Goal: Browse casually: Explore the website without a specific task or goal

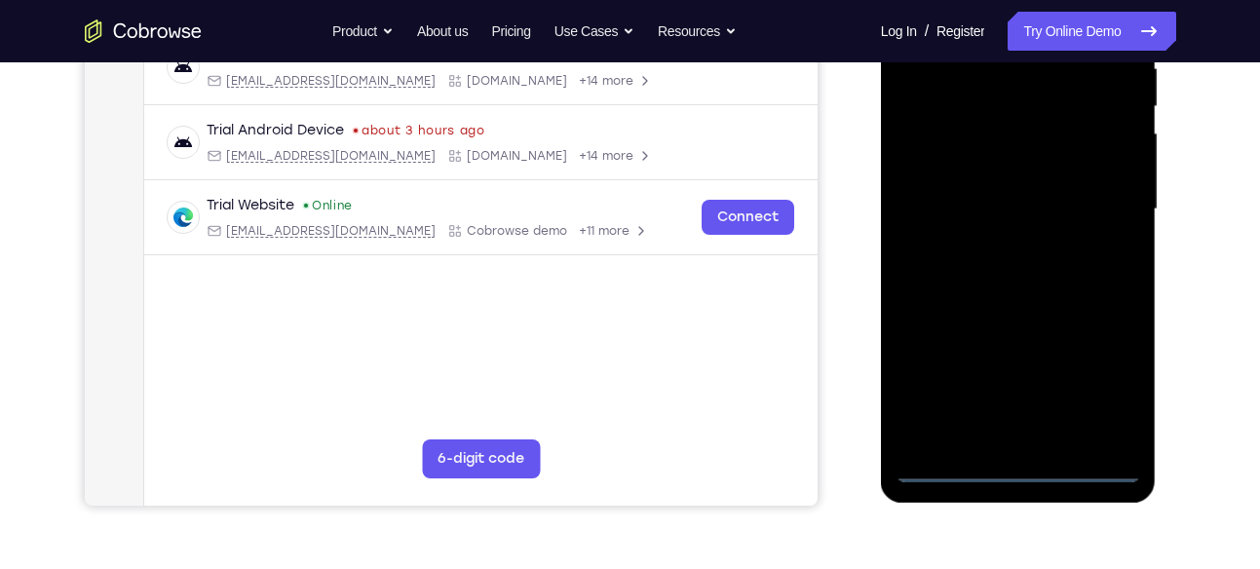
scroll to position [412, 0]
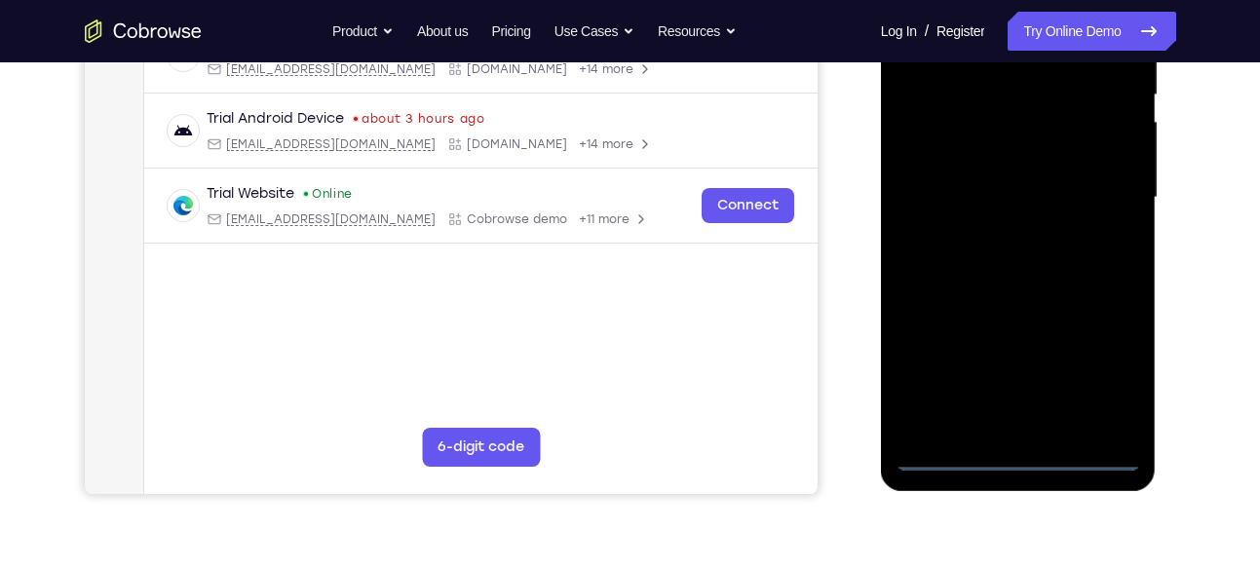
click at [1016, 462] on div at bounding box center [1018, 198] width 246 height 546
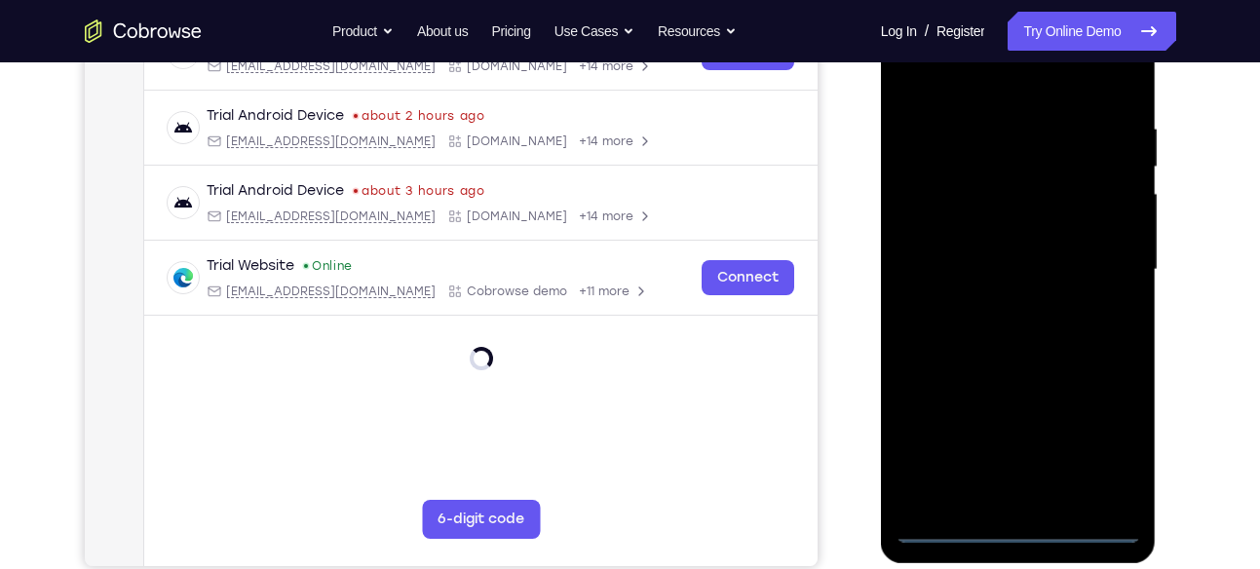
scroll to position [337, 0]
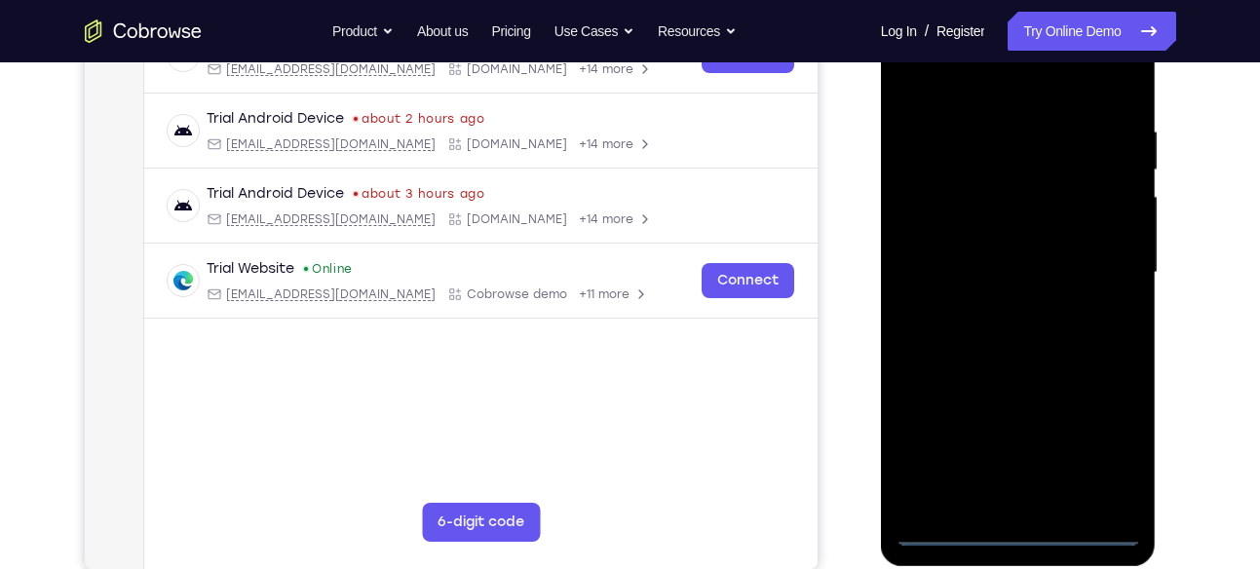
click at [1106, 457] on div at bounding box center [1018, 273] width 246 height 546
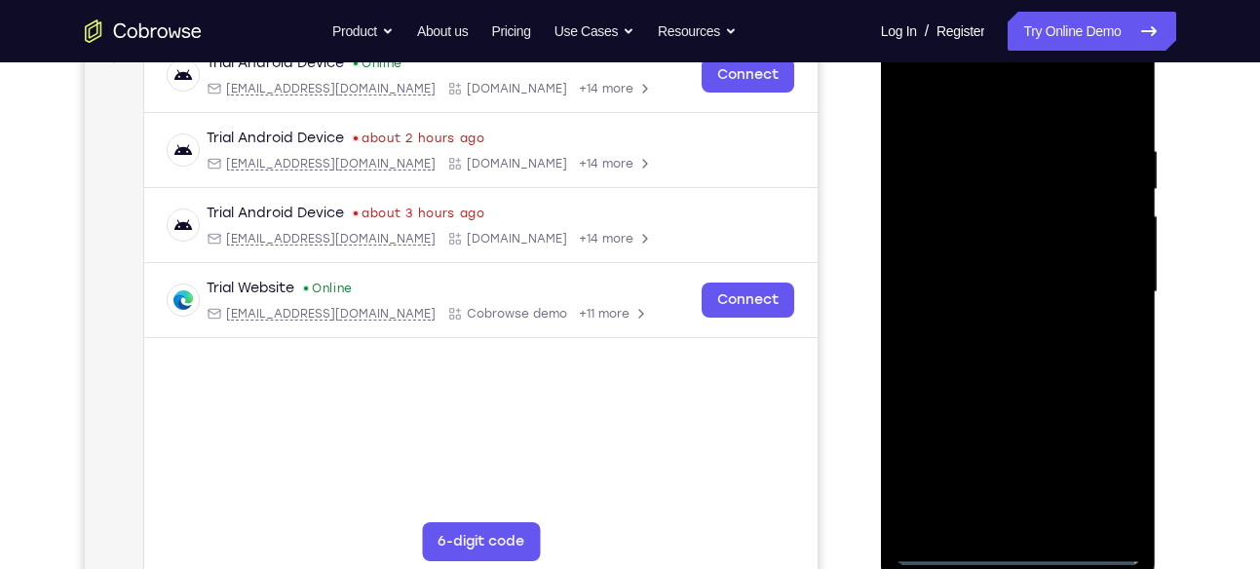
scroll to position [317, 0]
click at [908, 67] on div at bounding box center [1018, 293] width 246 height 546
click at [1012, 197] on div at bounding box center [1018, 293] width 246 height 546
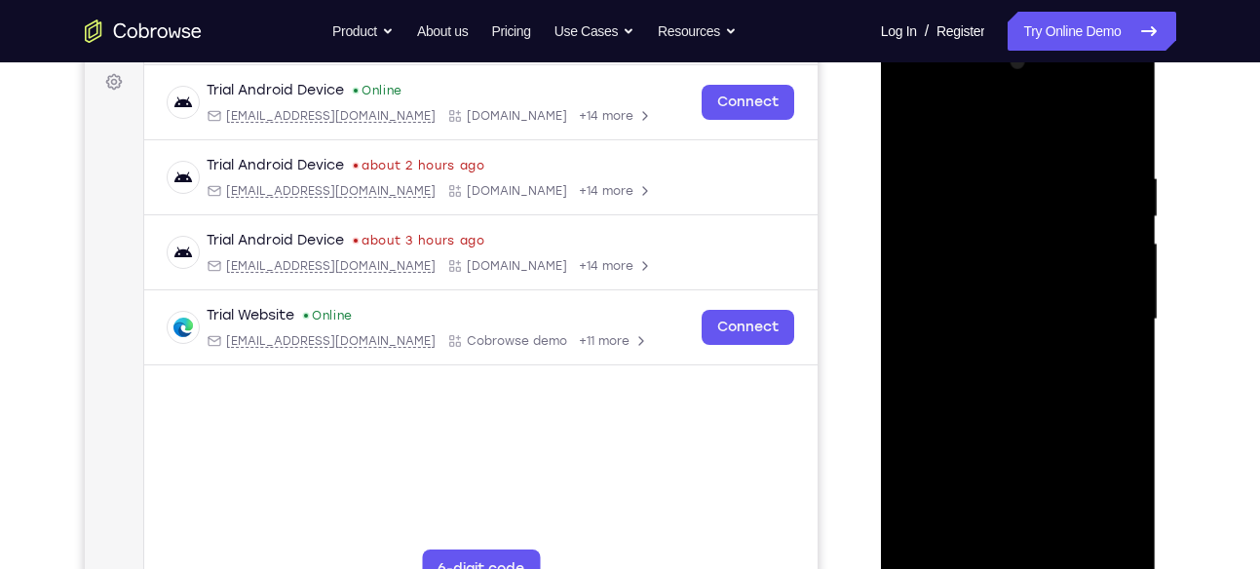
scroll to position [283, 0]
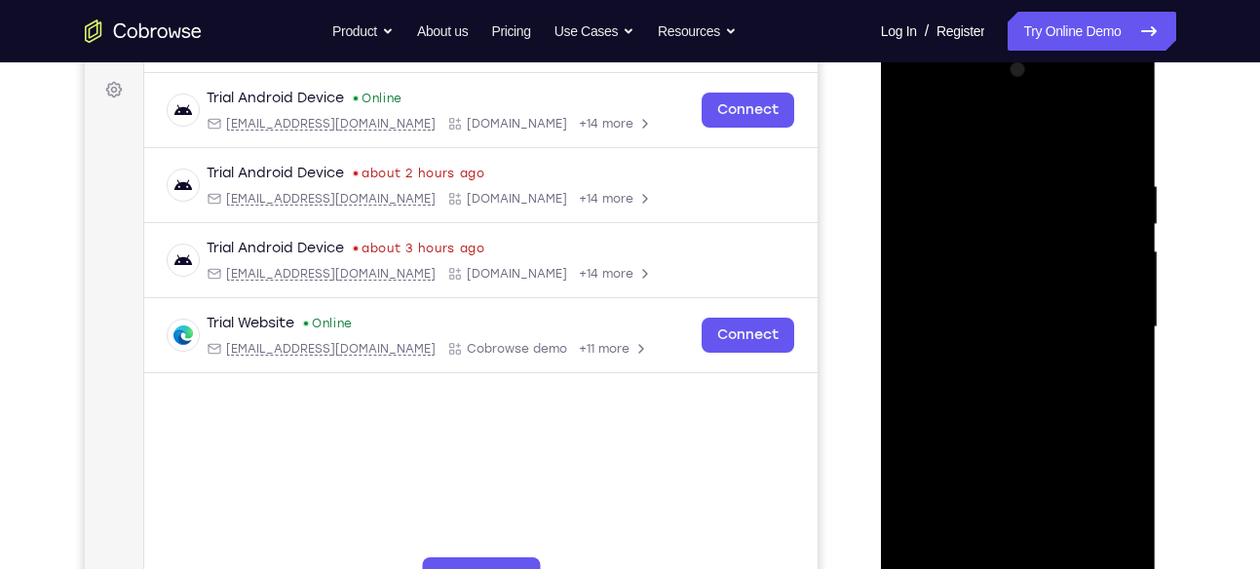
click at [1038, 474] on div at bounding box center [1018, 328] width 246 height 546
drag, startPoint x: 1049, startPoint y: 447, endPoint x: 1007, endPoint y: 338, distance: 116.9
click at [1007, 338] on div at bounding box center [1018, 328] width 246 height 546
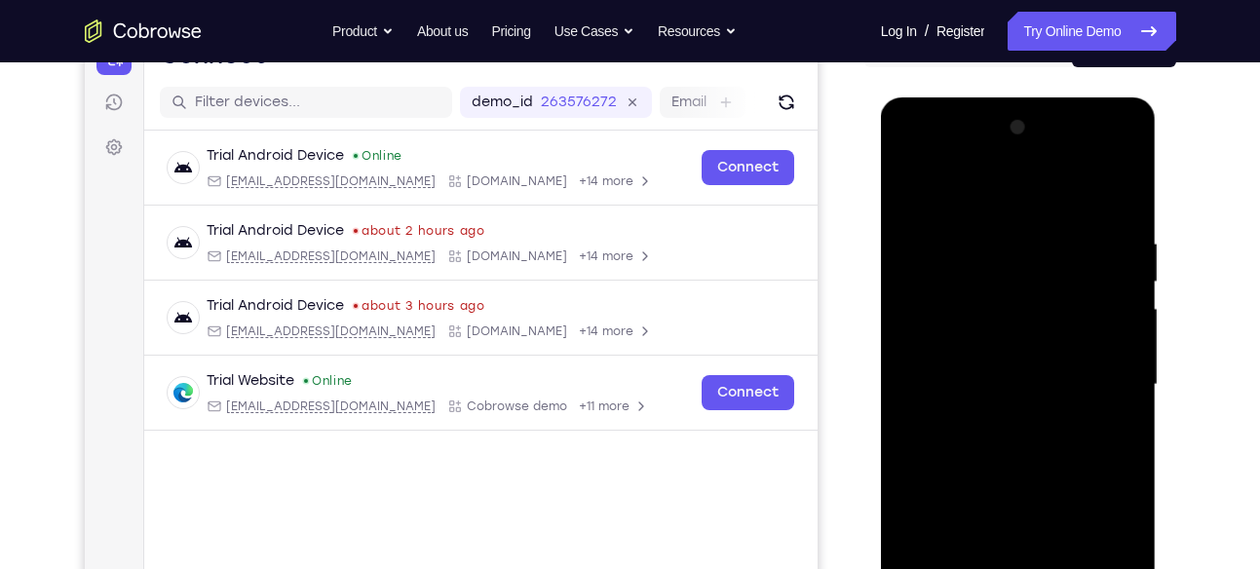
scroll to position [214, 0]
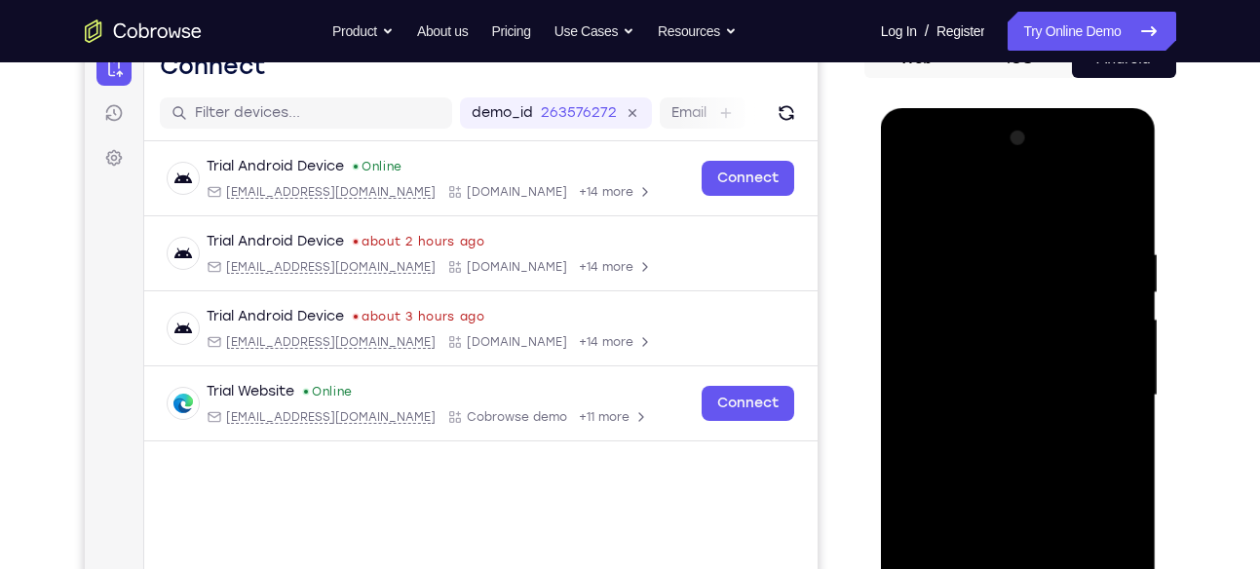
click at [1030, 193] on div at bounding box center [1018, 396] width 246 height 546
drag, startPoint x: 1030, startPoint y: 414, endPoint x: 985, endPoint y: 313, distance: 110.8
click at [985, 313] on div at bounding box center [1018, 396] width 246 height 546
drag, startPoint x: 989, startPoint y: 362, endPoint x: 926, endPoint y: 251, distance: 127.8
click at [926, 251] on div at bounding box center [1018, 396] width 246 height 546
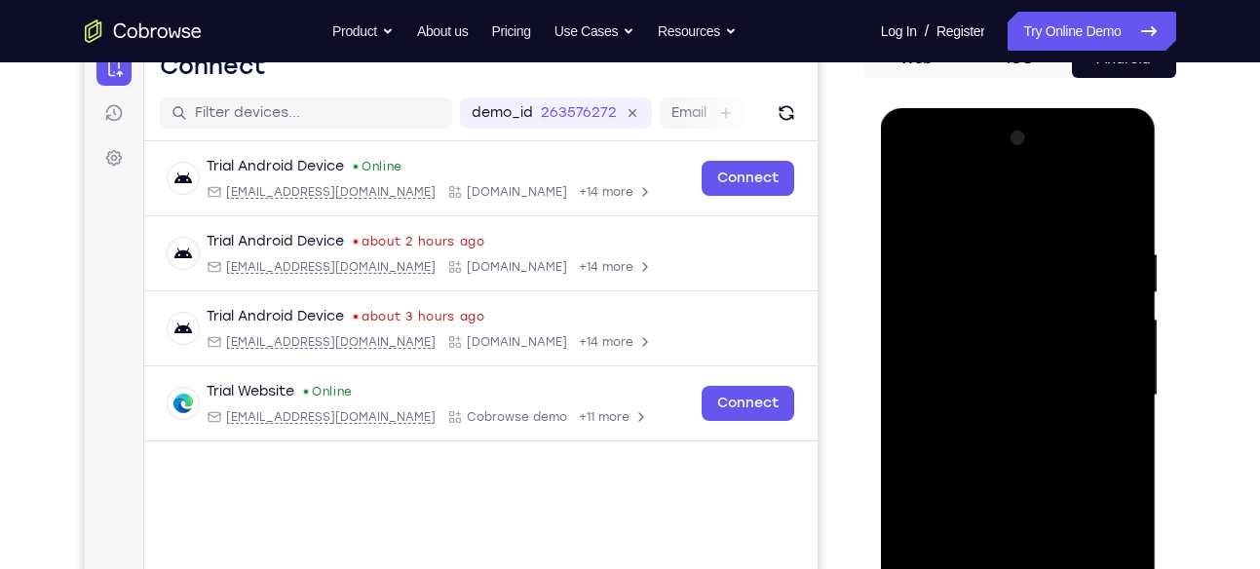
drag, startPoint x: 997, startPoint y: 420, endPoint x: 957, endPoint y: 322, distance: 105.3
click at [957, 322] on div at bounding box center [1018, 396] width 246 height 546
drag, startPoint x: 1009, startPoint y: 422, endPoint x: 963, endPoint y: 344, distance: 90.9
click at [963, 344] on div at bounding box center [1018, 396] width 246 height 546
drag, startPoint x: 1017, startPoint y: 411, endPoint x: 964, endPoint y: 305, distance: 118.5
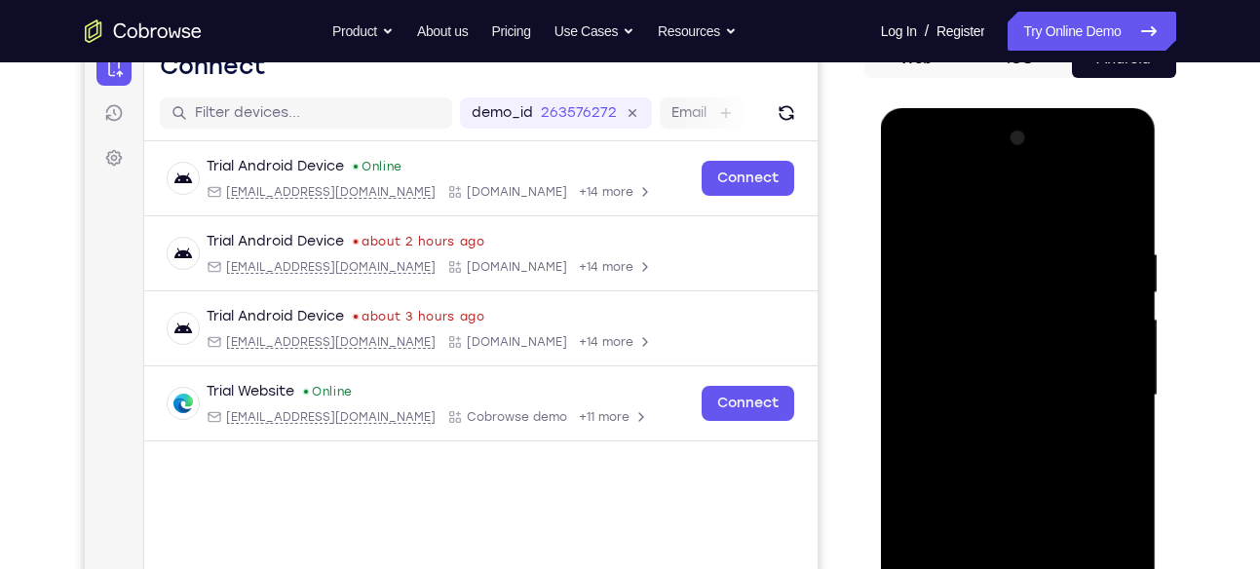
click at [964, 305] on div at bounding box center [1018, 396] width 246 height 546
drag, startPoint x: 1009, startPoint y: 435, endPoint x: 947, endPoint y: 329, distance: 123.1
click at [947, 329] on div at bounding box center [1018, 396] width 246 height 546
drag, startPoint x: 985, startPoint y: 351, endPoint x: 932, endPoint y: 239, distance: 123.8
click at [932, 239] on div at bounding box center [1018, 396] width 246 height 546
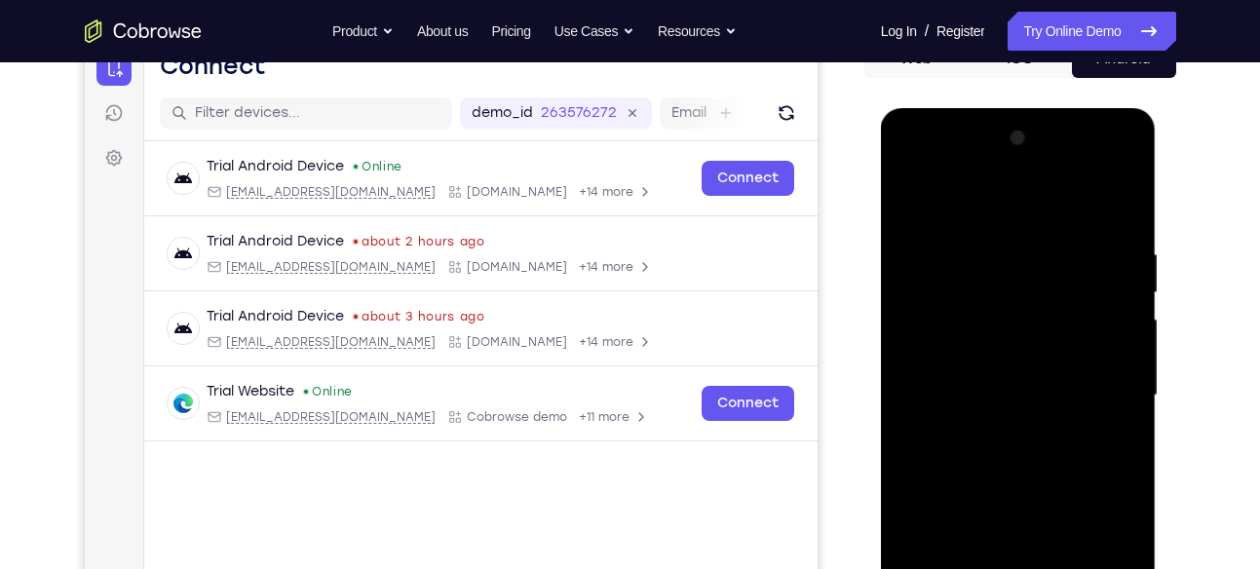
drag, startPoint x: 996, startPoint y: 390, endPoint x: 945, endPoint y: 262, distance: 137.3
click at [945, 262] on div at bounding box center [1018, 396] width 246 height 546
drag, startPoint x: 1006, startPoint y: 404, endPoint x: 965, endPoint y: 308, distance: 104.8
click at [965, 308] on div at bounding box center [1018, 396] width 246 height 546
drag, startPoint x: 1006, startPoint y: 376, endPoint x: 978, endPoint y: 299, distance: 82.0
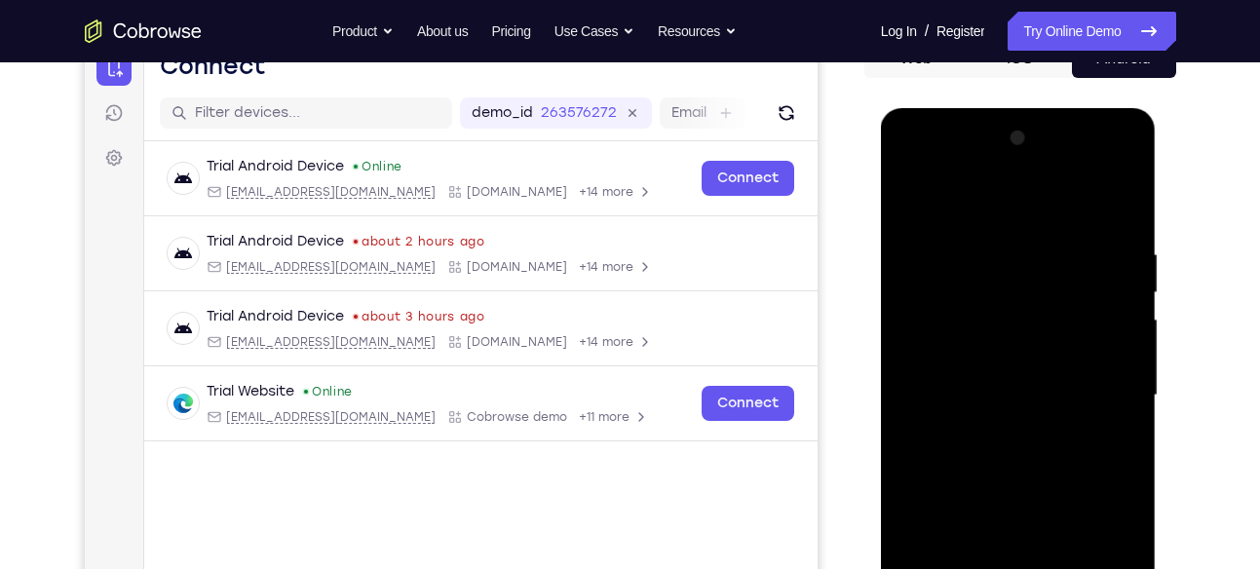
click at [978, 299] on div at bounding box center [1018, 396] width 246 height 546
click at [1009, 448] on div at bounding box center [1018, 396] width 246 height 546
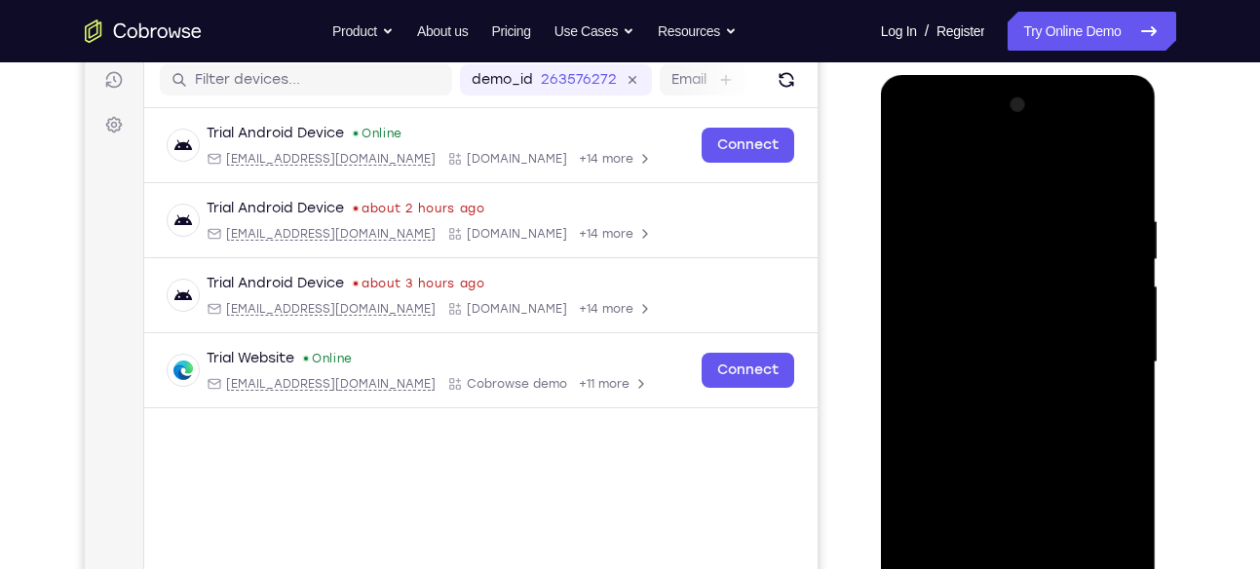
scroll to position [248, 0]
click at [1017, 480] on div at bounding box center [1018, 362] width 246 height 546
drag, startPoint x: 1013, startPoint y: 423, endPoint x: 989, endPoint y: 351, distance: 76.1
click at [989, 351] on div at bounding box center [1018, 362] width 246 height 546
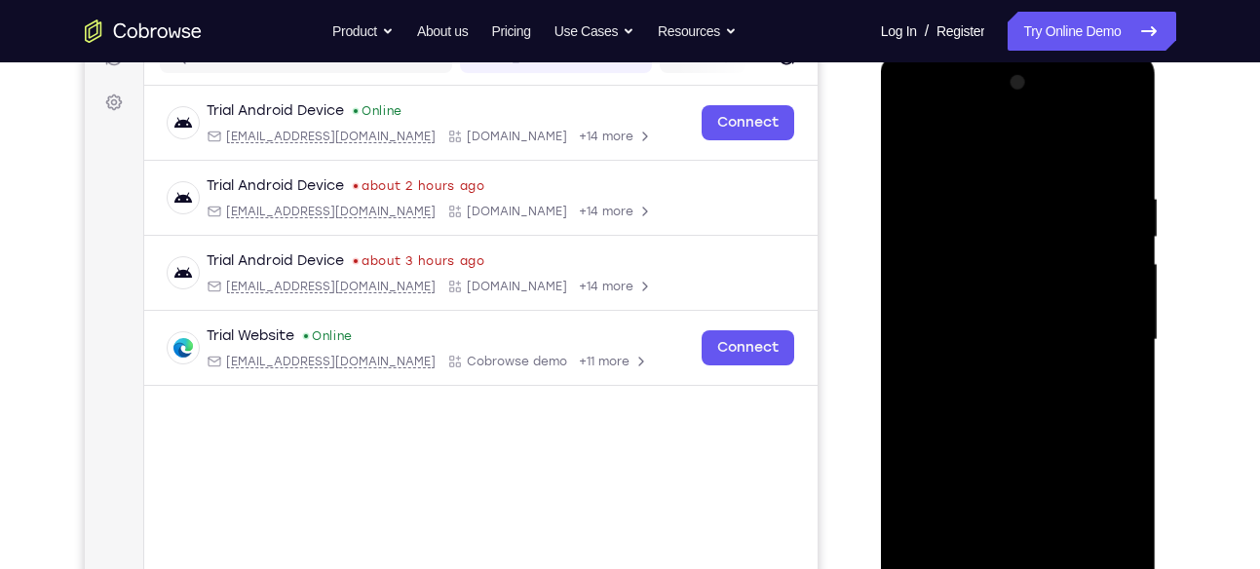
drag, startPoint x: 1042, startPoint y: 387, endPoint x: 991, endPoint y: 310, distance: 92.7
click at [991, 310] on div at bounding box center [1018, 340] width 246 height 546
drag, startPoint x: 1052, startPoint y: 368, endPoint x: 1004, endPoint y: 285, distance: 95.6
click at [1004, 285] on div at bounding box center [1018, 340] width 246 height 546
drag, startPoint x: 1014, startPoint y: 367, endPoint x: 968, endPoint y: 279, distance: 99.8
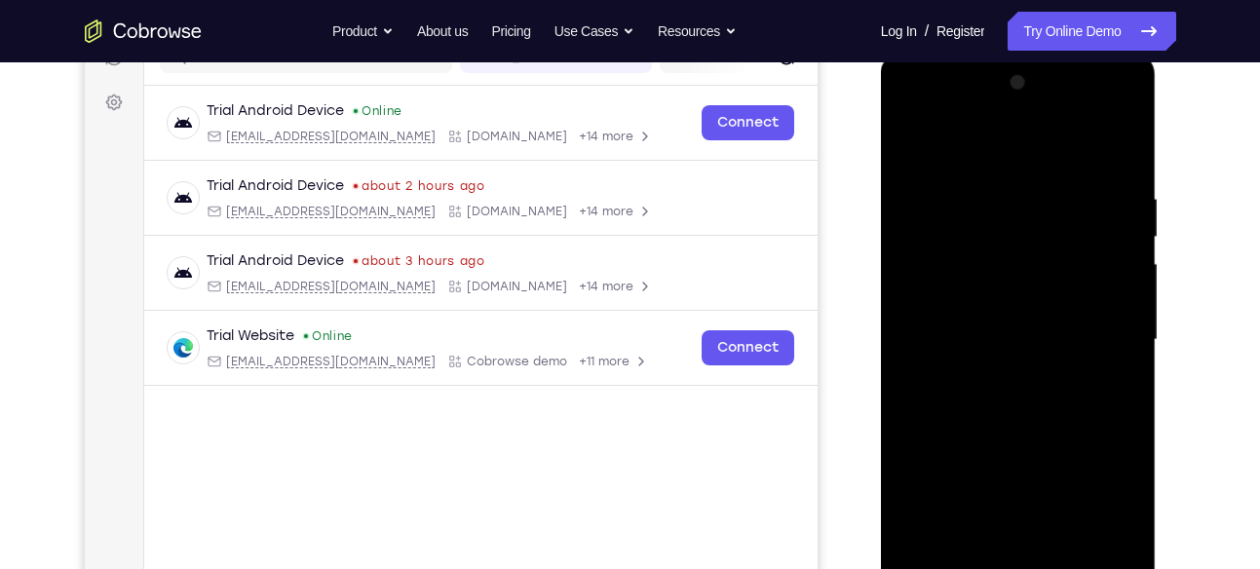
click at [968, 279] on div at bounding box center [1018, 340] width 246 height 546
drag, startPoint x: 1024, startPoint y: 357, endPoint x: 975, endPoint y: 274, distance: 96.1
click at [975, 274] on div at bounding box center [1018, 340] width 246 height 546
drag, startPoint x: 1032, startPoint y: 379, endPoint x: 973, endPoint y: 262, distance: 130.7
click at [973, 262] on div at bounding box center [1018, 340] width 246 height 546
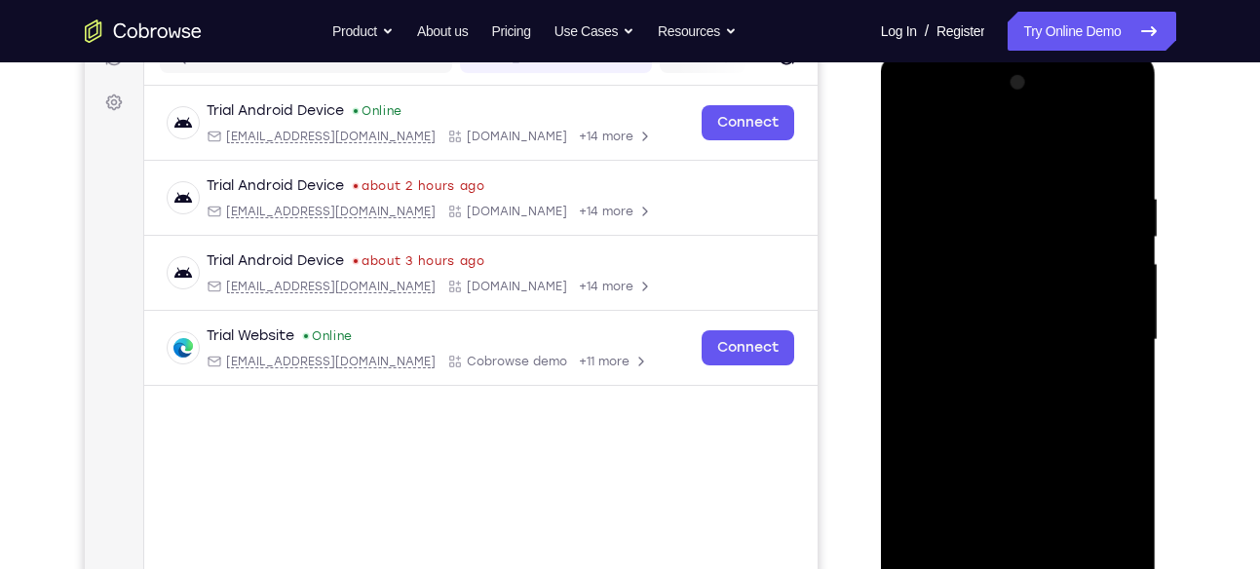
drag, startPoint x: 997, startPoint y: 343, endPoint x: 928, endPoint y: 214, distance: 145.6
click at [928, 214] on div at bounding box center [1018, 340] width 246 height 546
drag, startPoint x: 1025, startPoint y: 308, endPoint x: 1053, endPoint y: 479, distance: 173.8
click at [1053, 479] on div at bounding box center [1018, 340] width 246 height 546
drag, startPoint x: 1038, startPoint y: 308, endPoint x: 1057, endPoint y: 483, distance: 176.4
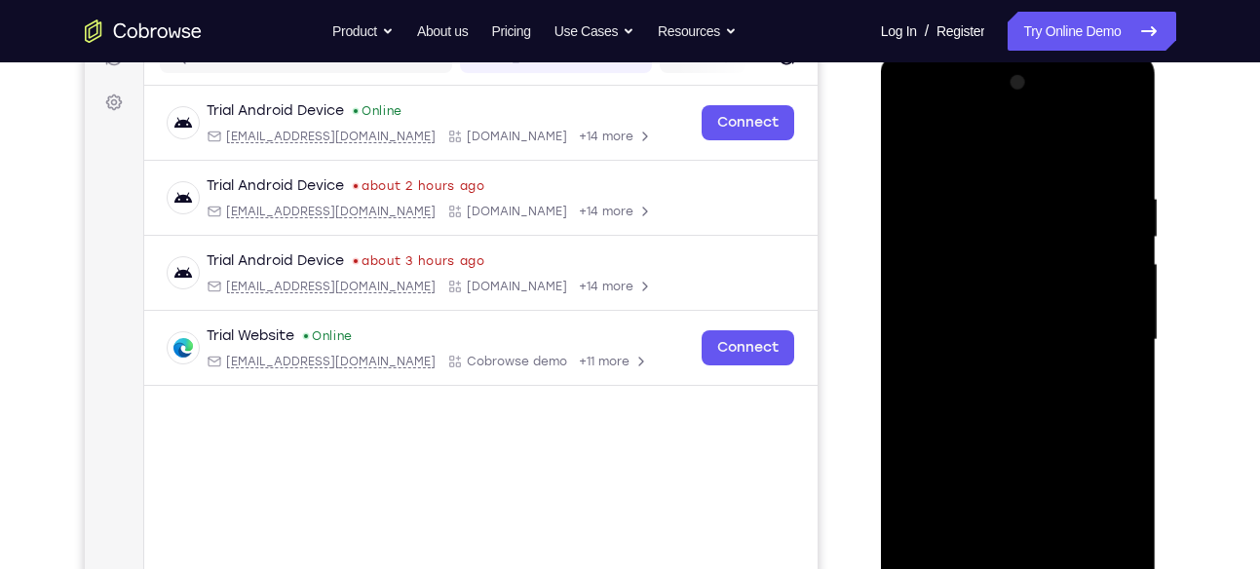
click at [1057, 483] on div at bounding box center [1018, 340] width 246 height 546
drag, startPoint x: 1030, startPoint y: 284, endPoint x: 1045, endPoint y: 439, distance: 156.7
click at [1045, 439] on div at bounding box center [1018, 340] width 246 height 546
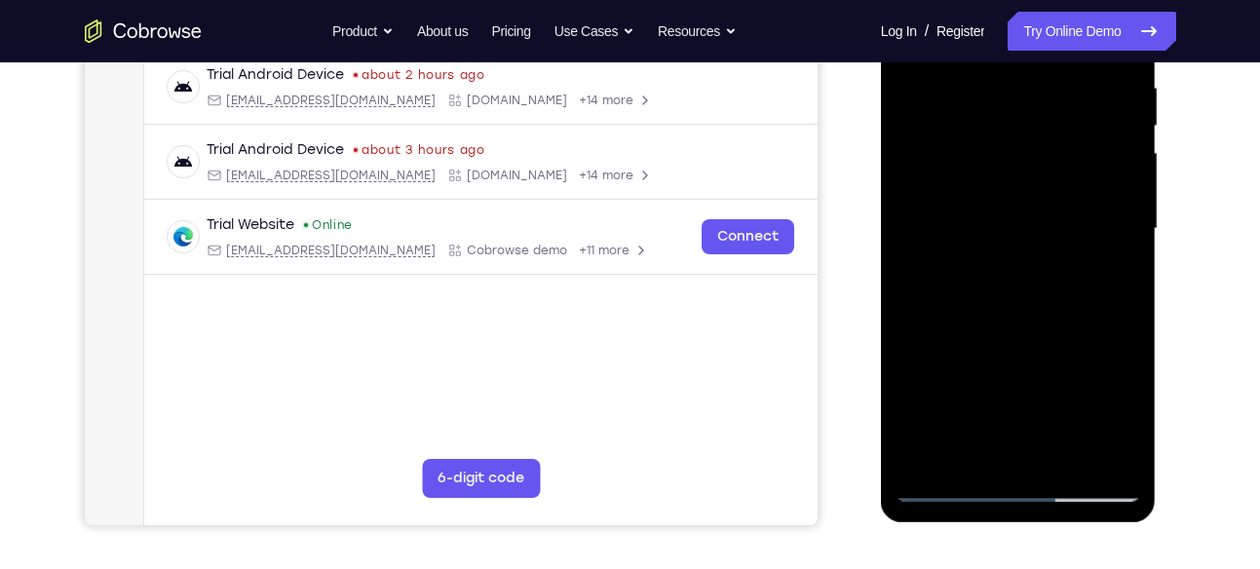
scroll to position [382, 0]
click at [949, 487] on div at bounding box center [1018, 228] width 246 height 546
drag, startPoint x: 978, startPoint y: 387, endPoint x: 938, endPoint y: 245, distance: 147.7
click at [938, 245] on div at bounding box center [1018, 228] width 246 height 546
drag, startPoint x: 1014, startPoint y: 357, endPoint x: 979, endPoint y: 268, distance: 95.3
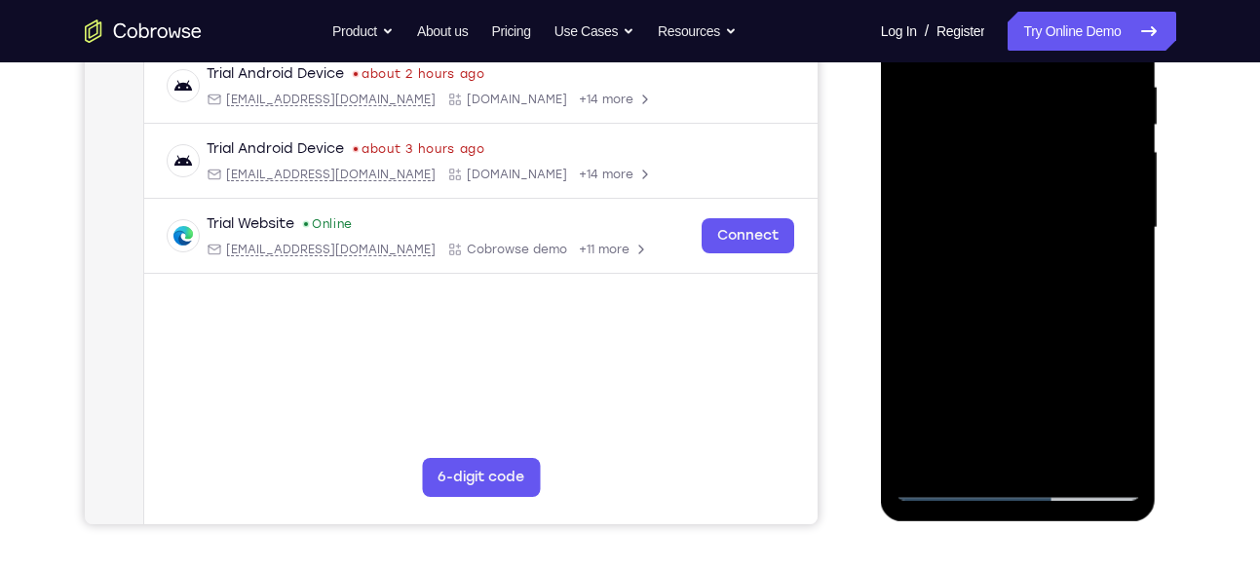
click at [979, 268] on div at bounding box center [1018, 228] width 246 height 546
drag, startPoint x: 979, startPoint y: 268, endPoint x: 963, endPoint y: 481, distance: 214.0
click at [963, 481] on div at bounding box center [1018, 228] width 246 height 546
drag, startPoint x: 997, startPoint y: 219, endPoint x: 983, endPoint y: 404, distance: 185.6
click at [983, 404] on div at bounding box center [1018, 228] width 246 height 546
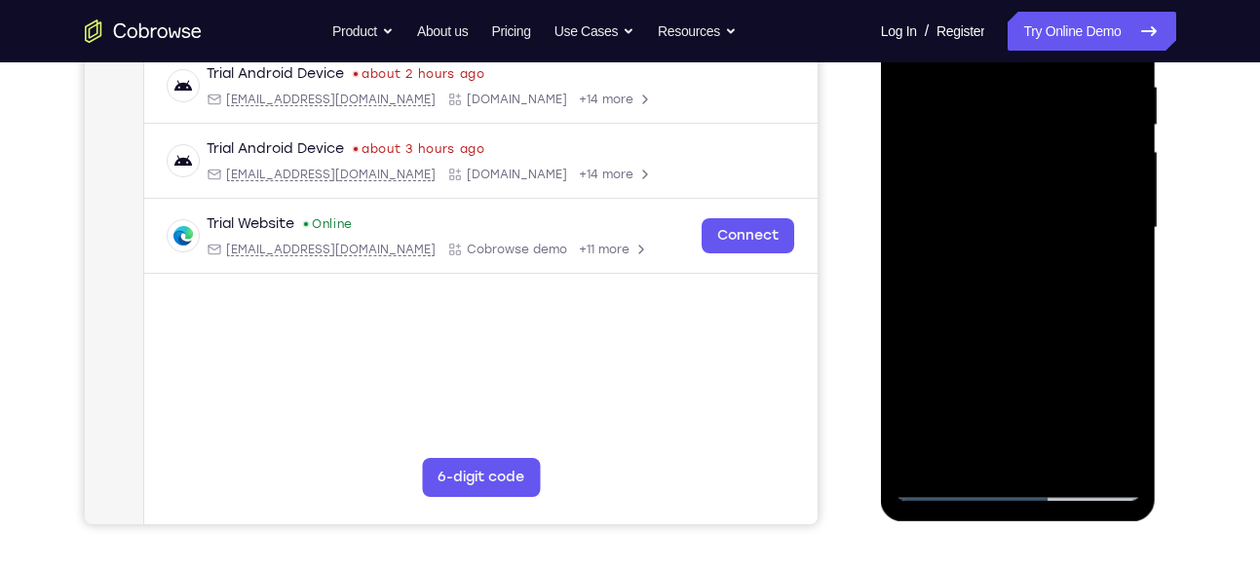
click at [975, 286] on div at bounding box center [1018, 228] width 246 height 546
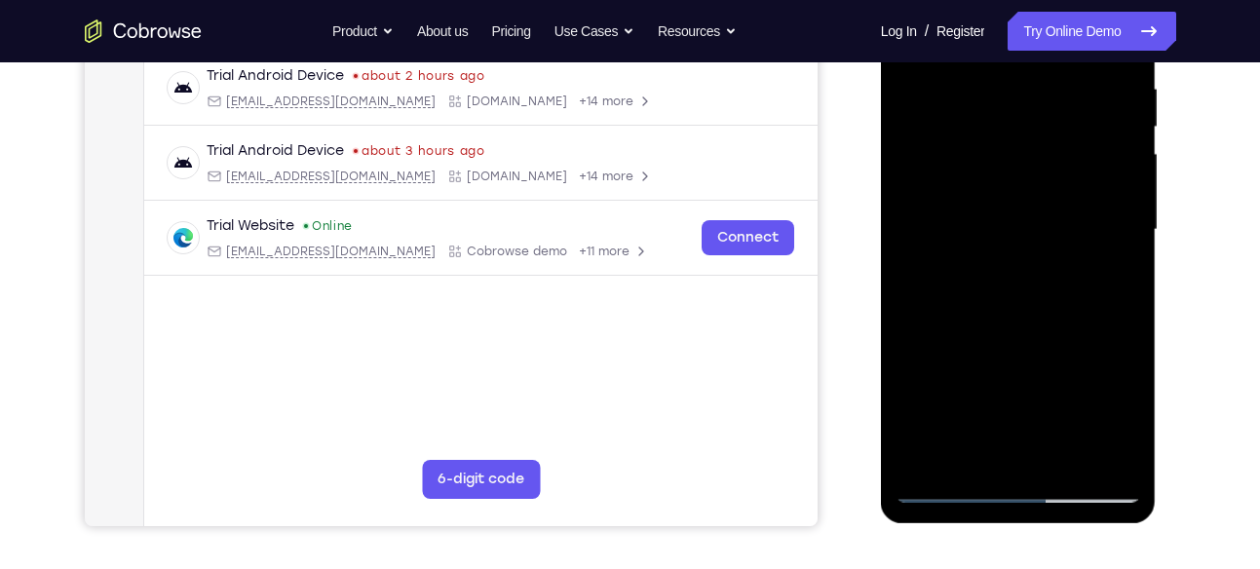
click at [996, 284] on div at bounding box center [1018, 230] width 246 height 546
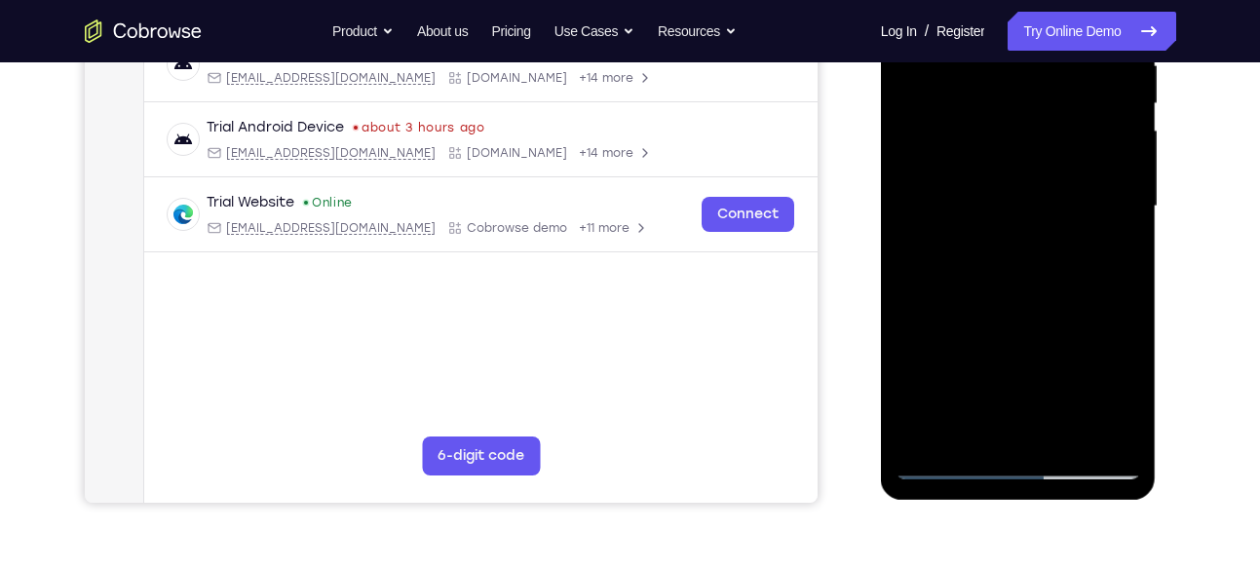
scroll to position [406, 0]
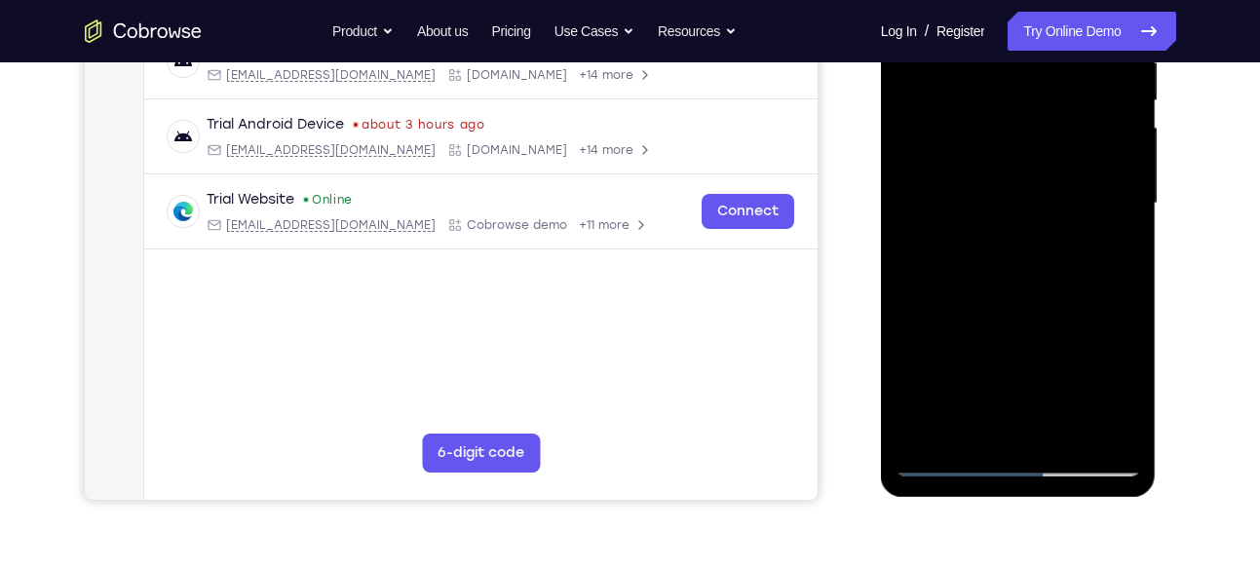
drag, startPoint x: 1005, startPoint y: 320, endPoint x: 956, endPoint y: 194, distance: 135.1
click at [956, 194] on div at bounding box center [1018, 204] width 246 height 546
drag, startPoint x: 991, startPoint y: 288, endPoint x: 945, endPoint y: 198, distance: 101.5
click at [945, 198] on div at bounding box center [1018, 204] width 246 height 546
drag, startPoint x: 1008, startPoint y: 282, endPoint x: 970, endPoint y: 162, distance: 125.7
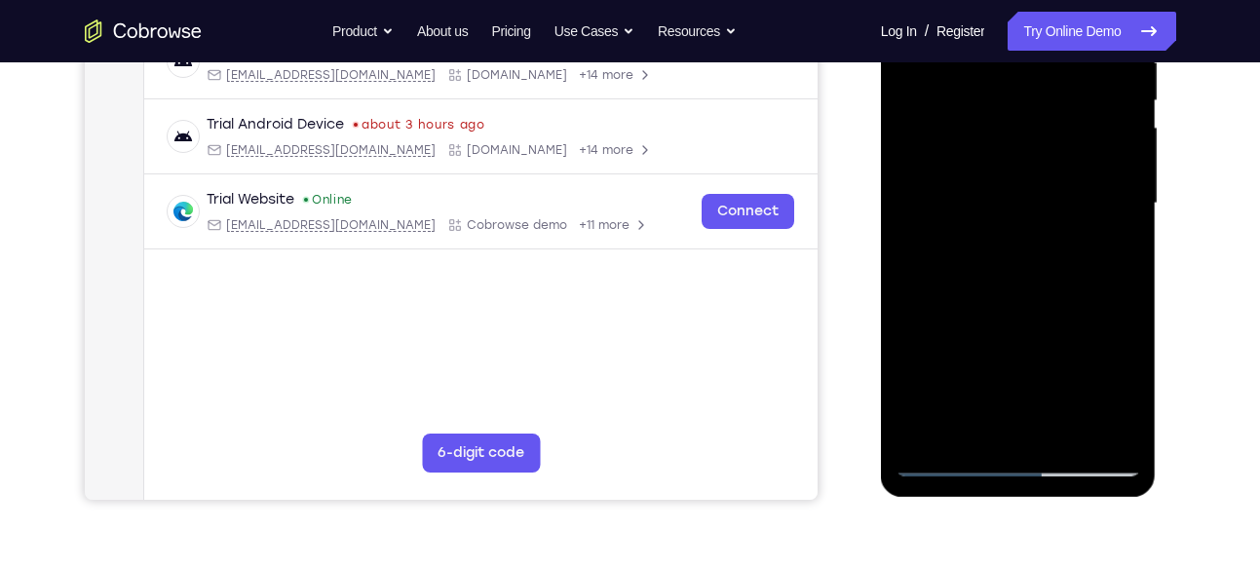
click at [970, 162] on div at bounding box center [1018, 204] width 246 height 546
drag, startPoint x: 1019, startPoint y: 306, endPoint x: 969, endPoint y: 153, distance: 160.8
click at [969, 153] on div at bounding box center [1018, 204] width 246 height 546
drag, startPoint x: 1002, startPoint y: 308, endPoint x: 949, endPoint y: 187, distance: 131.8
click at [949, 187] on div at bounding box center [1018, 204] width 246 height 546
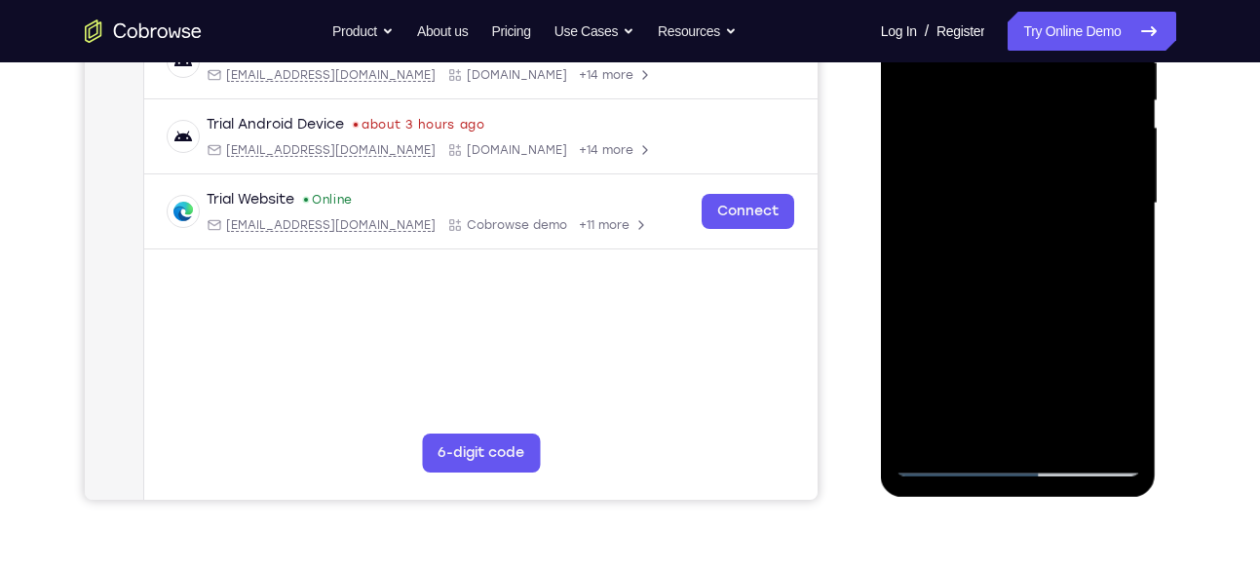
drag, startPoint x: 1009, startPoint y: 347, endPoint x: 968, endPoint y: 212, distance: 140.5
click at [968, 212] on div at bounding box center [1018, 204] width 246 height 546
drag, startPoint x: 986, startPoint y: 319, endPoint x: 941, endPoint y: 174, distance: 151.0
click at [941, 174] on div at bounding box center [1018, 204] width 246 height 546
drag, startPoint x: 978, startPoint y: 292, endPoint x: 917, endPoint y: 157, distance: 148.7
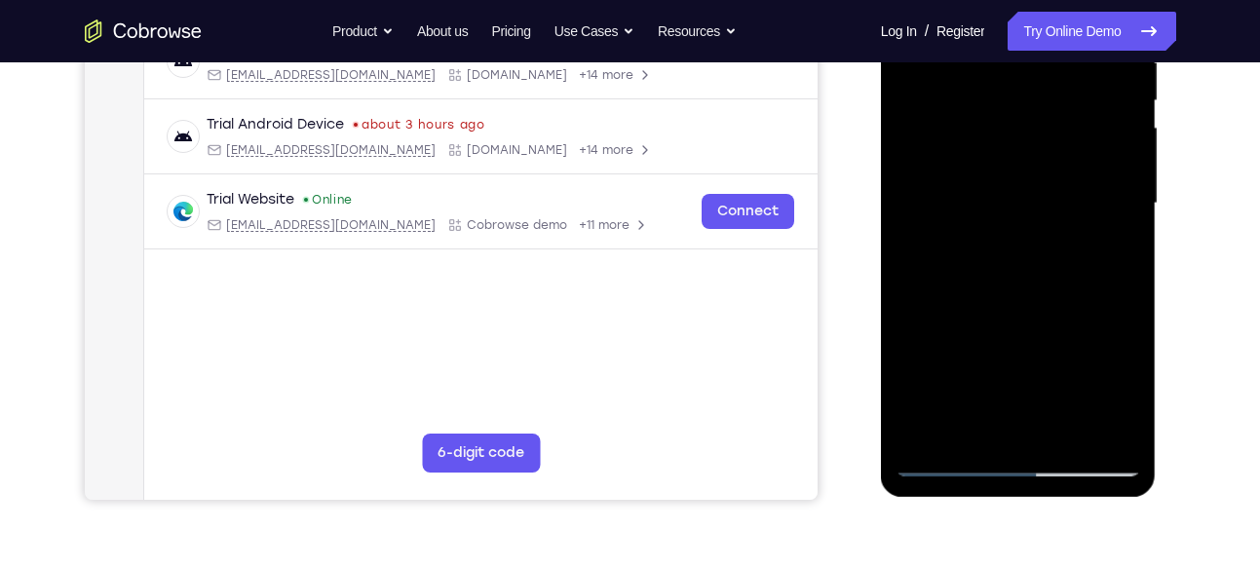
click at [917, 157] on div at bounding box center [1018, 204] width 246 height 546
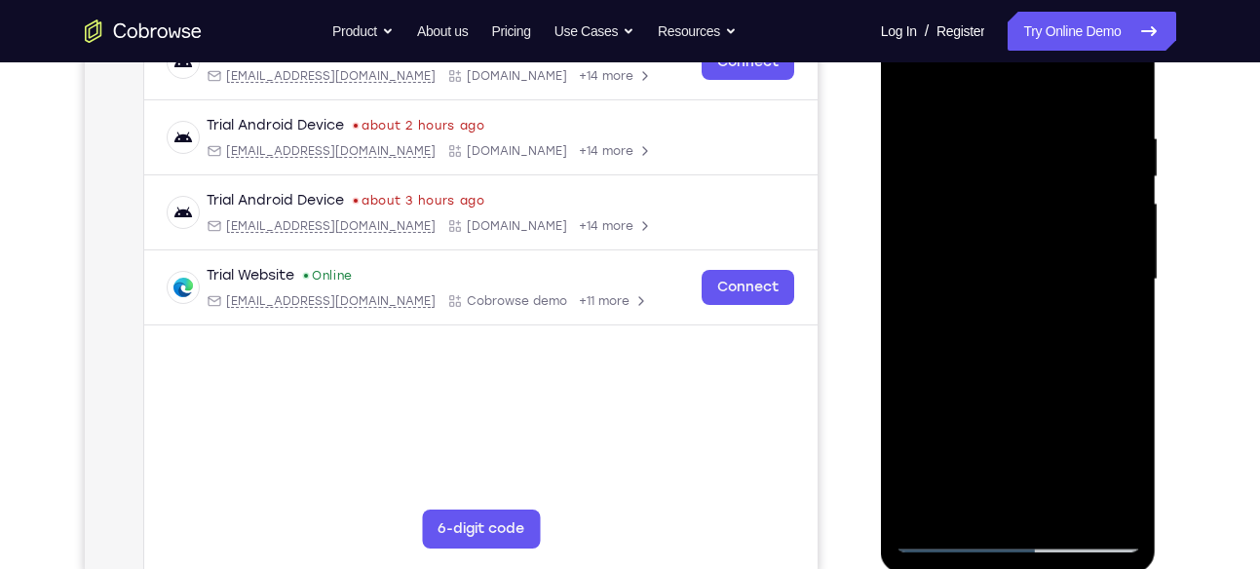
scroll to position [368, 0]
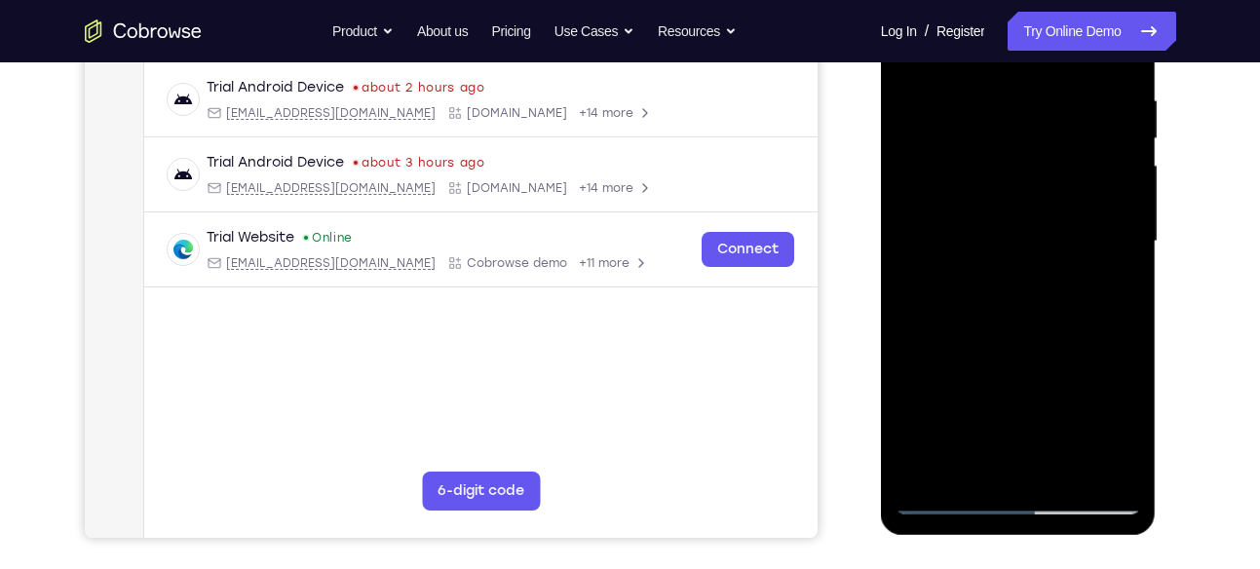
drag, startPoint x: 989, startPoint y: 252, endPoint x: 1003, endPoint y: 415, distance: 163.4
click at [1003, 415] on div at bounding box center [1018, 242] width 246 height 546
drag, startPoint x: 1003, startPoint y: 415, endPoint x: 1010, endPoint y: 597, distance: 182.3
click at [1010, 539] on html "Online web based iOS Simulators and Android Emulators. Run iPhone, iPad, Mobile…" at bounding box center [1020, 246] width 278 height 585
click at [944, 500] on div at bounding box center [1018, 242] width 246 height 546
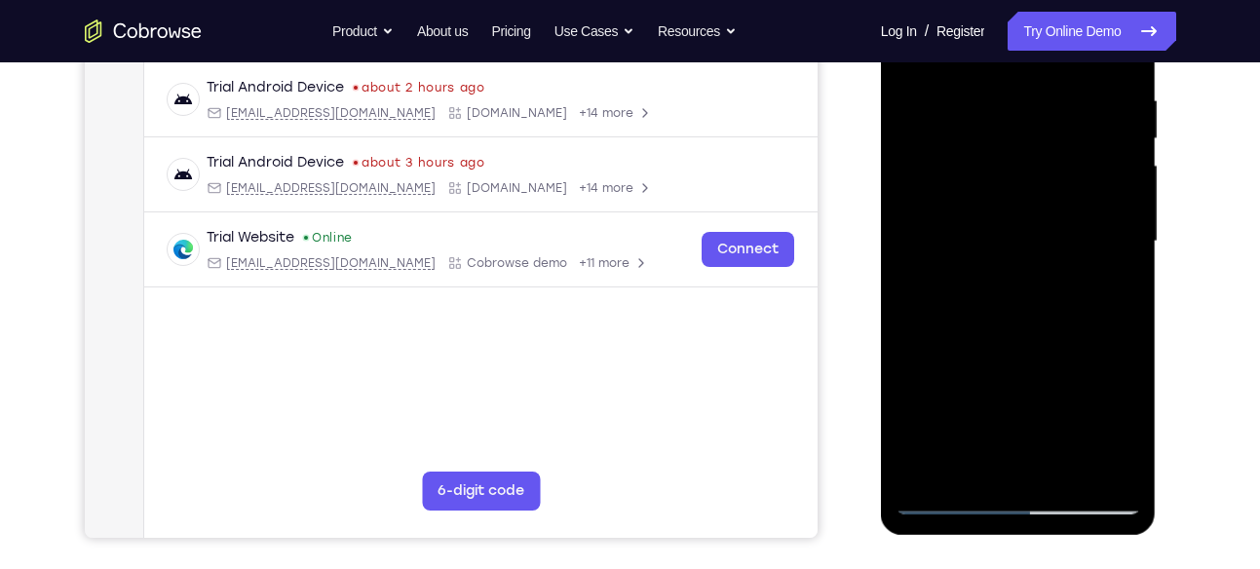
click at [1094, 114] on div at bounding box center [1018, 242] width 246 height 546
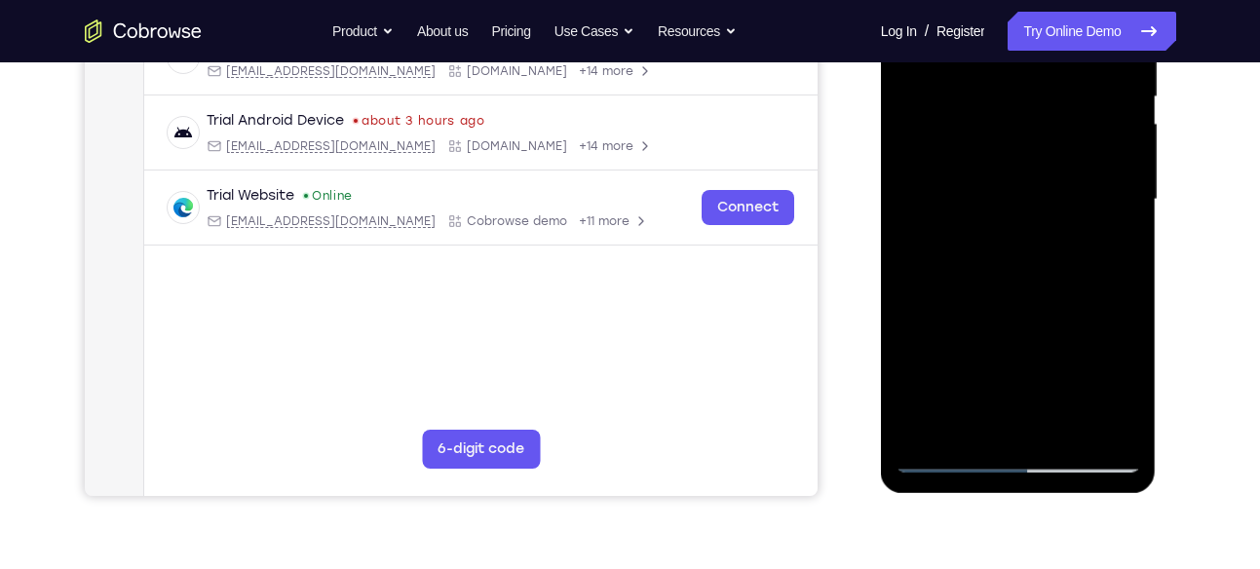
scroll to position [413, 0]
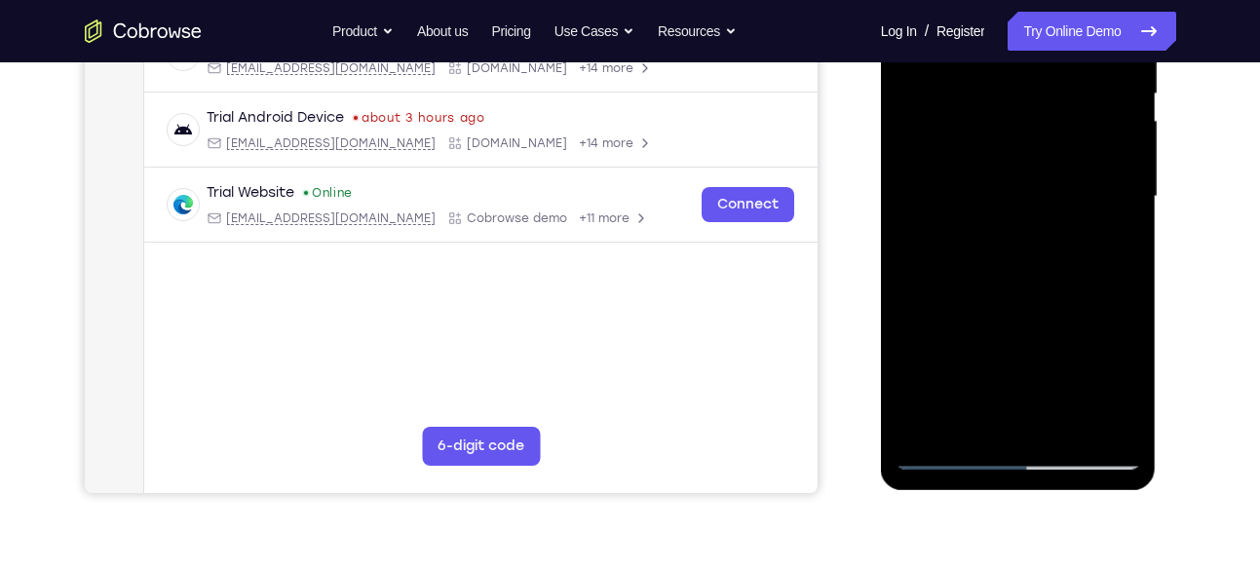
click at [943, 451] on div at bounding box center [1018, 197] width 246 height 546
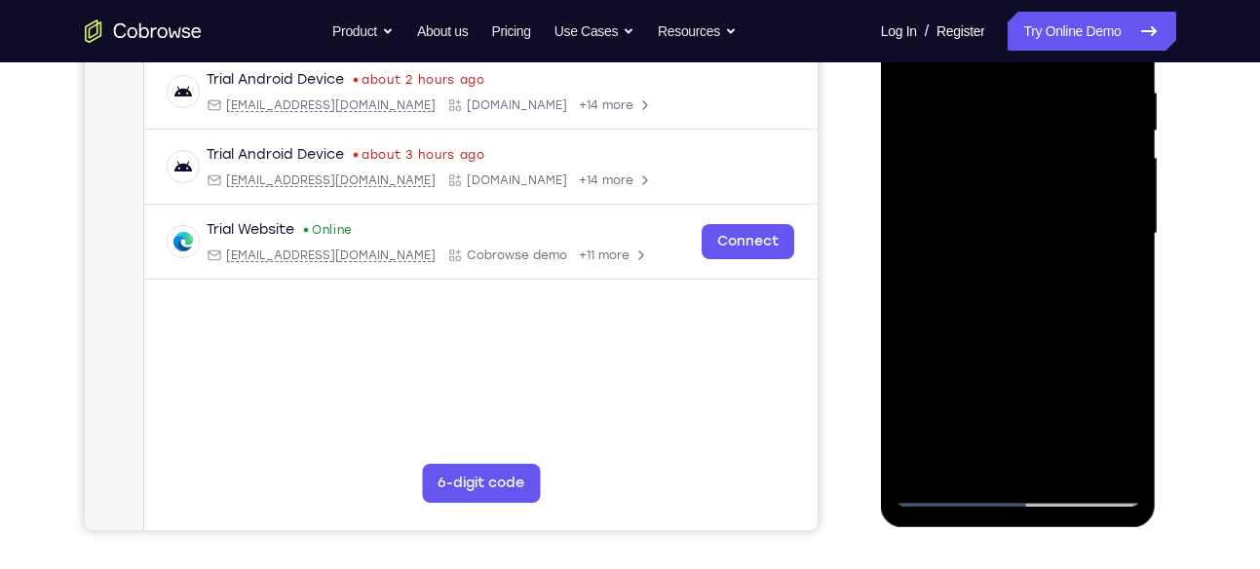
scroll to position [372, 0]
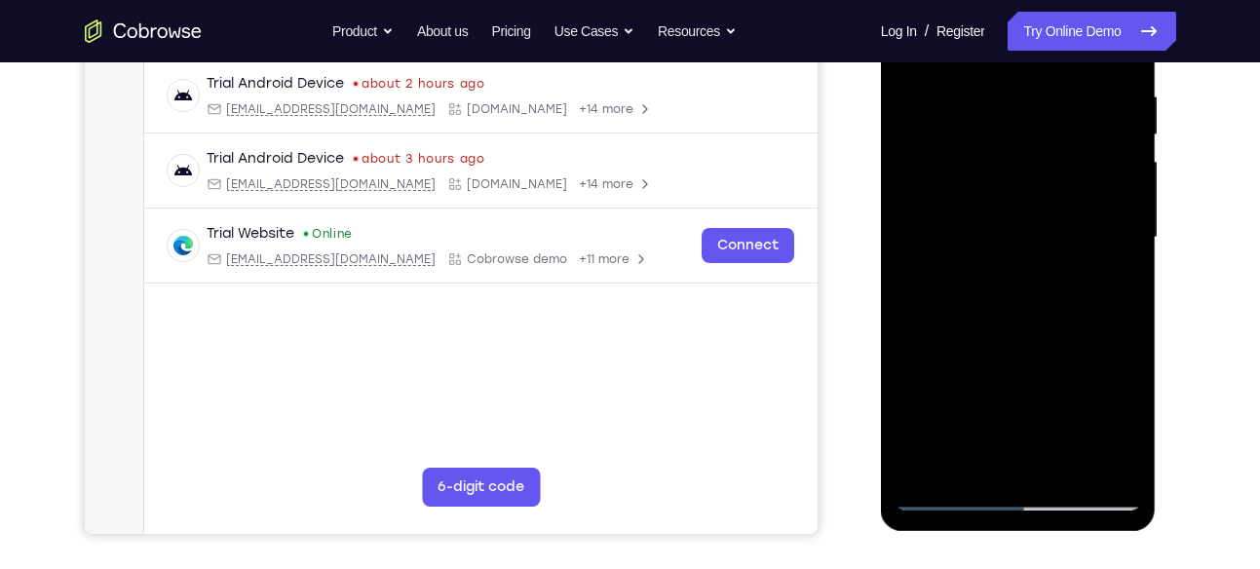
click at [951, 491] on div at bounding box center [1018, 238] width 246 height 546
drag, startPoint x: 983, startPoint y: 312, endPoint x: 999, endPoint y: 519, distance: 208.1
click at [999, 519] on div at bounding box center [1019, 240] width 276 height 581
drag, startPoint x: 1033, startPoint y: 201, endPoint x: 1048, endPoint y: 411, distance: 211.0
click at [1048, 411] on div at bounding box center [1018, 238] width 246 height 546
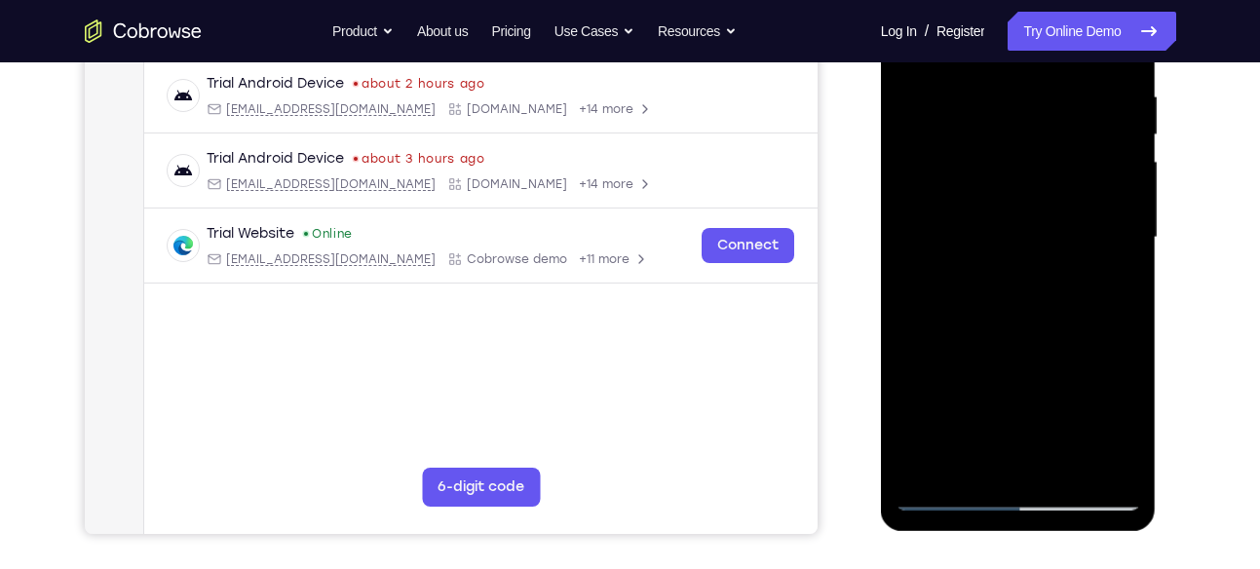
drag, startPoint x: 1010, startPoint y: 163, endPoint x: 1036, endPoint y: 431, distance: 269.1
click at [1036, 431] on div at bounding box center [1018, 238] width 246 height 546
drag, startPoint x: 997, startPoint y: 237, endPoint x: 1022, endPoint y: 434, distance: 198.4
click at [1022, 434] on div at bounding box center [1018, 238] width 246 height 546
click at [947, 75] on div at bounding box center [1018, 238] width 246 height 546
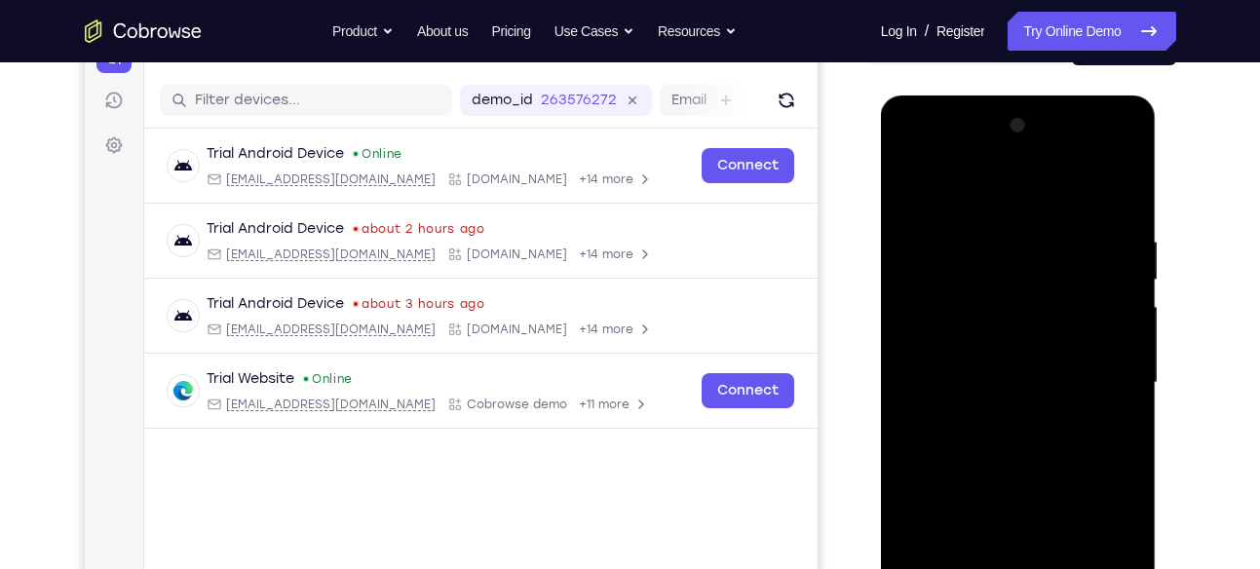
scroll to position [243, 0]
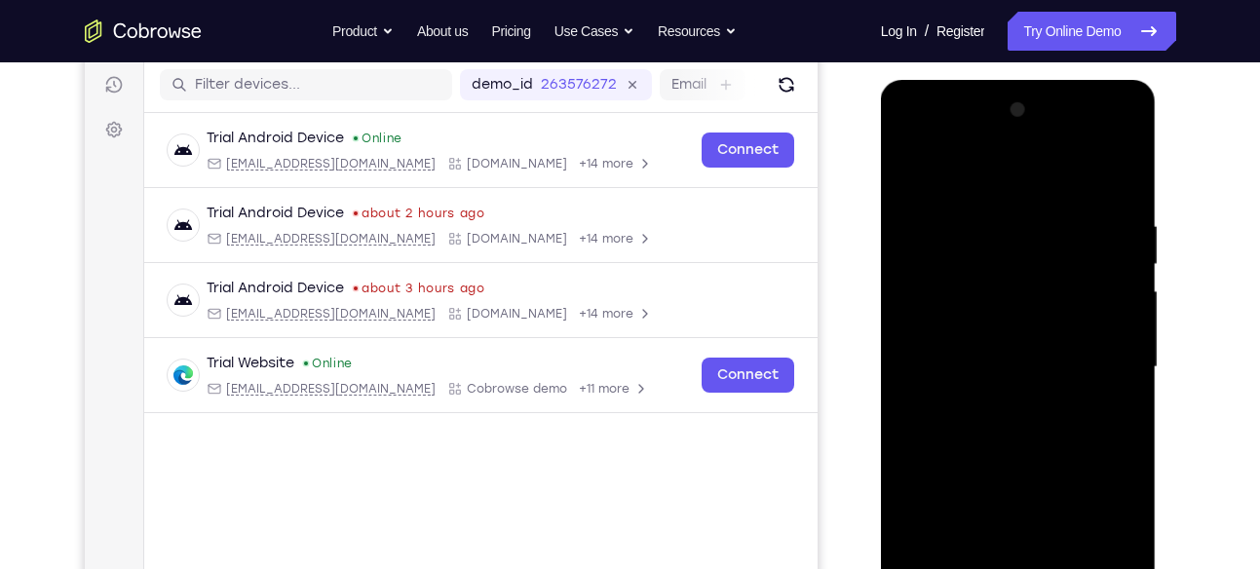
click at [946, 172] on div at bounding box center [1018, 368] width 246 height 546
click at [1117, 554] on div at bounding box center [1018, 368] width 246 height 546
click at [1128, 546] on div at bounding box center [1018, 368] width 246 height 546
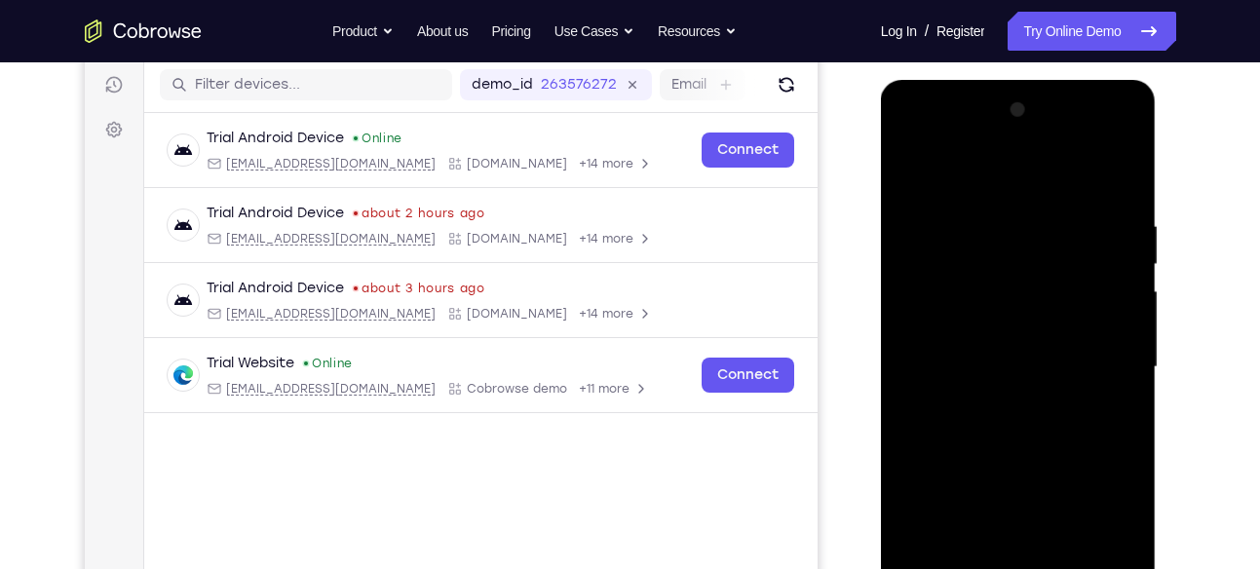
click at [1032, 271] on div at bounding box center [1018, 368] width 246 height 546
click at [942, 233] on div at bounding box center [1018, 368] width 246 height 546
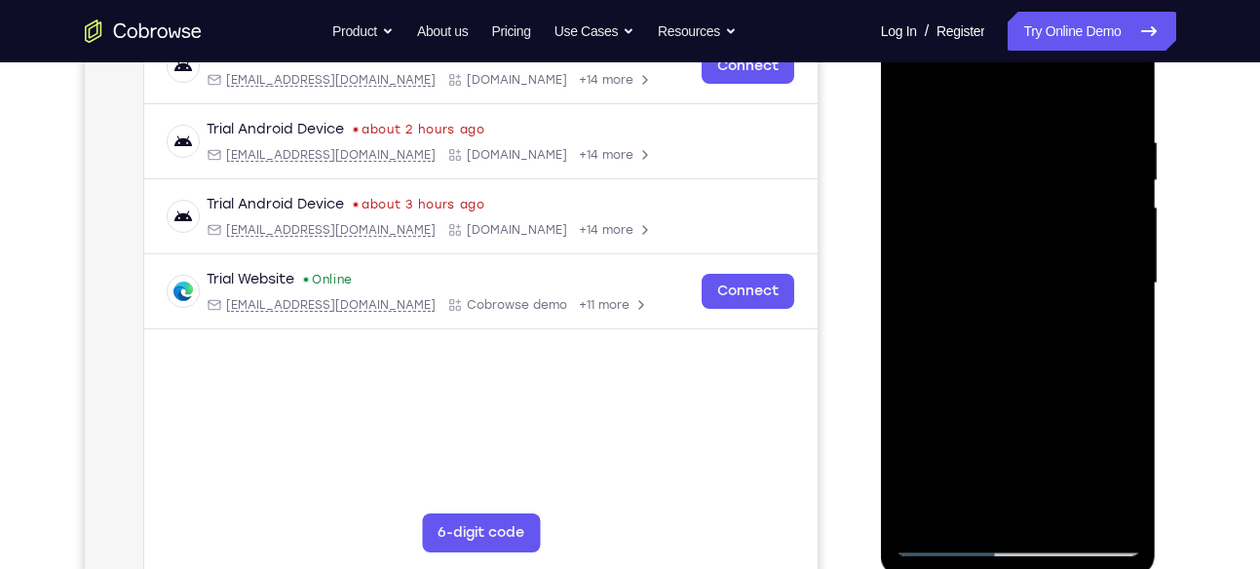
scroll to position [327, 0]
click at [953, 366] on div at bounding box center [1018, 283] width 246 height 546
click at [1028, 466] on div at bounding box center [1018, 283] width 246 height 546
drag, startPoint x: 1025, startPoint y: 394, endPoint x: 987, endPoint y: 270, distance: 129.4
click at [987, 270] on div at bounding box center [1018, 283] width 246 height 546
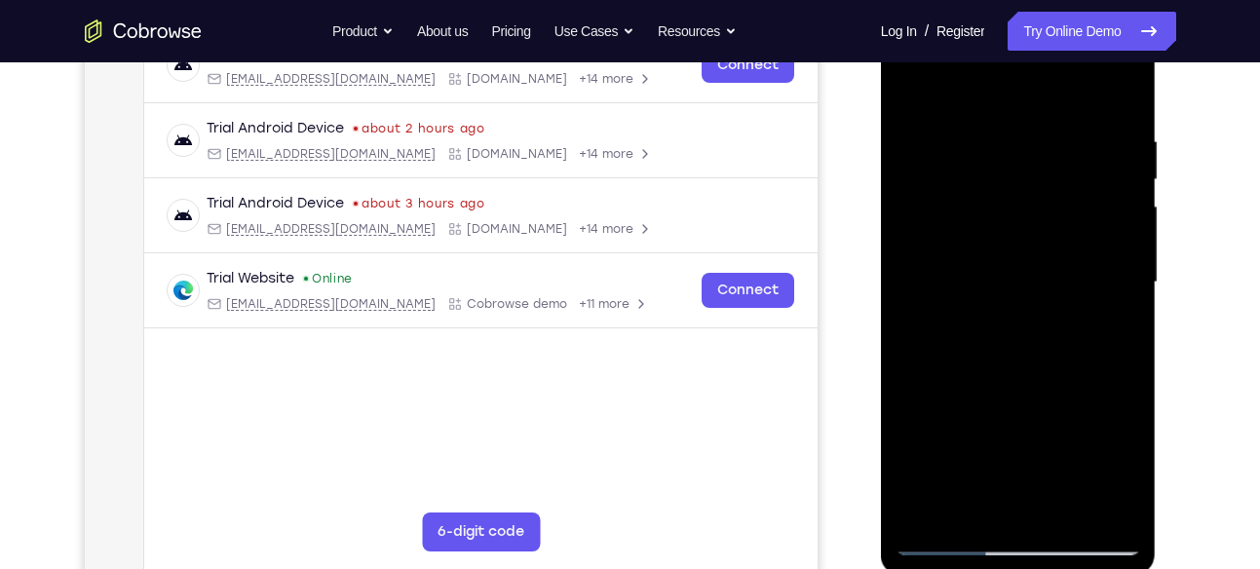
drag, startPoint x: 1033, startPoint y: 409, endPoint x: 997, endPoint y: 279, distance: 135.4
click at [997, 279] on div at bounding box center [1018, 283] width 246 height 546
drag, startPoint x: 1022, startPoint y: 410, endPoint x: 970, endPoint y: 283, distance: 137.7
click at [970, 283] on div at bounding box center [1018, 283] width 246 height 546
drag, startPoint x: 999, startPoint y: 438, endPoint x: 941, endPoint y: 303, distance: 147.1
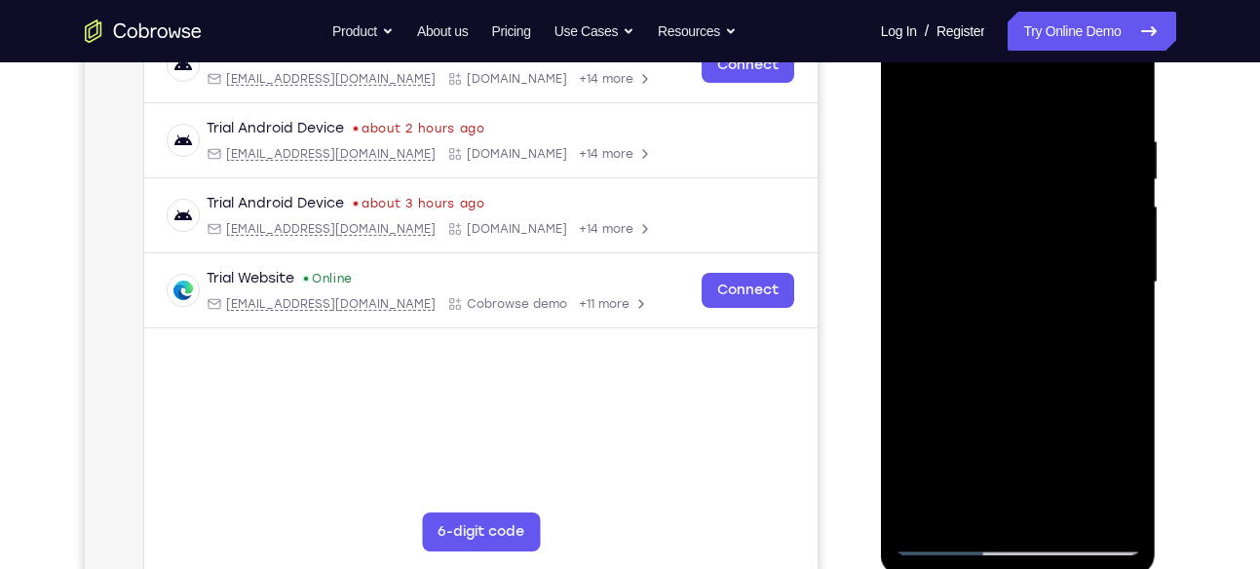
click at [941, 303] on div at bounding box center [1018, 283] width 246 height 546
click at [966, 347] on div at bounding box center [1018, 283] width 246 height 546
click at [1129, 172] on div at bounding box center [1018, 283] width 246 height 546
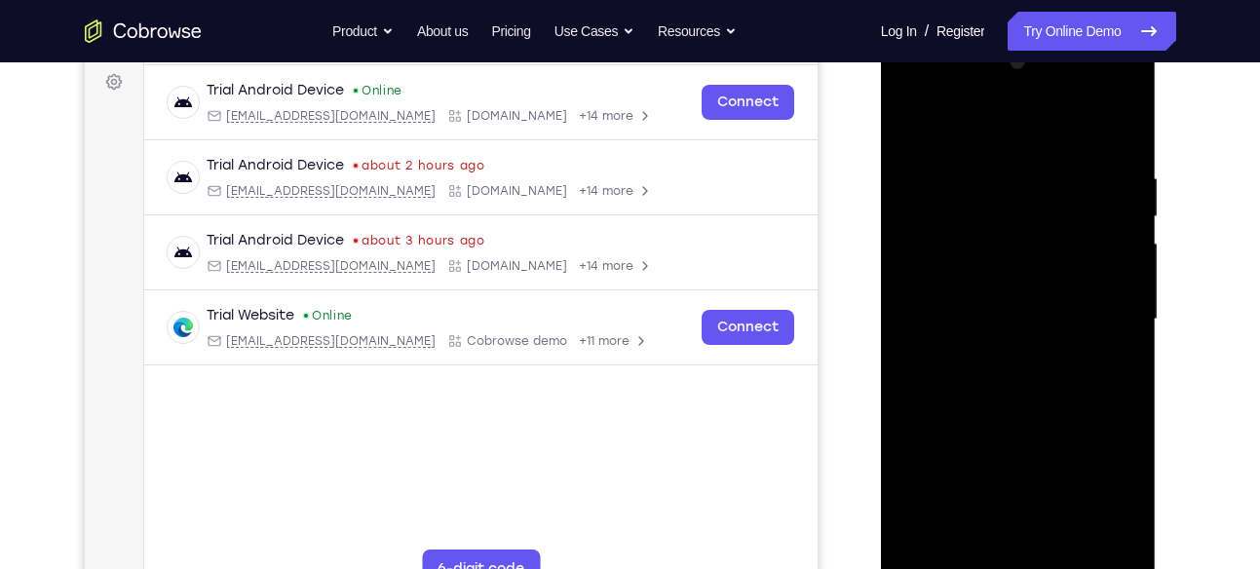
scroll to position [289, 0]
drag, startPoint x: 1023, startPoint y: 296, endPoint x: 1099, endPoint y: 91, distance: 219.2
click at [1099, 91] on div at bounding box center [1018, 321] width 246 height 546
click at [1008, 139] on div at bounding box center [1018, 321] width 246 height 546
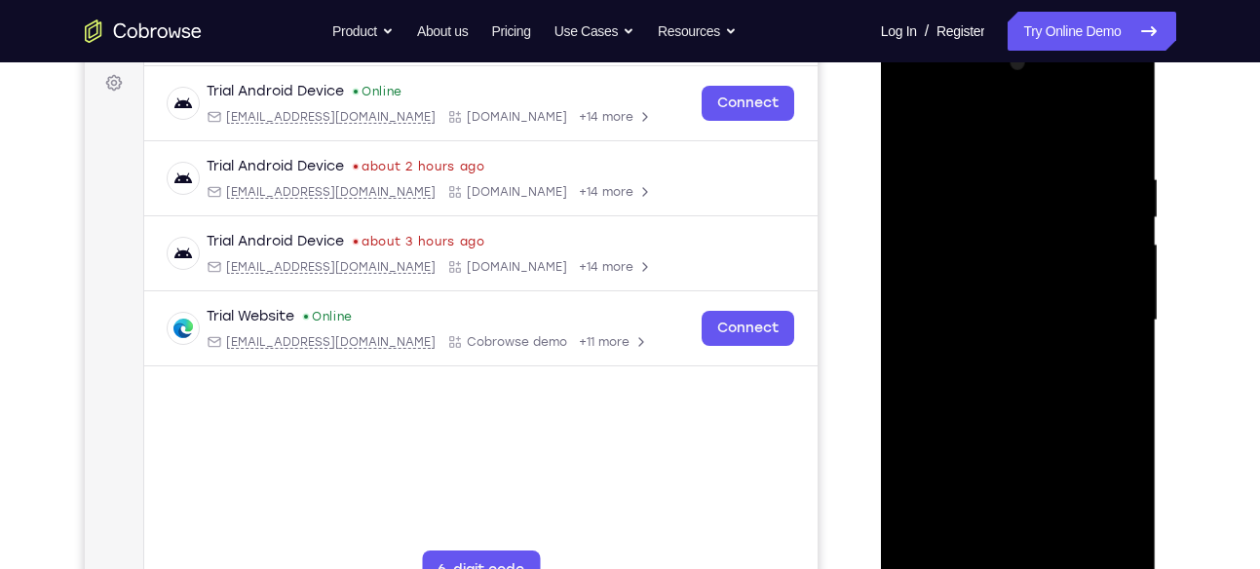
click at [996, 203] on div at bounding box center [1018, 321] width 246 height 546
click at [921, 249] on div at bounding box center [1018, 321] width 246 height 546
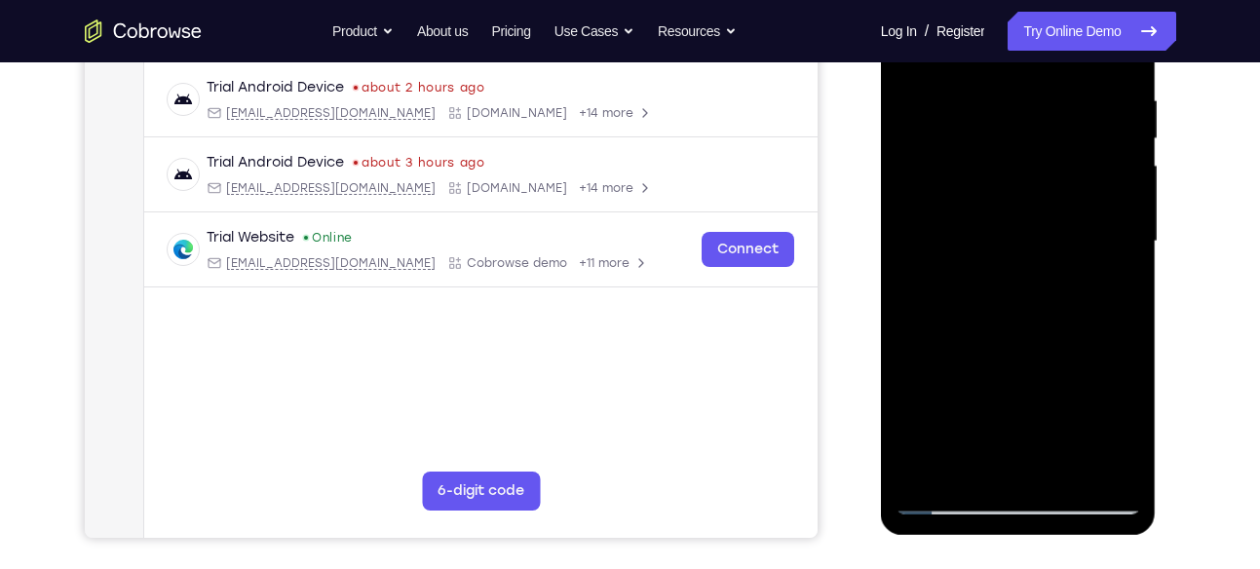
scroll to position [369, 0]
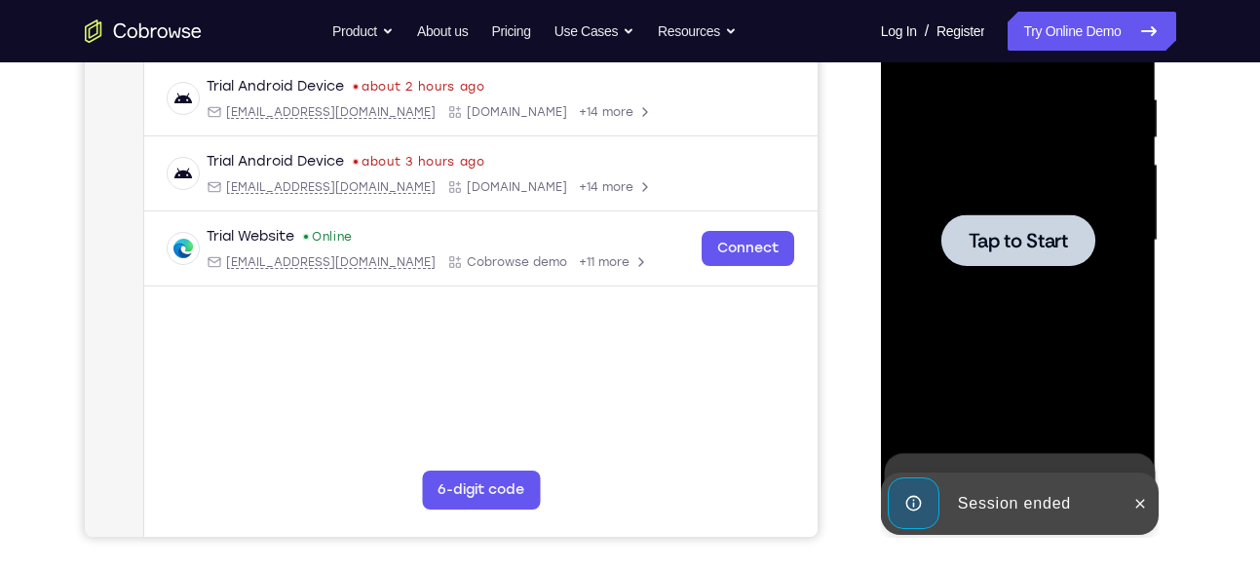
click at [1020, 237] on span "Tap to Start" at bounding box center [1017, 240] width 99 height 19
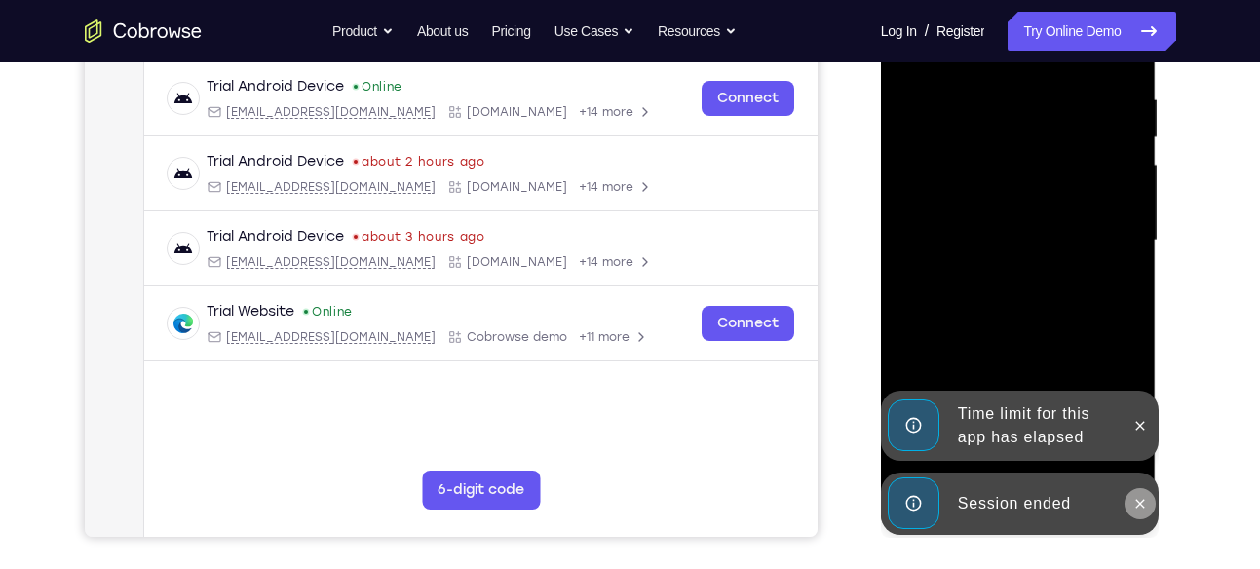
click at [1133, 501] on icon at bounding box center [1140, 504] width 16 height 16
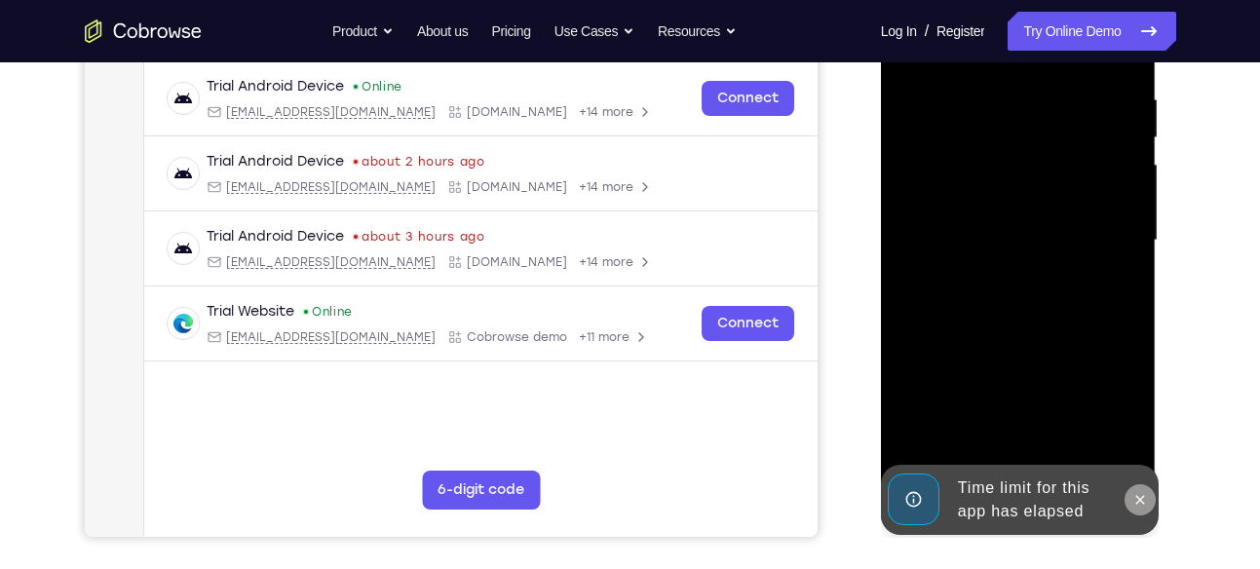
click at [1133, 496] on icon at bounding box center [1140, 500] width 16 height 16
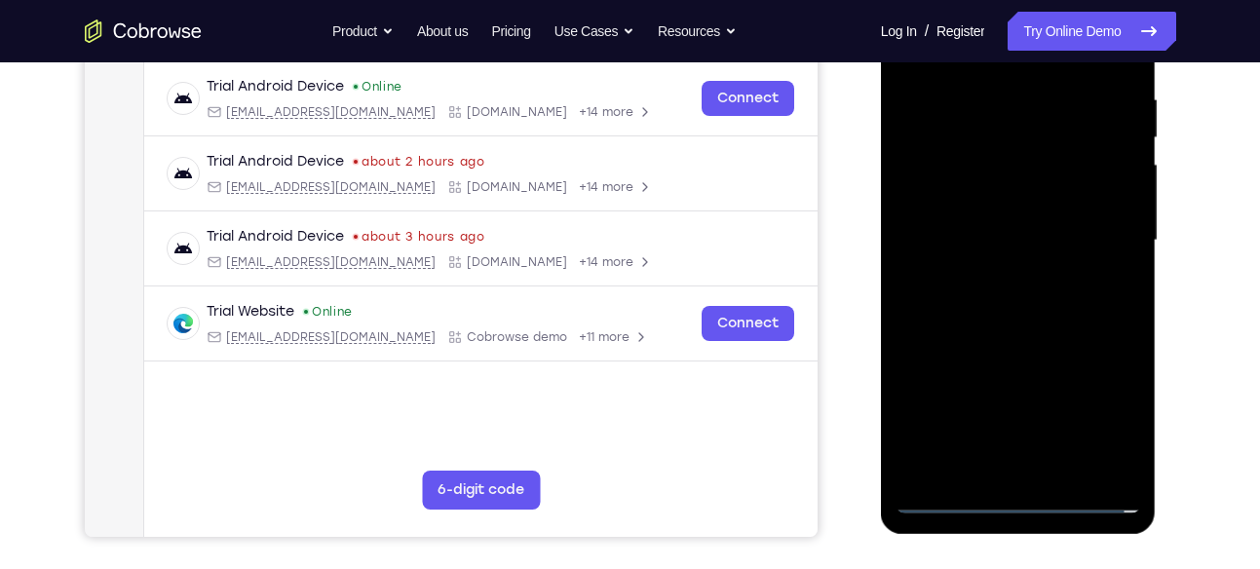
click at [1016, 495] on div at bounding box center [1018, 241] width 246 height 546
click at [1115, 417] on div at bounding box center [1018, 241] width 246 height 546
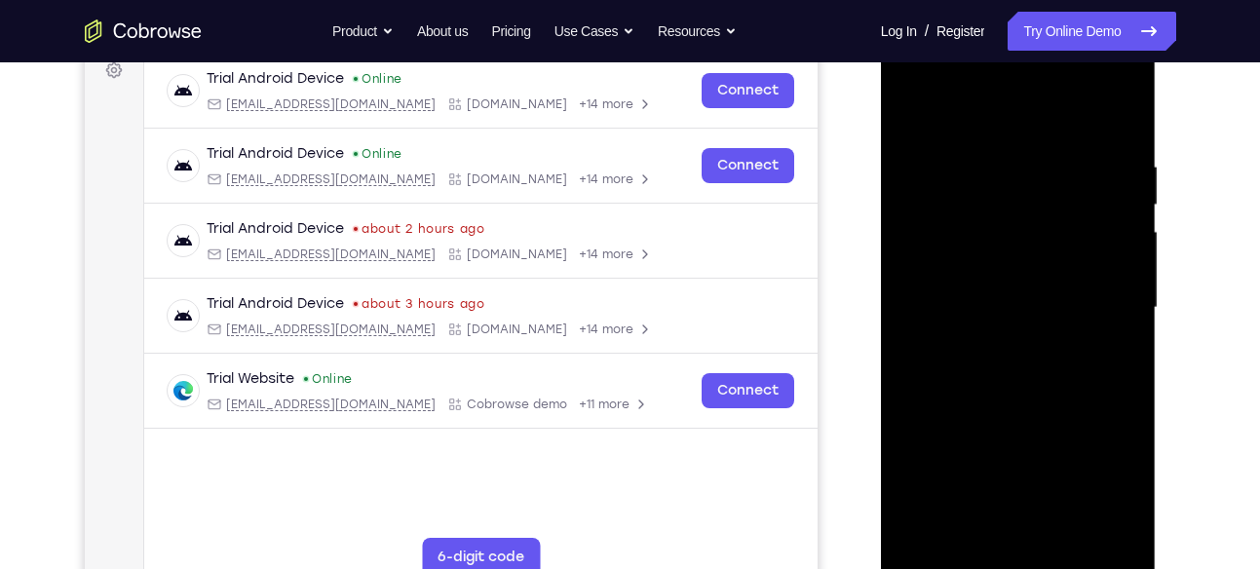
scroll to position [265, 0]
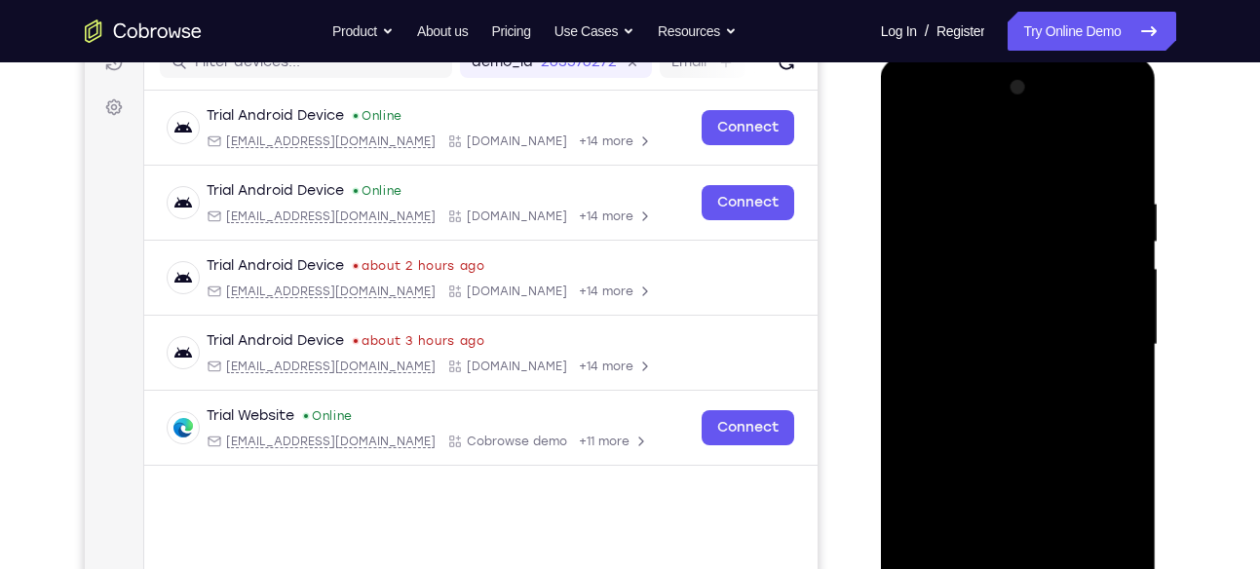
click at [922, 120] on div at bounding box center [1018, 345] width 246 height 546
click at [963, 242] on div at bounding box center [1018, 345] width 246 height 546
click at [910, 277] on div at bounding box center [1018, 345] width 246 height 546
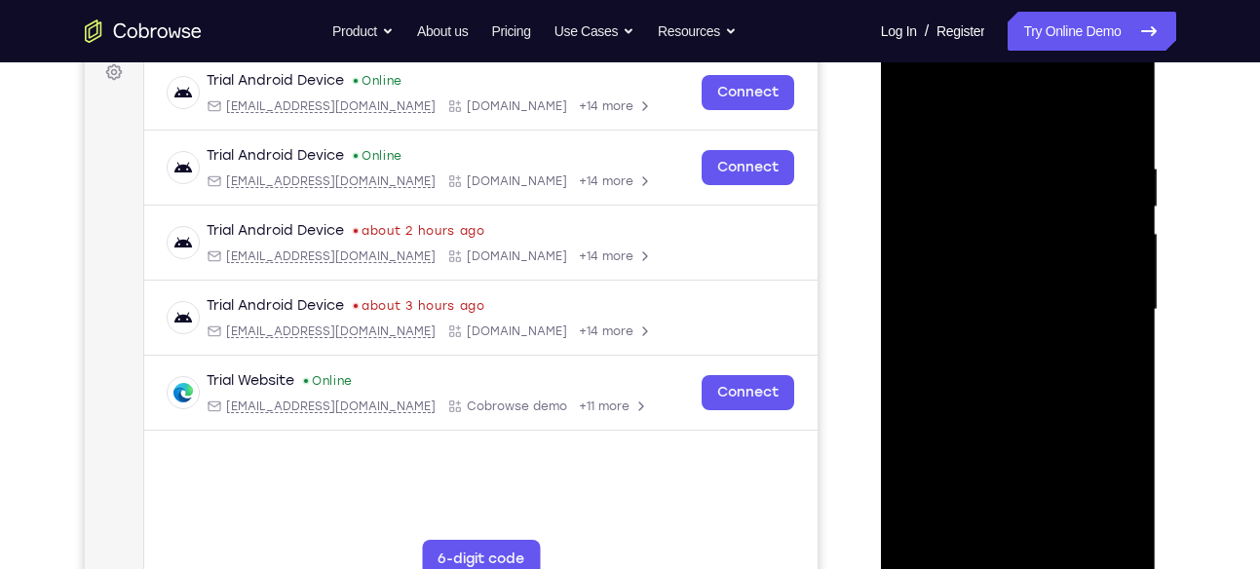
scroll to position [302, 0]
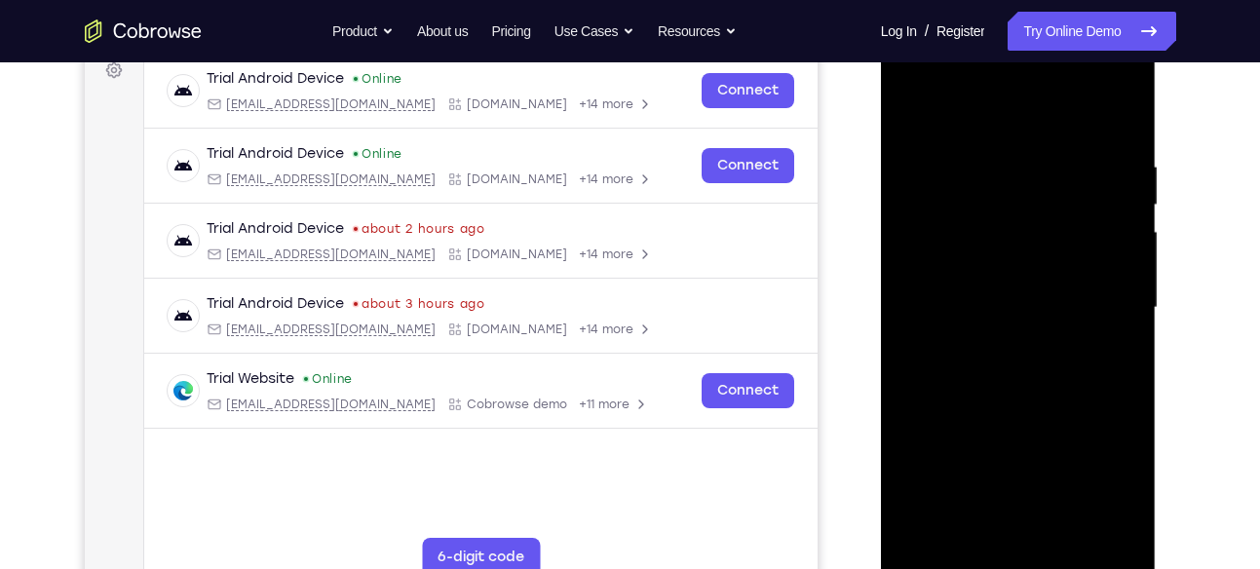
click at [1000, 432] on div at bounding box center [1018, 308] width 246 height 546
click at [1002, 347] on div at bounding box center [1018, 308] width 246 height 546
click at [1011, 459] on div at bounding box center [1018, 308] width 246 height 546
click at [1010, 310] on div at bounding box center [1018, 308] width 246 height 546
click at [960, 539] on div at bounding box center [1018, 308] width 246 height 546
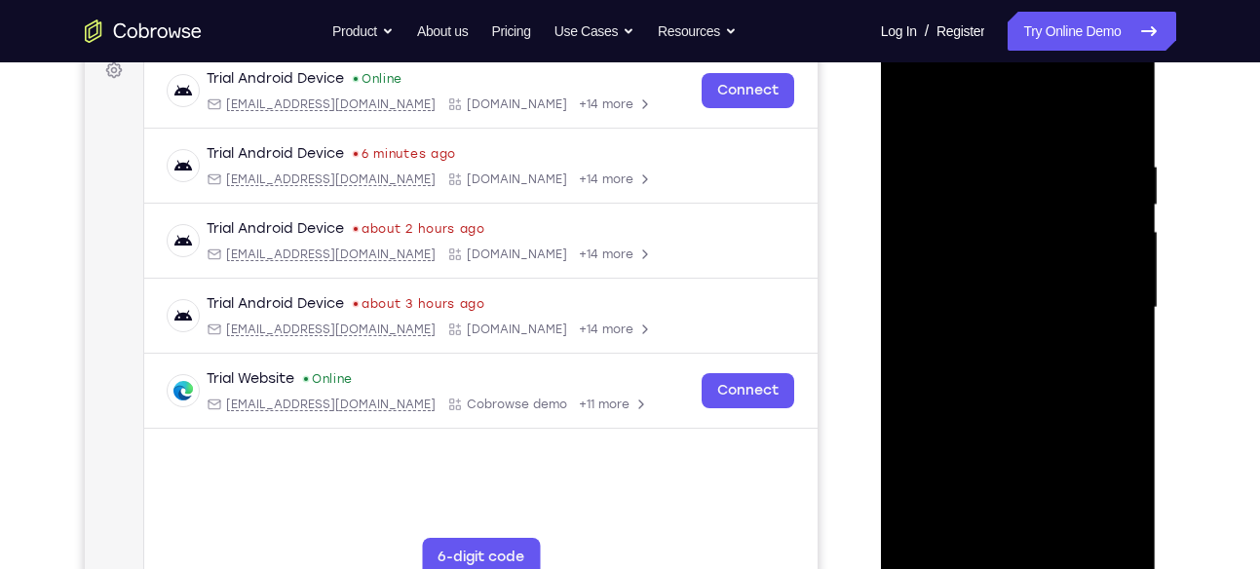
click at [1006, 106] on div at bounding box center [1018, 308] width 246 height 546
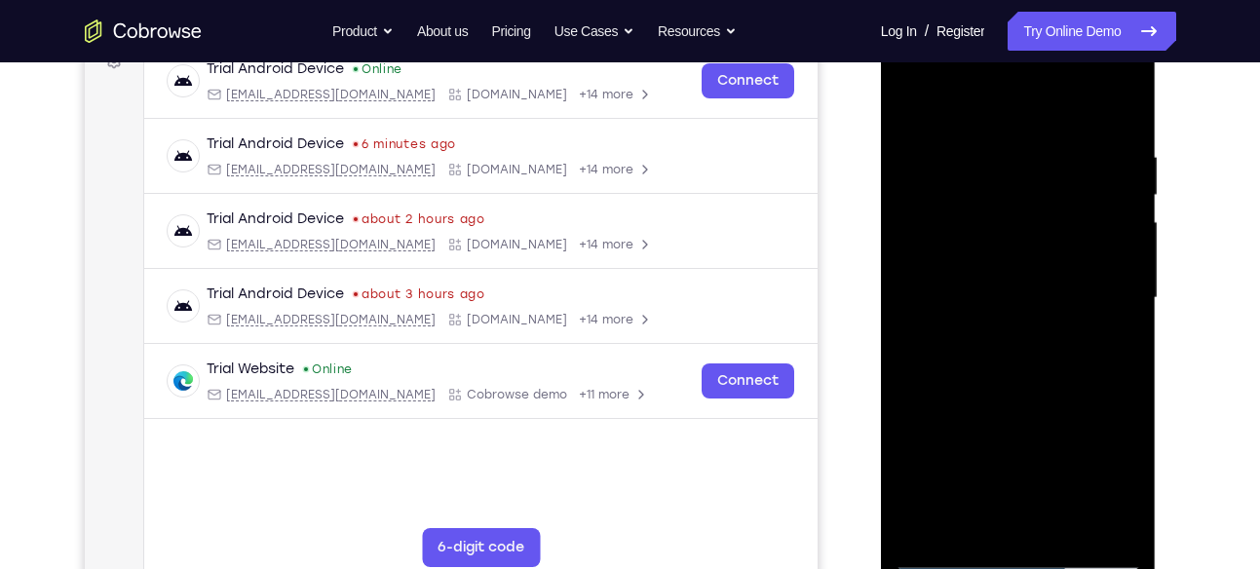
scroll to position [319, 0]
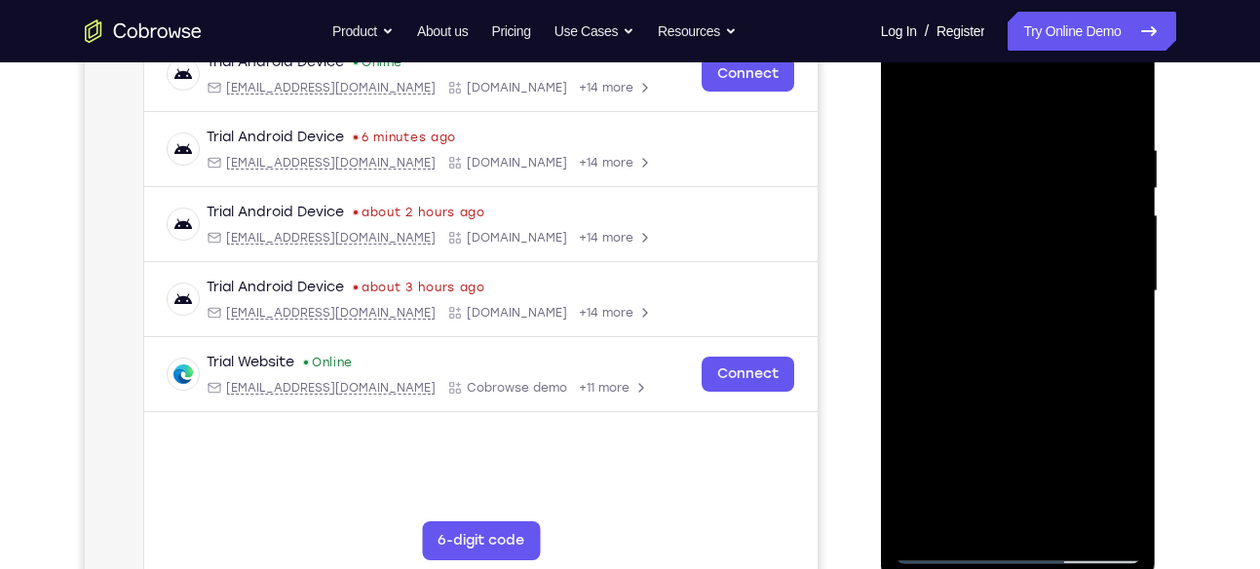
drag, startPoint x: 1014, startPoint y: 368, endPoint x: 1029, endPoint y: 244, distance: 125.6
click at [1029, 244] on div at bounding box center [1018, 292] width 246 height 546
drag, startPoint x: 1044, startPoint y: 369, endPoint x: 1039, endPoint y: 262, distance: 107.3
click at [1039, 262] on div at bounding box center [1018, 292] width 246 height 546
drag, startPoint x: 1057, startPoint y: 396, endPoint x: 1042, endPoint y: 229, distance: 167.2
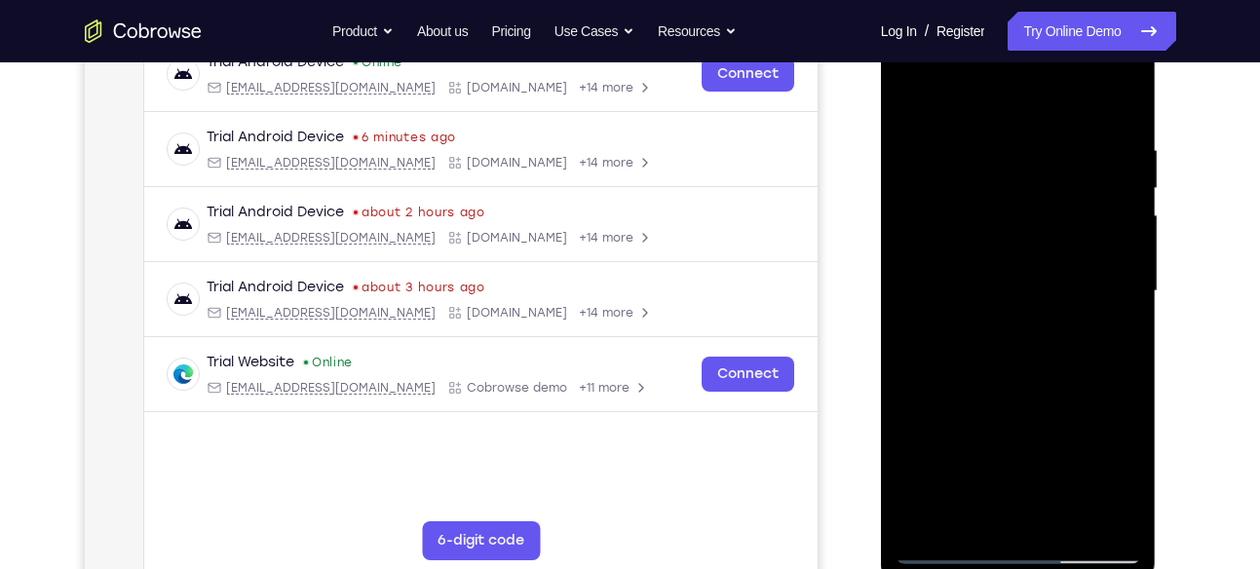
click at [1042, 229] on div at bounding box center [1018, 292] width 246 height 546
drag, startPoint x: 1060, startPoint y: 413, endPoint x: 1021, endPoint y: 254, distance: 163.5
click at [1021, 254] on div at bounding box center [1018, 292] width 246 height 546
drag, startPoint x: 1041, startPoint y: 408, endPoint x: 1032, endPoint y: 303, distance: 105.7
click at [1032, 303] on div at bounding box center [1018, 292] width 246 height 546
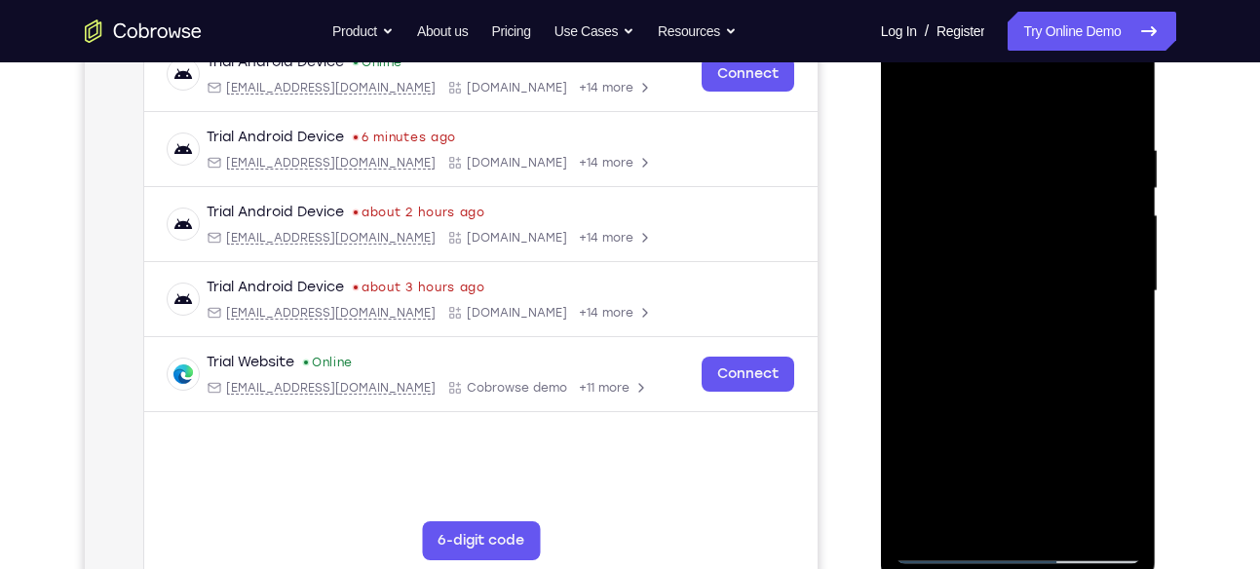
drag, startPoint x: 1038, startPoint y: 418, endPoint x: 1025, endPoint y: 351, distance: 68.4
click at [1025, 351] on div at bounding box center [1018, 292] width 246 height 546
drag, startPoint x: 1042, startPoint y: 414, endPoint x: 1031, endPoint y: 270, distance: 144.7
click at [1031, 270] on div at bounding box center [1018, 292] width 246 height 546
drag, startPoint x: 1032, startPoint y: 438, endPoint x: 1030, endPoint y: 314, distance: 124.7
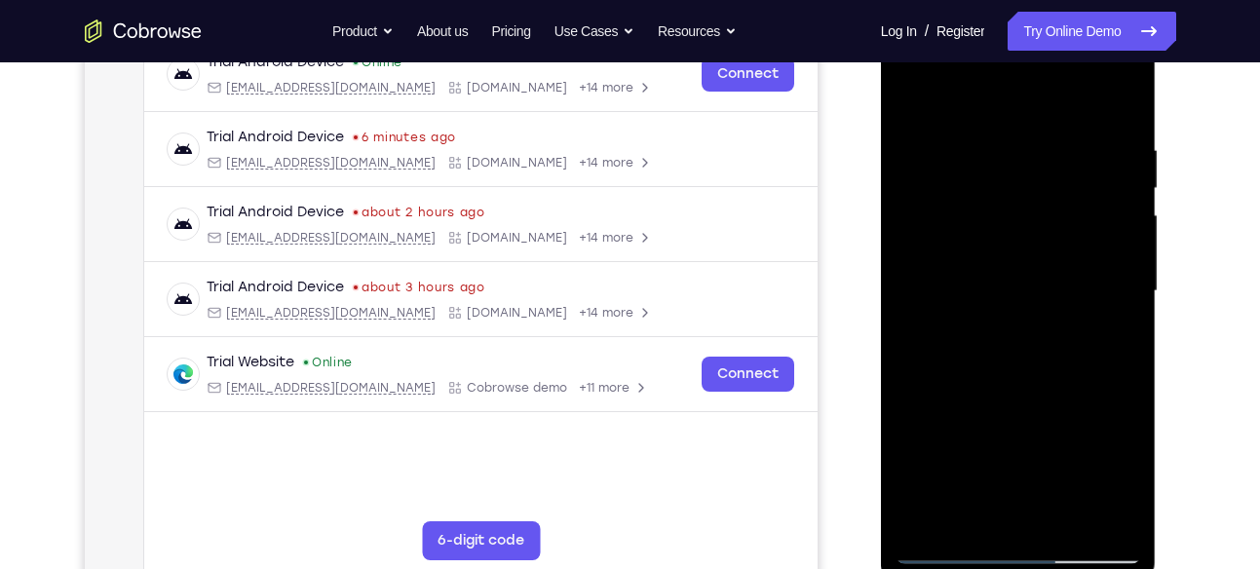
click at [1030, 314] on div at bounding box center [1018, 292] width 246 height 546
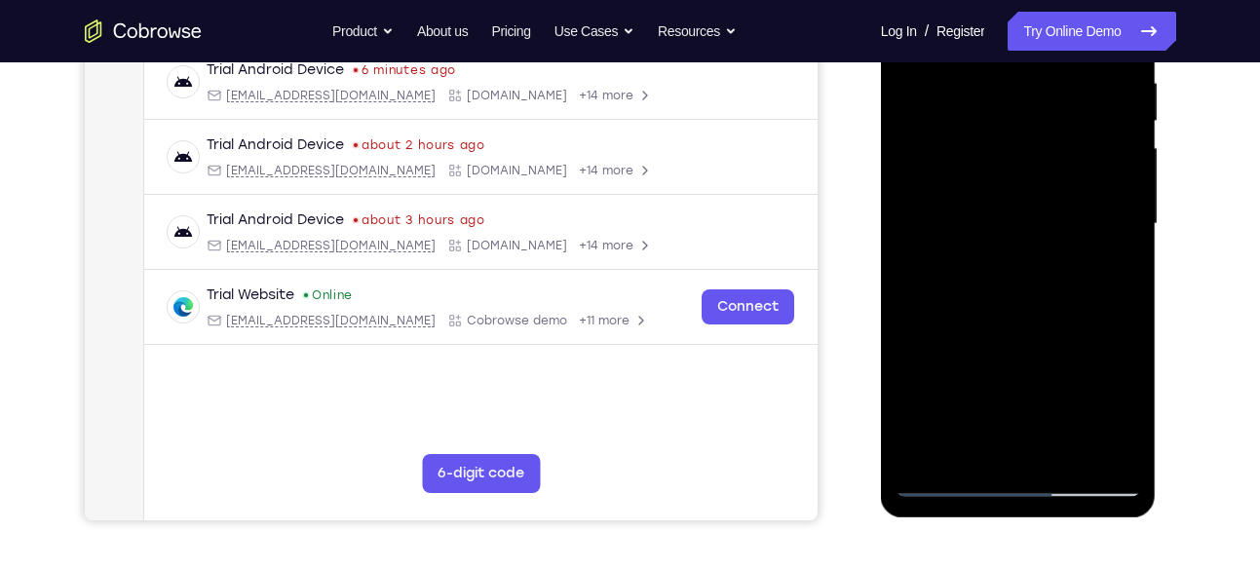
scroll to position [379, 0]
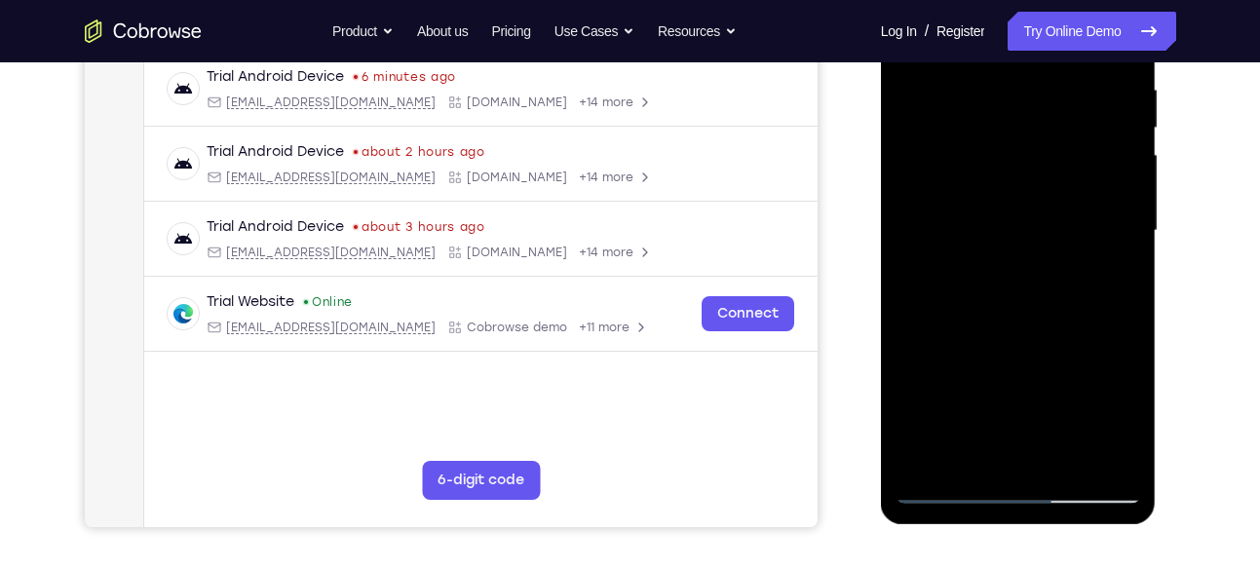
drag, startPoint x: 1046, startPoint y: 359, endPoint x: 1048, endPoint y: 207, distance: 153.0
click at [1048, 207] on div at bounding box center [1018, 231] width 246 height 546
drag, startPoint x: 1059, startPoint y: 260, endPoint x: 1040, endPoint y: 405, distance: 146.3
click at [1040, 405] on div at bounding box center [1018, 231] width 246 height 546
click at [1041, 281] on div at bounding box center [1018, 231] width 246 height 546
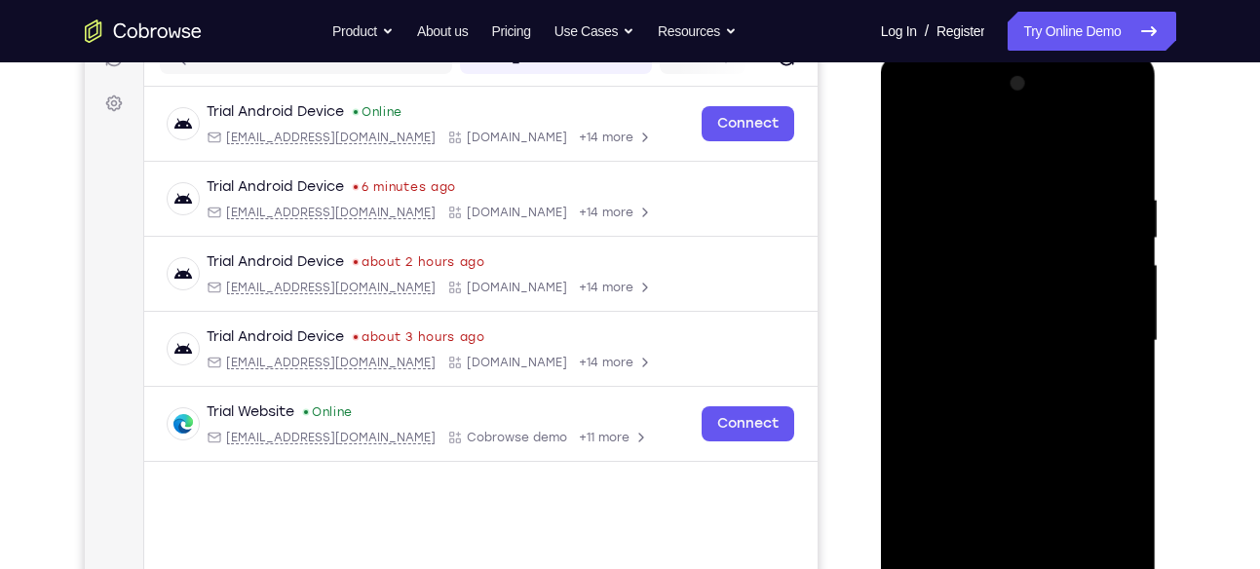
scroll to position [268, 0]
click at [1101, 114] on div at bounding box center [1018, 342] width 246 height 546
click at [965, 184] on div at bounding box center [1018, 342] width 246 height 546
drag, startPoint x: 1003, startPoint y: 284, endPoint x: 992, endPoint y: 471, distance: 186.4
click at [992, 471] on div at bounding box center [1018, 342] width 246 height 546
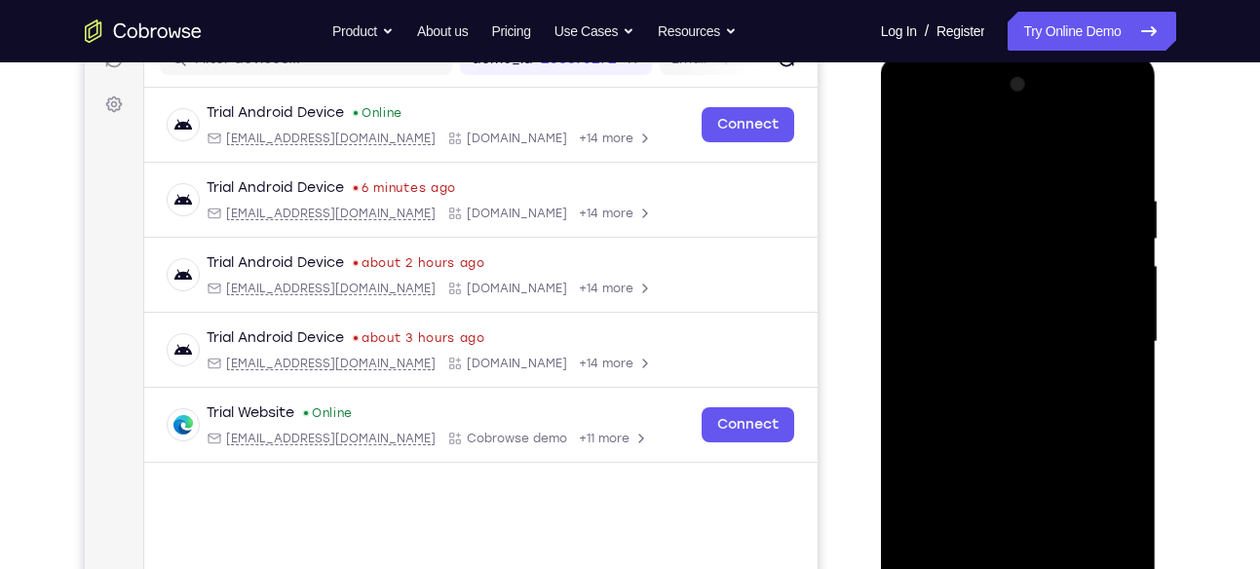
click at [1059, 175] on div at bounding box center [1018, 342] width 246 height 546
click at [945, 261] on div at bounding box center [1018, 342] width 246 height 546
click at [913, 147] on div at bounding box center [1018, 342] width 246 height 546
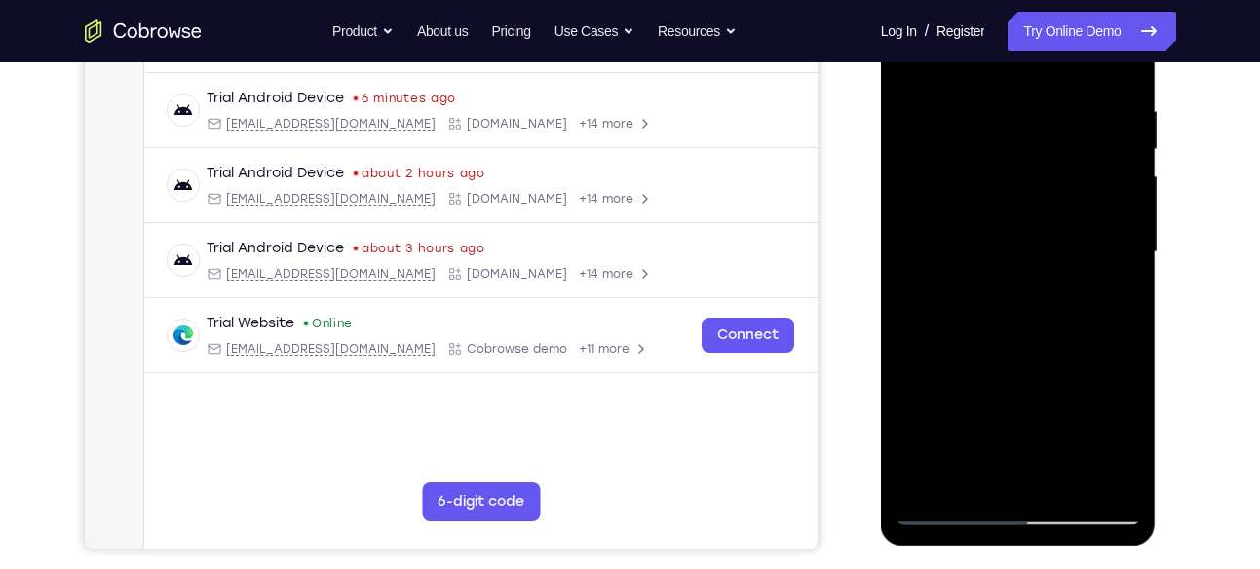
scroll to position [363, 0]
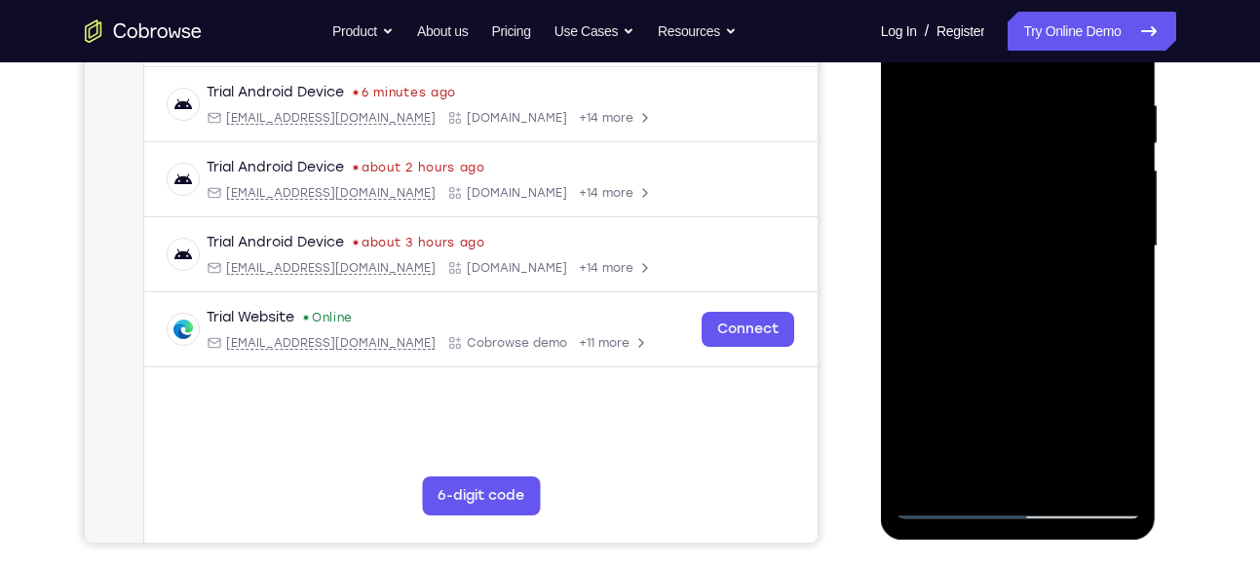
click at [997, 435] on div at bounding box center [1018, 247] width 246 height 546
click at [951, 507] on div at bounding box center [1018, 247] width 246 height 546
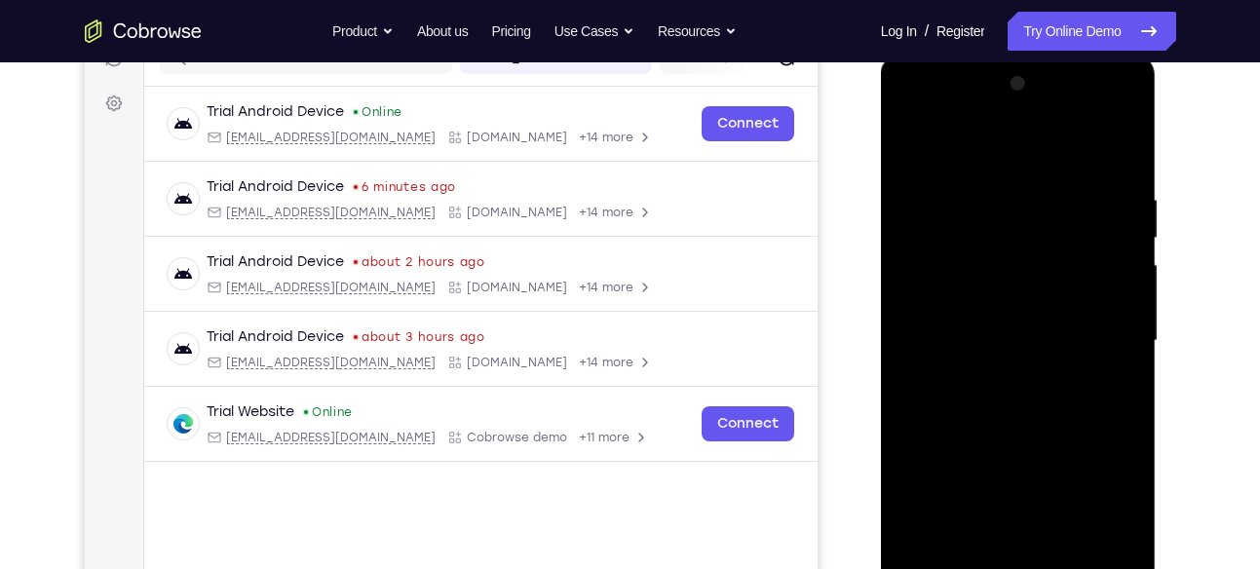
scroll to position [268, 0]
drag, startPoint x: 1014, startPoint y: 224, endPoint x: 984, endPoint y: 425, distance: 203.0
click at [984, 425] on div at bounding box center [1018, 342] width 246 height 546
drag, startPoint x: 1022, startPoint y: 236, endPoint x: 1001, endPoint y: 443, distance: 208.6
click at [1001, 443] on div at bounding box center [1018, 342] width 246 height 546
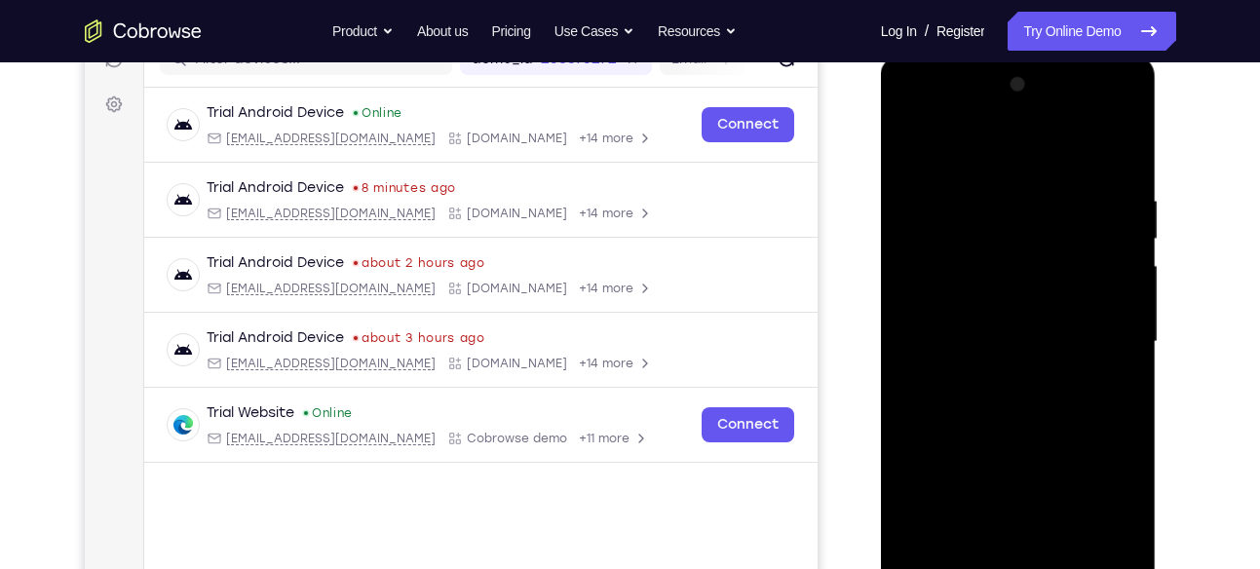
drag, startPoint x: 1031, startPoint y: 279, endPoint x: 1003, endPoint y: 543, distance: 265.4
click at [1003, 543] on div at bounding box center [1018, 342] width 246 height 546
drag, startPoint x: 1015, startPoint y: 321, endPoint x: 996, endPoint y: 575, distance: 255.0
click at [996, 568] on div at bounding box center [1018, 342] width 246 height 546
click at [972, 173] on div at bounding box center [1018, 342] width 246 height 546
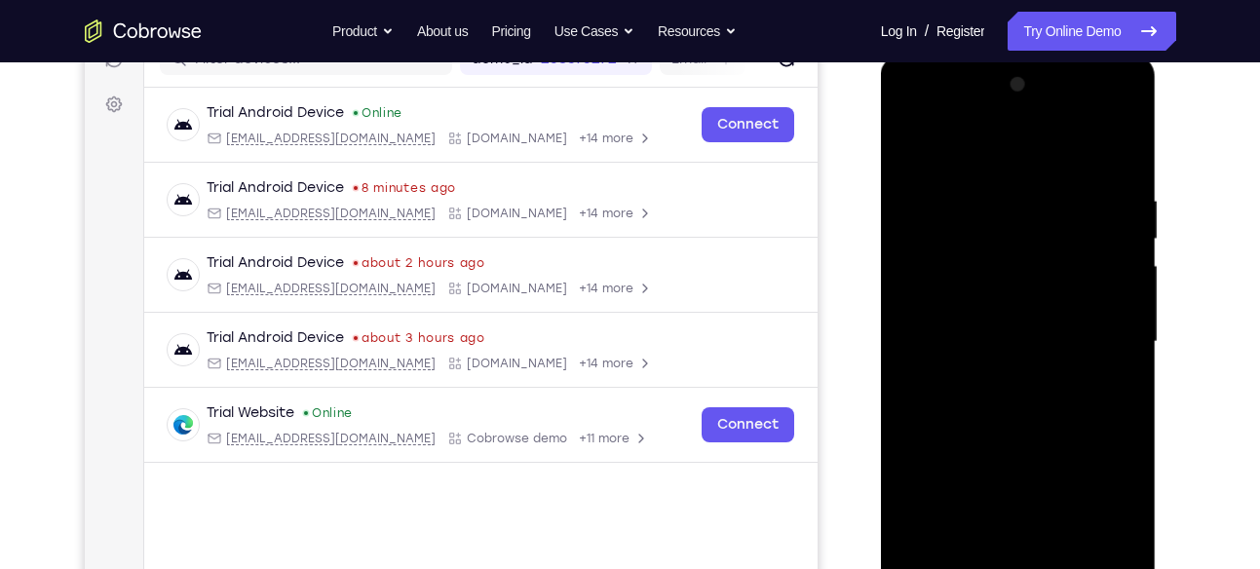
click at [1000, 172] on div at bounding box center [1018, 342] width 246 height 546
click at [915, 171] on div at bounding box center [1018, 342] width 246 height 546
drag, startPoint x: 997, startPoint y: 347, endPoint x: 1001, endPoint y: 159, distance: 188.1
click at [1001, 159] on div at bounding box center [1018, 342] width 246 height 546
drag, startPoint x: 1028, startPoint y: 384, endPoint x: 1024, endPoint y: 156, distance: 228.0
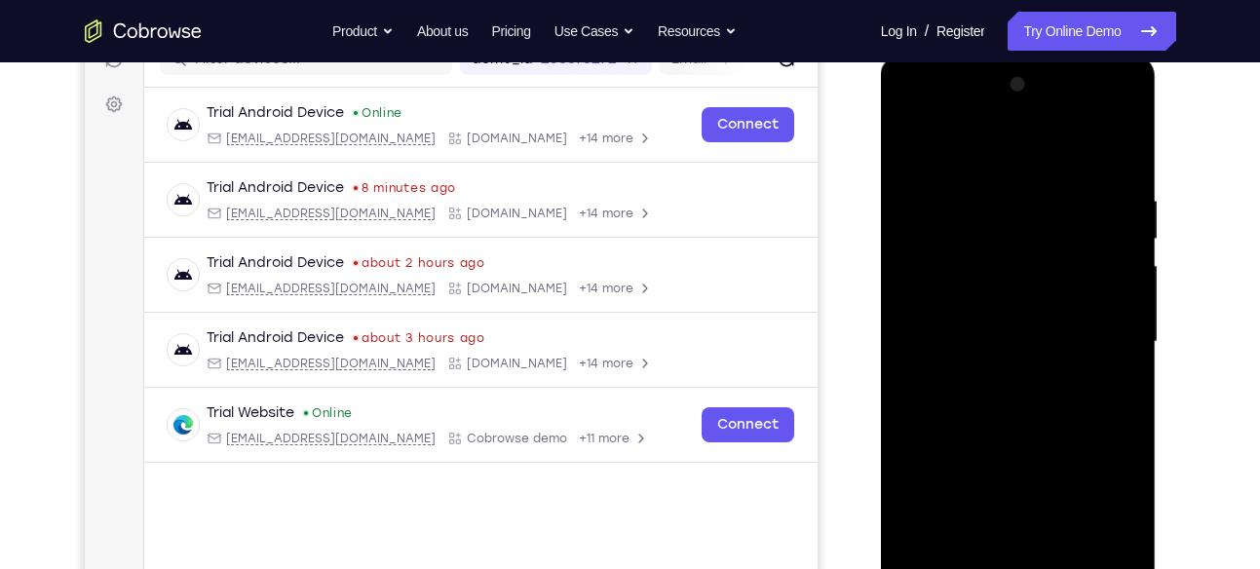
click at [1024, 156] on div at bounding box center [1018, 342] width 246 height 546
drag, startPoint x: 1028, startPoint y: 374, endPoint x: 1016, endPoint y: 201, distance: 173.8
click at [1016, 201] on div at bounding box center [1018, 342] width 246 height 546
drag, startPoint x: 1008, startPoint y: 415, endPoint x: 1007, endPoint y: 205, distance: 210.4
click at [1007, 205] on div at bounding box center [1018, 342] width 246 height 546
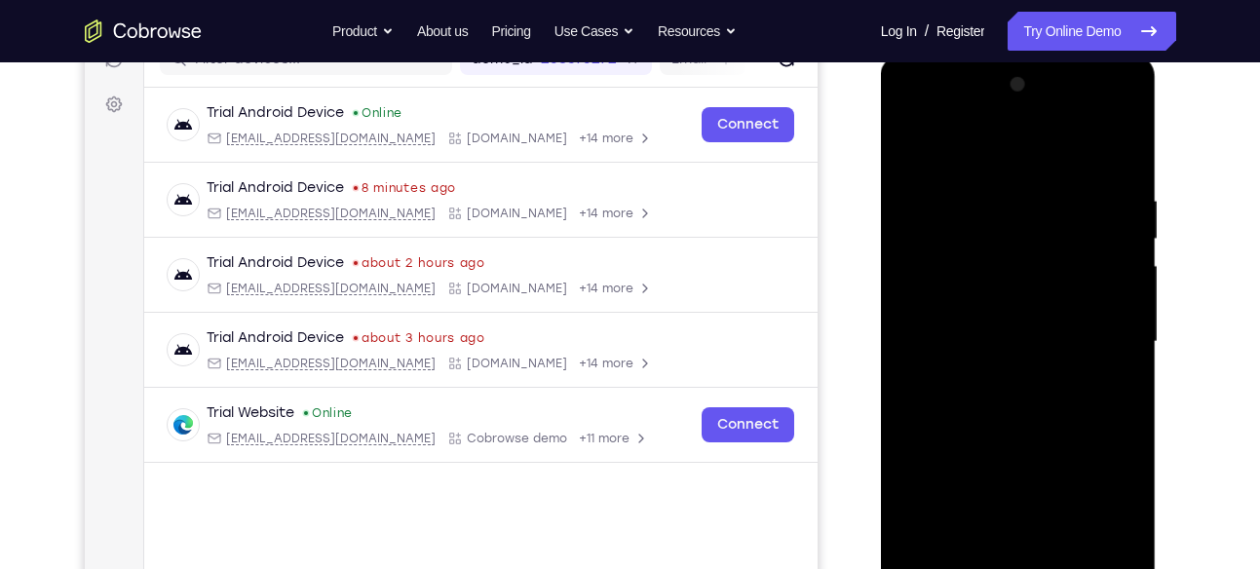
drag, startPoint x: 1028, startPoint y: 446, endPoint x: 1013, endPoint y: 246, distance: 201.2
click at [1013, 246] on div at bounding box center [1018, 342] width 246 height 546
drag, startPoint x: 1019, startPoint y: 435, endPoint x: 1017, endPoint y: 205, distance: 230.9
click at [1017, 205] on div at bounding box center [1018, 342] width 246 height 546
drag, startPoint x: 1038, startPoint y: 459, endPoint x: 1022, endPoint y: 250, distance: 209.1
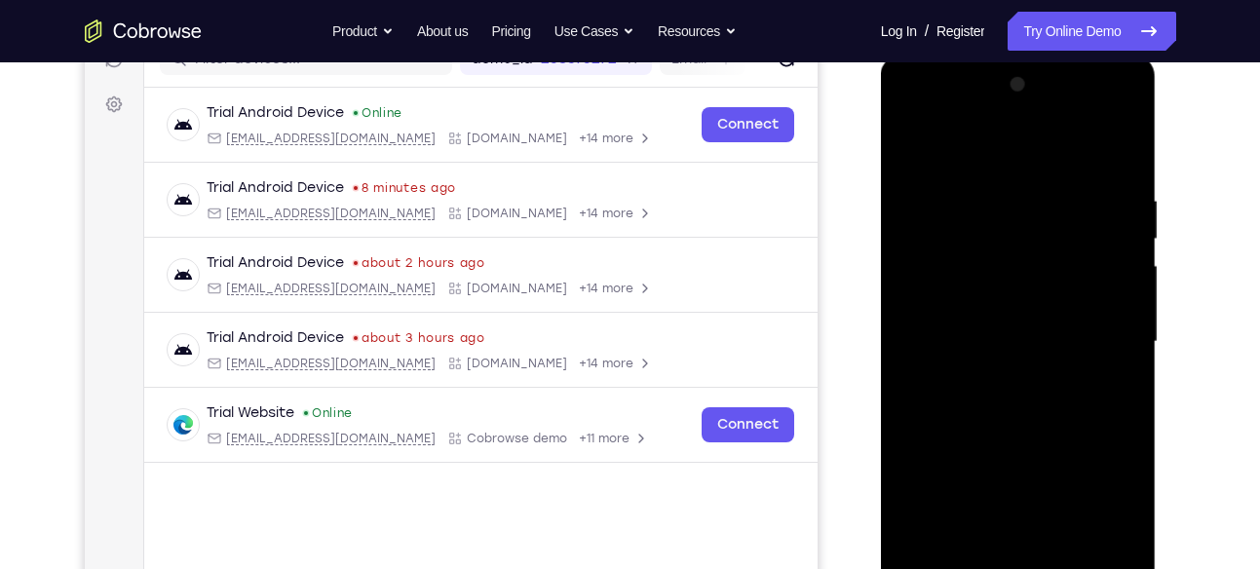
click at [1022, 250] on div at bounding box center [1018, 342] width 246 height 546
drag, startPoint x: 1020, startPoint y: 464, endPoint x: 1030, endPoint y: 231, distance: 233.0
click at [1030, 231] on div at bounding box center [1018, 342] width 246 height 546
drag, startPoint x: 1041, startPoint y: 435, endPoint x: 1061, endPoint y: 215, distance: 221.0
click at [1061, 215] on div at bounding box center [1018, 342] width 246 height 546
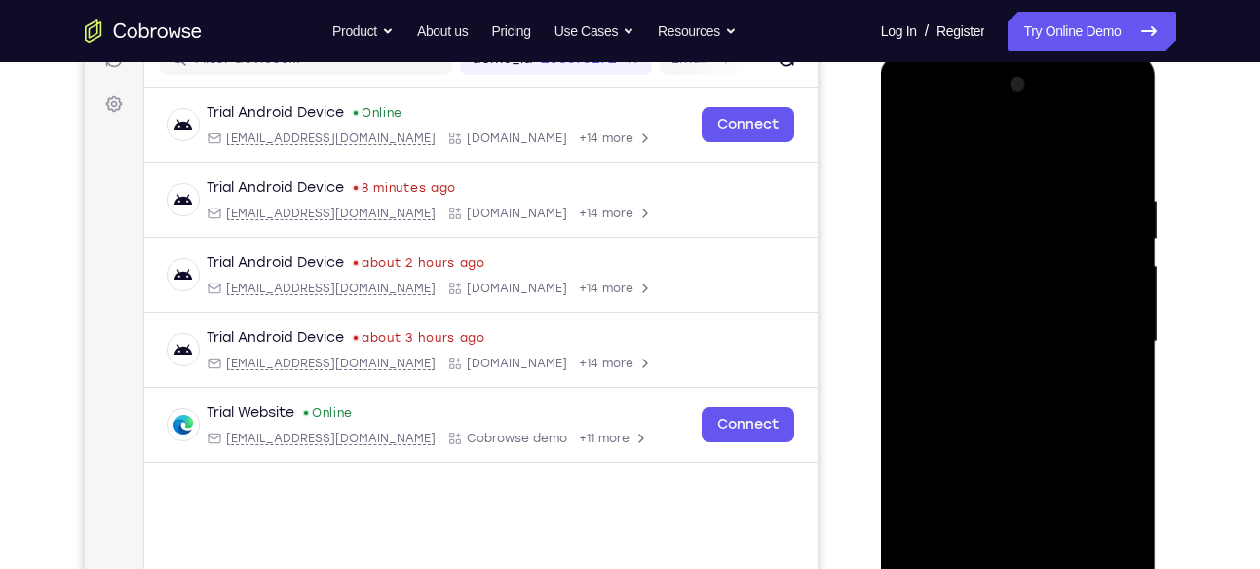
drag, startPoint x: 1064, startPoint y: 409, endPoint x: 1081, endPoint y: 206, distance: 204.4
click at [1081, 206] on div at bounding box center [1018, 342] width 246 height 546
drag, startPoint x: 1068, startPoint y: 387, endPoint x: 1051, endPoint y: 215, distance: 172.3
click at [1051, 215] on div at bounding box center [1018, 342] width 246 height 546
drag, startPoint x: 1044, startPoint y: 407, endPoint x: 1030, endPoint y: 221, distance: 186.7
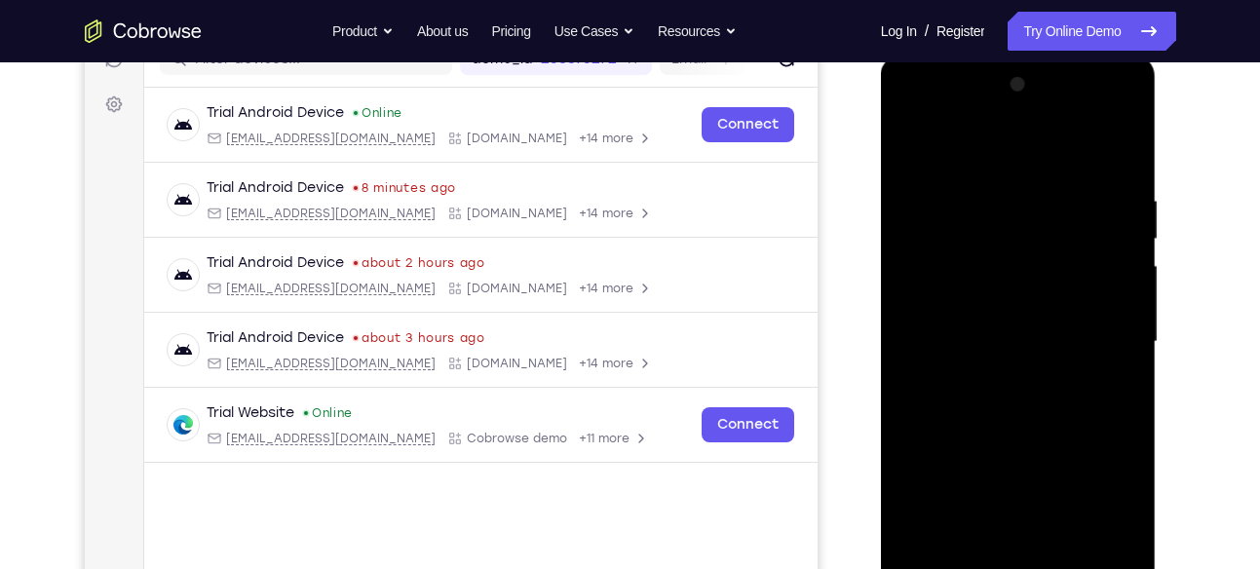
click at [1030, 221] on div at bounding box center [1018, 342] width 246 height 546
drag, startPoint x: 1052, startPoint y: 412, endPoint x: 1051, endPoint y: 220, distance: 191.9
click at [1051, 220] on div at bounding box center [1018, 342] width 246 height 546
drag, startPoint x: 1055, startPoint y: 453, endPoint x: 1067, endPoint y: 240, distance: 213.7
click at [1067, 240] on div at bounding box center [1018, 342] width 246 height 546
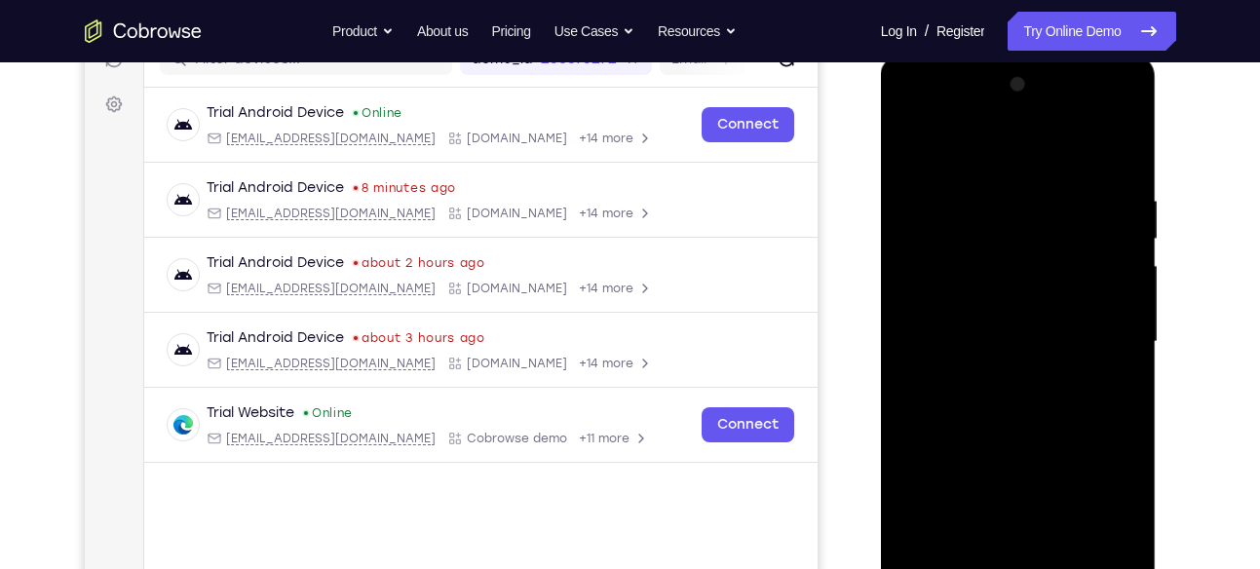
drag, startPoint x: 1067, startPoint y: 376, endPoint x: 1056, endPoint y: 157, distance: 219.5
click at [1056, 157] on div at bounding box center [1018, 342] width 246 height 546
drag, startPoint x: 1046, startPoint y: 358, endPoint x: 1046, endPoint y: 154, distance: 203.6
click at [1046, 154] on div at bounding box center [1018, 342] width 246 height 546
drag, startPoint x: 1049, startPoint y: 398, endPoint x: 1070, endPoint y: 212, distance: 187.2
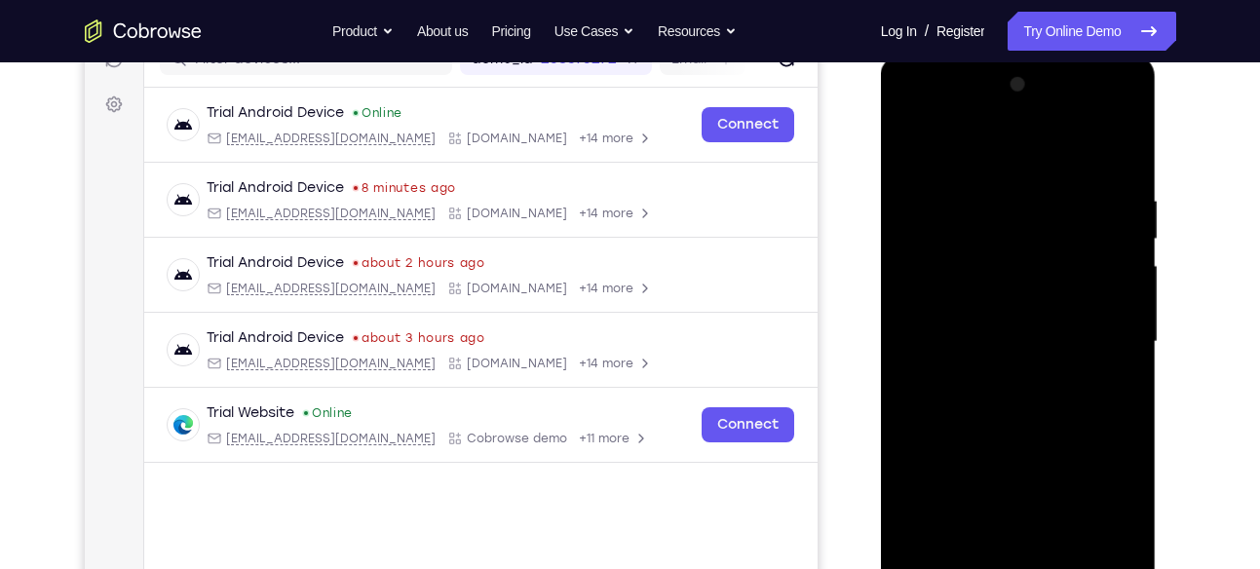
click at [1070, 212] on div at bounding box center [1018, 342] width 246 height 546
drag, startPoint x: 1068, startPoint y: 425, endPoint x: 1046, endPoint y: 227, distance: 198.9
click at [1046, 227] on div at bounding box center [1018, 342] width 246 height 546
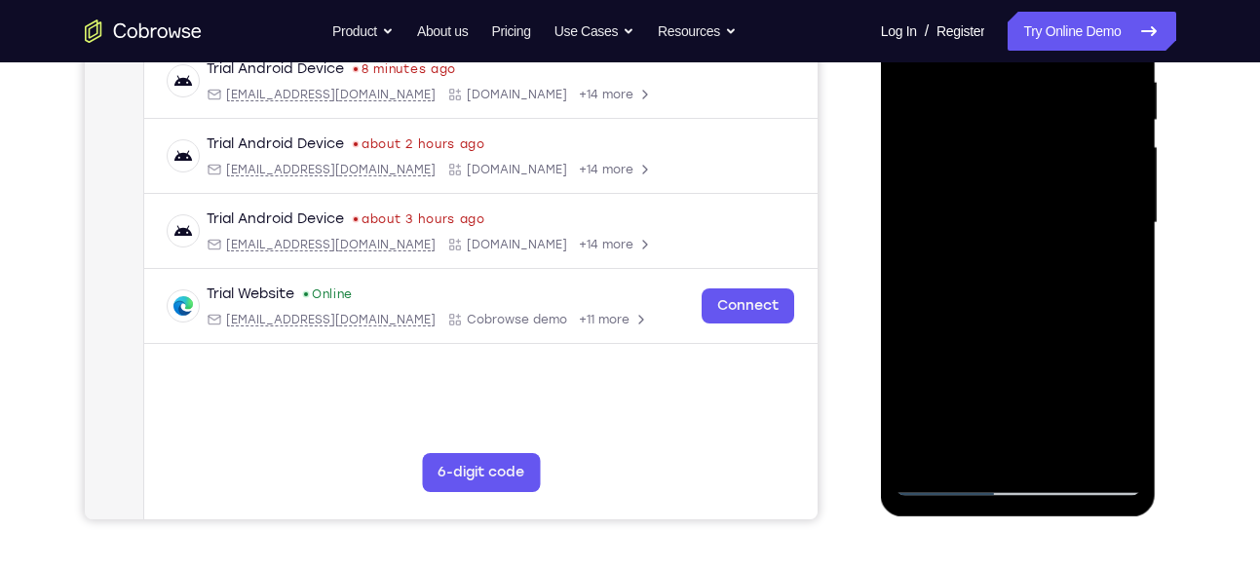
scroll to position [388, 0]
click at [921, 457] on div at bounding box center [1018, 222] width 246 height 546
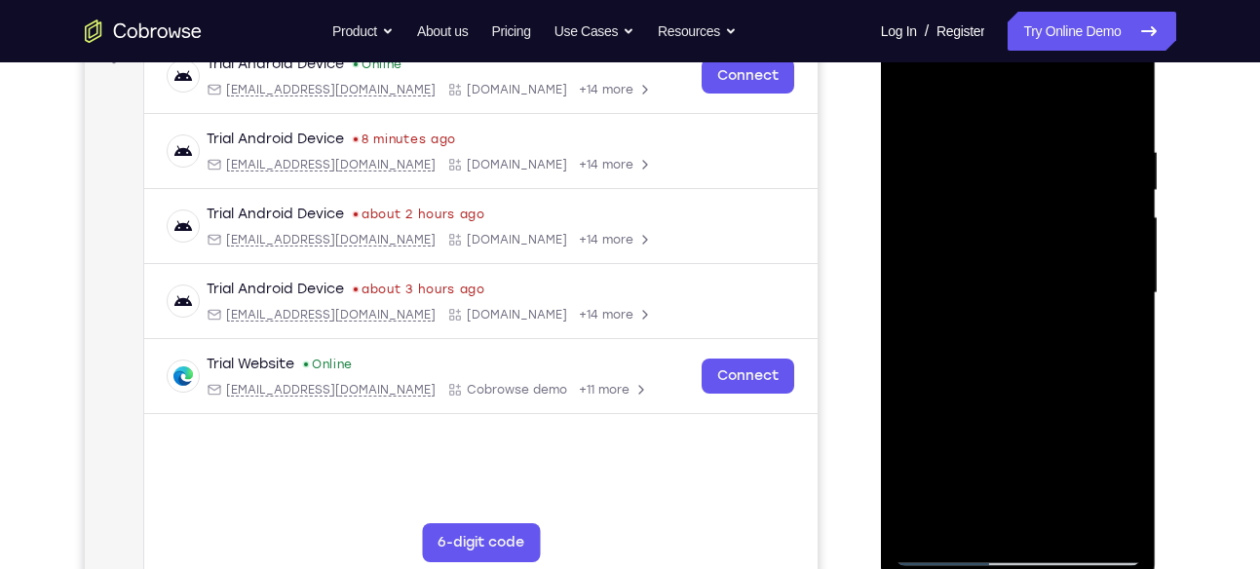
scroll to position [309, 0]
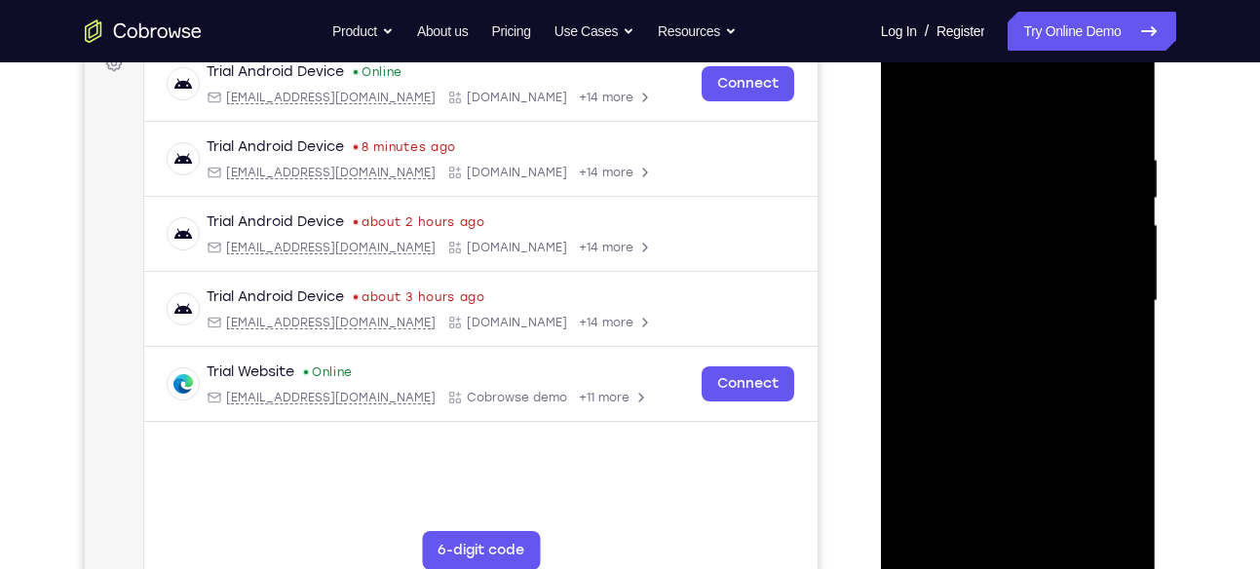
click at [956, 536] on div at bounding box center [1018, 301] width 246 height 546
click at [1013, 116] on div at bounding box center [1018, 301] width 246 height 546
click at [1009, 105] on div at bounding box center [1018, 301] width 246 height 546
click at [958, 190] on div at bounding box center [1018, 301] width 246 height 546
drag, startPoint x: 1032, startPoint y: 317, endPoint x: 1013, endPoint y: 182, distance: 135.7
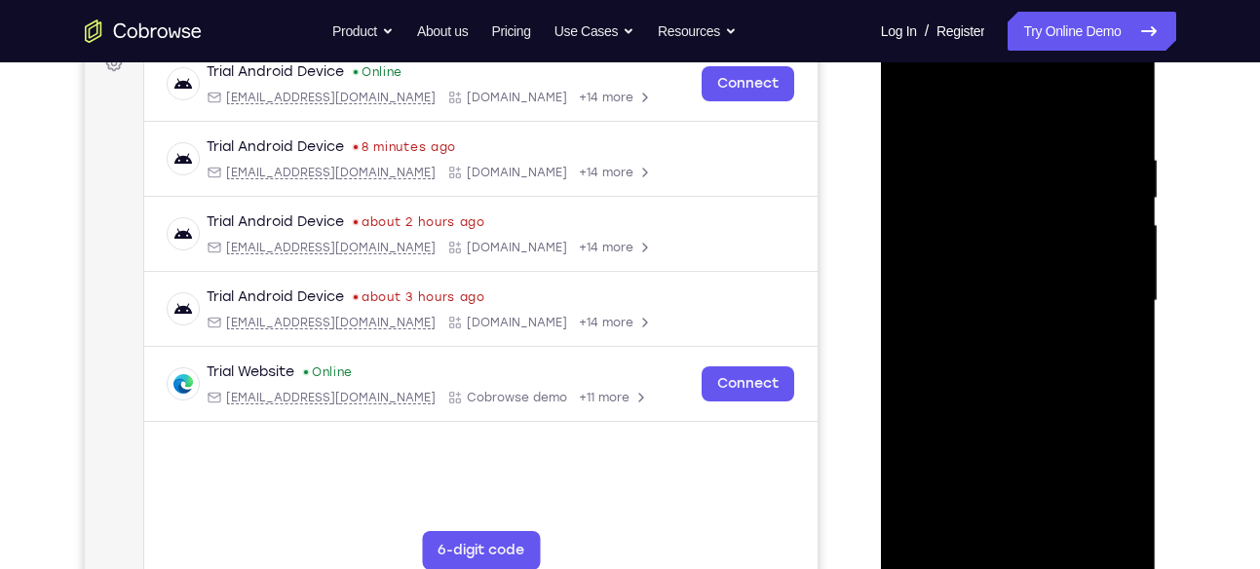
click at [1013, 182] on div at bounding box center [1018, 301] width 246 height 546
drag, startPoint x: 1023, startPoint y: 356, endPoint x: 1014, endPoint y: 265, distance: 91.0
click at [1014, 265] on div at bounding box center [1018, 301] width 246 height 546
drag, startPoint x: 1046, startPoint y: 386, endPoint x: 1038, endPoint y: 257, distance: 128.9
click at [1038, 257] on div at bounding box center [1018, 301] width 246 height 546
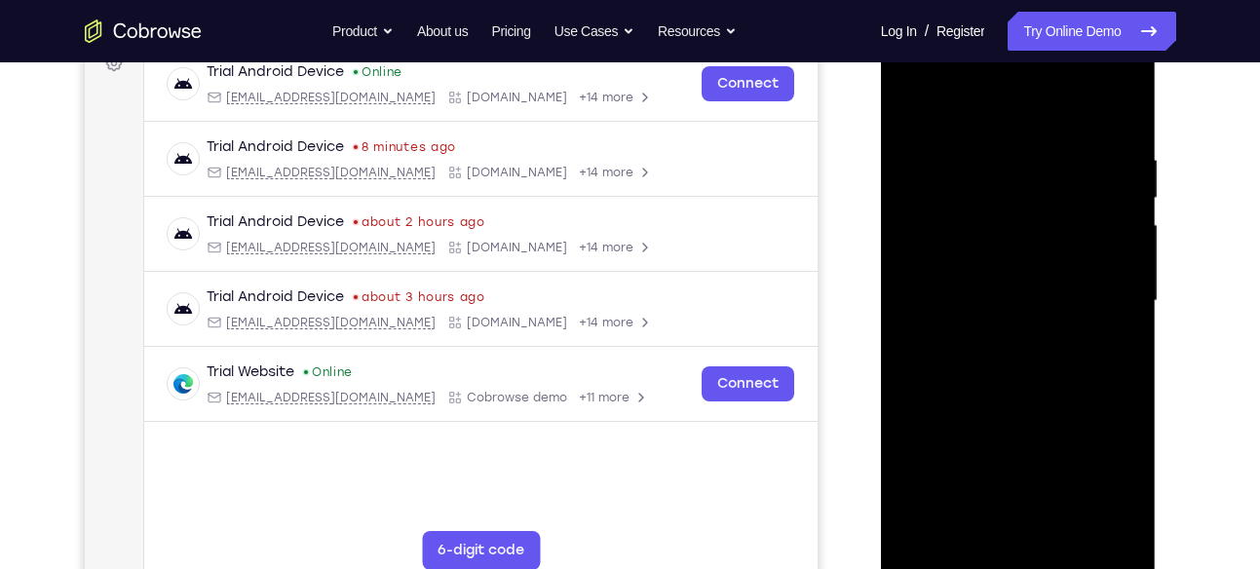
drag, startPoint x: 1055, startPoint y: 423, endPoint x: 1044, endPoint y: 275, distance: 148.5
click at [1044, 275] on div at bounding box center [1018, 301] width 246 height 546
drag, startPoint x: 1048, startPoint y: 371, endPoint x: 1041, endPoint y: 244, distance: 127.8
click at [1041, 244] on div at bounding box center [1018, 301] width 246 height 546
drag, startPoint x: 1044, startPoint y: 395, endPoint x: 1033, endPoint y: 198, distance: 197.1
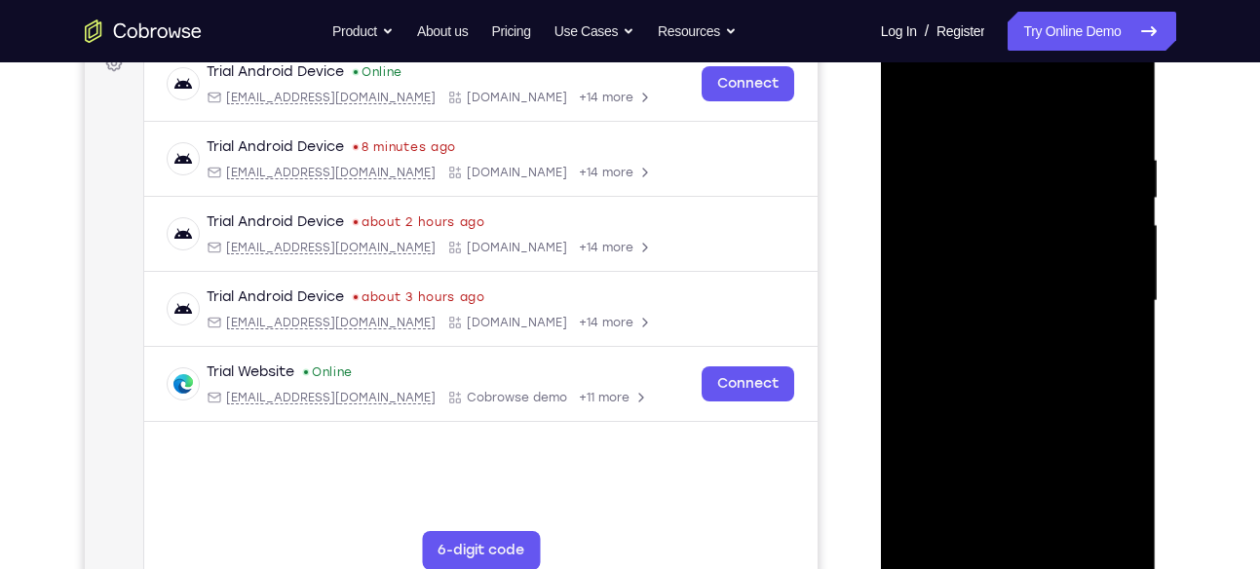
click at [1033, 198] on div at bounding box center [1018, 301] width 246 height 546
drag, startPoint x: 1022, startPoint y: 373, endPoint x: 1012, endPoint y: 220, distance: 153.3
click at [1012, 220] on div at bounding box center [1018, 301] width 246 height 546
drag, startPoint x: 1012, startPoint y: 220, endPoint x: 985, endPoint y: 452, distance: 233.5
click at [985, 452] on div at bounding box center [1018, 301] width 246 height 546
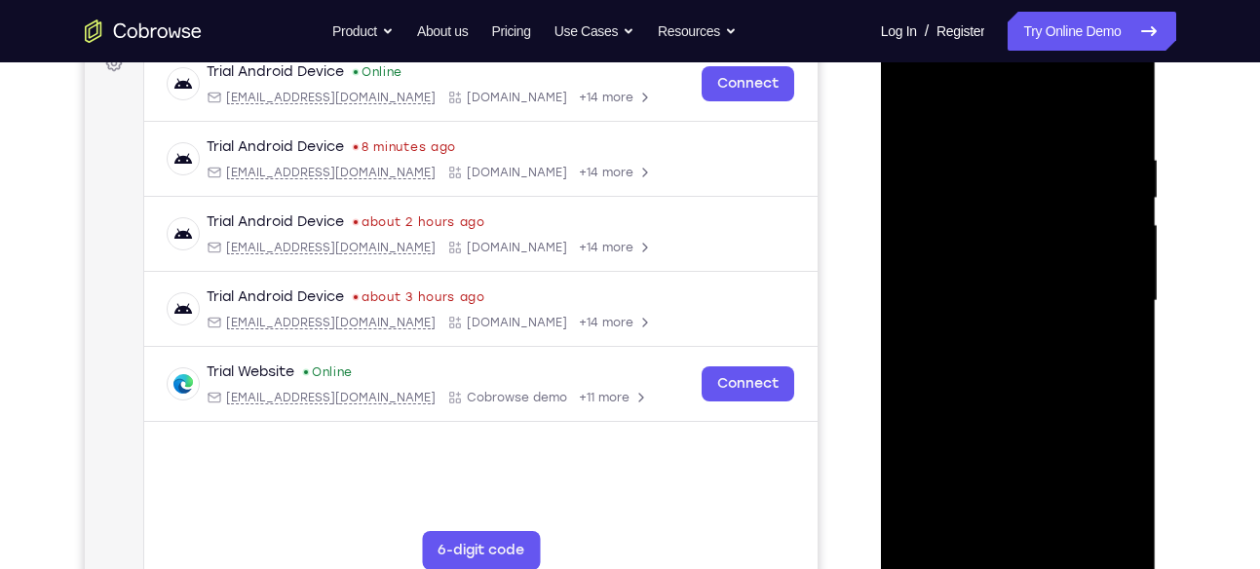
drag, startPoint x: 1048, startPoint y: 116, endPoint x: 977, endPoint y: 458, distance: 349.3
click at [977, 458] on div at bounding box center [1018, 301] width 246 height 546
click at [915, 111] on div at bounding box center [1018, 301] width 246 height 546
click at [937, 240] on div at bounding box center [1018, 301] width 246 height 546
click at [909, 114] on div at bounding box center [1018, 301] width 246 height 546
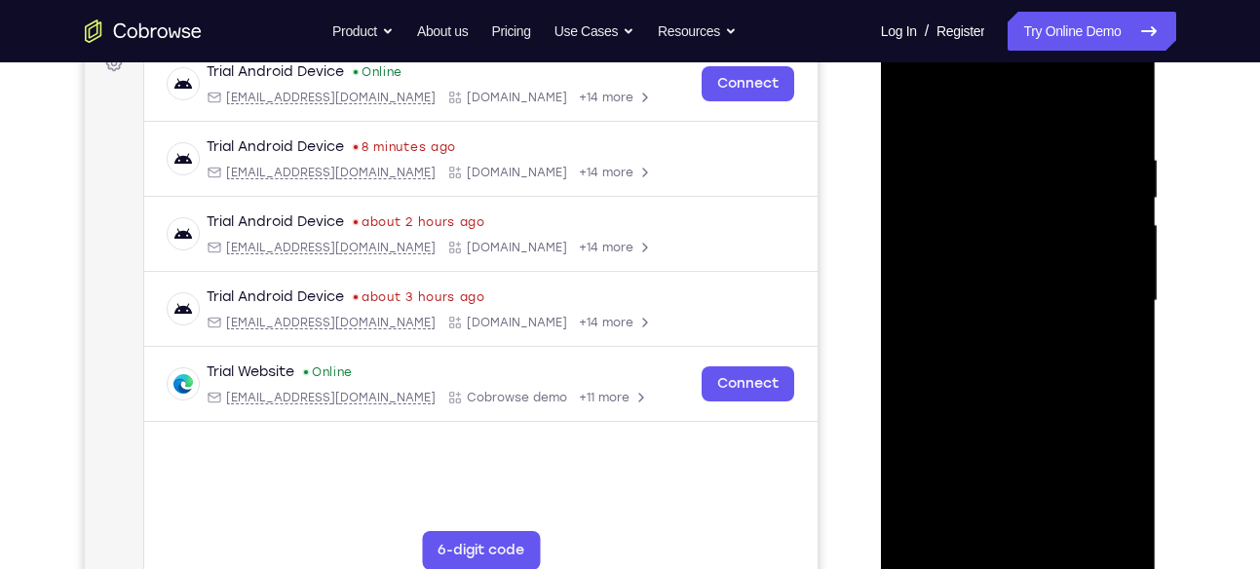
click at [936, 271] on div at bounding box center [1018, 301] width 246 height 546
drag, startPoint x: 989, startPoint y: 362, endPoint x: 976, endPoint y: 218, distance: 144.7
click at [976, 218] on div at bounding box center [1018, 301] width 246 height 546
drag, startPoint x: 991, startPoint y: 359, endPoint x: 977, endPoint y: 244, distance: 116.7
click at [977, 244] on div at bounding box center [1018, 301] width 246 height 546
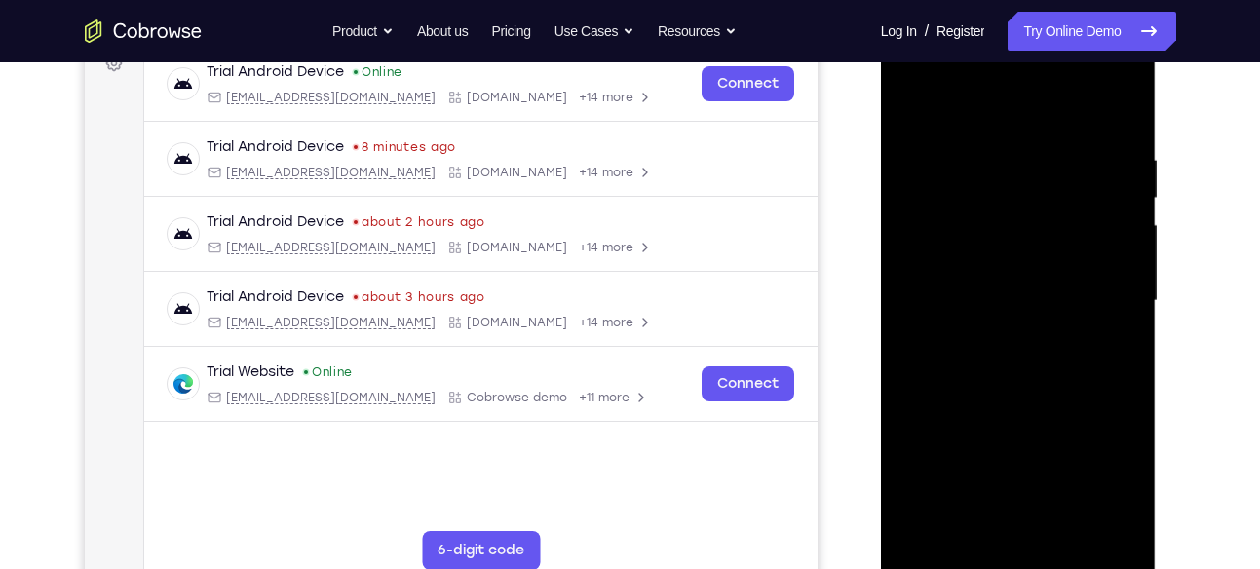
drag, startPoint x: 977, startPoint y: 244, endPoint x: 940, endPoint y: 462, distance: 221.3
click at [940, 462] on div at bounding box center [1018, 301] width 246 height 546
click at [906, 100] on div at bounding box center [1018, 301] width 246 height 546
click at [1014, 130] on div at bounding box center [1018, 301] width 246 height 546
click at [913, 107] on div at bounding box center [1018, 301] width 246 height 546
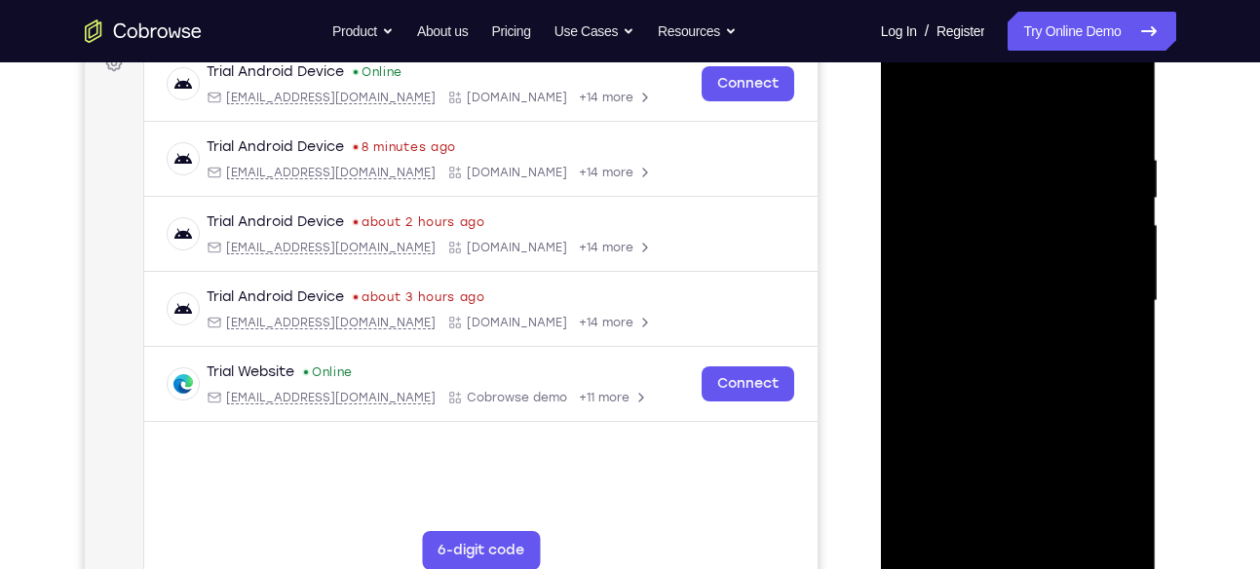
drag, startPoint x: 956, startPoint y: 334, endPoint x: 957, endPoint y: 146, distance: 188.0
click at [957, 146] on div at bounding box center [1018, 301] width 246 height 546
drag, startPoint x: 1007, startPoint y: 362, endPoint x: 1011, endPoint y: 185, distance: 177.4
click at [1011, 185] on div at bounding box center [1018, 301] width 246 height 546
drag, startPoint x: 1006, startPoint y: 359, endPoint x: 990, endPoint y: 159, distance: 201.4
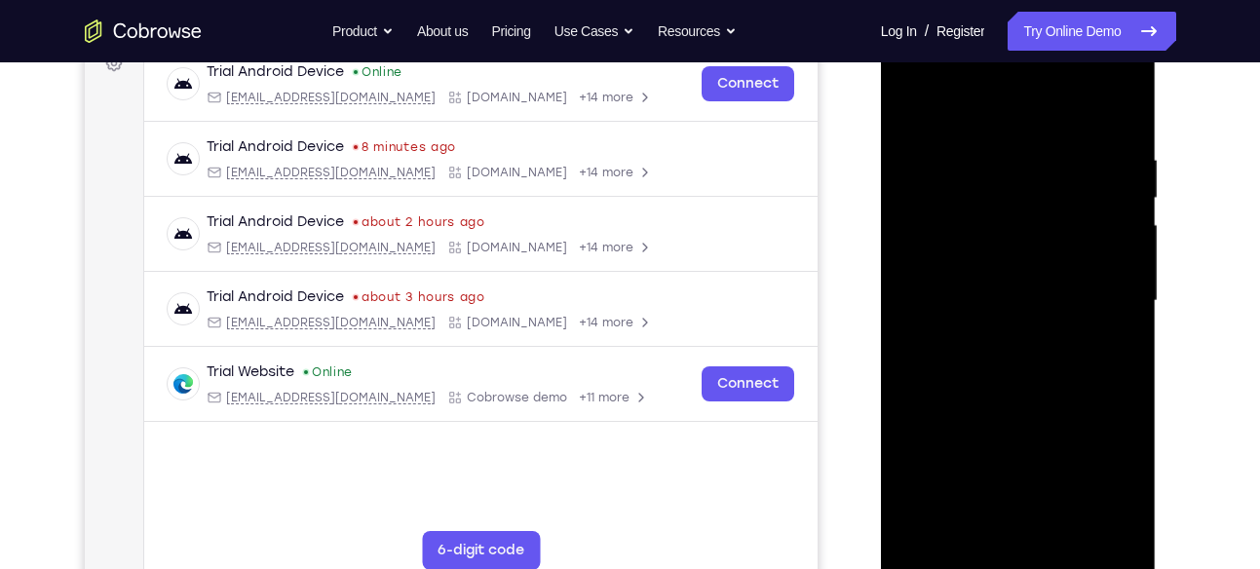
click at [990, 159] on div at bounding box center [1018, 301] width 246 height 546
drag, startPoint x: 1016, startPoint y: 329, endPoint x: 1017, endPoint y: 167, distance: 162.7
click at [1017, 167] on div at bounding box center [1018, 301] width 246 height 546
drag, startPoint x: 1029, startPoint y: 388, endPoint x: 1029, endPoint y: 231, distance: 156.9
click at [1029, 231] on div at bounding box center [1018, 301] width 246 height 546
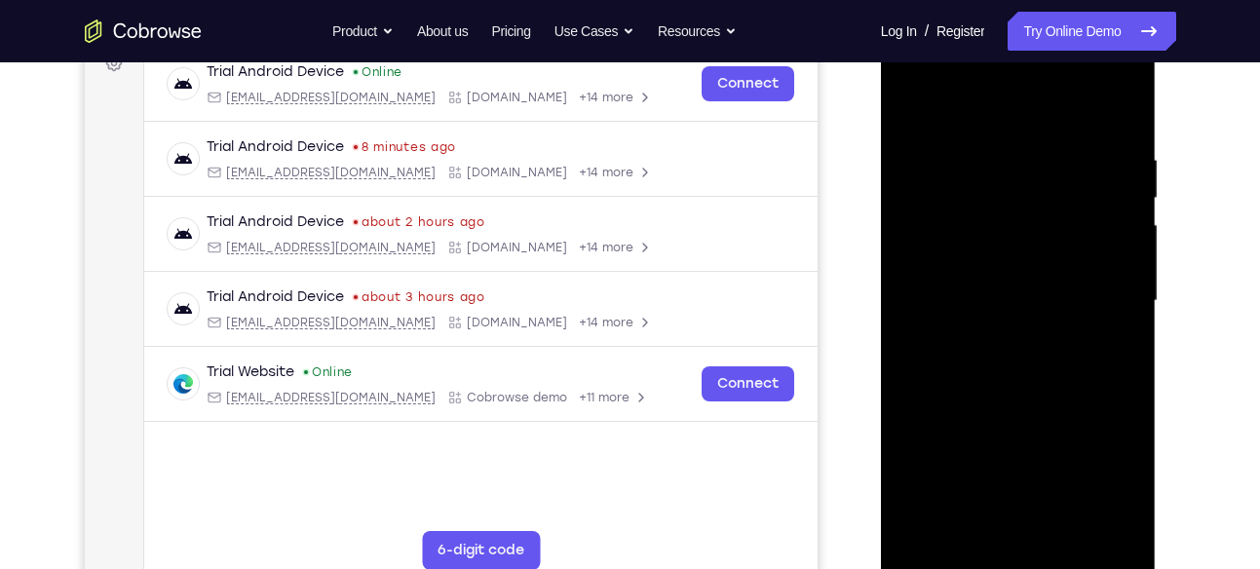
drag, startPoint x: 1019, startPoint y: 430, endPoint x: 1023, endPoint y: 283, distance: 147.2
click at [1023, 283] on div at bounding box center [1018, 301] width 246 height 546
drag, startPoint x: 1023, startPoint y: 283, endPoint x: 997, endPoint y: 567, distance: 285.7
click at [997, 567] on div at bounding box center [1018, 301] width 246 height 546
drag, startPoint x: 1015, startPoint y: 278, endPoint x: 1032, endPoint y: 546, distance: 268.4
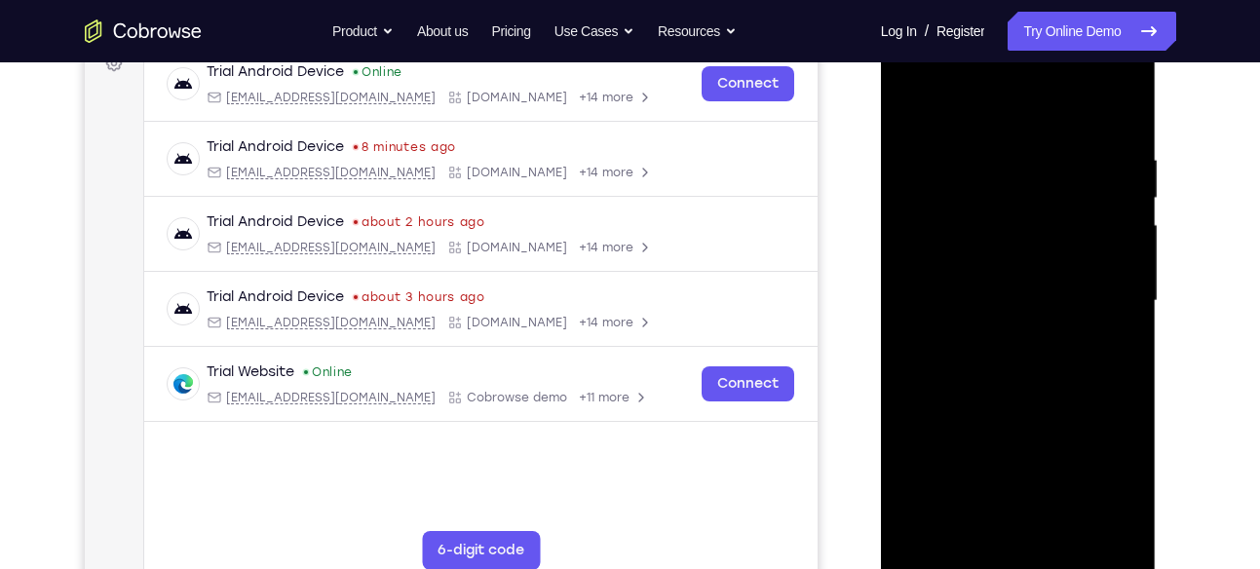
click at [1032, 546] on div at bounding box center [1018, 301] width 246 height 546
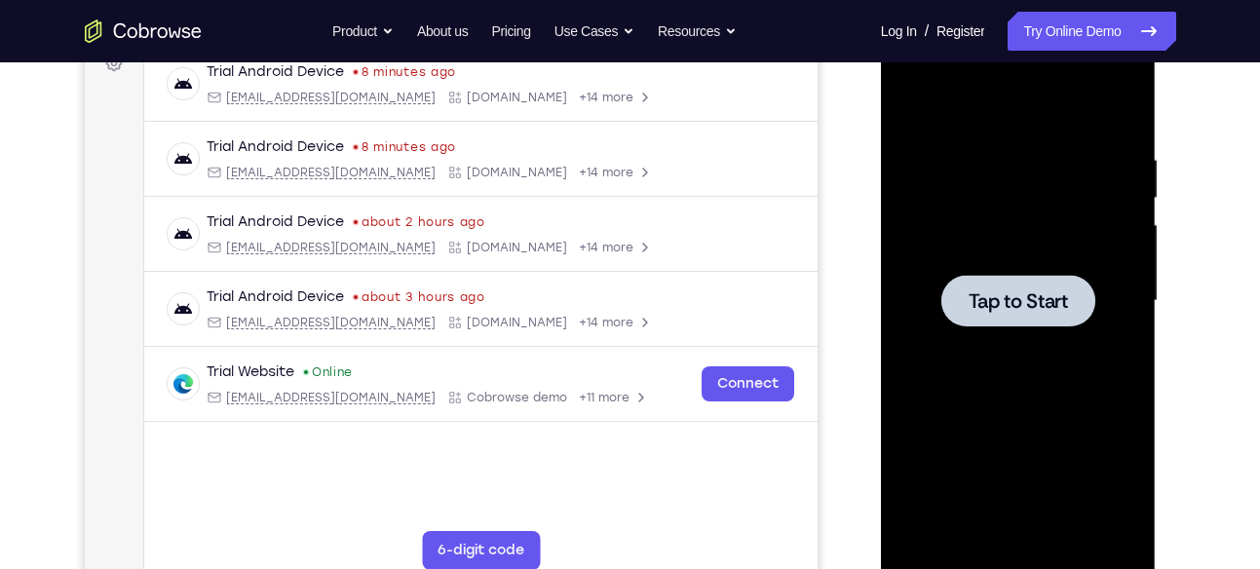
click at [993, 284] on div at bounding box center [1018, 301] width 154 height 52
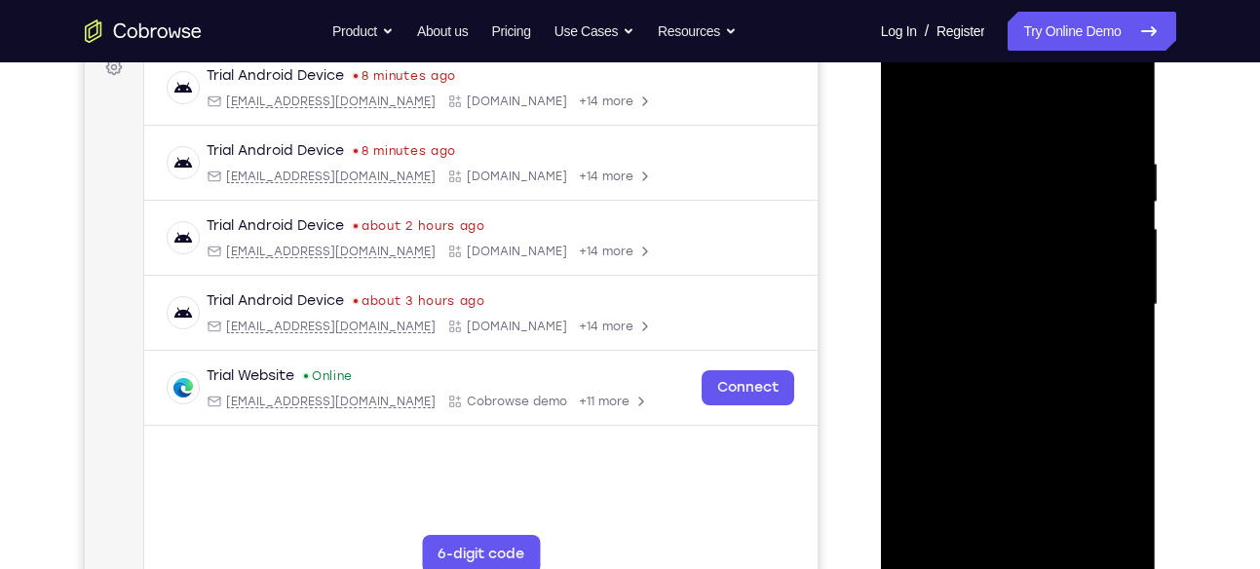
scroll to position [321, 0]
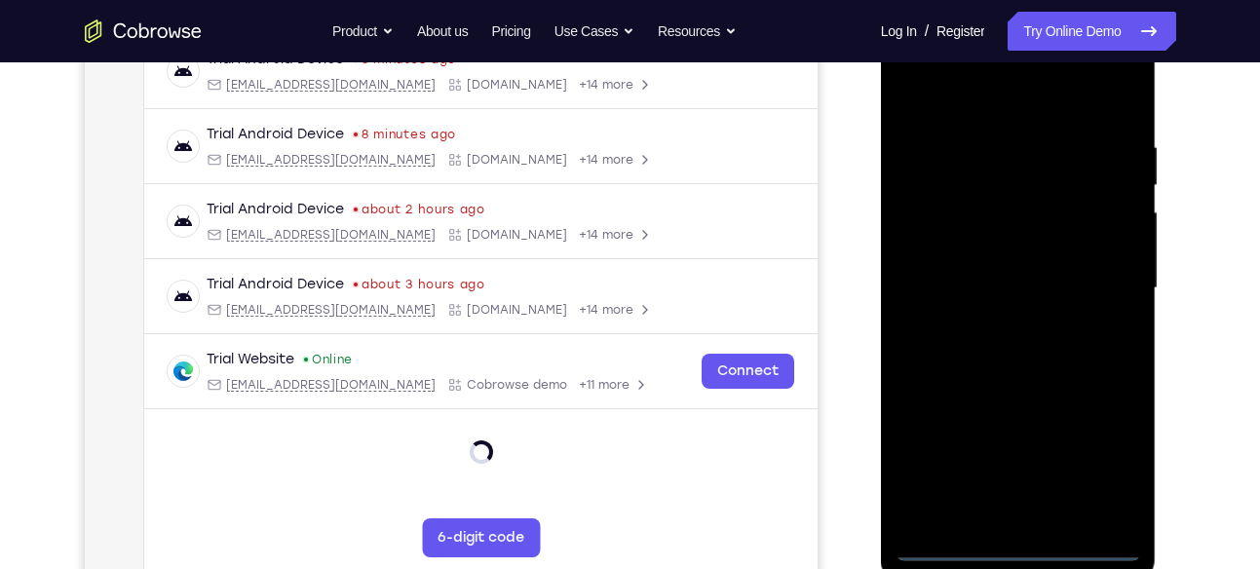
click at [1018, 546] on div at bounding box center [1018, 289] width 246 height 546
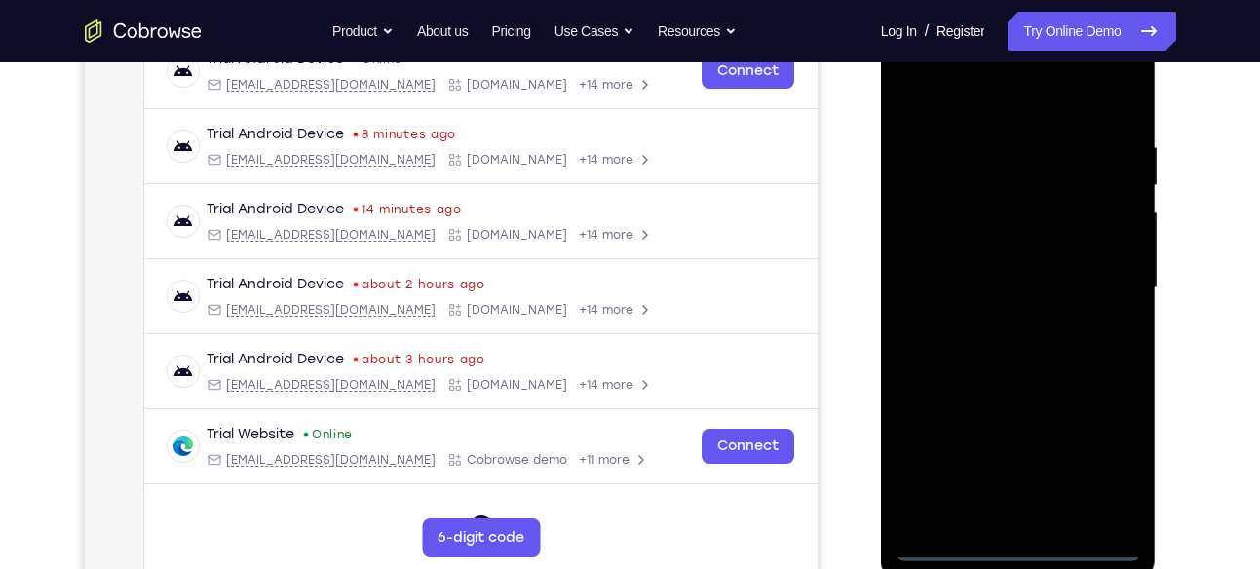
click at [1100, 472] on div at bounding box center [1018, 289] width 246 height 546
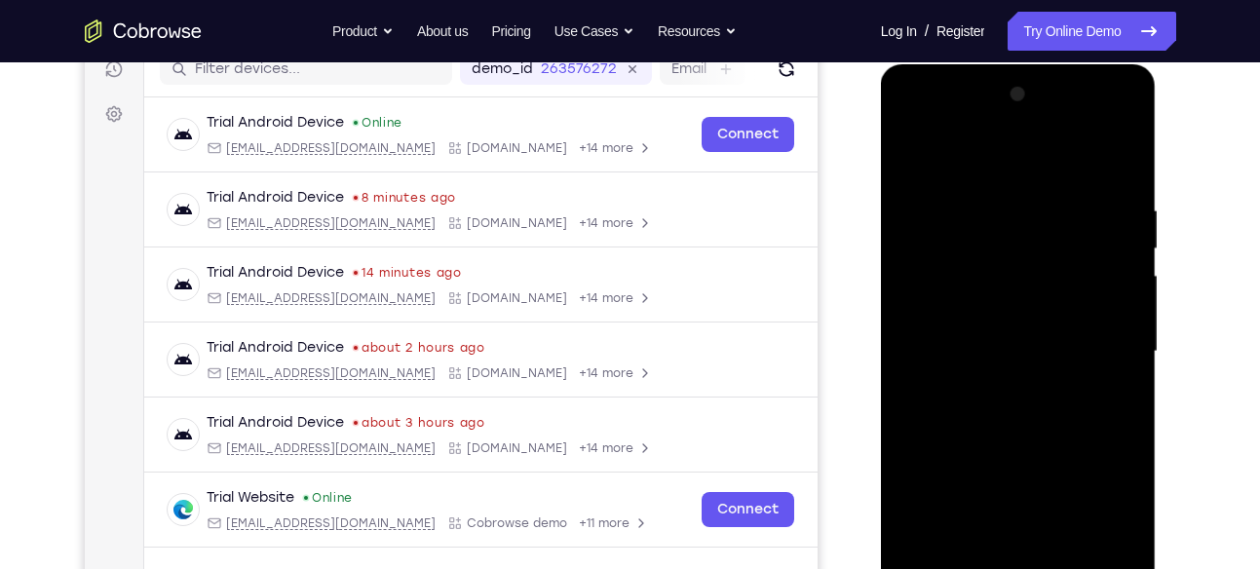
scroll to position [256, 0]
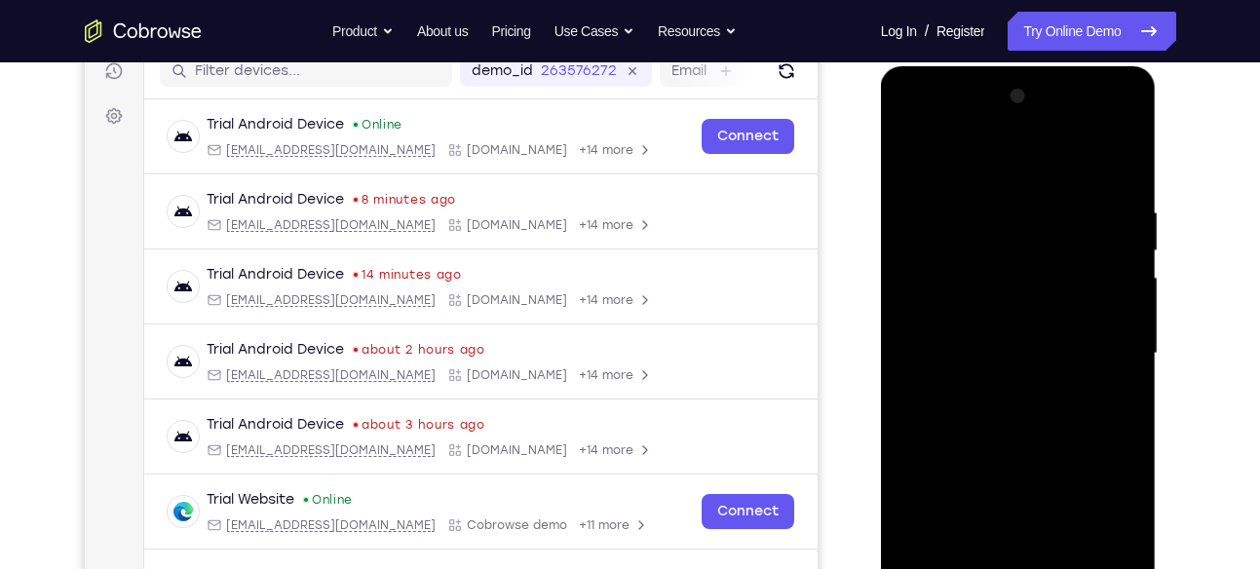
click at [981, 131] on div at bounding box center [1018, 354] width 246 height 546
click at [925, 121] on div at bounding box center [1018, 354] width 246 height 546
click at [1011, 242] on div at bounding box center [1018, 354] width 246 height 546
click at [1119, 129] on div at bounding box center [1018, 354] width 246 height 546
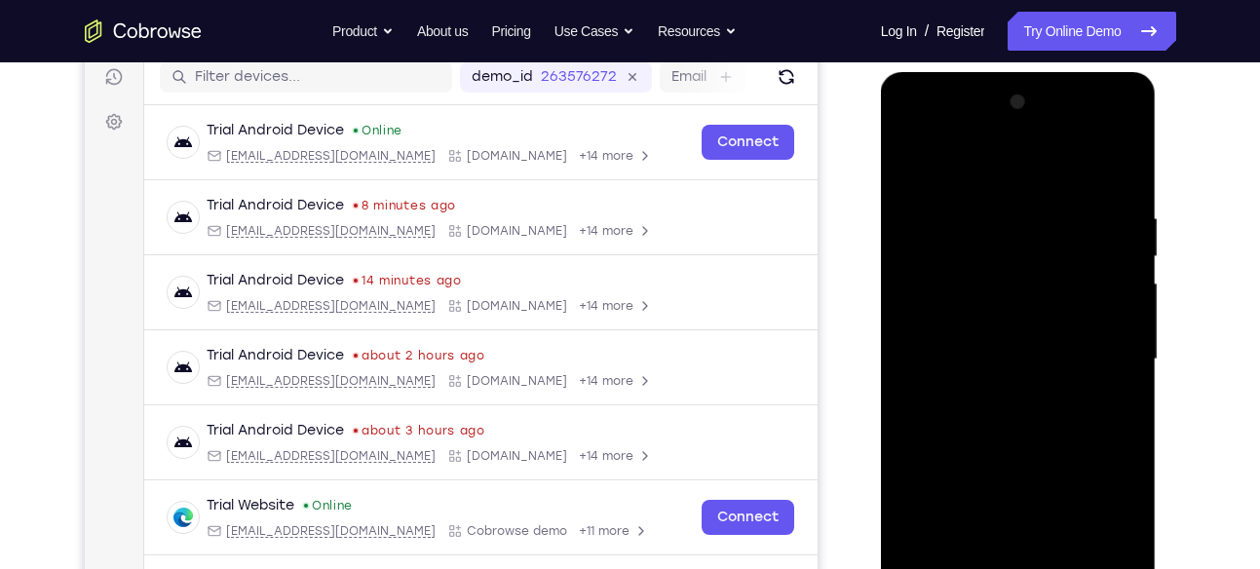
scroll to position [248, 0]
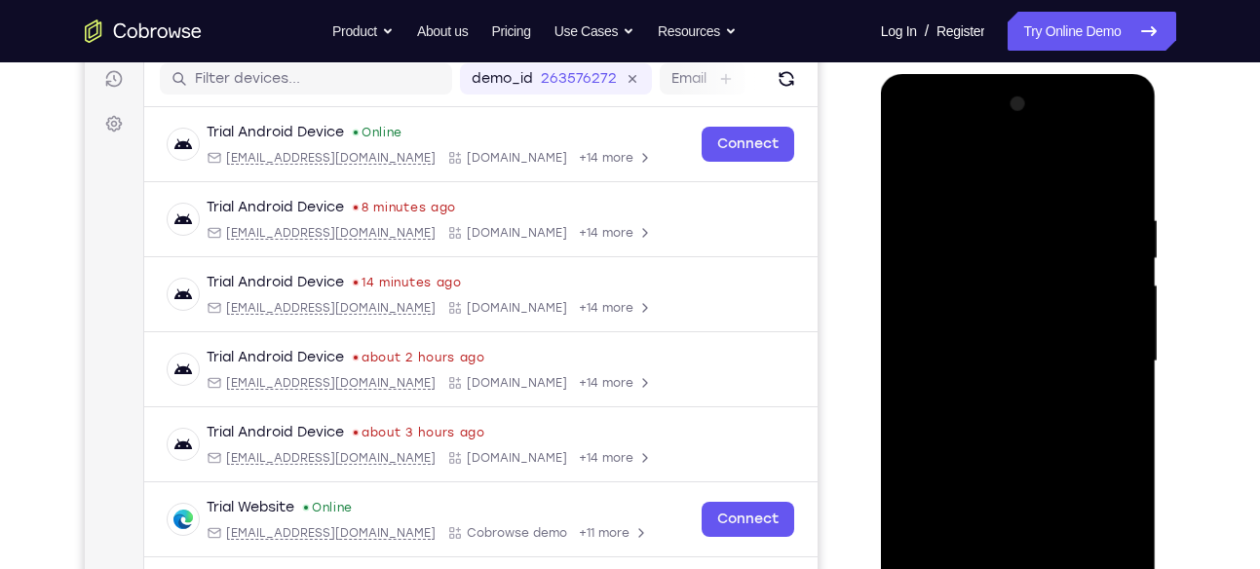
click at [957, 345] on div at bounding box center [1018, 362] width 246 height 546
drag, startPoint x: 1024, startPoint y: 370, endPoint x: 1018, endPoint y: 271, distance: 99.5
drag, startPoint x: 1018, startPoint y: 271, endPoint x: 1142, endPoint y: 353, distance: 148.3
click at [1142, 353] on div at bounding box center [1019, 364] width 276 height 581
drag, startPoint x: 1030, startPoint y: 363, endPoint x: 1014, endPoint y: 264, distance: 100.6
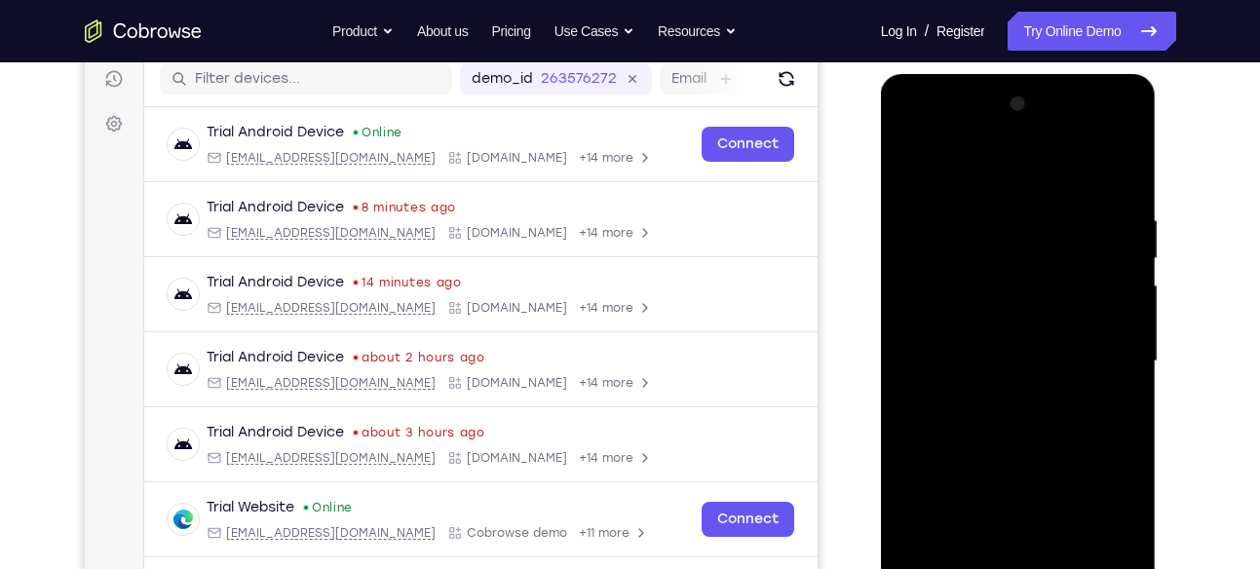
drag, startPoint x: 1014, startPoint y: 264, endPoint x: 1034, endPoint y: 260, distance: 19.9
drag, startPoint x: 1034, startPoint y: 260, endPoint x: 1071, endPoint y: 265, distance: 37.3
click at [1071, 265] on div at bounding box center [1018, 362] width 246 height 546
drag, startPoint x: 1072, startPoint y: 380, endPoint x: 1064, endPoint y: 248, distance: 131.8
click at [1064, 248] on div at bounding box center [1018, 362] width 246 height 546
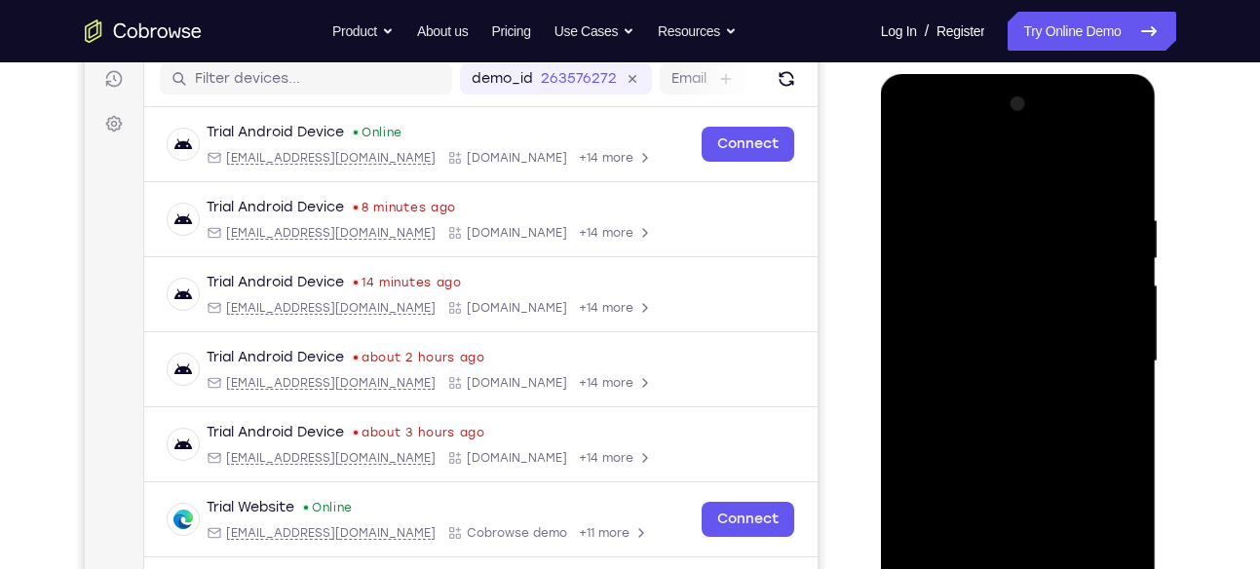
drag, startPoint x: 1055, startPoint y: 384, endPoint x: 1042, endPoint y: 274, distance: 110.8
click at [1042, 274] on div at bounding box center [1018, 362] width 246 height 546
drag, startPoint x: 1038, startPoint y: 326, endPoint x: 1022, endPoint y: 474, distance: 148.9
click at [1022, 474] on div at bounding box center [1018, 362] width 246 height 546
drag, startPoint x: 1013, startPoint y: 301, endPoint x: 1004, endPoint y: 474, distance: 173.6
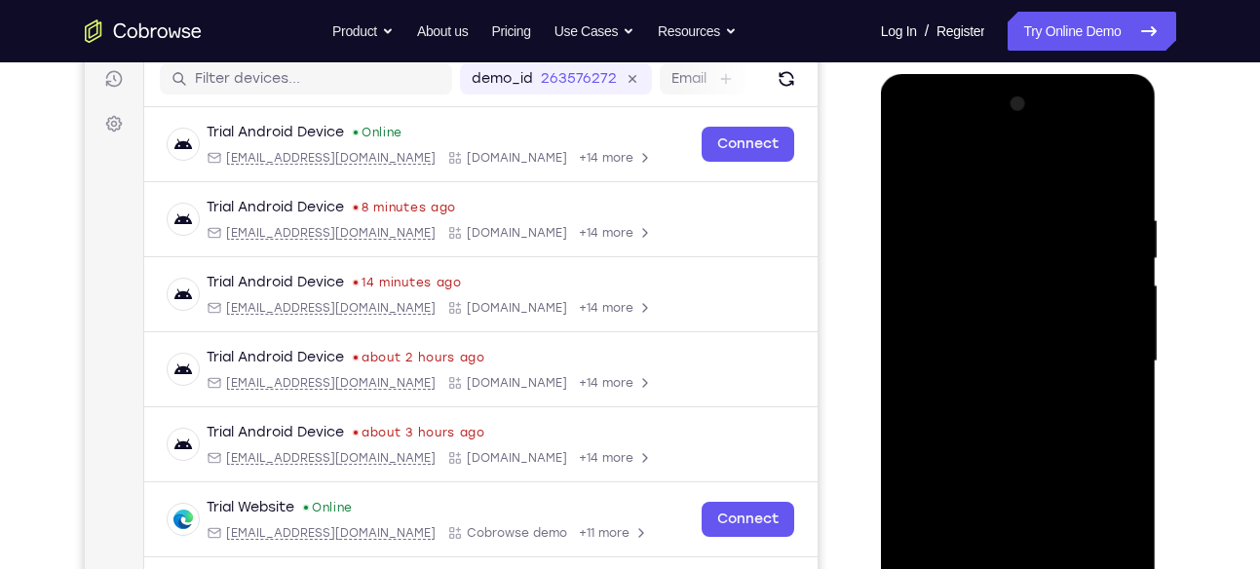
click at [1004, 474] on div at bounding box center [1018, 362] width 246 height 546
drag, startPoint x: 1010, startPoint y: 308, endPoint x: 1003, endPoint y: 458, distance: 150.2
click at [1003, 458] on div at bounding box center [1018, 362] width 246 height 546
drag, startPoint x: 1019, startPoint y: 281, endPoint x: 1011, endPoint y: 432, distance: 151.2
click at [1011, 432] on div at bounding box center [1018, 362] width 246 height 546
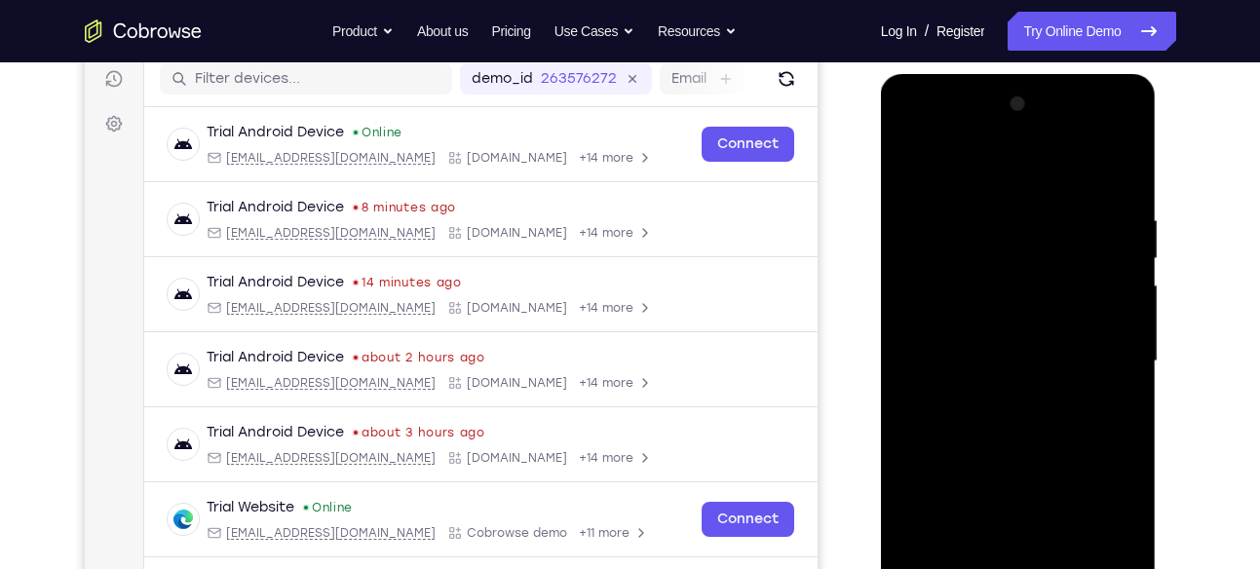
drag, startPoint x: 1019, startPoint y: 305, endPoint x: 1018, endPoint y: 444, distance: 139.3
click at [1018, 444] on div at bounding box center [1018, 362] width 246 height 546
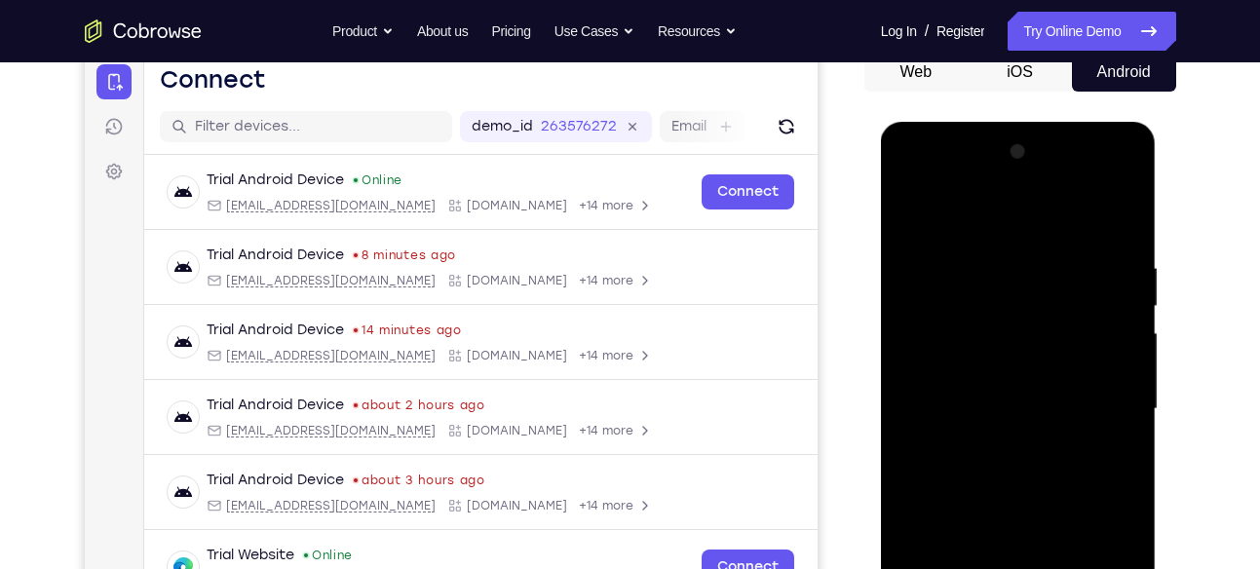
scroll to position [200, 0]
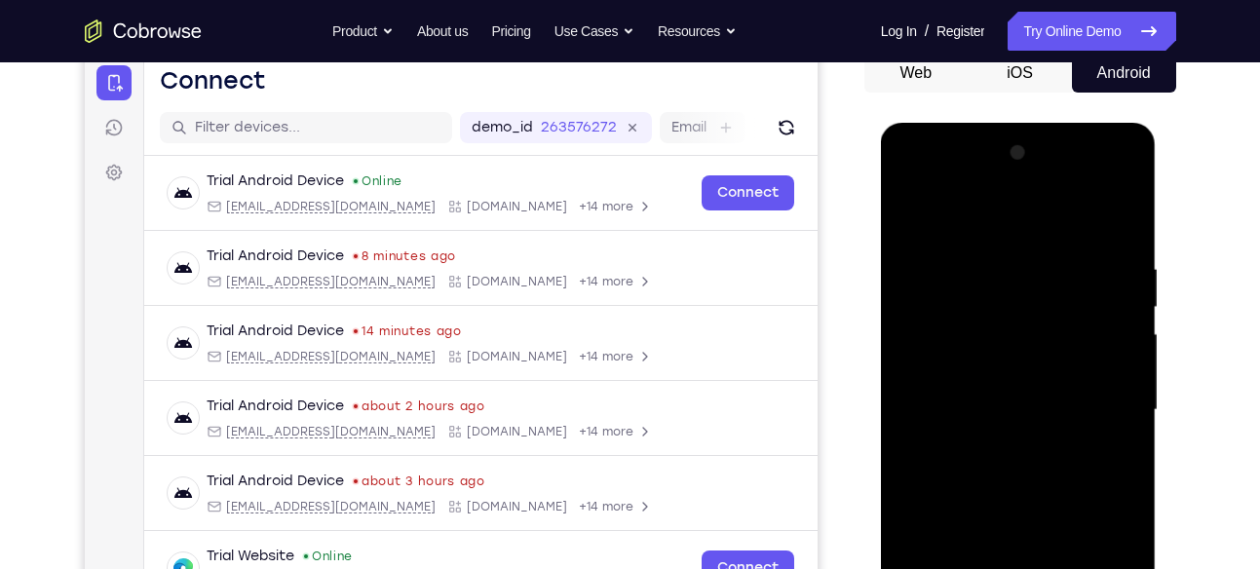
click at [980, 281] on div at bounding box center [1018, 410] width 246 height 546
drag, startPoint x: 1051, startPoint y: 390, endPoint x: 1040, endPoint y: 275, distance: 115.6
drag, startPoint x: 1040, startPoint y: 275, endPoint x: 1150, endPoint y: 389, distance: 158.5
click at [1150, 389] on div at bounding box center [1019, 413] width 276 height 581
drag, startPoint x: 1062, startPoint y: 413, endPoint x: 1030, endPoint y: 284, distance: 132.6
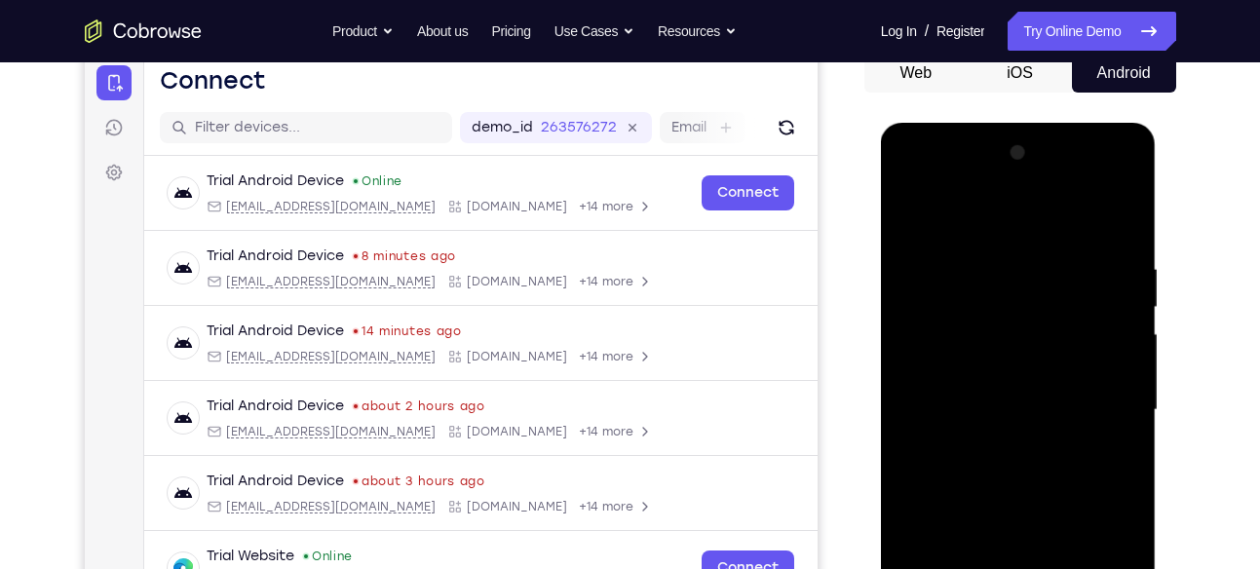
click at [1030, 284] on div at bounding box center [1018, 410] width 246 height 546
drag, startPoint x: 1043, startPoint y: 391, endPoint x: 1028, endPoint y: 302, distance: 90.0
click at [1028, 302] on div at bounding box center [1018, 410] width 246 height 546
drag, startPoint x: 1044, startPoint y: 308, endPoint x: 1019, endPoint y: 474, distance: 168.5
click at [1019, 474] on div at bounding box center [1018, 410] width 246 height 546
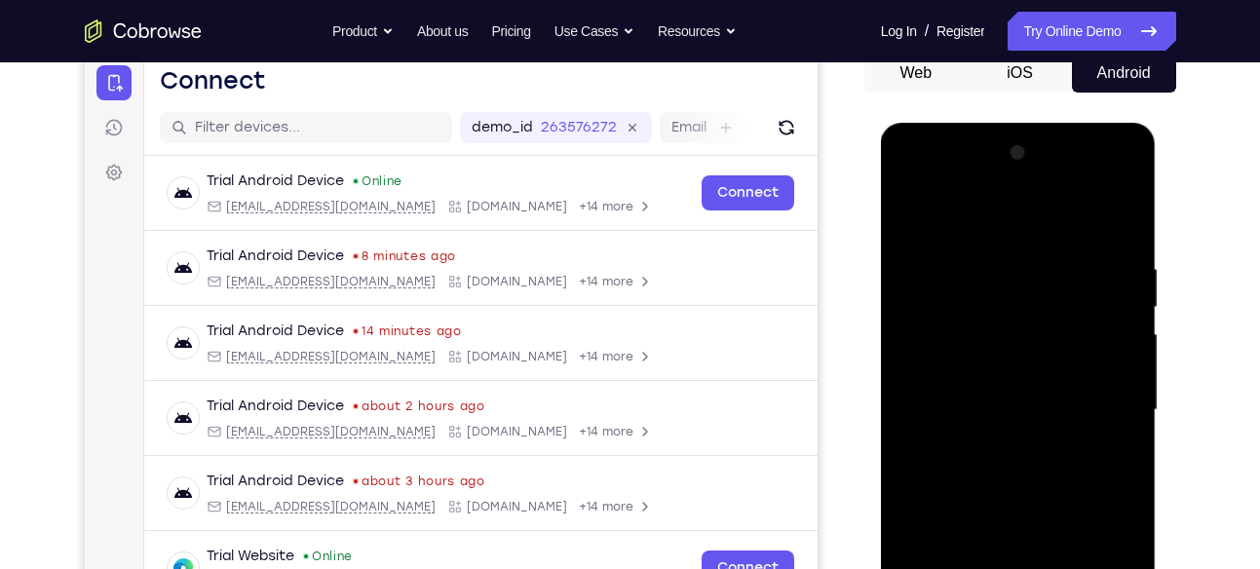
drag, startPoint x: 1012, startPoint y: 340, endPoint x: 1002, endPoint y: 467, distance: 127.1
click at [1002, 467] on div at bounding box center [1018, 410] width 246 height 546
drag, startPoint x: 1033, startPoint y: 345, endPoint x: 1028, endPoint y: 295, distance: 49.9
click at [1028, 295] on div at bounding box center [1018, 410] width 246 height 546
drag, startPoint x: 1038, startPoint y: 435, endPoint x: 1021, endPoint y: 311, distance: 124.8
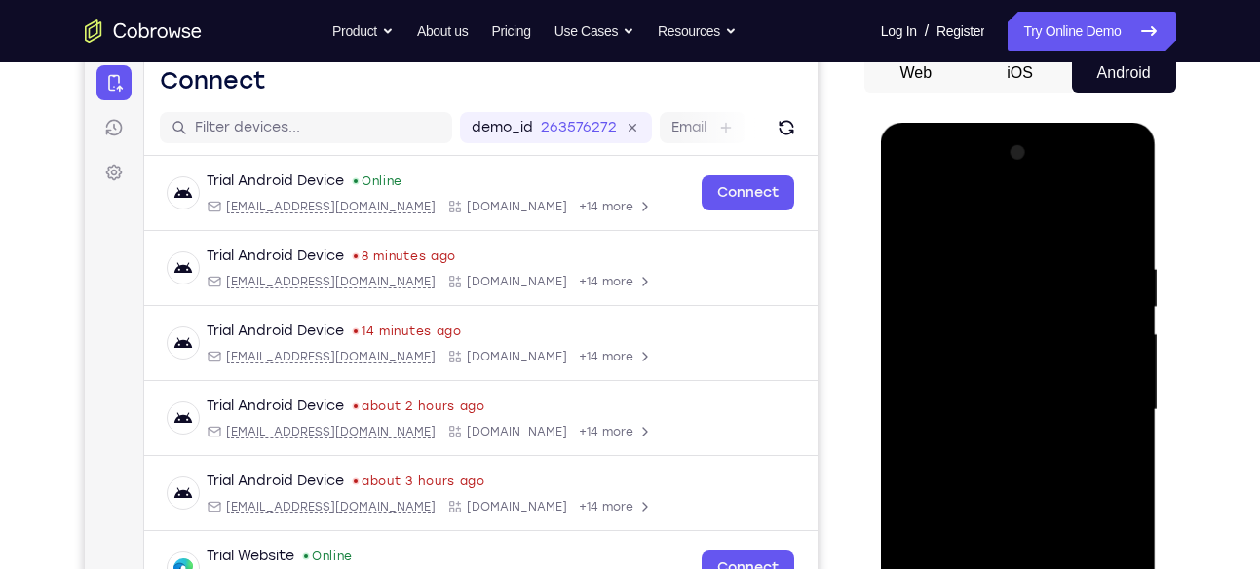
click at [1021, 311] on div at bounding box center [1018, 410] width 246 height 546
drag, startPoint x: 1042, startPoint y: 414, endPoint x: 1026, endPoint y: 301, distance: 114.2
click at [1026, 301] on div at bounding box center [1018, 410] width 246 height 546
drag, startPoint x: 1034, startPoint y: 433, endPoint x: 1021, endPoint y: 314, distance: 119.5
click at [1021, 314] on div at bounding box center [1018, 410] width 246 height 546
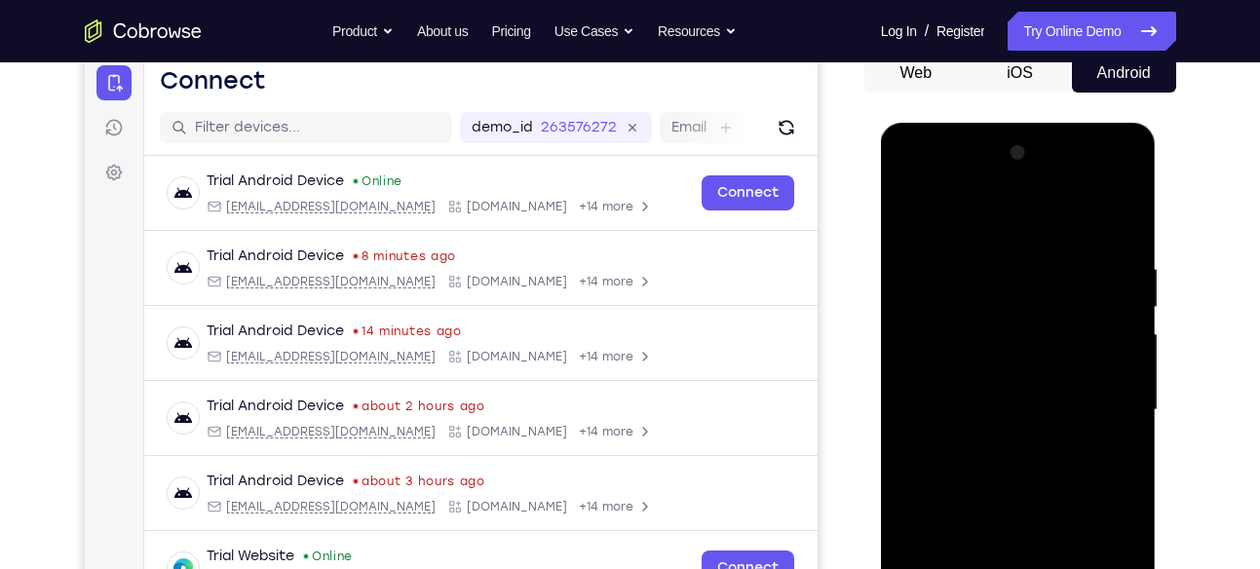
drag, startPoint x: 1034, startPoint y: 412, endPoint x: 1028, endPoint y: 289, distance: 122.9
click at [1028, 289] on div at bounding box center [1018, 410] width 246 height 546
drag, startPoint x: 1038, startPoint y: 402, endPoint x: 1021, endPoint y: 290, distance: 113.3
drag, startPoint x: 1021, startPoint y: 290, endPoint x: 1143, endPoint y: 340, distance: 131.5
click at [1143, 340] on div at bounding box center [1019, 413] width 276 height 581
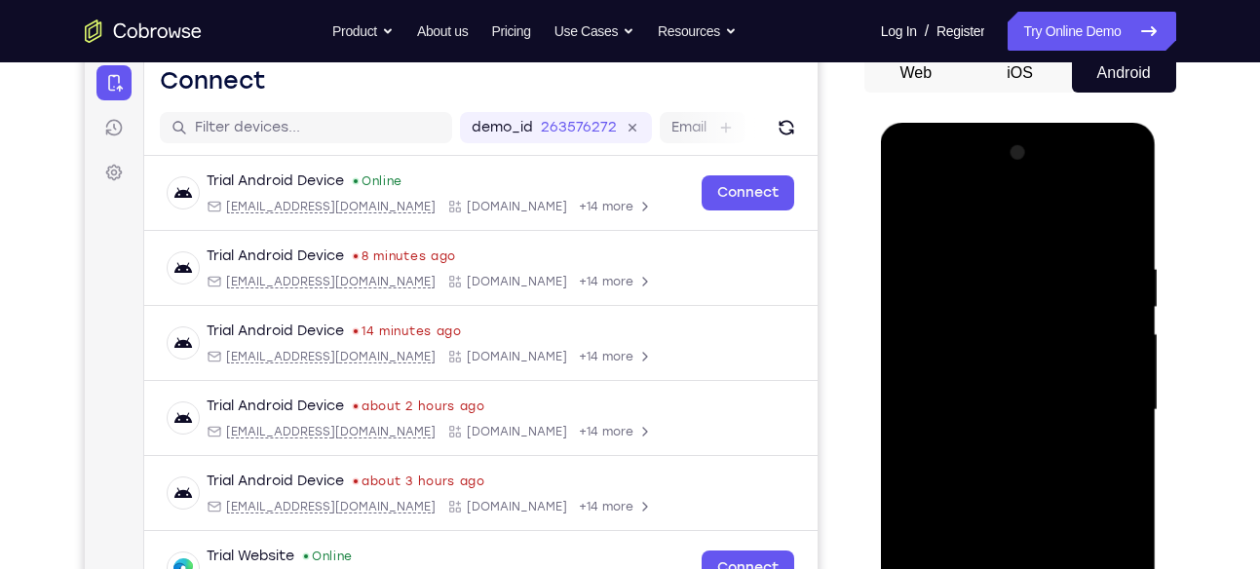
drag, startPoint x: 1061, startPoint y: 319, endPoint x: 1055, endPoint y: 466, distance: 147.2
click at [1055, 466] on div at bounding box center [1018, 410] width 246 height 546
click at [1104, 214] on div at bounding box center [1018, 410] width 246 height 546
click at [1008, 232] on div at bounding box center [1018, 410] width 246 height 546
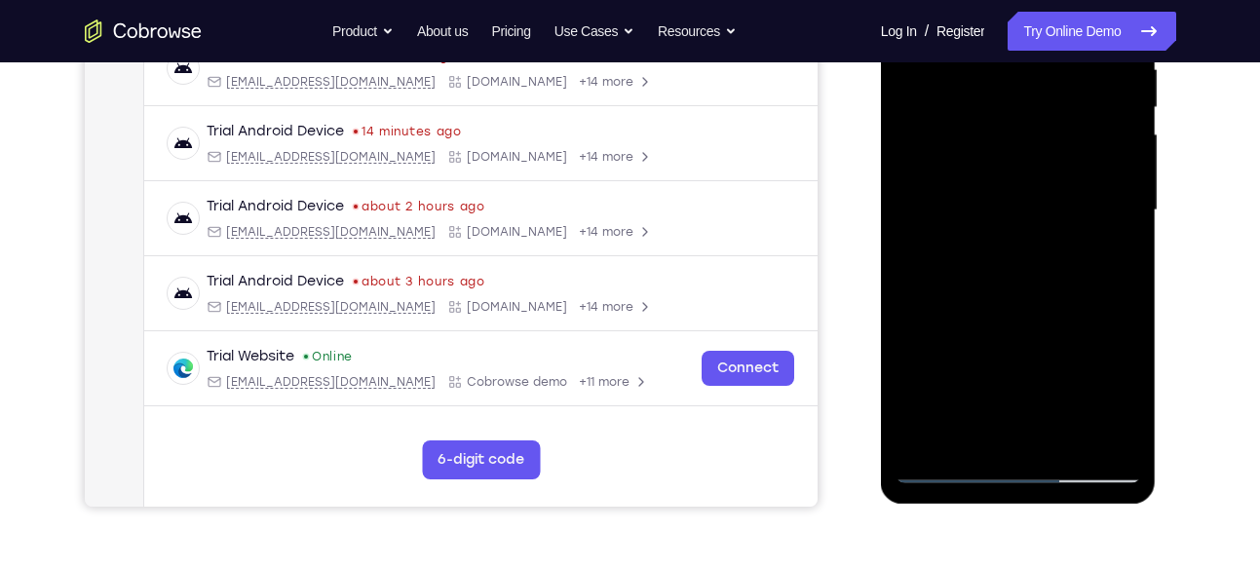
scroll to position [412, 0]
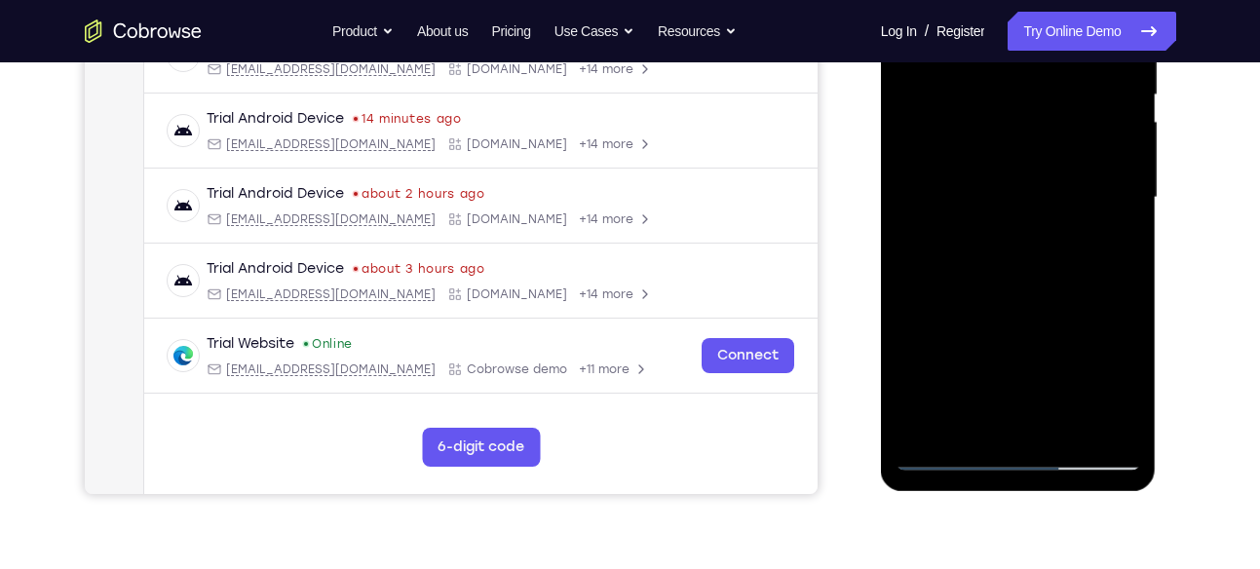
click at [942, 458] on div at bounding box center [1018, 198] width 246 height 546
click at [947, 455] on div at bounding box center [1018, 198] width 246 height 546
click at [950, 458] on div at bounding box center [1018, 198] width 246 height 546
drag, startPoint x: 1019, startPoint y: 340, endPoint x: 991, endPoint y: 240, distance: 104.2
click at [991, 240] on div at bounding box center [1018, 198] width 246 height 546
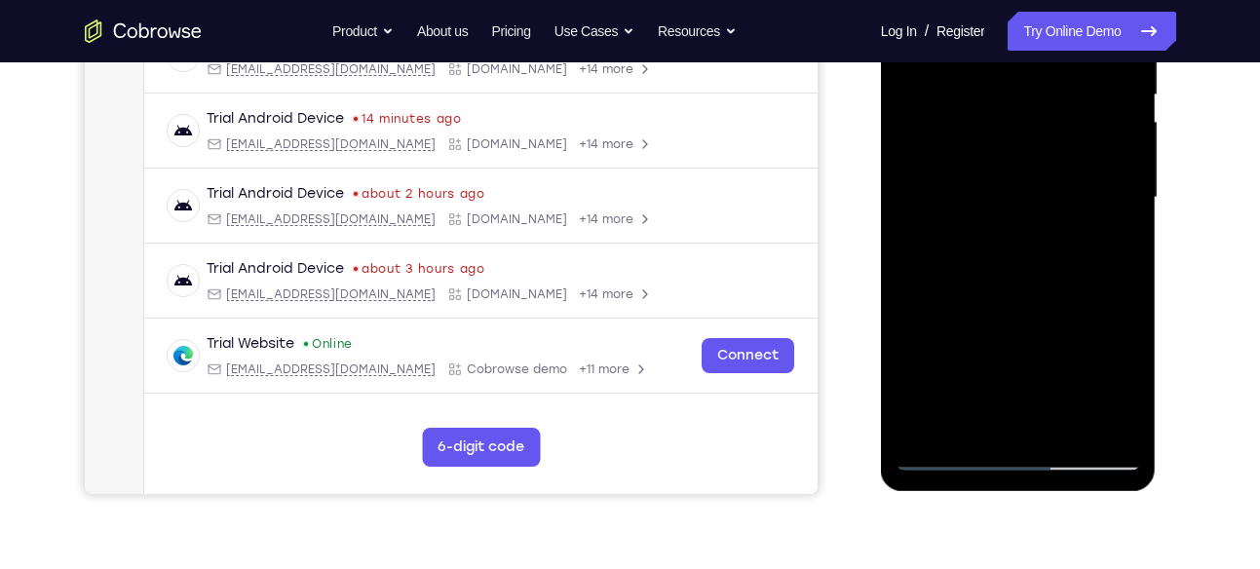
drag, startPoint x: 1028, startPoint y: 364, endPoint x: 1004, endPoint y: 243, distance: 124.0
click at [1004, 243] on div at bounding box center [1018, 198] width 246 height 546
drag, startPoint x: 1024, startPoint y: 379, endPoint x: 1013, endPoint y: 255, distance: 124.2
click at [1013, 255] on div at bounding box center [1018, 198] width 246 height 546
drag, startPoint x: 1017, startPoint y: 347, endPoint x: 1004, endPoint y: 246, distance: 102.1
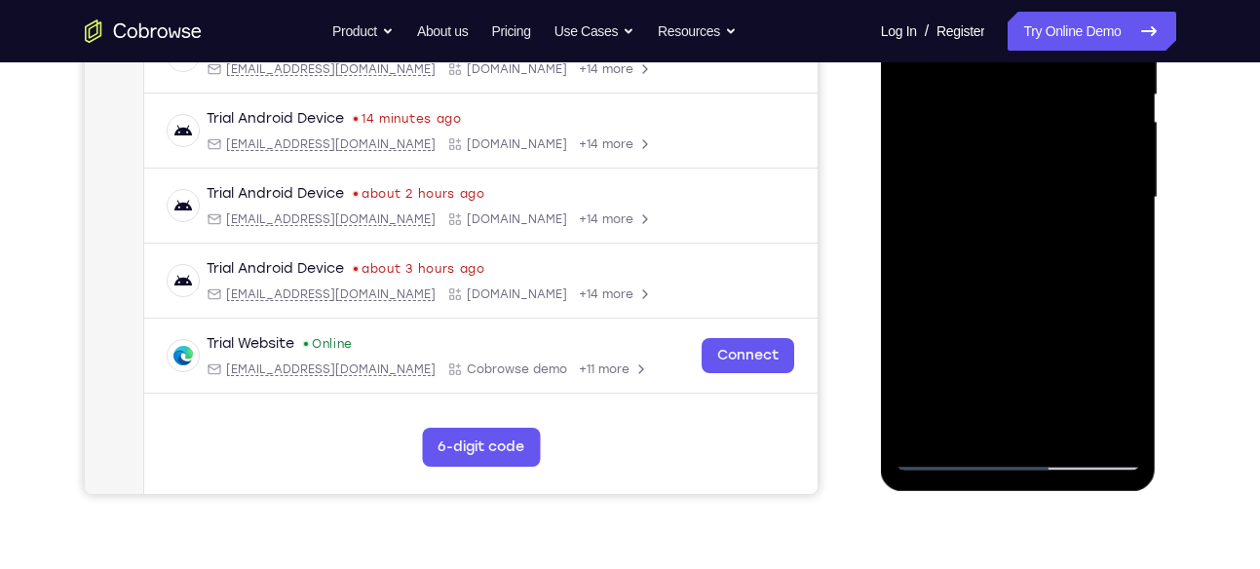
click at [1004, 246] on div at bounding box center [1018, 198] width 246 height 546
drag, startPoint x: 1013, startPoint y: 374, endPoint x: 990, endPoint y: 239, distance: 137.4
click at [990, 239] on div at bounding box center [1018, 198] width 246 height 546
drag, startPoint x: 1014, startPoint y: 366, endPoint x: 996, endPoint y: 233, distance: 134.7
click at [996, 233] on div at bounding box center [1018, 198] width 246 height 546
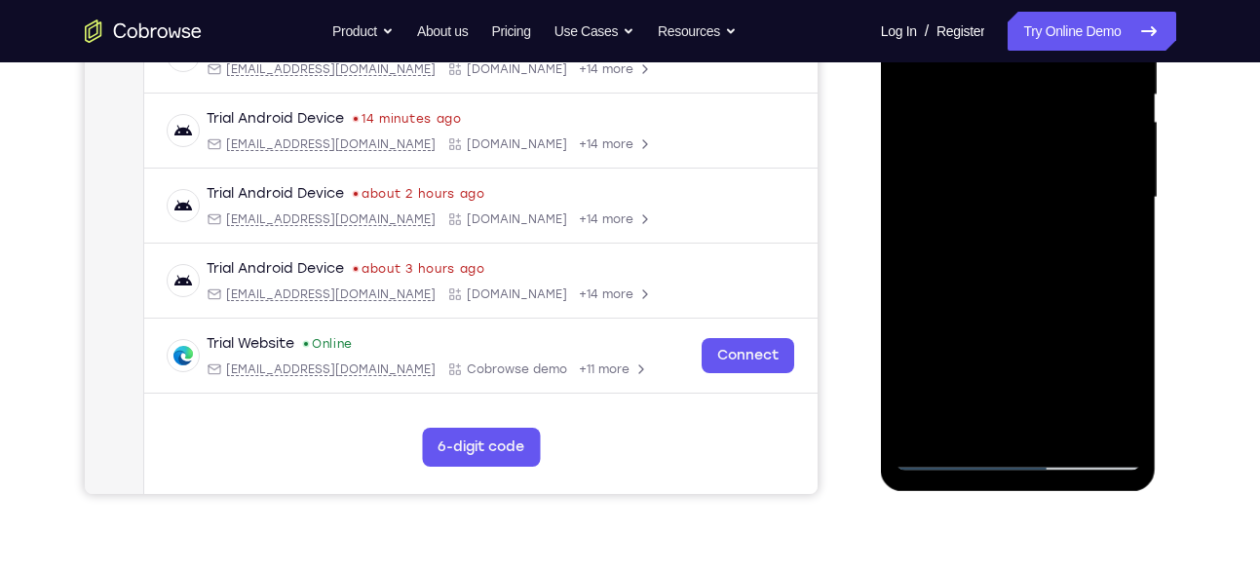
drag, startPoint x: 1023, startPoint y: 351, endPoint x: 1002, endPoint y: 233, distance: 119.8
click at [1002, 233] on div at bounding box center [1018, 198] width 246 height 546
drag, startPoint x: 1013, startPoint y: 368, endPoint x: 989, endPoint y: 235, distance: 135.7
click at [989, 235] on div at bounding box center [1018, 198] width 246 height 546
drag, startPoint x: 1008, startPoint y: 346, endPoint x: 982, endPoint y: 214, distance: 134.1
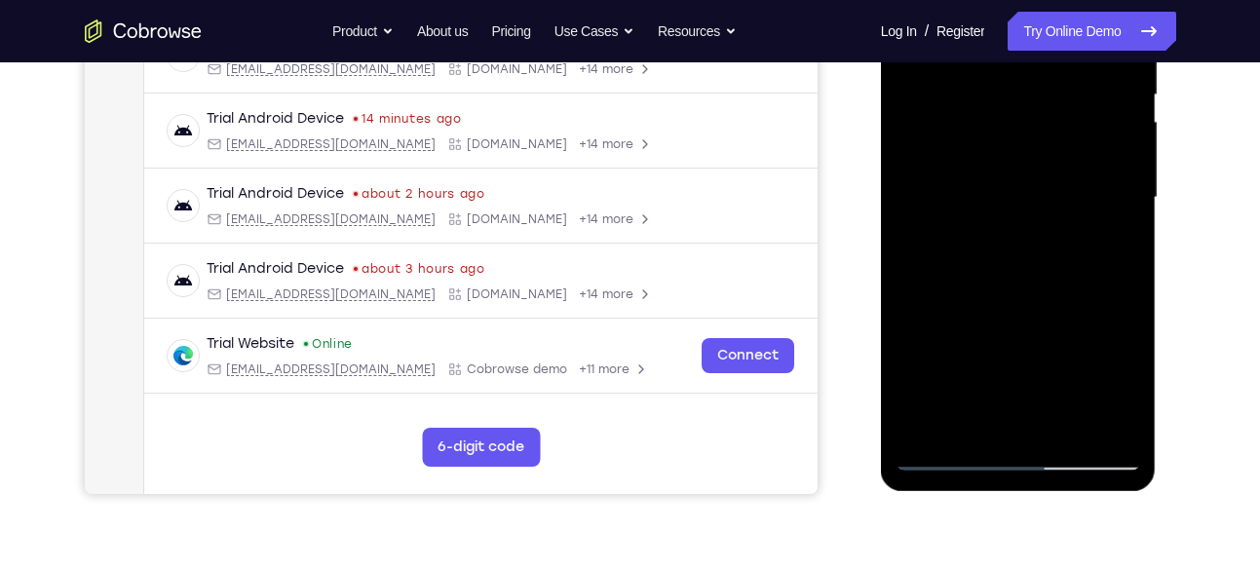
click at [982, 214] on div at bounding box center [1018, 198] width 246 height 546
drag, startPoint x: 999, startPoint y: 332, endPoint x: 977, endPoint y: 210, distance: 123.7
click at [977, 210] on div at bounding box center [1018, 198] width 246 height 546
click at [1053, 307] on div at bounding box center [1018, 198] width 246 height 546
drag, startPoint x: 1041, startPoint y: 364, endPoint x: 1003, endPoint y: 187, distance: 181.3
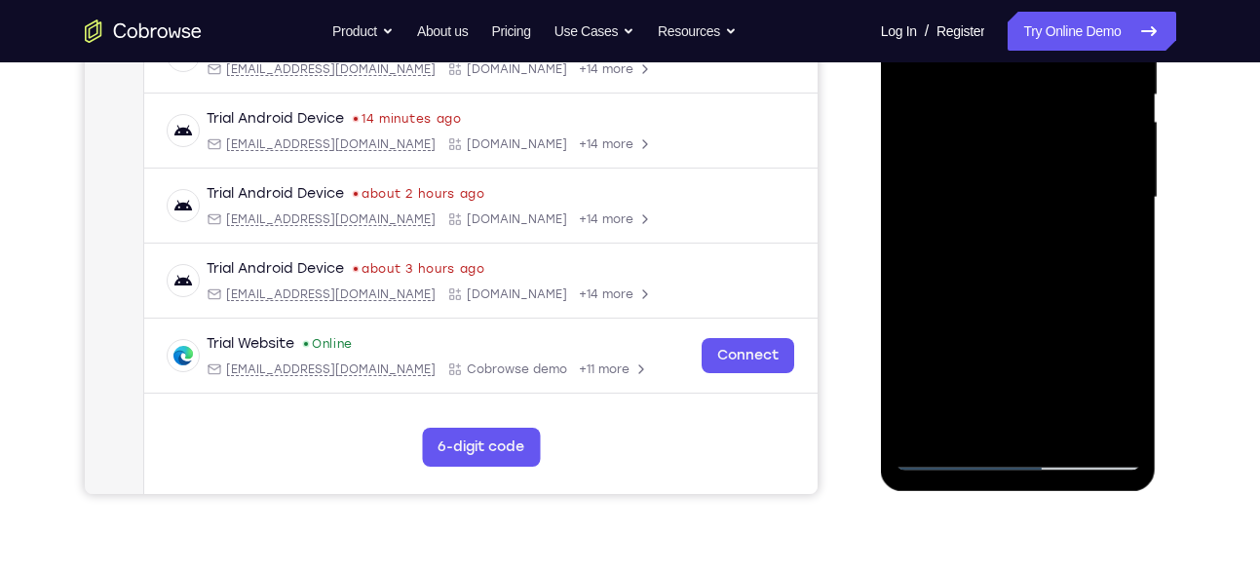
click at [1003, 187] on div at bounding box center [1018, 198] width 246 height 546
drag, startPoint x: 1016, startPoint y: 357, endPoint x: 991, endPoint y: 223, distance: 135.9
click at [991, 223] on div at bounding box center [1018, 198] width 246 height 546
drag, startPoint x: 1000, startPoint y: 347, endPoint x: 968, endPoint y: 192, distance: 158.0
click at [968, 192] on div at bounding box center [1018, 198] width 246 height 546
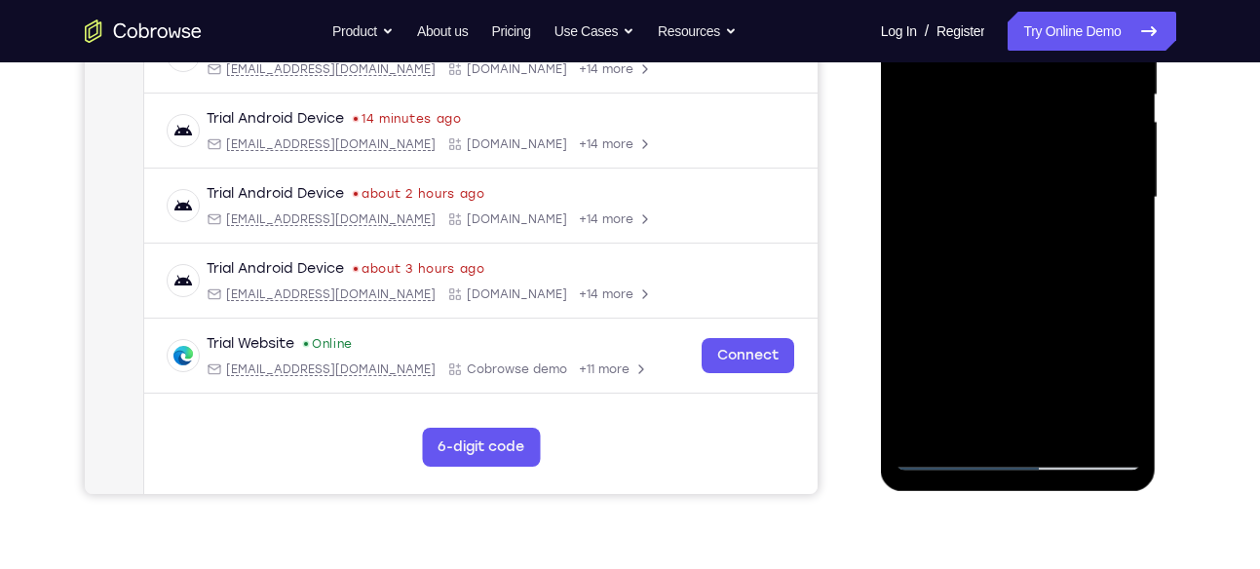
drag, startPoint x: 1004, startPoint y: 347, endPoint x: 990, endPoint y: 226, distance: 121.7
click at [990, 226] on div at bounding box center [1018, 198] width 246 height 546
drag, startPoint x: 990, startPoint y: 198, endPoint x: 967, endPoint y: 437, distance: 240.7
click at [967, 437] on div at bounding box center [1018, 198] width 246 height 546
drag, startPoint x: 1045, startPoint y: 312, endPoint x: 996, endPoint y: 524, distance: 218.1
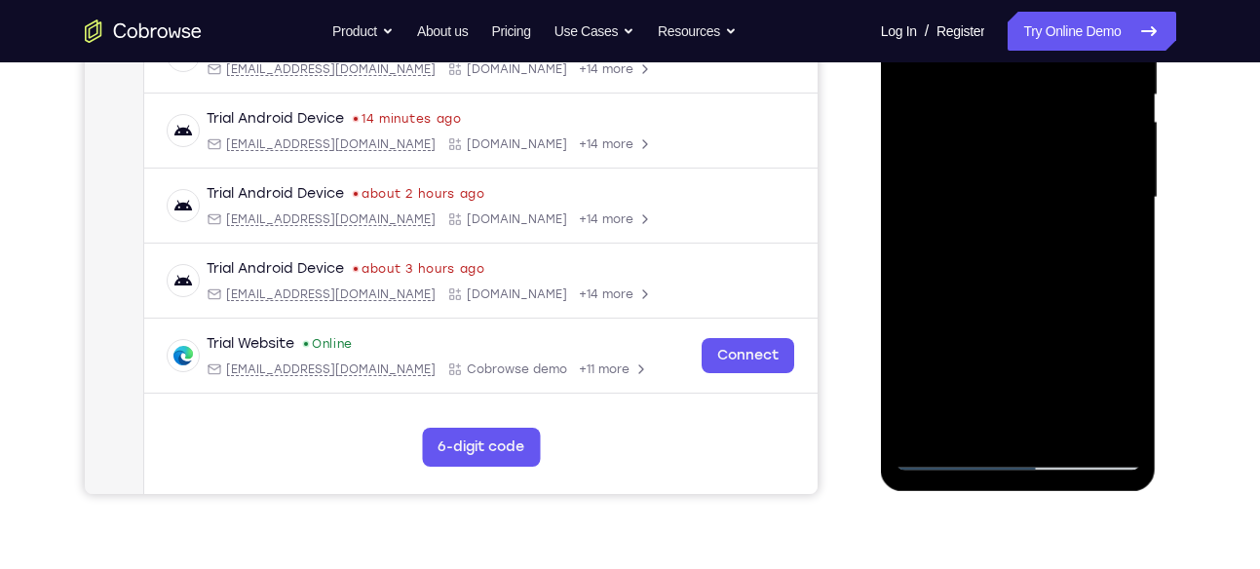
click at [996, 495] on html "Online web based iOS Simulators and Android Emulators. Run iPhone, iPad, Mobile…" at bounding box center [1020, 202] width 278 height 585
drag, startPoint x: 999, startPoint y: 254, endPoint x: 960, endPoint y: 514, distance: 263.0
click at [960, 495] on html "Online web based iOS Simulators and Android Emulators. Run iPhone, iPad, Mobile…" at bounding box center [1020, 202] width 278 height 585
drag, startPoint x: 966, startPoint y: 215, endPoint x: 948, endPoint y: 498, distance: 283.1
click at [948, 495] on html "Online web based iOS Simulators and Android Emulators. Run iPhone, iPad, Mobile…" at bounding box center [1020, 202] width 278 height 585
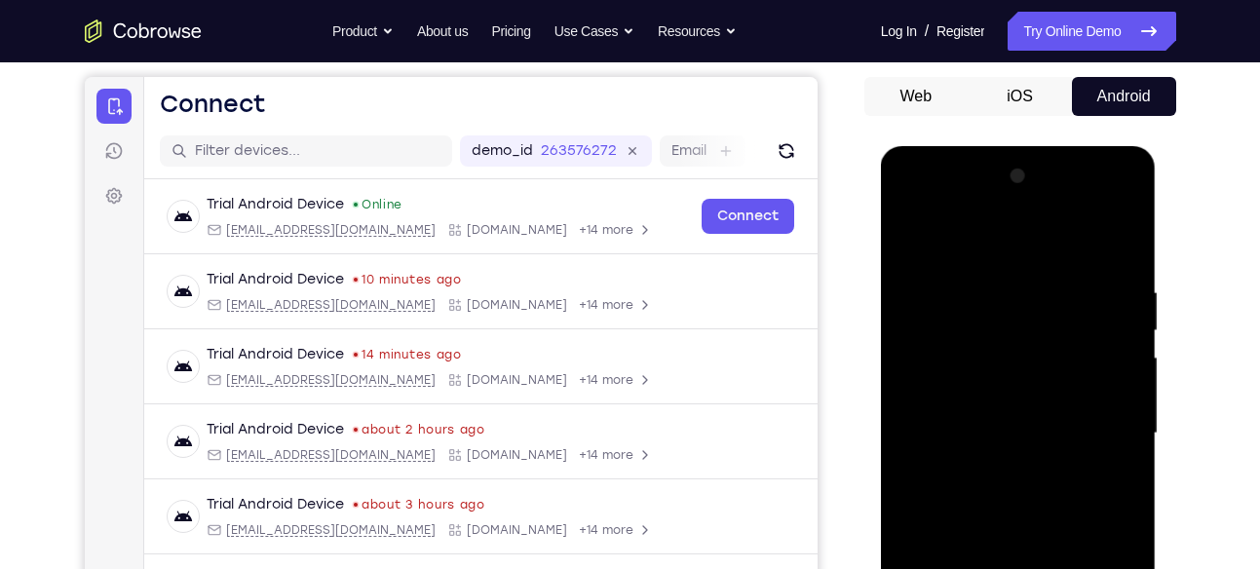
scroll to position [174, 0]
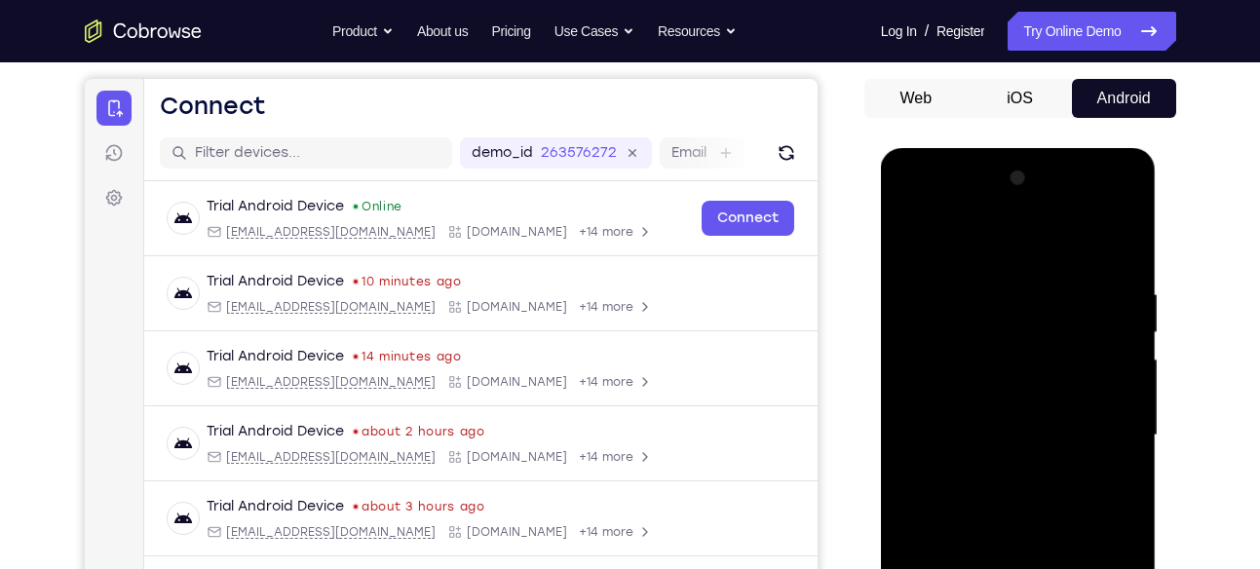
click at [990, 275] on div at bounding box center [1018, 436] width 246 height 546
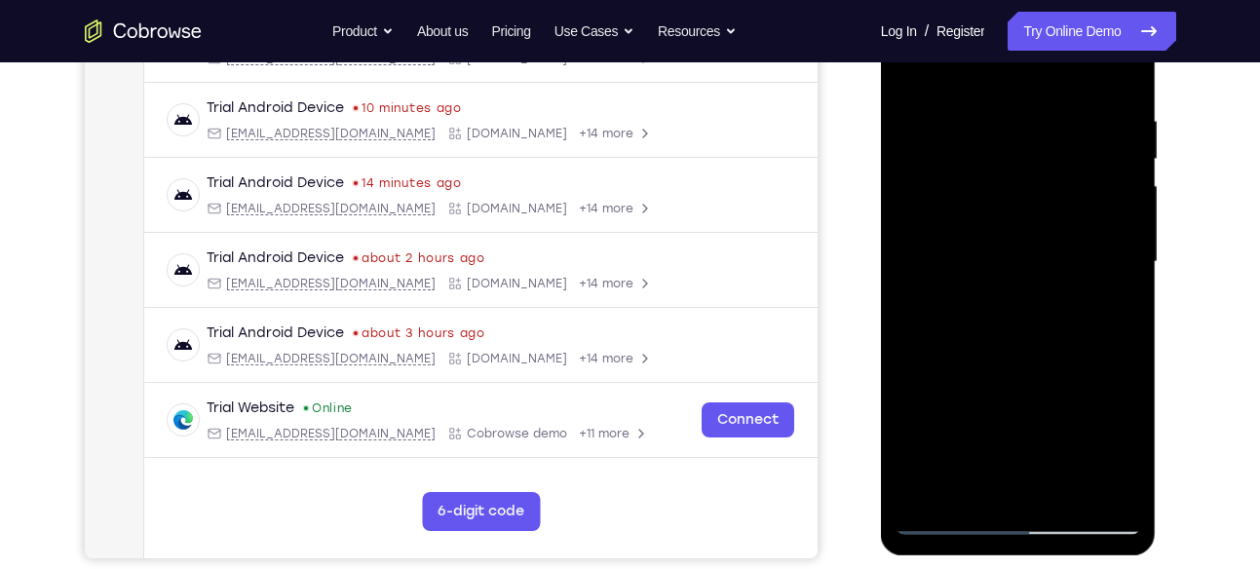
scroll to position [361, 0]
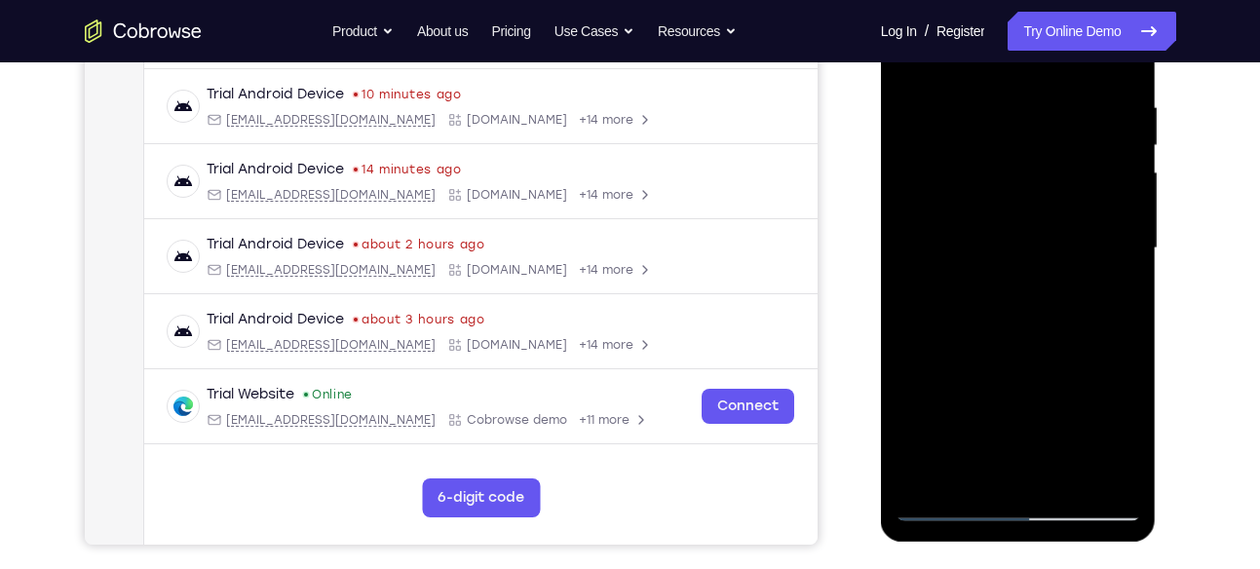
click at [1126, 435] on div at bounding box center [1018, 249] width 246 height 546
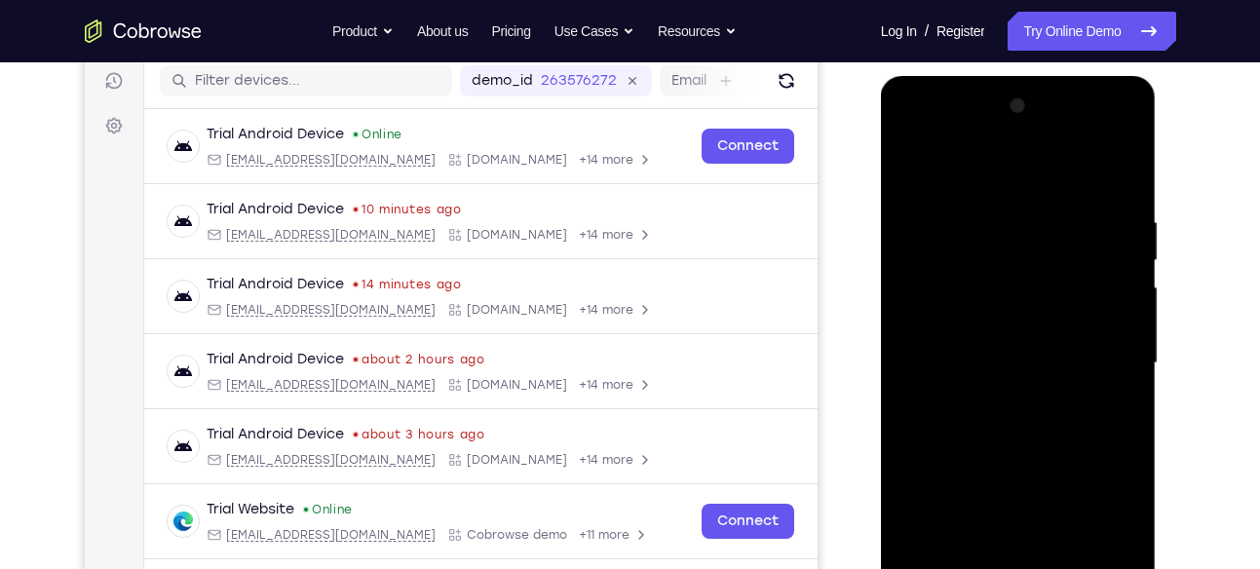
scroll to position [303, 0]
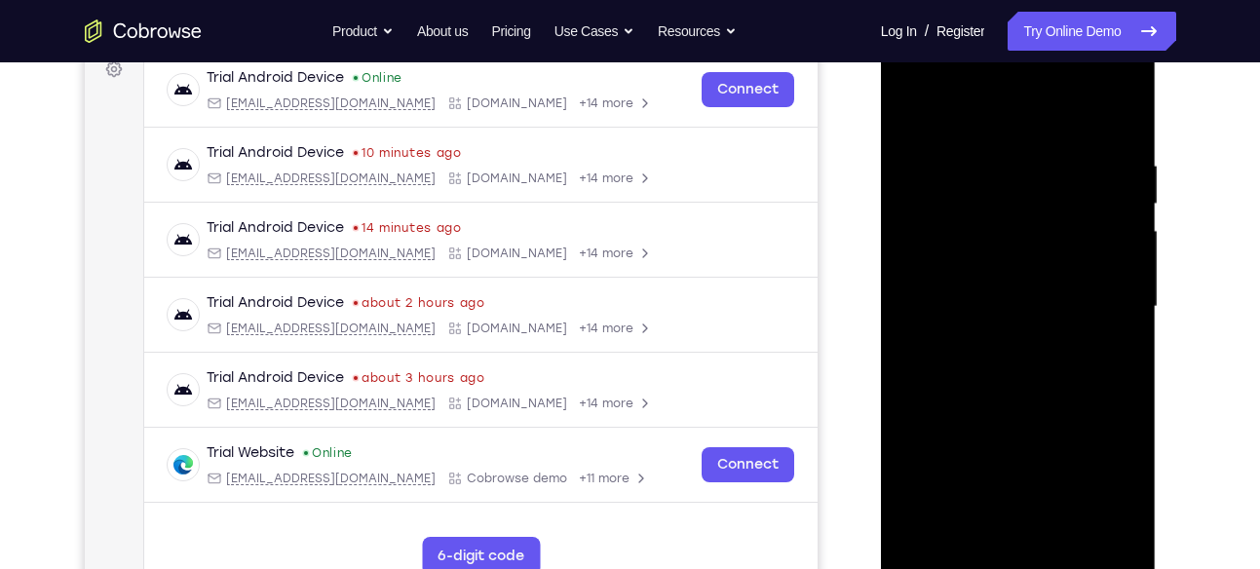
click at [1091, 455] on div at bounding box center [1018, 307] width 246 height 546
click at [1041, 459] on div at bounding box center [1018, 307] width 246 height 546
click at [1112, 454] on div at bounding box center [1018, 307] width 246 height 546
click at [1077, 425] on div at bounding box center [1018, 307] width 246 height 546
click at [1064, 460] on div at bounding box center [1018, 307] width 246 height 546
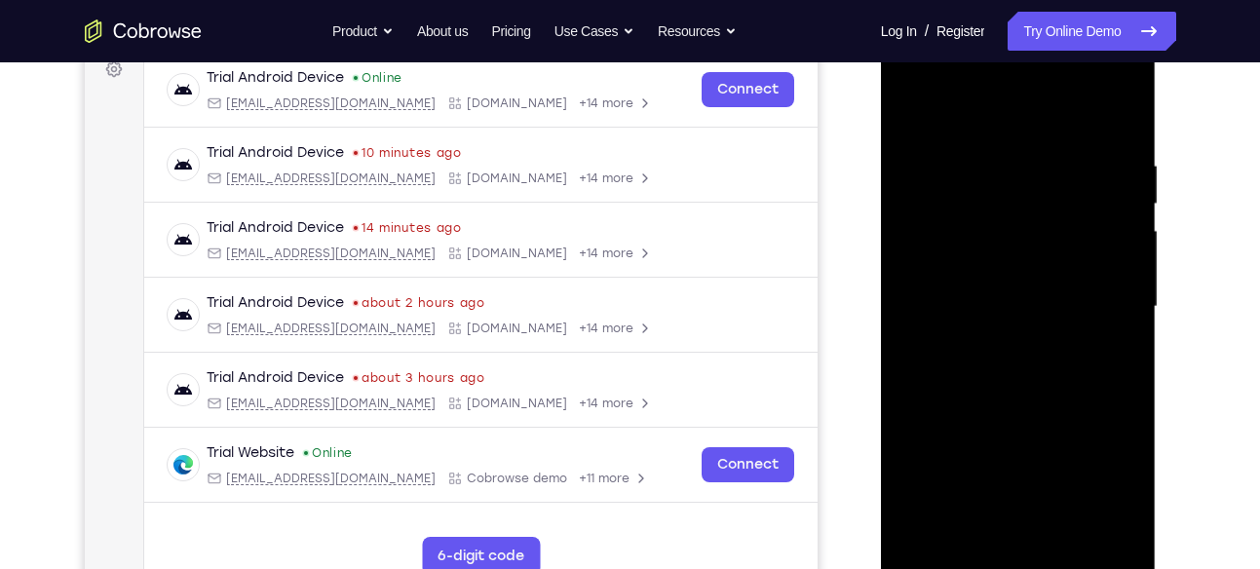
drag, startPoint x: 1014, startPoint y: 380, endPoint x: 994, endPoint y: 259, distance: 122.5
click at [994, 259] on div at bounding box center [1018, 307] width 246 height 546
drag, startPoint x: 1030, startPoint y: 363, endPoint x: 1004, endPoint y: 222, distance: 143.5
click at [1004, 222] on div at bounding box center [1018, 307] width 246 height 546
drag, startPoint x: 1003, startPoint y: 405, endPoint x: 973, endPoint y: 263, distance: 145.4
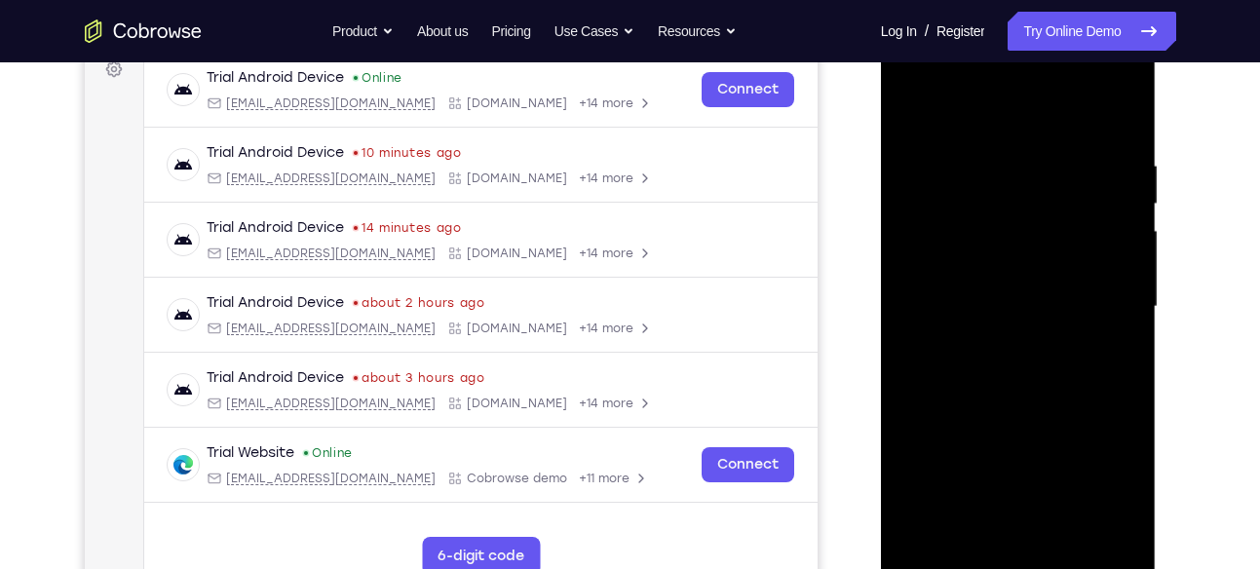
click at [973, 263] on div at bounding box center [1018, 307] width 246 height 546
drag, startPoint x: 1002, startPoint y: 432, endPoint x: 985, endPoint y: 312, distance: 121.0
click at [985, 312] on div at bounding box center [1018, 307] width 246 height 546
drag, startPoint x: 1000, startPoint y: 441, endPoint x: 977, endPoint y: 293, distance: 149.8
click at [977, 293] on div at bounding box center [1018, 307] width 246 height 546
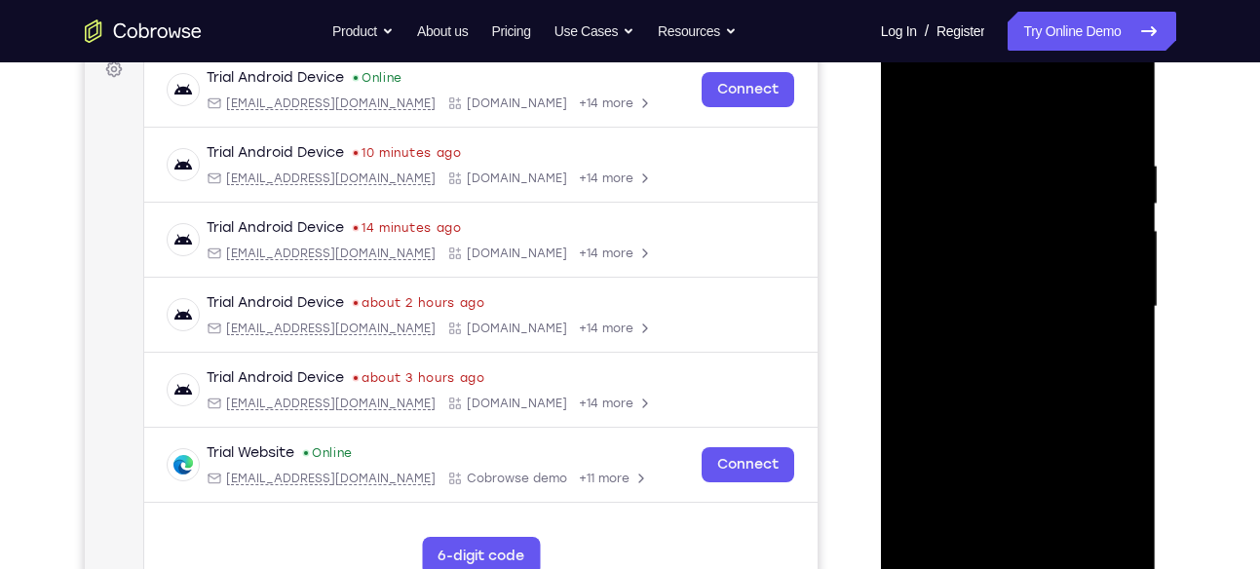
drag, startPoint x: 998, startPoint y: 445, endPoint x: 979, endPoint y: 284, distance: 161.8
click at [979, 284] on div at bounding box center [1018, 307] width 246 height 546
drag, startPoint x: 1005, startPoint y: 475, endPoint x: 1004, endPoint y: 300, distance: 175.4
click at [1004, 300] on div at bounding box center [1018, 307] width 246 height 546
drag, startPoint x: 1011, startPoint y: 410, endPoint x: 994, endPoint y: 262, distance: 149.1
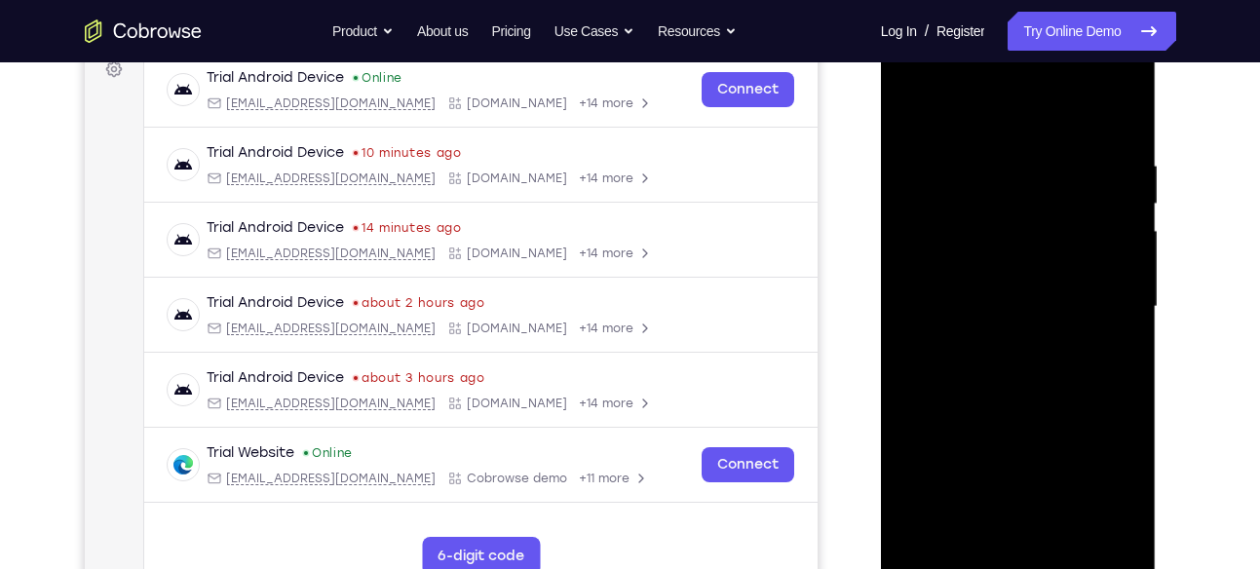
click at [994, 262] on div at bounding box center [1018, 307] width 246 height 546
click at [952, 145] on div at bounding box center [1018, 307] width 246 height 546
drag, startPoint x: 1002, startPoint y: 482, endPoint x: 979, endPoint y: 347, distance: 137.3
click at [979, 347] on div at bounding box center [1018, 307] width 246 height 546
drag, startPoint x: 1004, startPoint y: 442, endPoint x: 983, endPoint y: 313, distance: 131.3
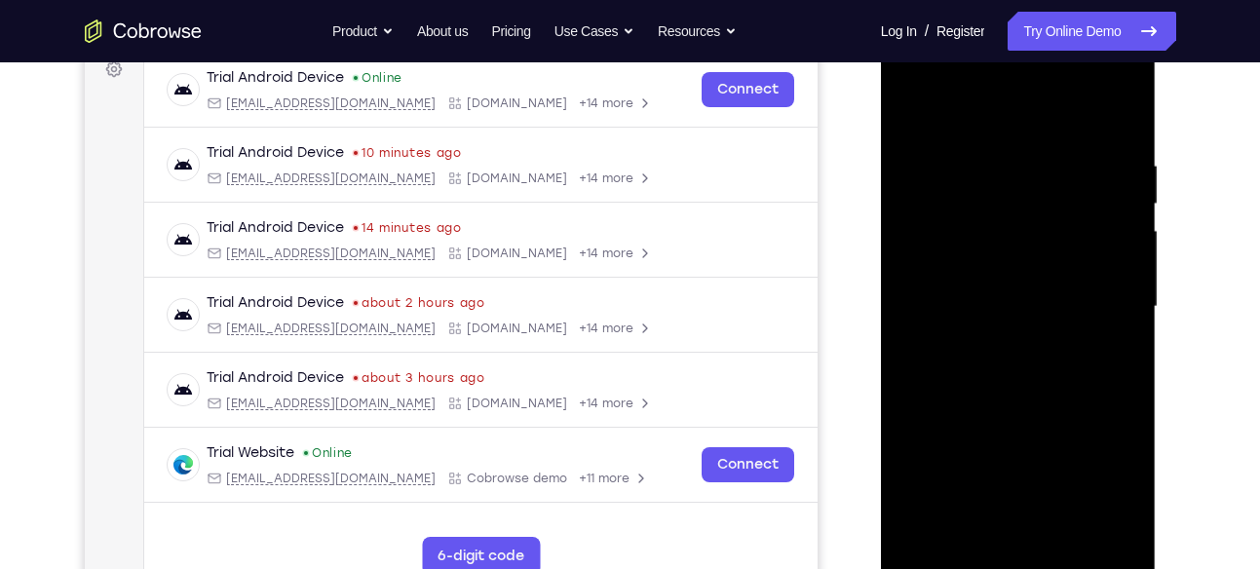
click at [983, 313] on div at bounding box center [1018, 307] width 246 height 546
drag, startPoint x: 1010, startPoint y: 247, endPoint x: 987, endPoint y: 538, distance: 291.3
click at [987, 538] on div at bounding box center [1018, 307] width 246 height 546
click at [1017, 183] on div at bounding box center [1018, 307] width 246 height 546
click at [1030, 235] on div at bounding box center [1018, 307] width 246 height 546
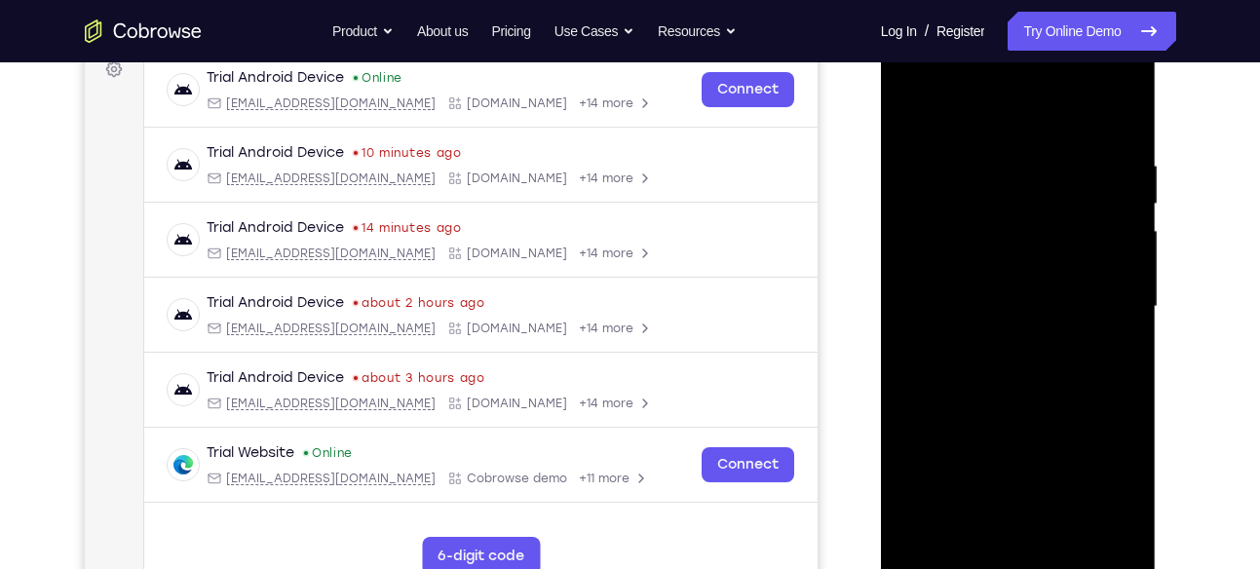
drag, startPoint x: 1028, startPoint y: 397, endPoint x: 1013, endPoint y: 246, distance: 151.7
click at [1013, 246] on div at bounding box center [1018, 307] width 246 height 546
drag, startPoint x: 1042, startPoint y: 438, endPoint x: 1027, endPoint y: 312, distance: 127.6
drag, startPoint x: 1027, startPoint y: 312, endPoint x: 1150, endPoint y: 381, distance: 140.9
click at [1150, 381] on div at bounding box center [1019, 309] width 276 height 581
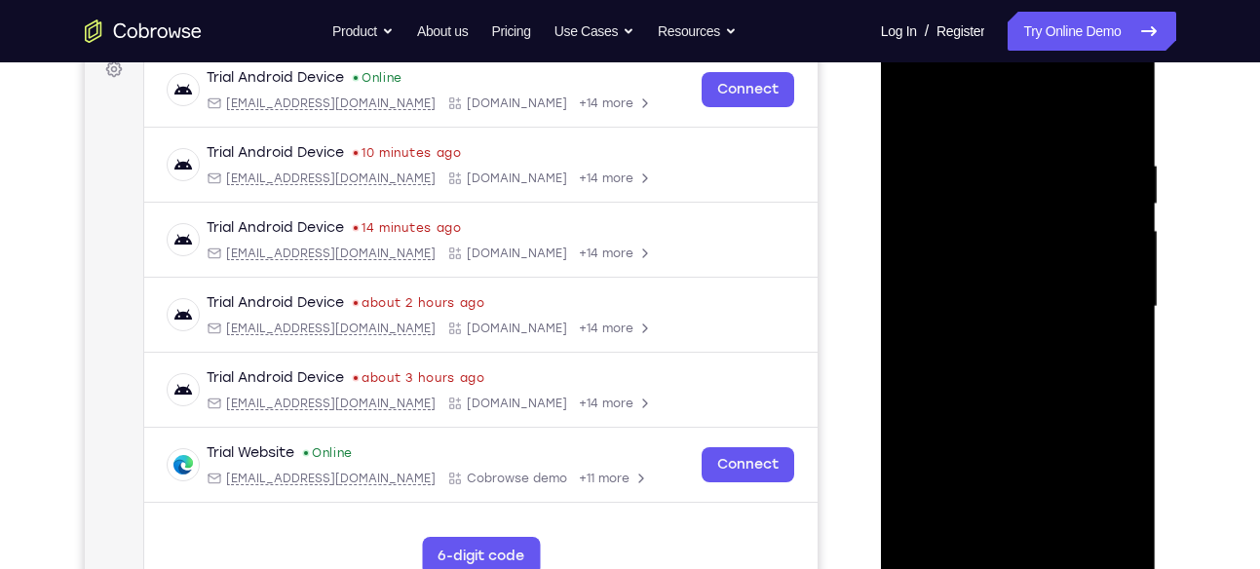
drag, startPoint x: 1024, startPoint y: 445, endPoint x: 1007, endPoint y: 303, distance: 143.2
click at [1007, 303] on div at bounding box center [1018, 307] width 246 height 546
drag, startPoint x: 1037, startPoint y: 429, endPoint x: 1036, endPoint y: 327, distance: 101.3
click at [1036, 327] on div at bounding box center [1018, 307] width 246 height 546
drag, startPoint x: 1056, startPoint y: 473, endPoint x: 1042, endPoint y: 322, distance: 150.7
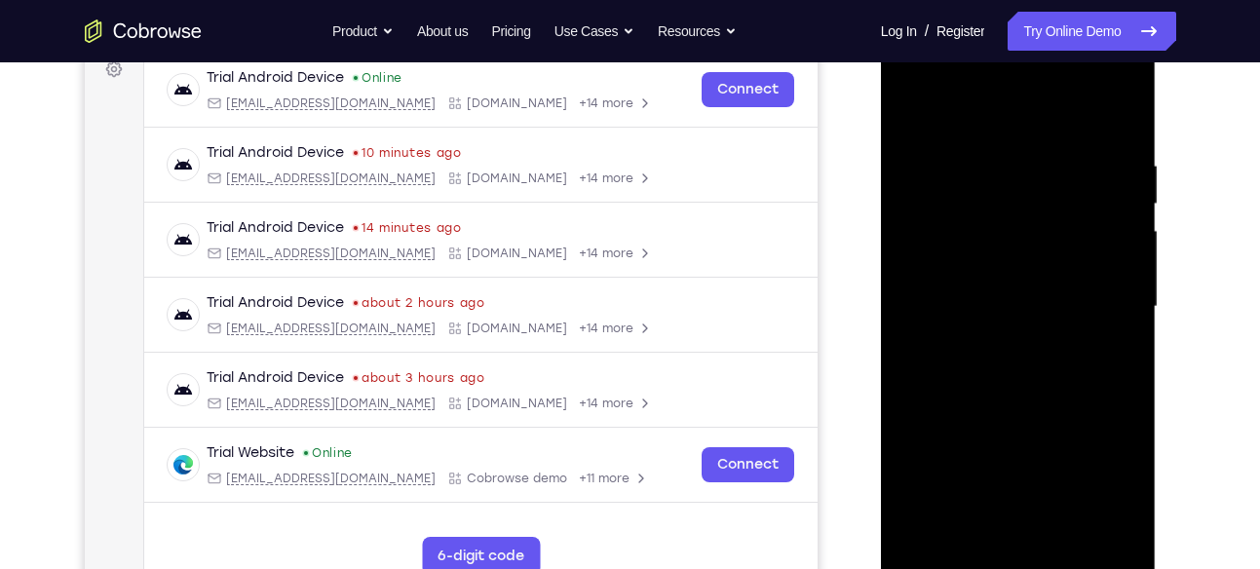
click at [1042, 322] on div at bounding box center [1018, 307] width 246 height 546
drag, startPoint x: 1013, startPoint y: 405, endPoint x: 1005, endPoint y: 251, distance: 154.1
click at [1005, 251] on div at bounding box center [1018, 307] width 246 height 546
drag, startPoint x: 1075, startPoint y: 378, endPoint x: 1057, endPoint y: 221, distance: 157.8
click at [1057, 221] on div at bounding box center [1018, 307] width 246 height 546
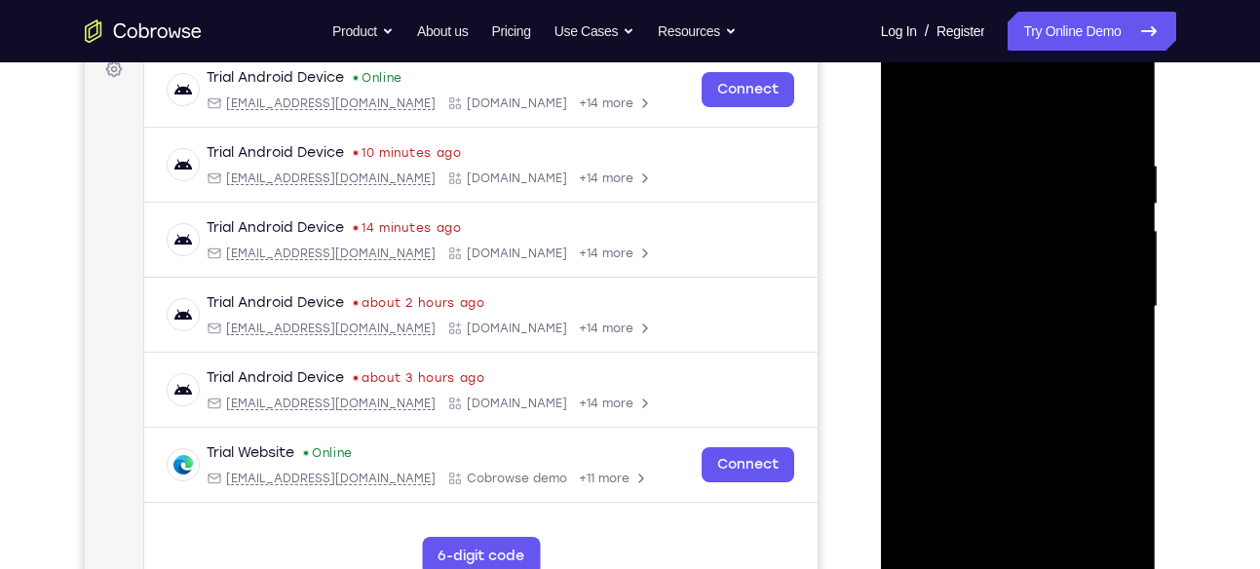
click at [1131, 461] on div at bounding box center [1018, 307] width 246 height 546
drag, startPoint x: 1046, startPoint y: 411, endPoint x: 1033, endPoint y: 231, distance: 180.7
click at [1033, 231] on div at bounding box center [1018, 307] width 246 height 546
drag, startPoint x: 1058, startPoint y: 411, endPoint x: 1038, endPoint y: 284, distance: 128.3
click at [1038, 284] on div at bounding box center [1018, 307] width 246 height 546
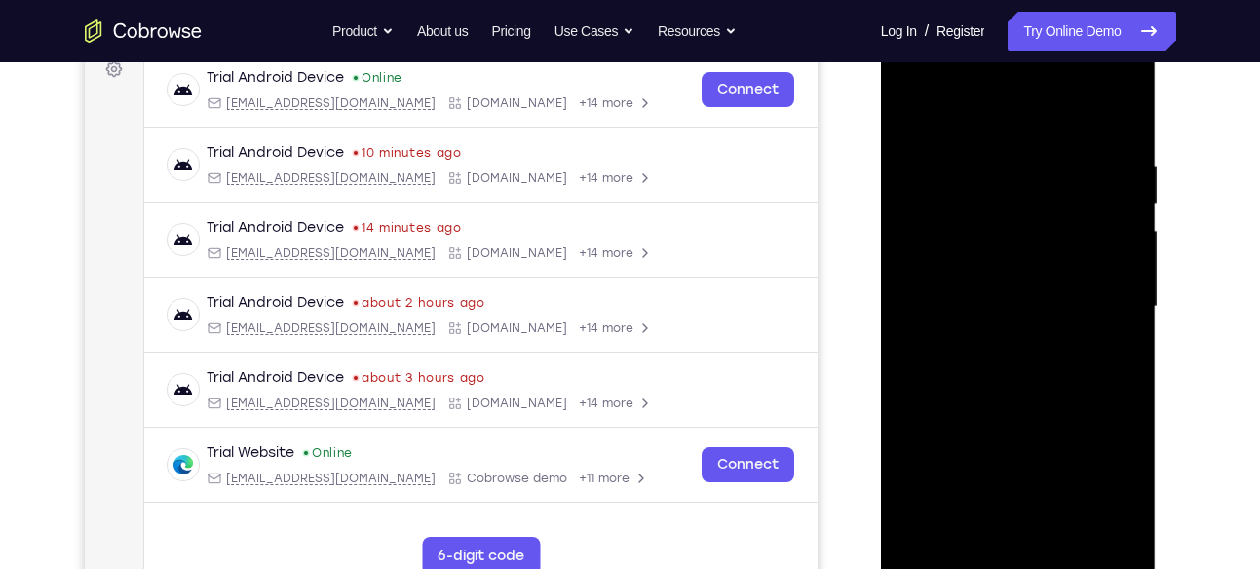
drag, startPoint x: 1014, startPoint y: 432, endPoint x: 985, endPoint y: 301, distance: 133.8
click at [985, 301] on div at bounding box center [1018, 307] width 246 height 546
drag, startPoint x: 1024, startPoint y: 407, endPoint x: 1000, endPoint y: 259, distance: 150.1
click at [1000, 259] on div at bounding box center [1018, 307] width 246 height 546
drag, startPoint x: 1041, startPoint y: 219, endPoint x: 1020, endPoint y: 510, distance: 292.1
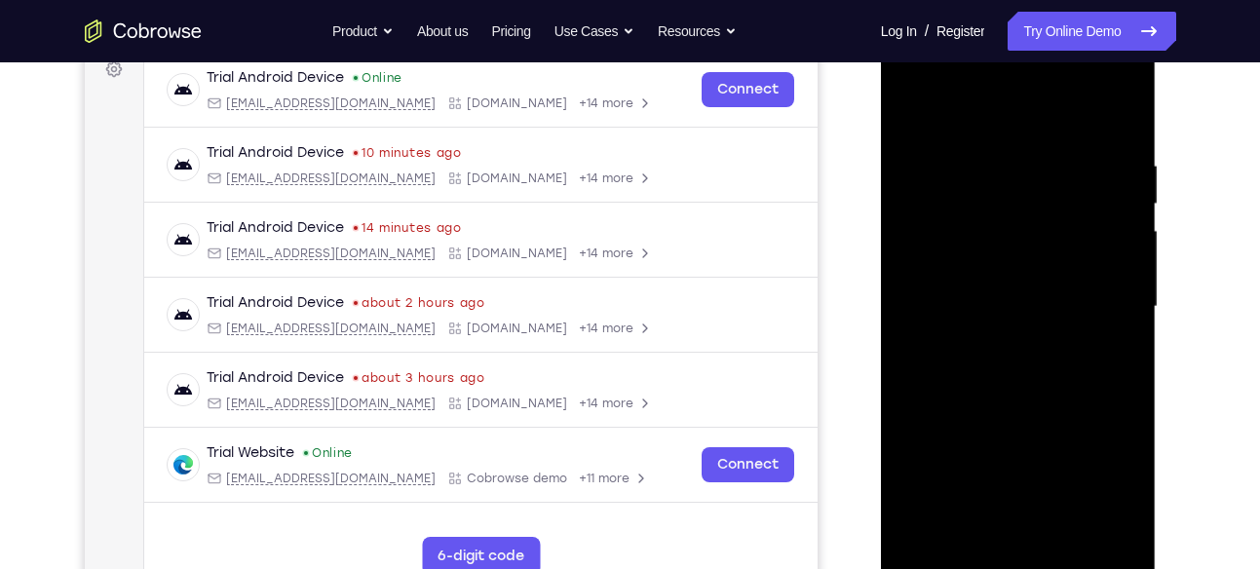
click at [1020, 510] on div at bounding box center [1018, 307] width 246 height 546
drag, startPoint x: 1057, startPoint y: 280, endPoint x: 1039, endPoint y: 539, distance: 259.8
click at [1039, 539] on div at bounding box center [1018, 307] width 246 height 546
drag, startPoint x: 1027, startPoint y: 301, endPoint x: 989, endPoint y: 552, distance: 254.2
click at [989, 552] on div at bounding box center [1018, 307] width 246 height 546
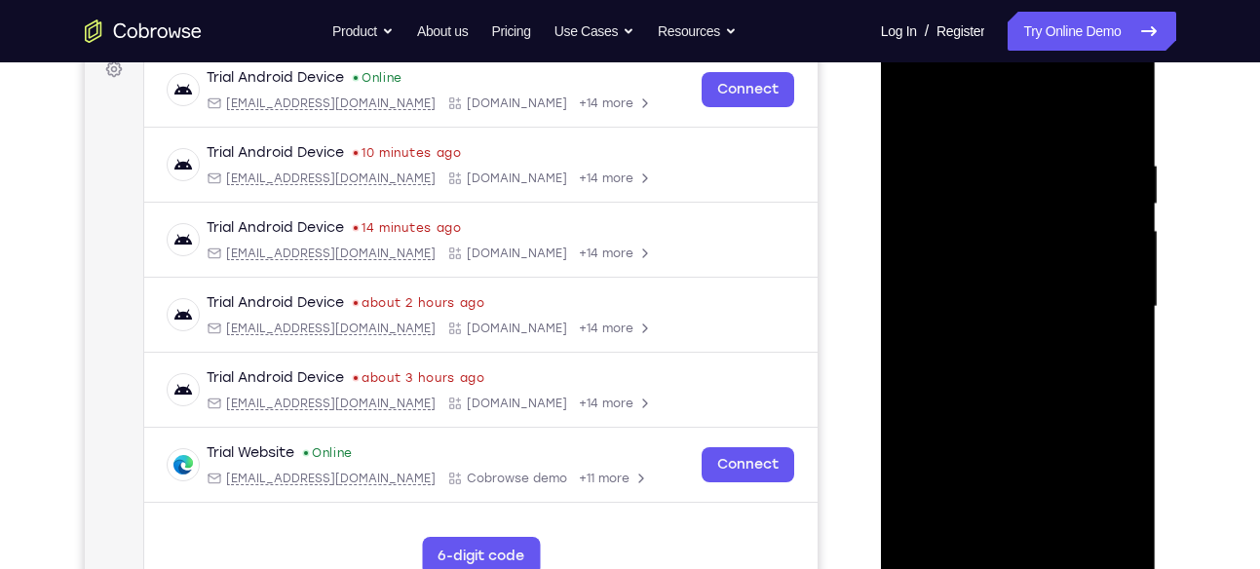
drag, startPoint x: 1019, startPoint y: 193, endPoint x: 976, endPoint y: 476, distance: 286.7
click at [976, 476] on div at bounding box center [1018, 307] width 246 height 546
drag, startPoint x: 1007, startPoint y: 199, endPoint x: 979, endPoint y: 451, distance: 253.9
click at [979, 451] on div at bounding box center [1018, 307] width 246 height 546
drag, startPoint x: 1004, startPoint y: 307, endPoint x: 999, endPoint y: 530, distance: 223.2
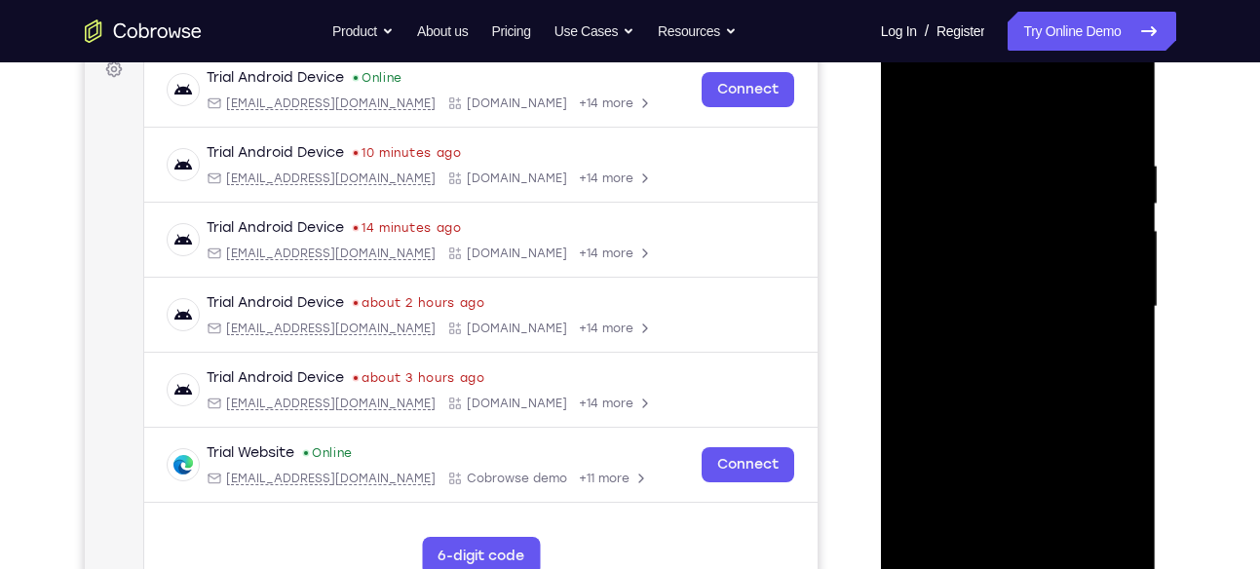
click at [999, 530] on div at bounding box center [1018, 307] width 246 height 546
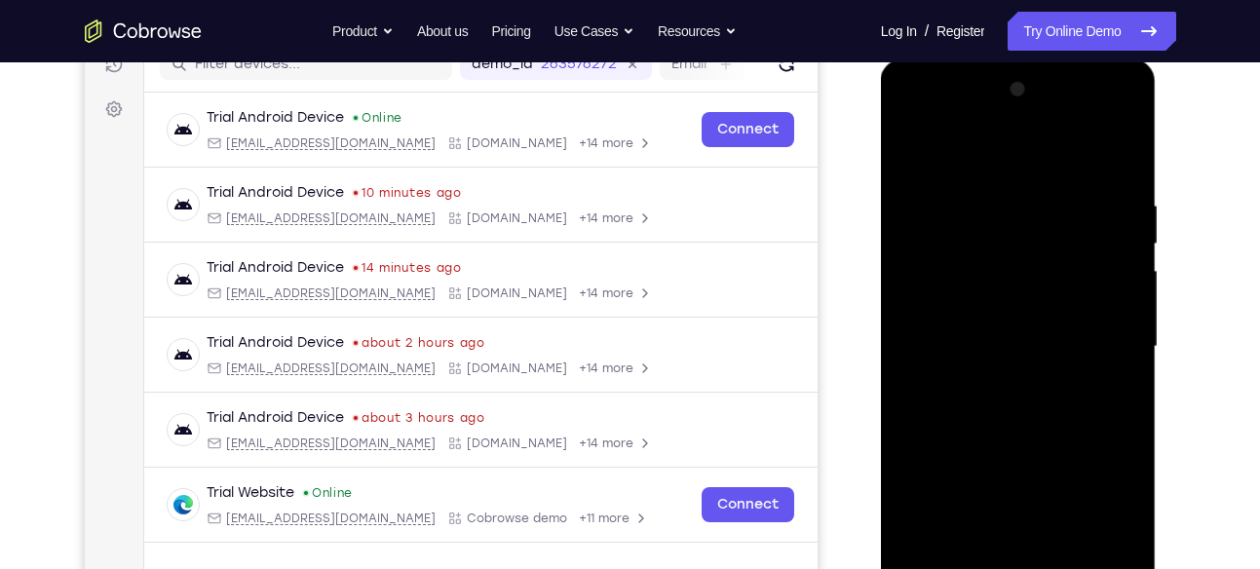
scroll to position [255, 0]
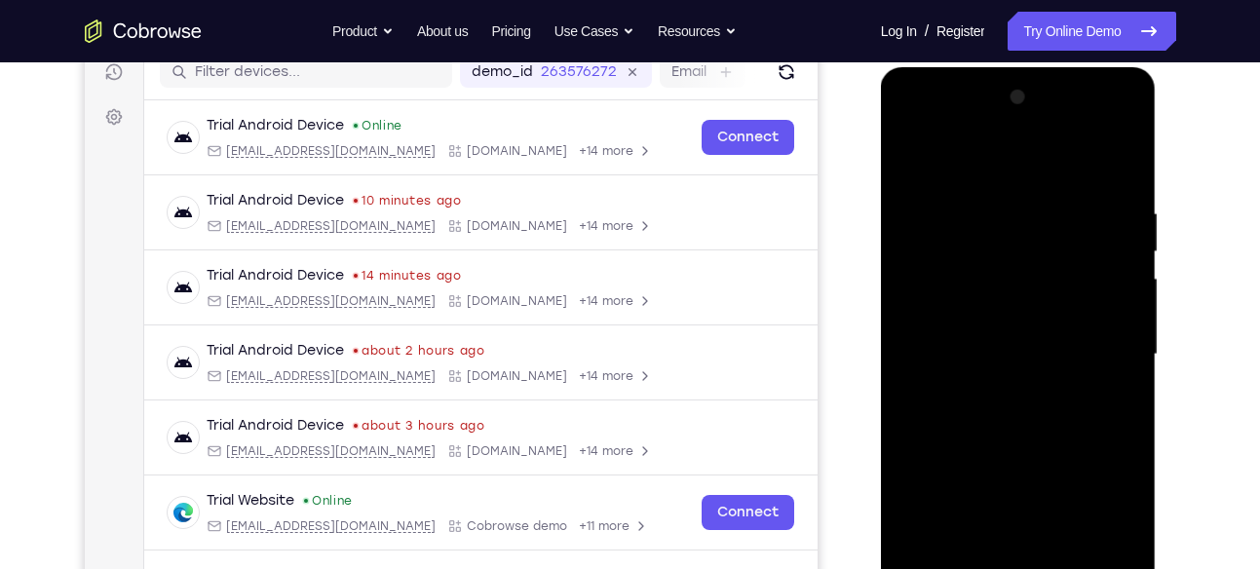
drag, startPoint x: 1013, startPoint y: 180, endPoint x: 1002, endPoint y: 319, distance: 138.8
click at [1002, 319] on div at bounding box center [1018, 355] width 246 height 546
click at [994, 207] on div at bounding box center [1018, 355] width 246 height 546
click at [910, 206] on div at bounding box center [1018, 355] width 246 height 546
click at [1039, 508] on div at bounding box center [1018, 355] width 246 height 546
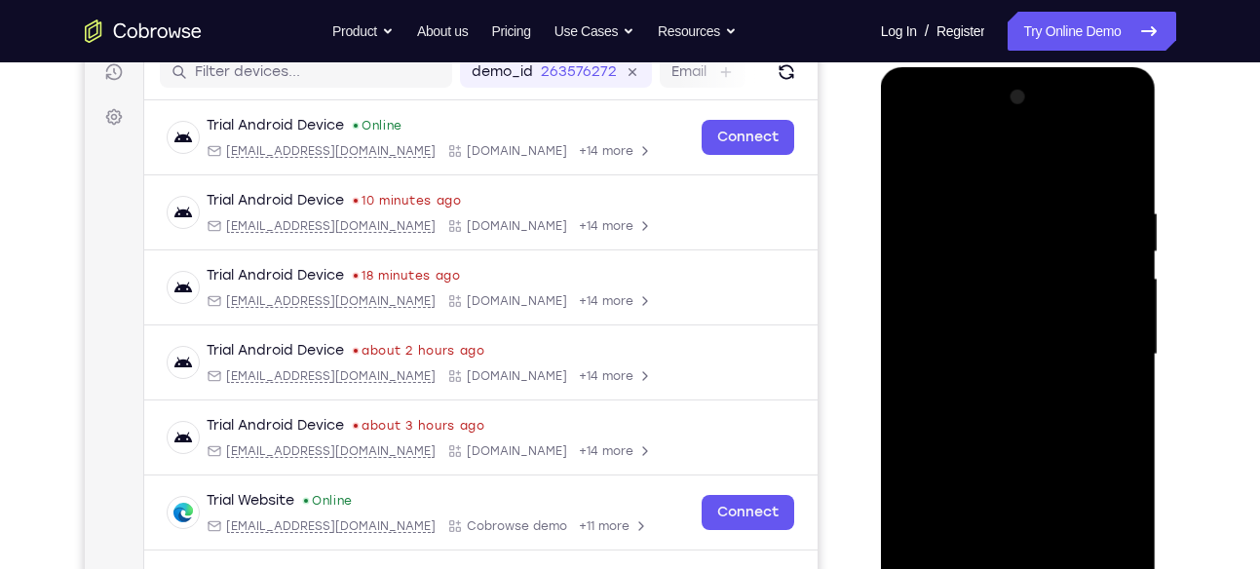
click at [981, 204] on div at bounding box center [1018, 355] width 246 height 546
click at [955, 321] on div at bounding box center [1018, 355] width 246 height 546
click at [1031, 321] on div at bounding box center [1018, 355] width 246 height 546
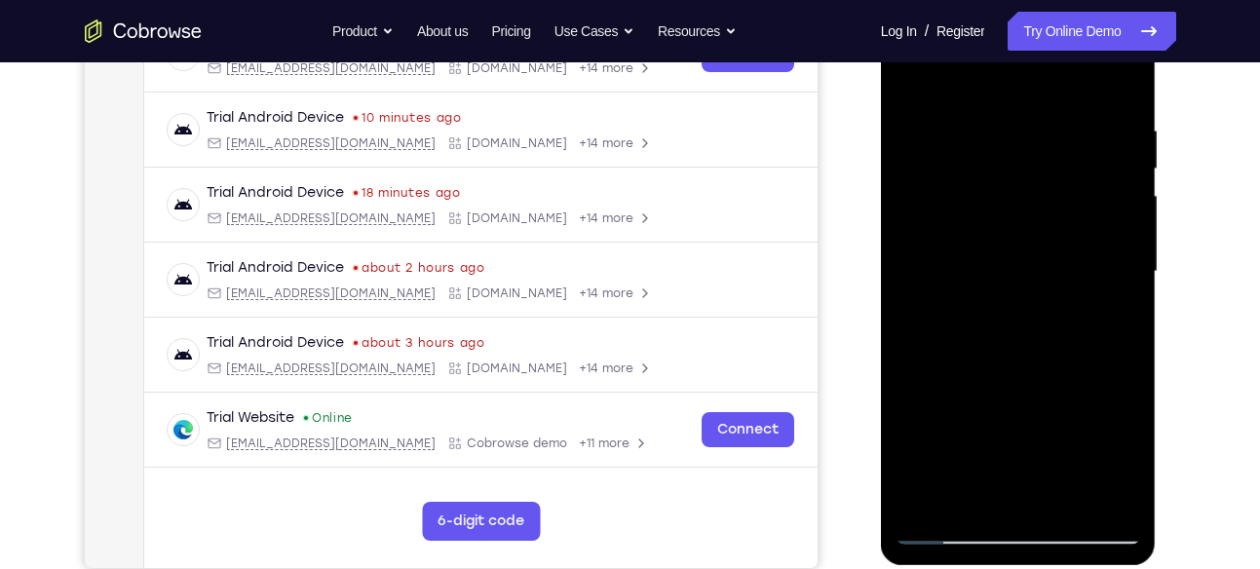
scroll to position [337, 0]
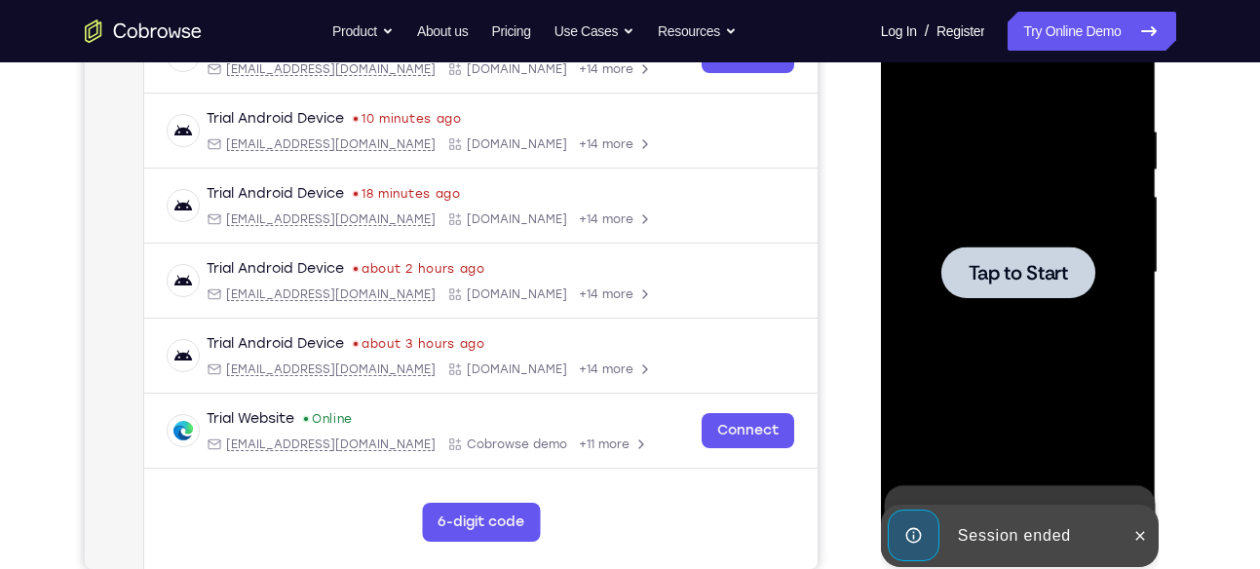
click at [1033, 272] on span "Tap to Start" at bounding box center [1017, 272] width 99 height 19
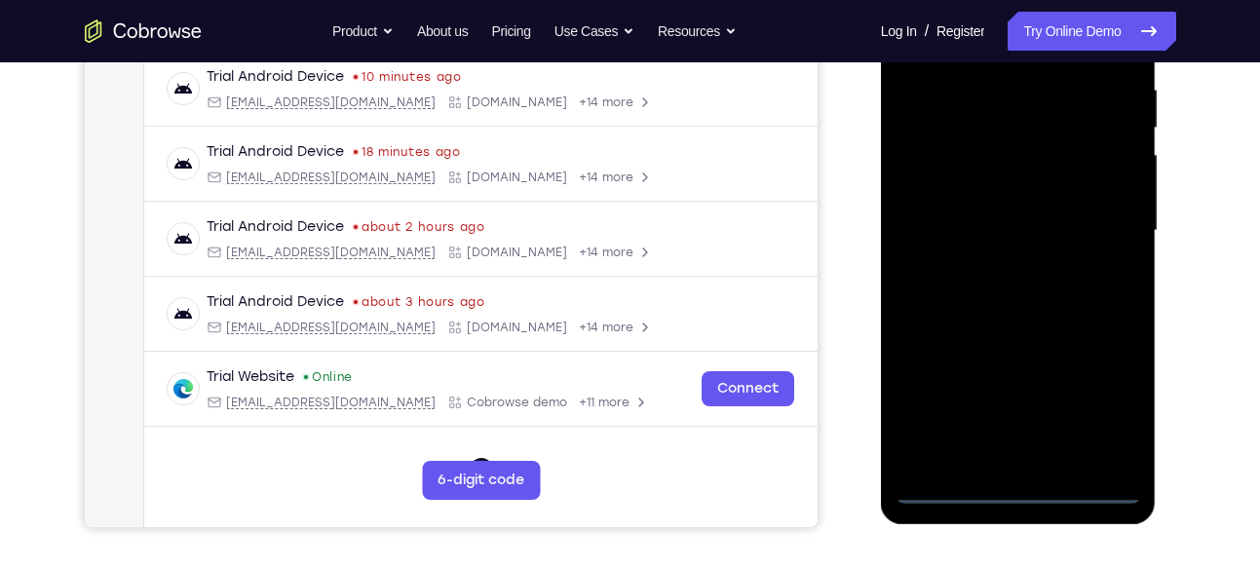
scroll to position [435, 0]
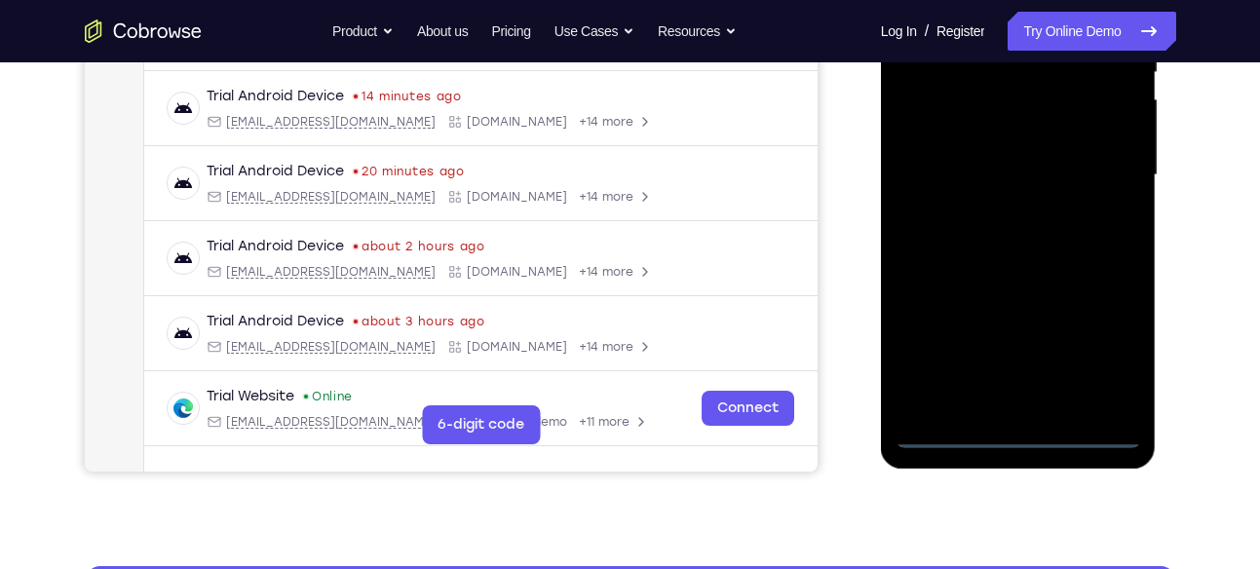
click at [1019, 435] on div at bounding box center [1018, 176] width 246 height 546
click at [1084, 352] on div at bounding box center [1018, 176] width 246 height 546
click at [1098, 345] on div at bounding box center [1018, 176] width 246 height 546
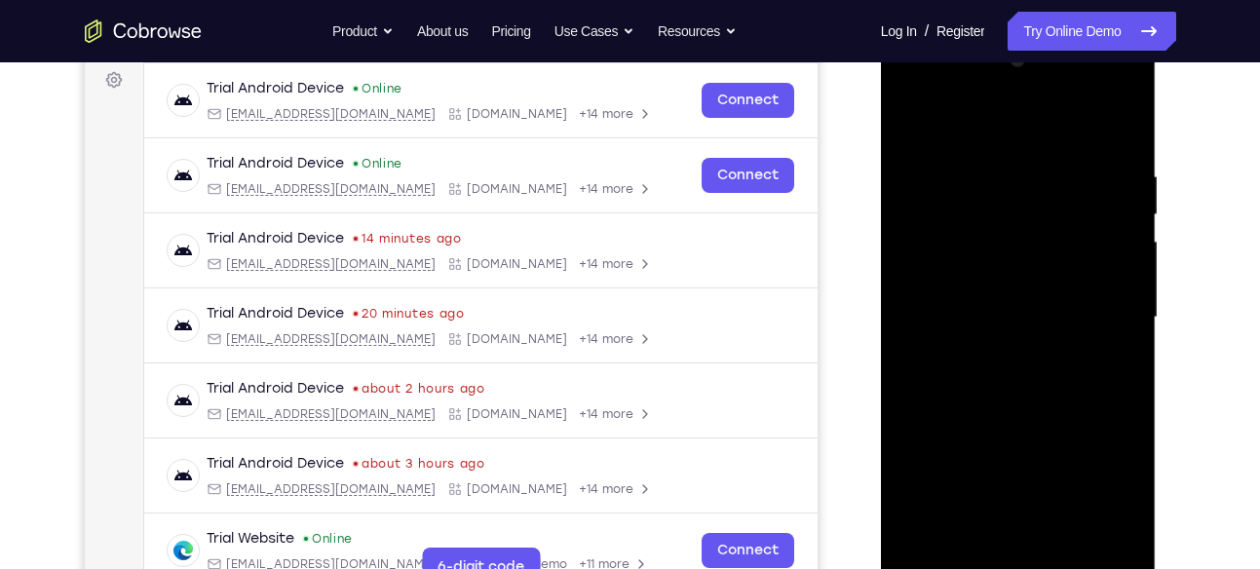
scroll to position [291, 0]
click at [923, 94] on div at bounding box center [1018, 319] width 246 height 546
click at [1113, 319] on div at bounding box center [1018, 319] width 246 height 546
click at [1002, 358] on div at bounding box center [1018, 319] width 246 height 546
click at [1029, 297] on div at bounding box center [1018, 319] width 246 height 546
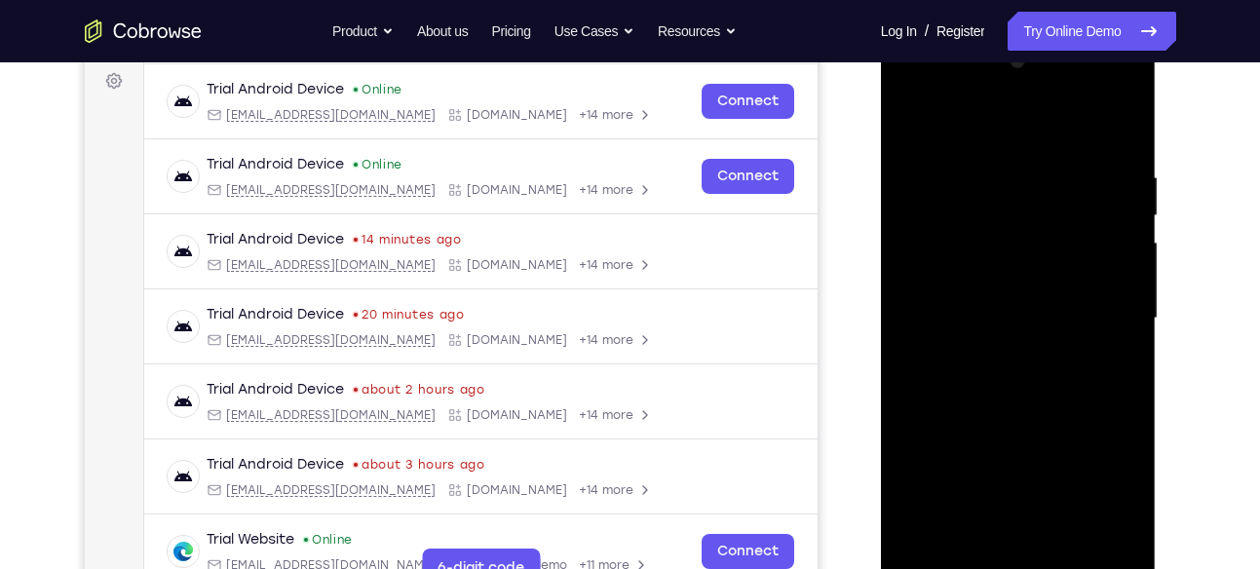
click at [1021, 466] on div at bounding box center [1018, 319] width 246 height 546
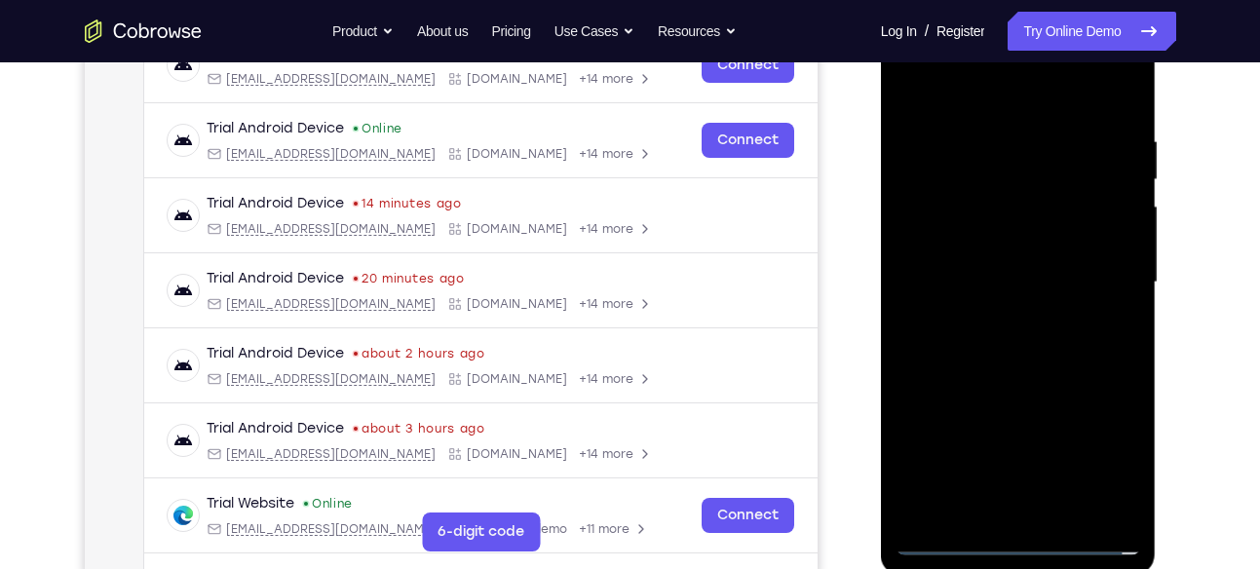
scroll to position [334, 0]
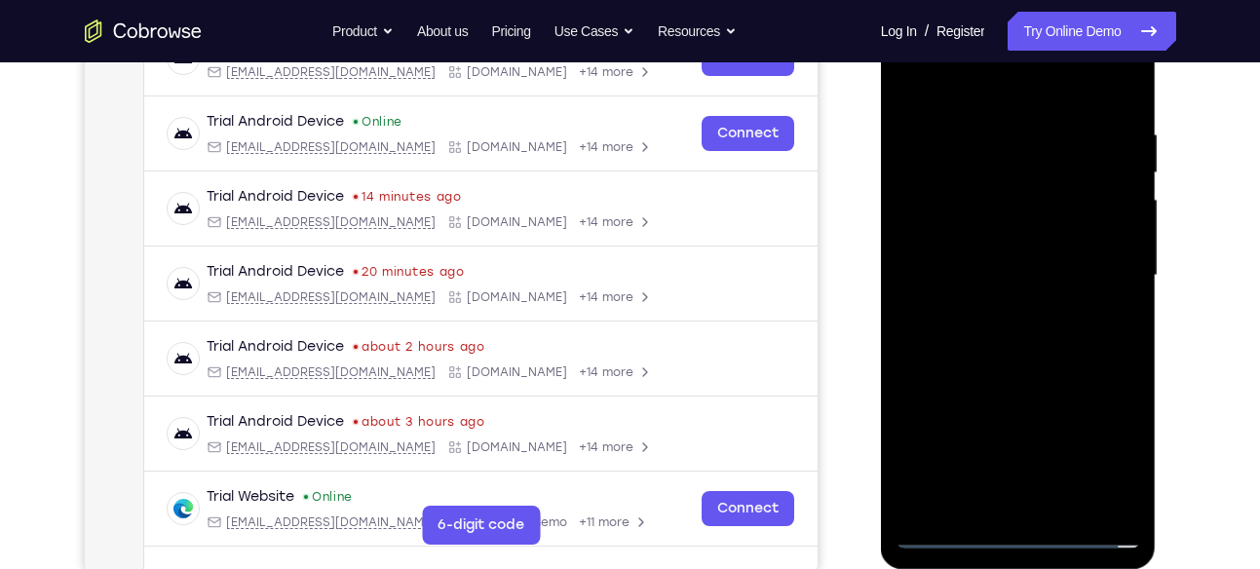
click at [979, 249] on div at bounding box center [1018, 276] width 246 height 546
click at [980, 275] on div at bounding box center [1018, 276] width 246 height 546
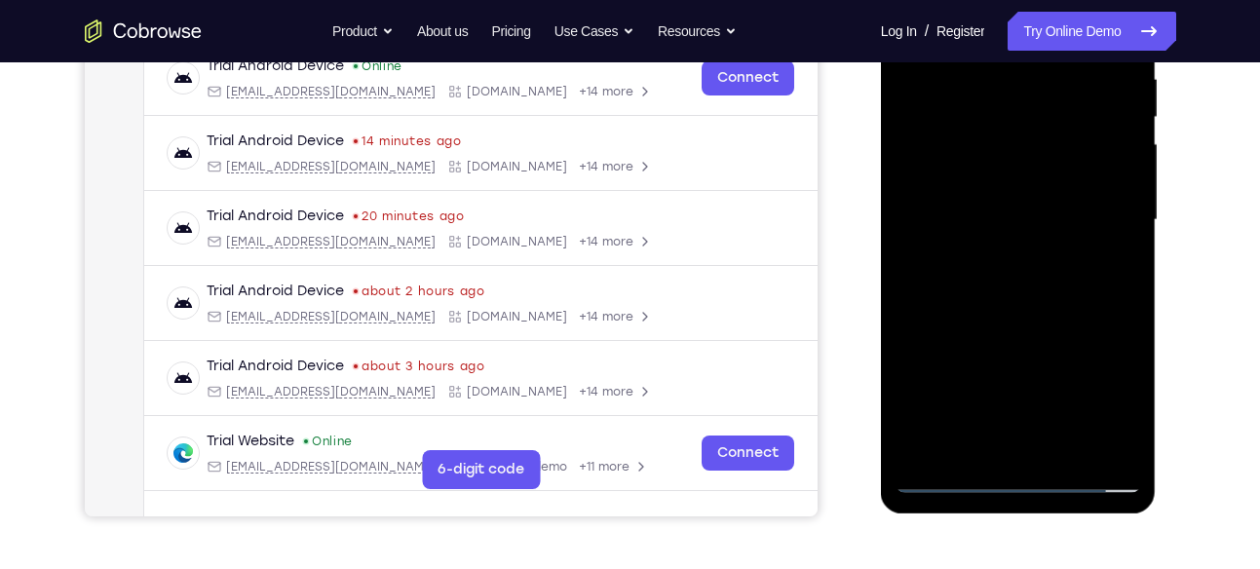
scroll to position [391, 0]
click at [1052, 302] on div at bounding box center [1018, 219] width 246 height 546
click at [1123, 303] on div at bounding box center [1018, 219] width 246 height 546
click at [1119, 311] on div at bounding box center [1018, 219] width 246 height 546
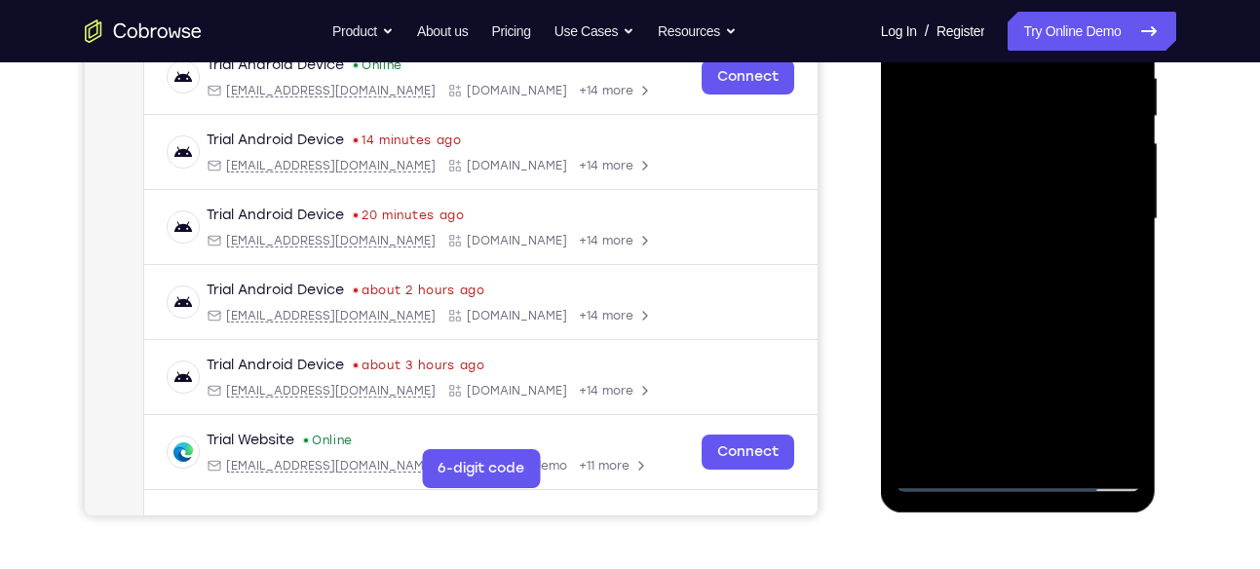
click at [1119, 311] on div at bounding box center [1018, 219] width 246 height 546
click at [1011, 304] on div at bounding box center [1018, 219] width 246 height 546
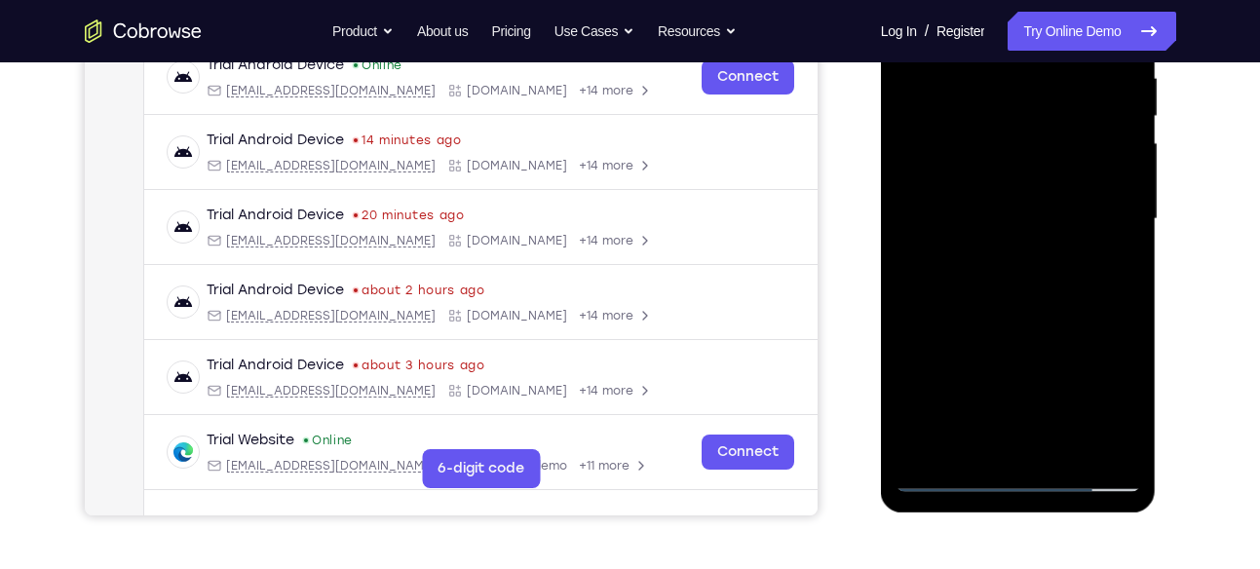
drag, startPoint x: 1011, startPoint y: 304, endPoint x: 1009, endPoint y: 217, distance: 86.7
click at [1009, 217] on div at bounding box center [1018, 219] width 246 height 546
click at [1125, 457] on div at bounding box center [1018, 219] width 246 height 546
click at [1064, 444] on div at bounding box center [1018, 219] width 246 height 546
click at [1022, 324] on div at bounding box center [1018, 219] width 246 height 546
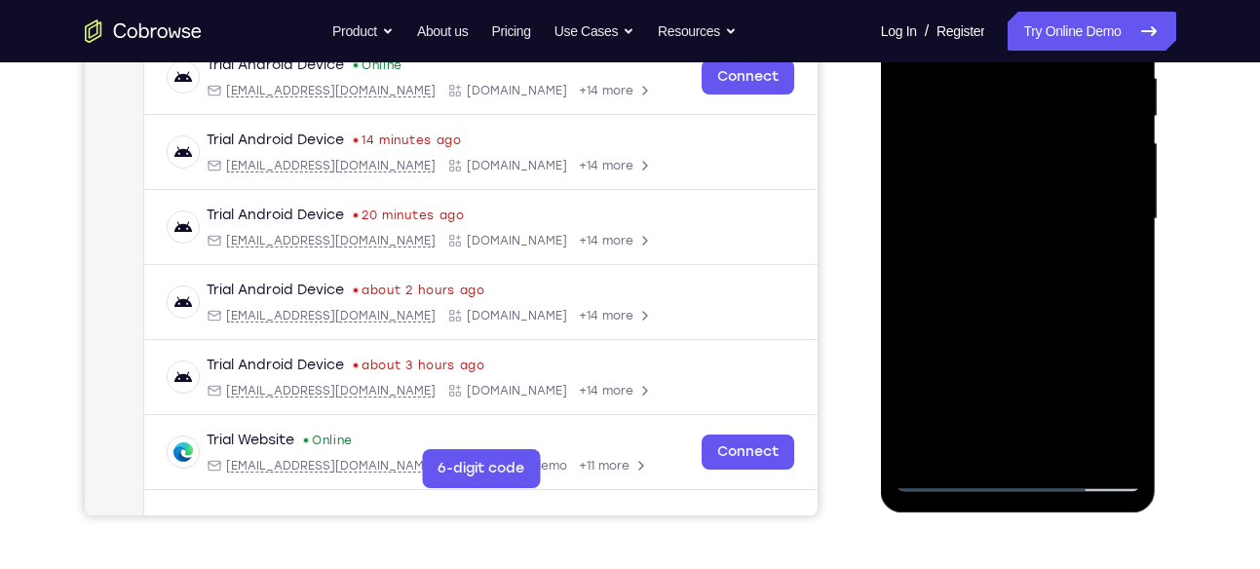
click at [1001, 249] on div at bounding box center [1018, 219] width 246 height 546
click at [1122, 410] on div at bounding box center [1018, 219] width 246 height 546
click at [1119, 268] on div at bounding box center [1018, 219] width 246 height 546
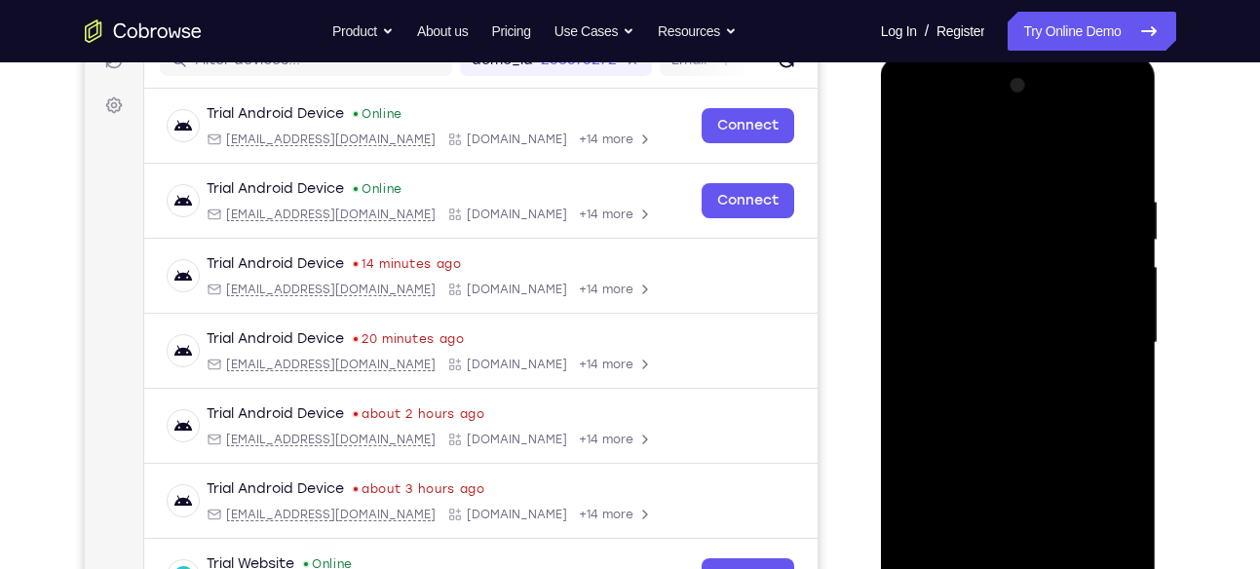
scroll to position [266, 0]
click at [912, 152] on div at bounding box center [1018, 344] width 246 height 546
click at [917, 149] on div at bounding box center [1018, 344] width 246 height 546
click at [1120, 149] on div at bounding box center [1018, 344] width 246 height 546
drag, startPoint x: 1027, startPoint y: 230, endPoint x: 1012, endPoint y: 390, distance: 160.4
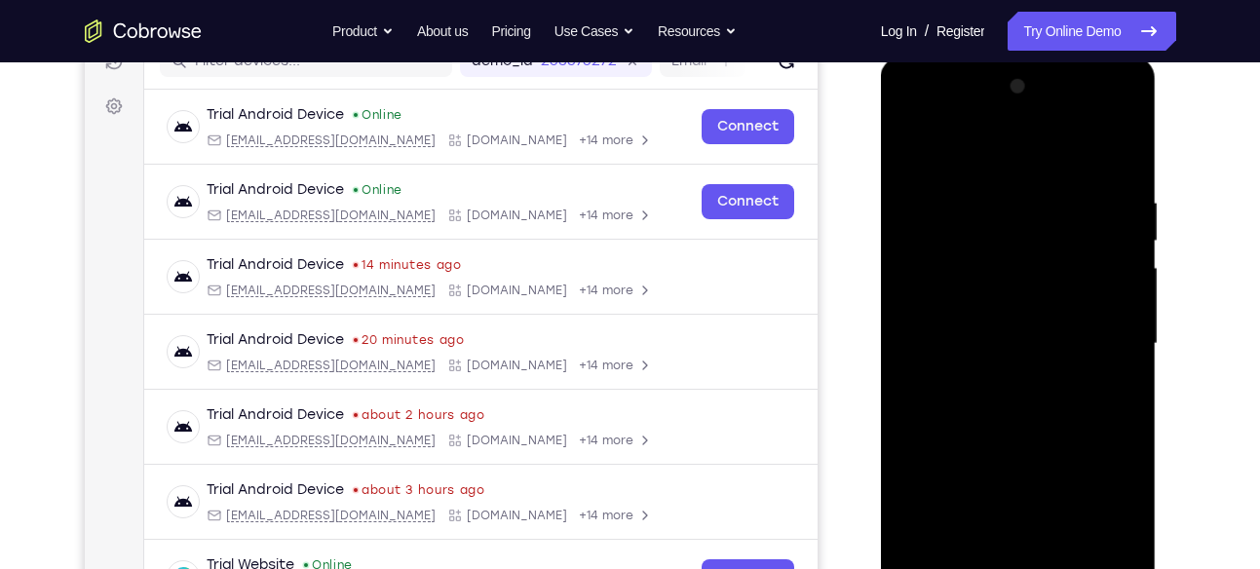
click at [1012, 390] on div at bounding box center [1018, 344] width 246 height 546
click at [906, 141] on div at bounding box center [1018, 344] width 246 height 546
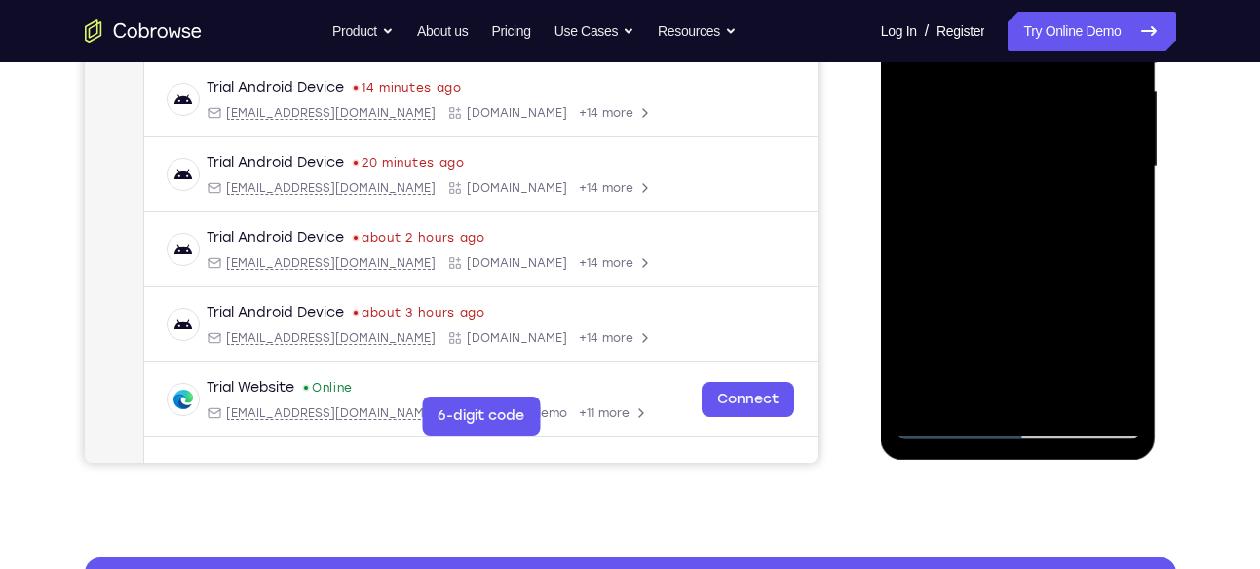
scroll to position [444, 0]
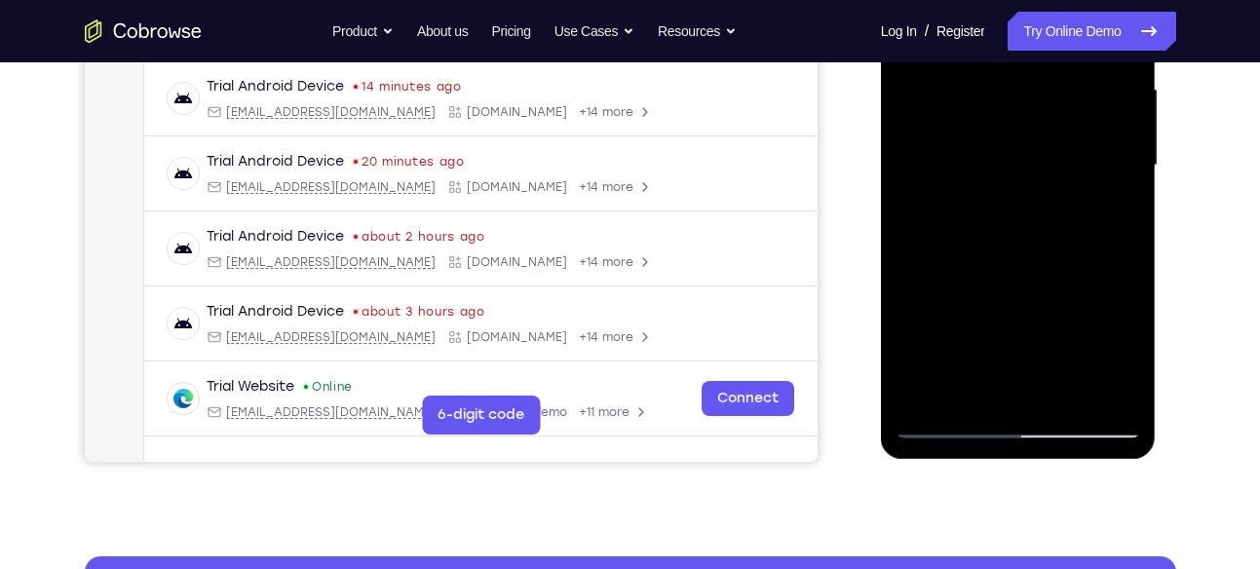
click at [923, 395] on div at bounding box center [1018, 166] width 246 height 546
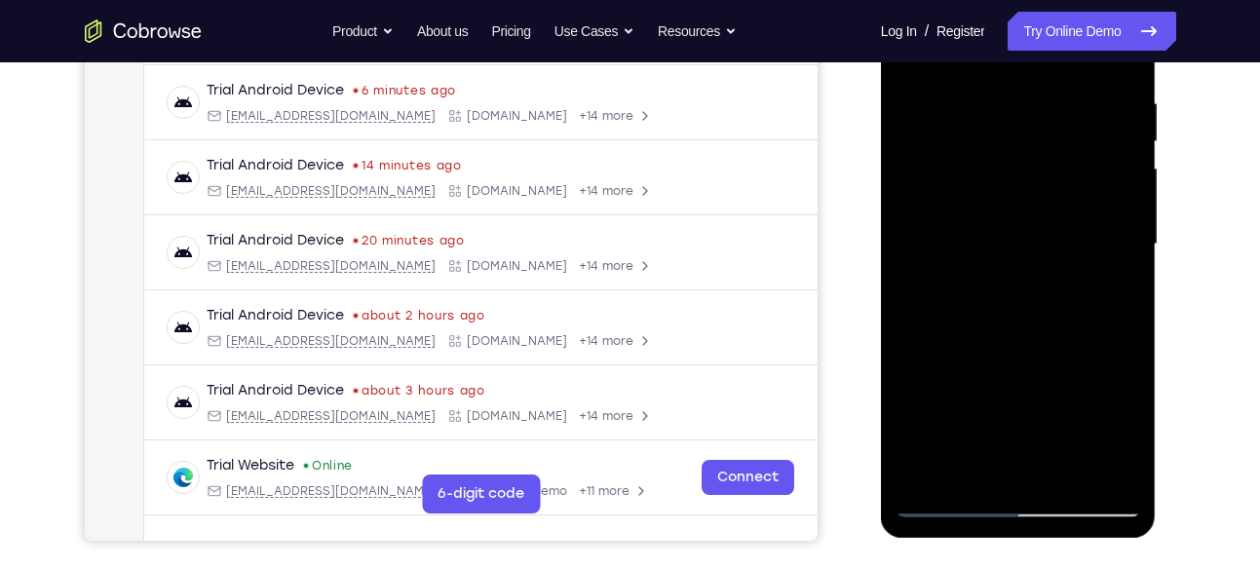
scroll to position [364, 0]
drag, startPoint x: 1010, startPoint y: 148, endPoint x: 968, endPoint y: 338, distance: 194.5
click at [968, 338] on div at bounding box center [1018, 246] width 246 height 546
click at [1126, 480] on div at bounding box center [1018, 246] width 246 height 546
click at [1105, 474] on div at bounding box center [1018, 246] width 246 height 546
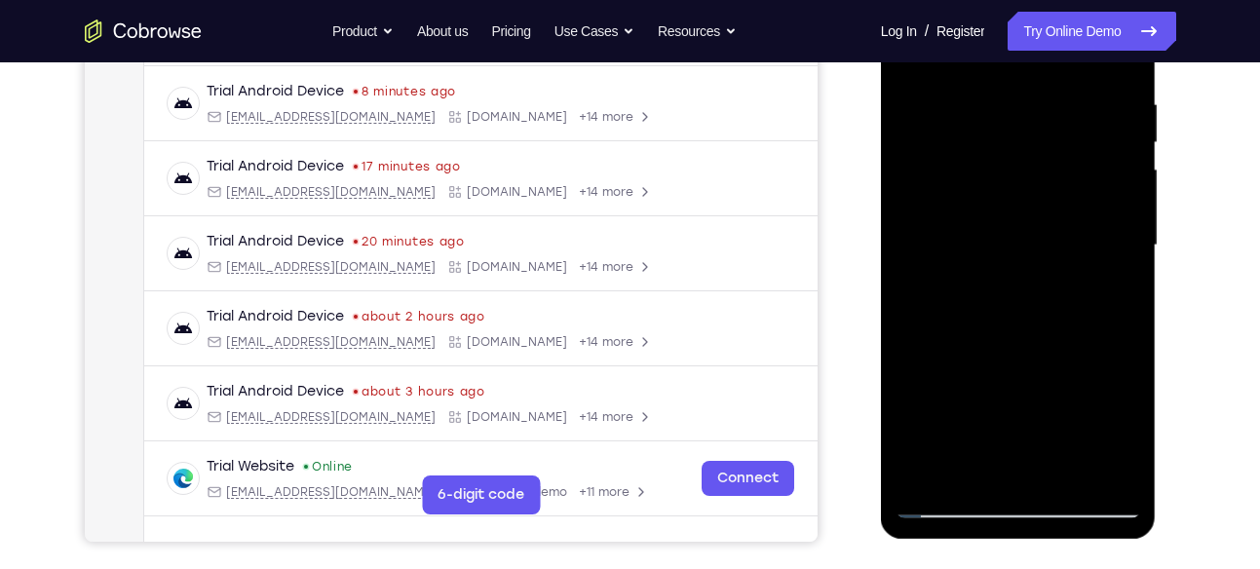
drag, startPoint x: 1112, startPoint y: 480, endPoint x: 1603, endPoint y: 262, distance: 537.3
click at [1112, 480] on div at bounding box center [1018, 246] width 246 height 546
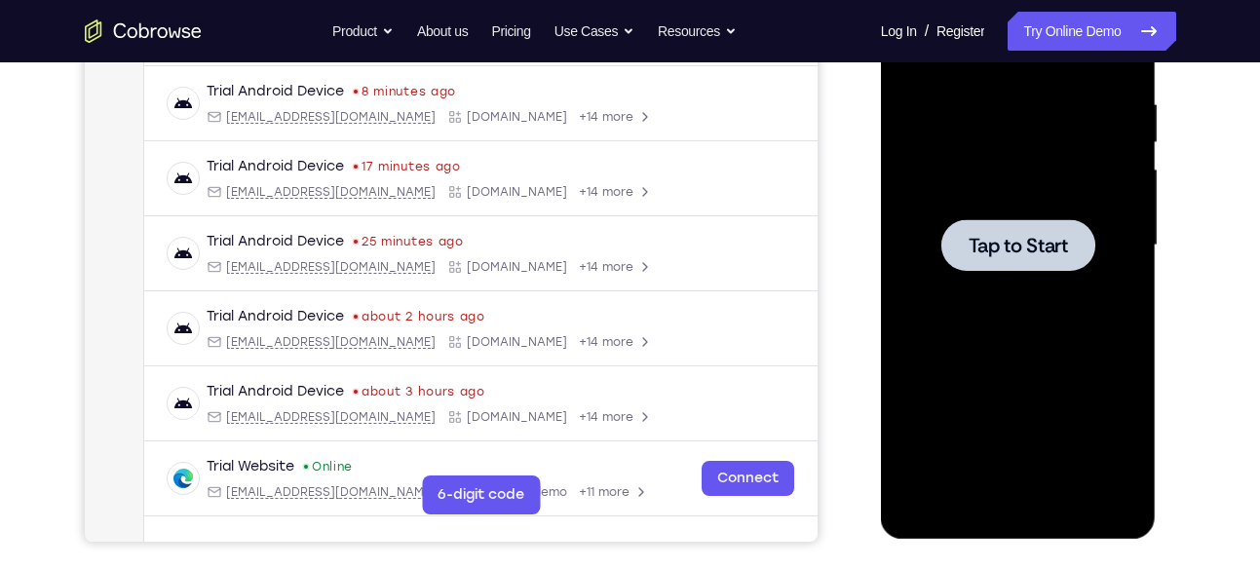
click at [976, 253] on span "Tap to Start" at bounding box center [1017, 245] width 99 height 19
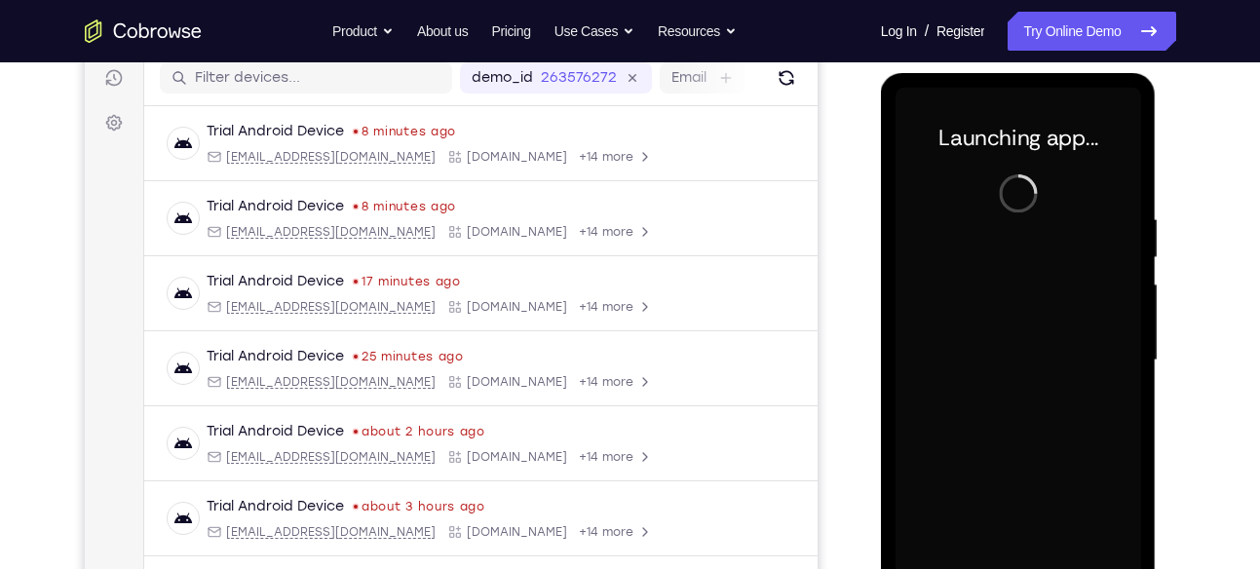
scroll to position [337, 0]
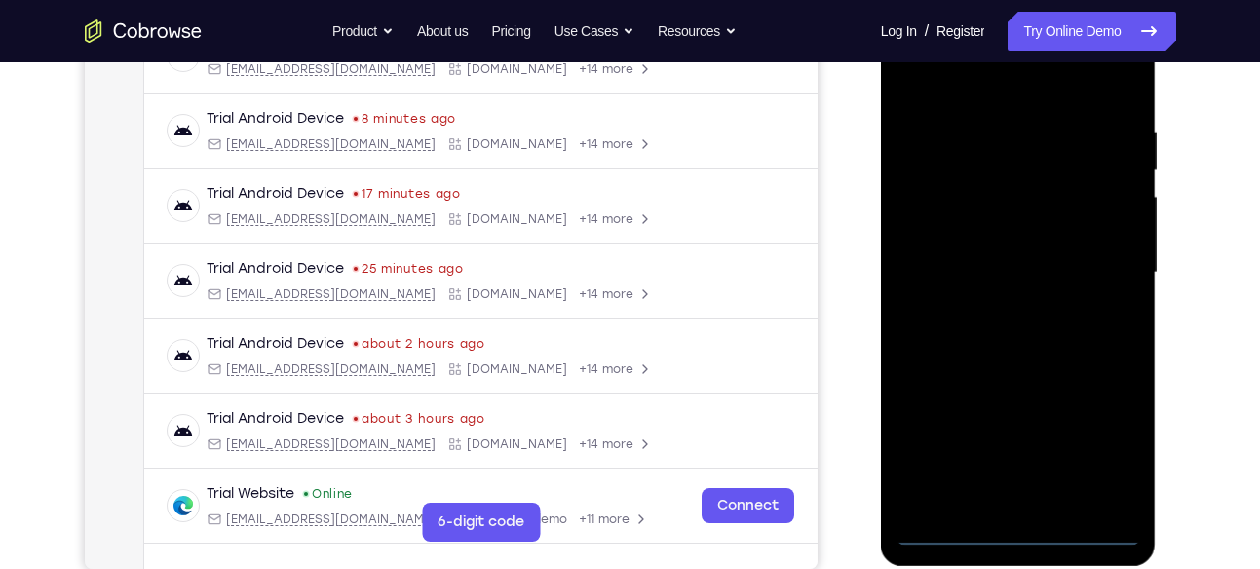
click at [1015, 528] on div at bounding box center [1018, 273] width 246 height 546
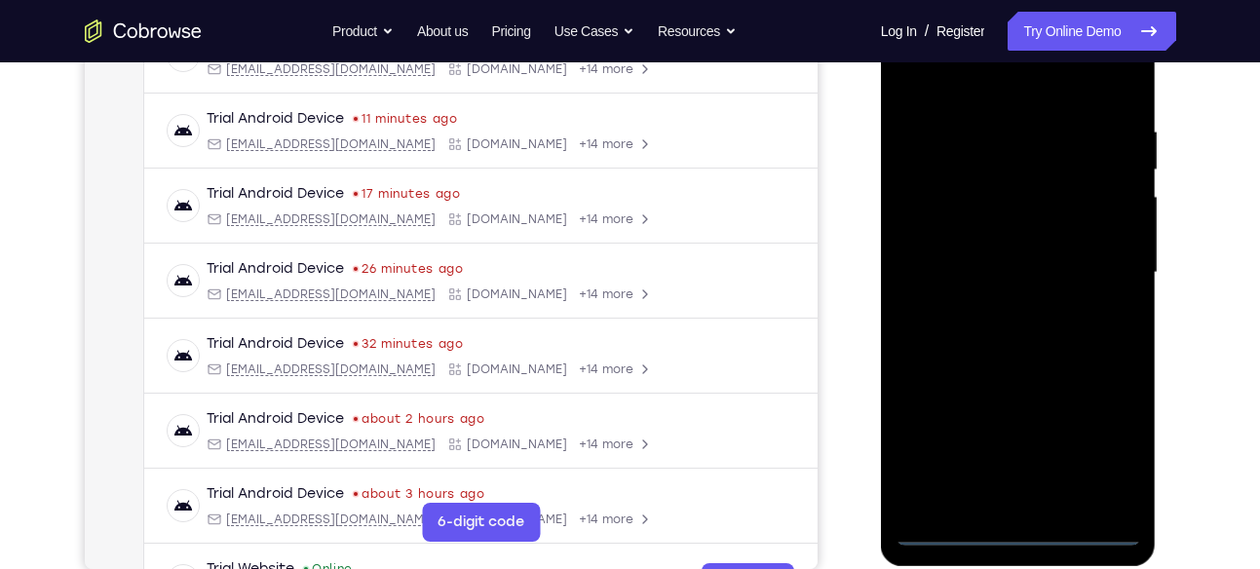
click at [1115, 448] on div at bounding box center [1018, 273] width 246 height 546
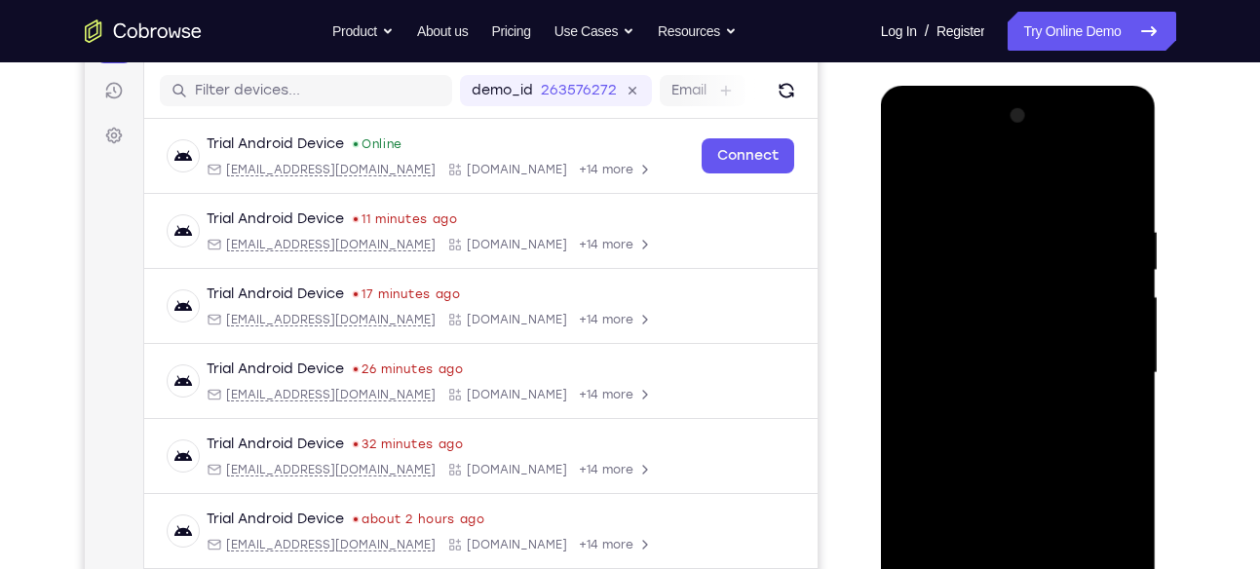
scroll to position [233, 0]
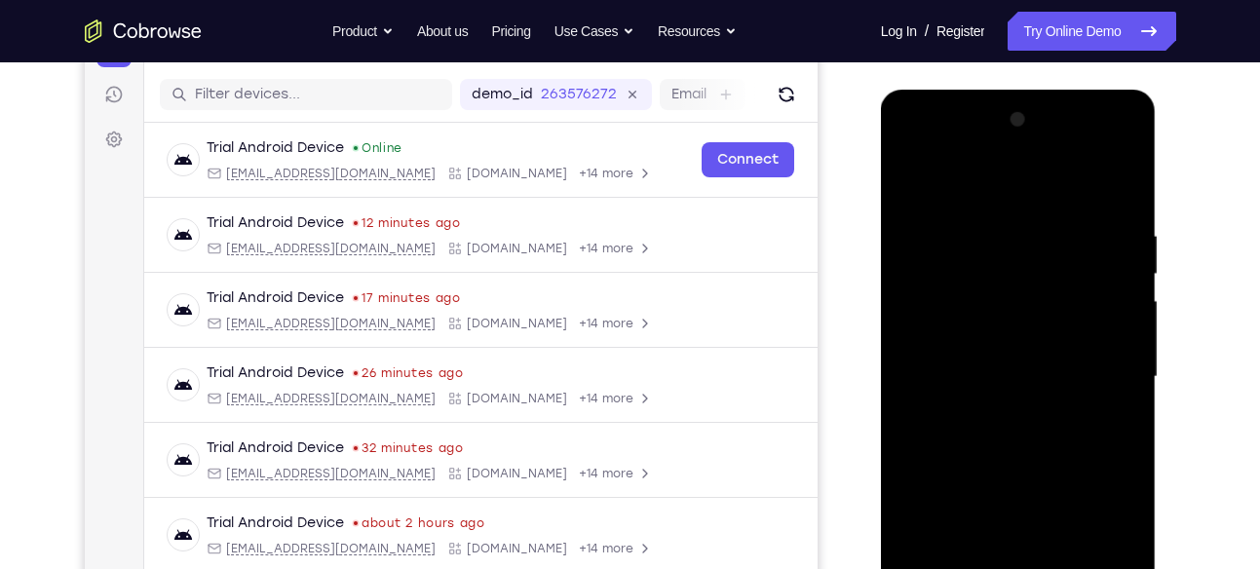
click at [932, 157] on div at bounding box center [1018, 377] width 246 height 546
click at [940, 329] on div at bounding box center [1018, 377] width 246 height 546
click at [940, 320] on div at bounding box center [1018, 377] width 246 height 546
click at [1030, 379] on div at bounding box center [1018, 377] width 246 height 546
click at [1017, 524] on div at bounding box center [1018, 377] width 246 height 546
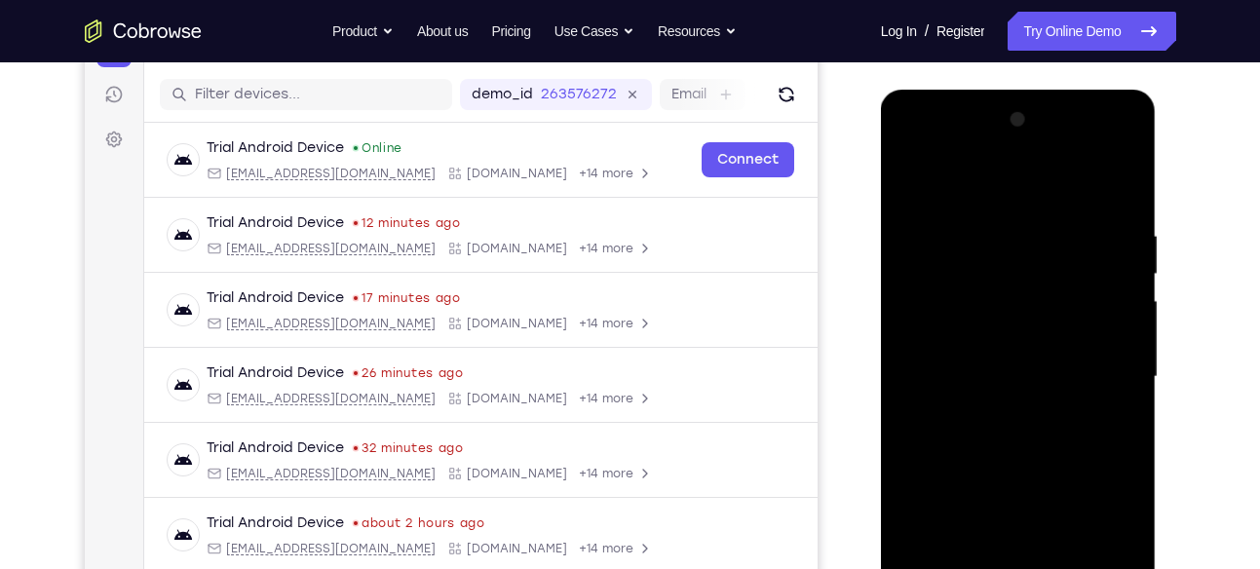
click at [1014, 533] on div at bounding box center [1018, 377] width 246 height 546
click at [959, 351] on div at bounding box center [1018, 377] width 246 height 546
click at [1020, 529] on div at bounding box center [1018, 377] width 246 height 546
click at [1017, 396] on div at bounding box center [1018, 377] width 246 height 546
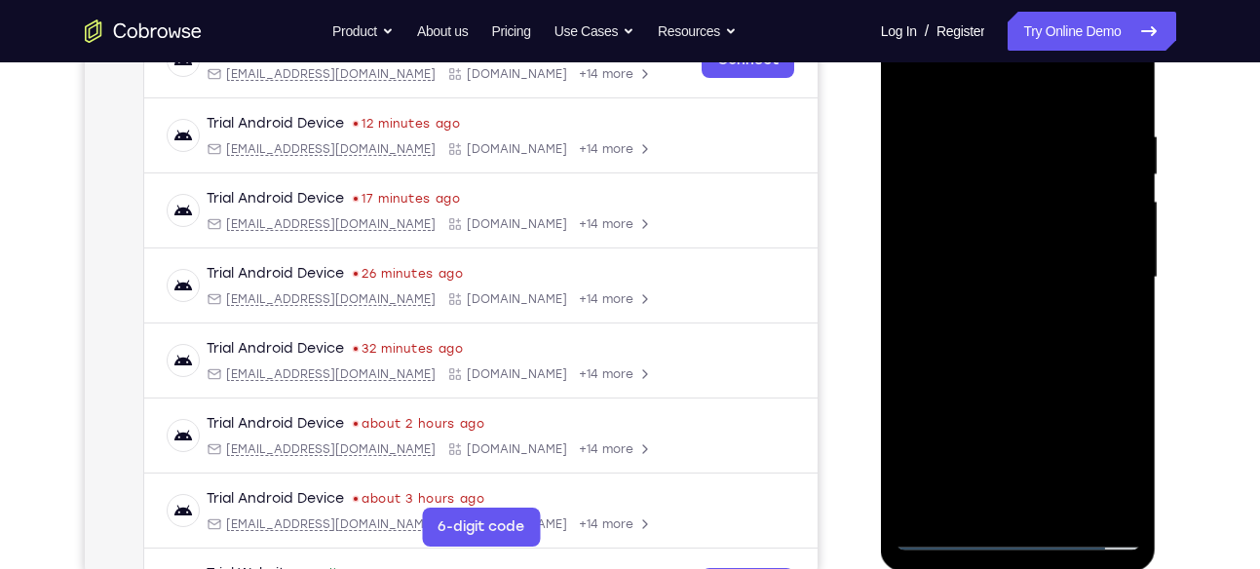
scroll to position [333, 0]
click at [1021, 510] on div at bounding box center [1018, 277] width 246 height 546
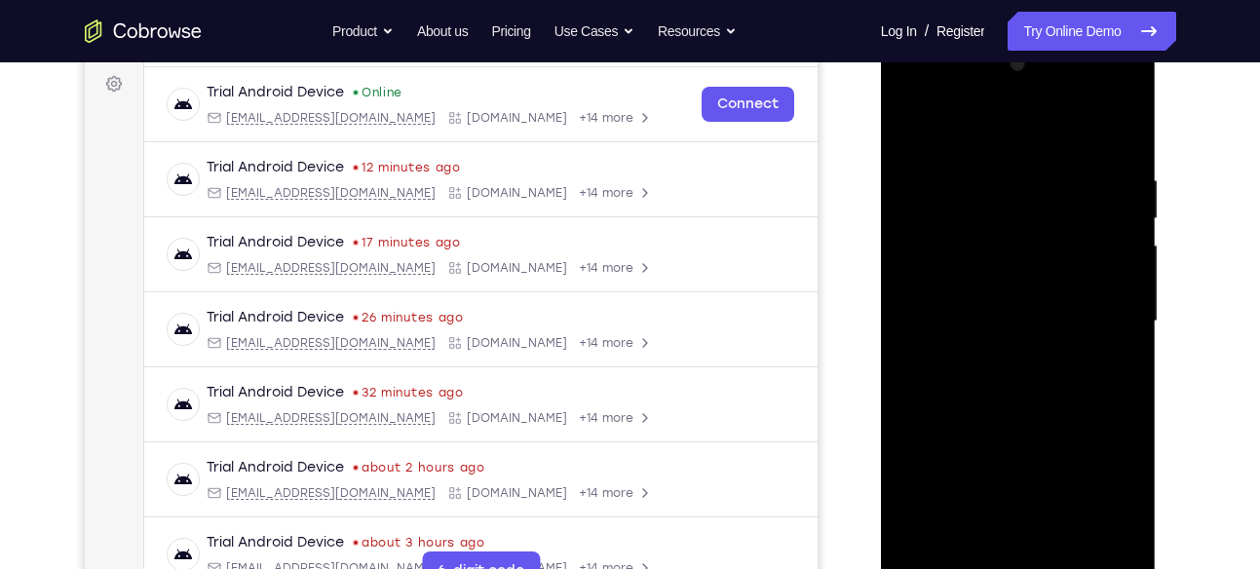
scroll to position [287, 0]
click at [1001, 276] on div at bounding box center [1018, 323] width 246 height 546
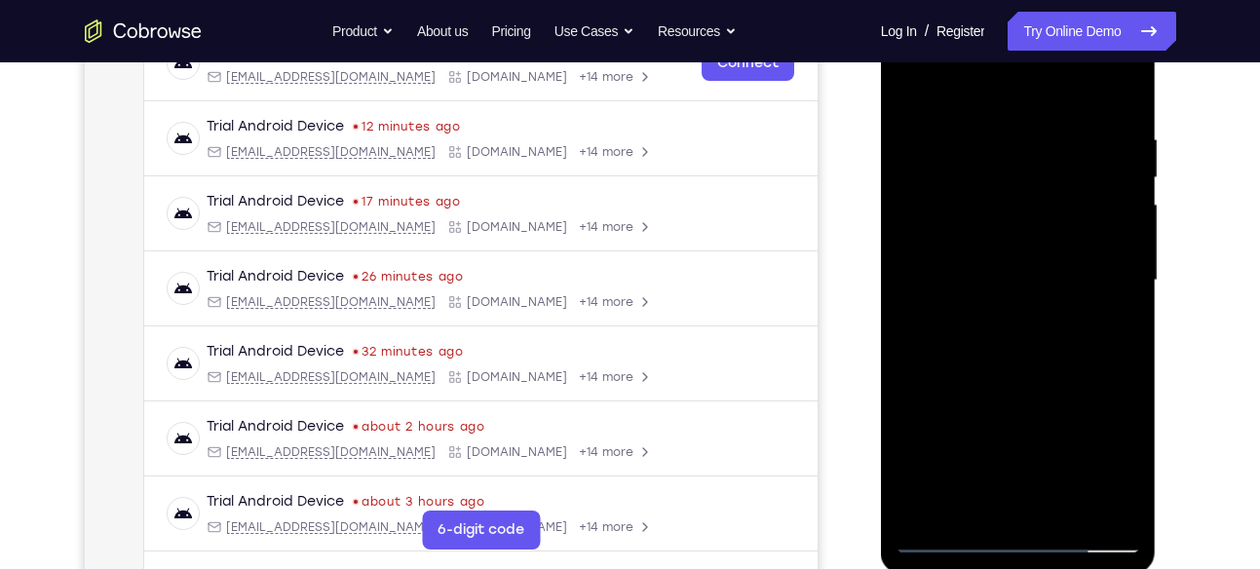
scroll to position [330, 0]
click at [1116, 292] on div at bounding box center [1018, 280] width 246 height 546
click at [1124, 90] on div at bounding box center [1018, 280] width 246 height 546
click at [1078, 249] on div at bounding box center [1018, 280] width 246 height 546
click at [1123, 296] on div at bounding box center [1018, 280] width 246 height 546
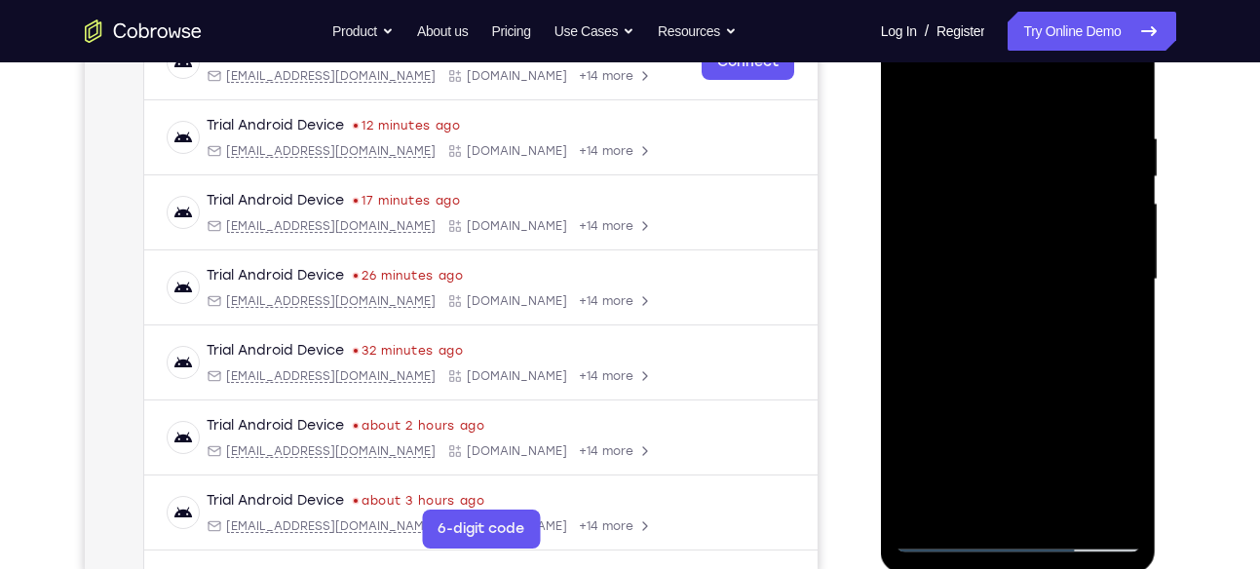
click at [1127, 296] on div at bounding box center [1018, 280] width 246 height 546
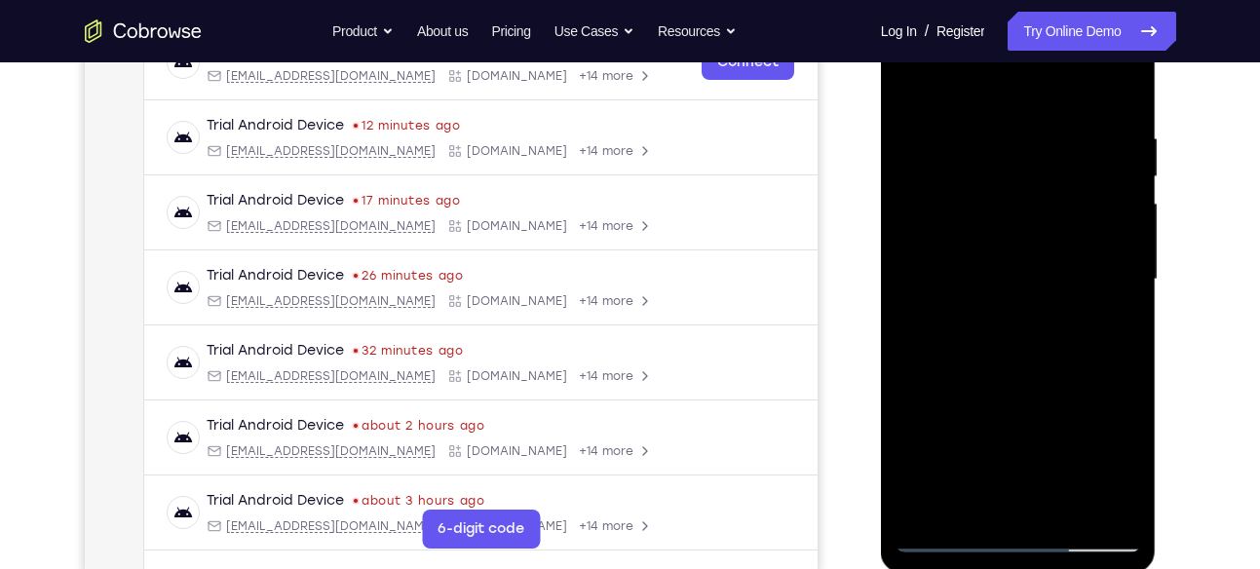
click at [1127, 296] on div at bounding box center [1018, 280] width 246 height 546
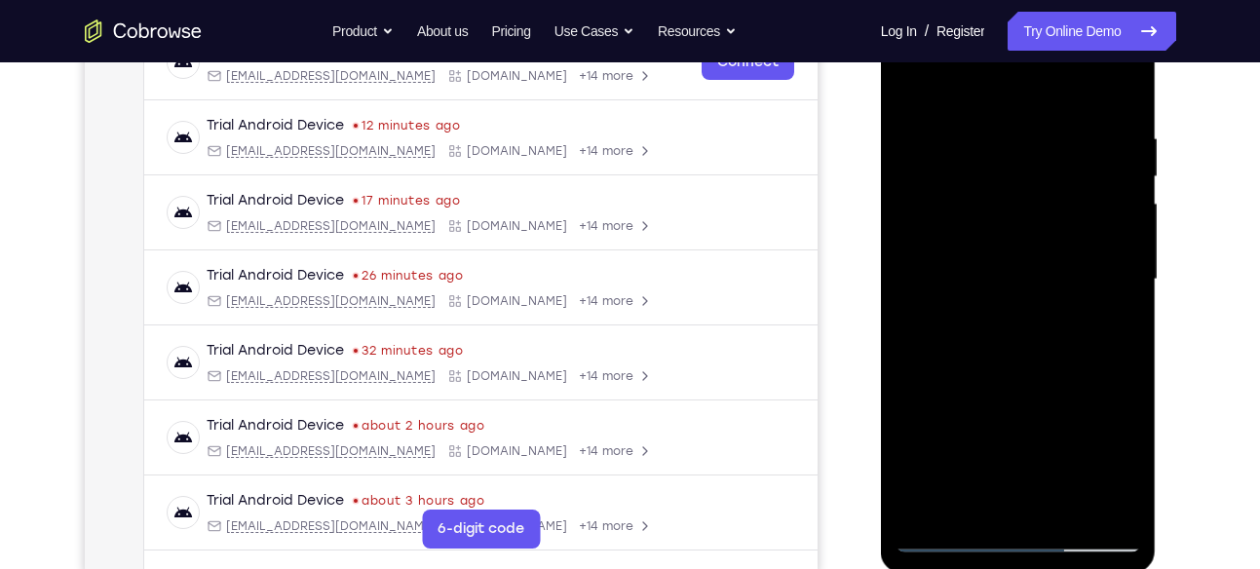
click at [1127, 296] on div at bounding box center [1018, 280] width 246 height 546
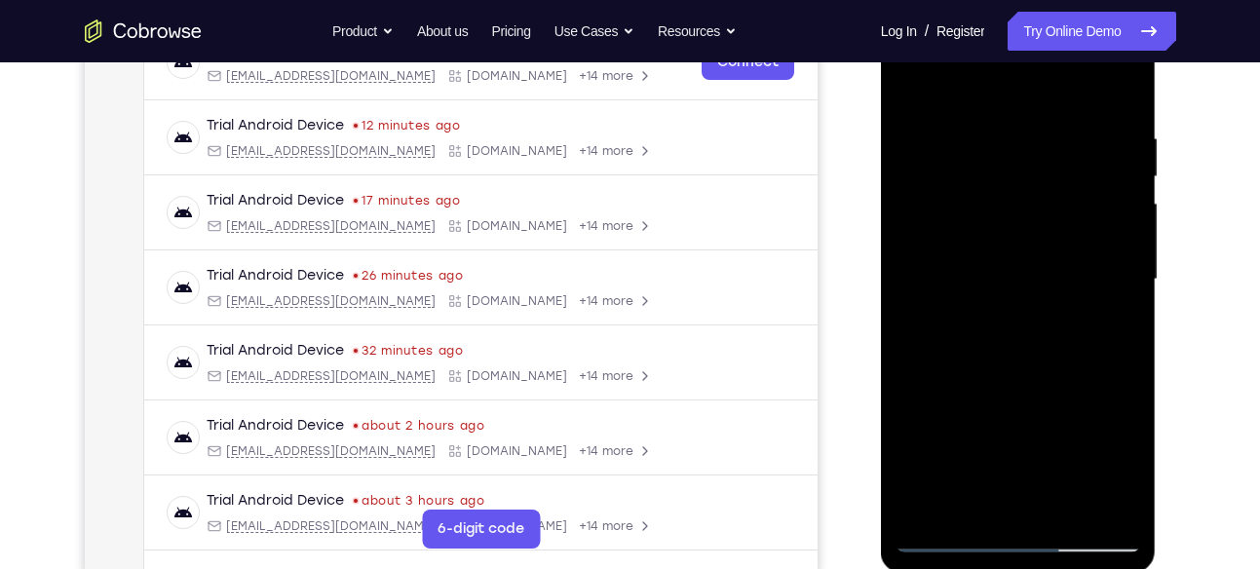
click at [1127, 296] on div at bounding box center [1018, 280] width 246 height 546
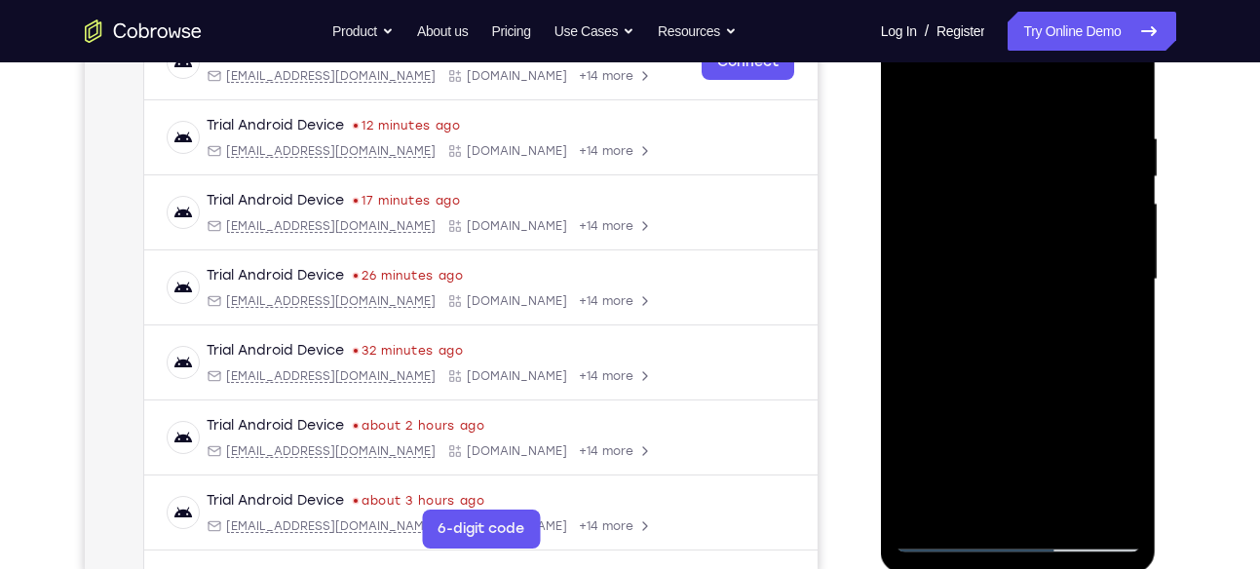
click at [1127, 296] on div at bounding box center [1018, 280] width 246 height 546
click at [914, 284] on div at bounding box center [1018, 280] width 246 height 546
click at [1115, 292] on div at bounding box center [1018, 280] width 246 height 546
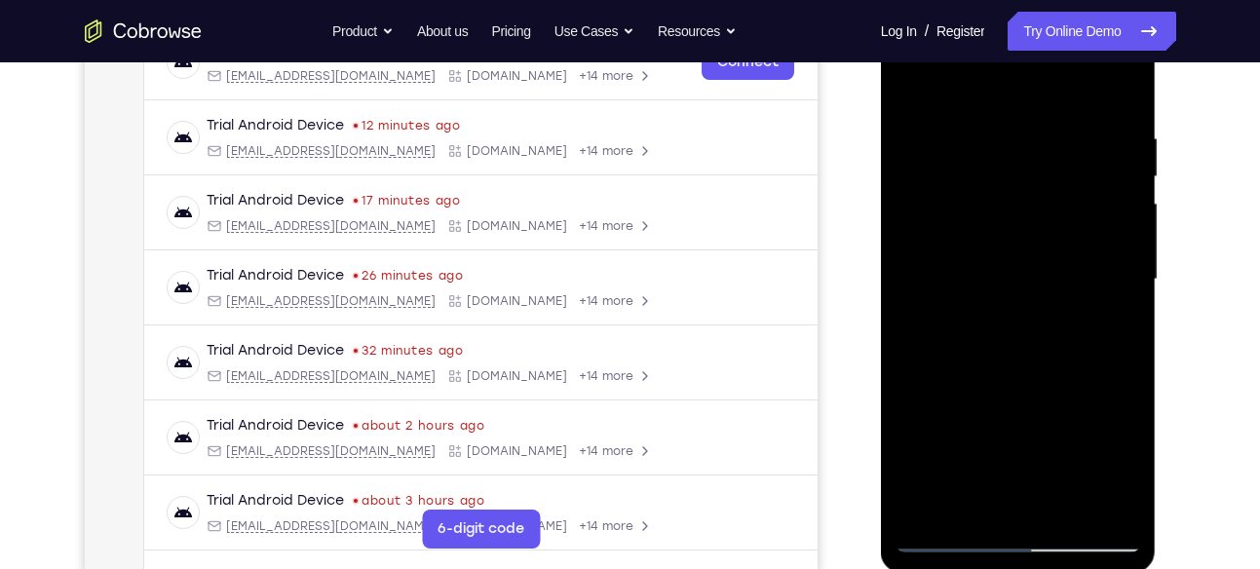
click at [1115, 292] on div at bounding box center [1018, 280] width 246 height 546
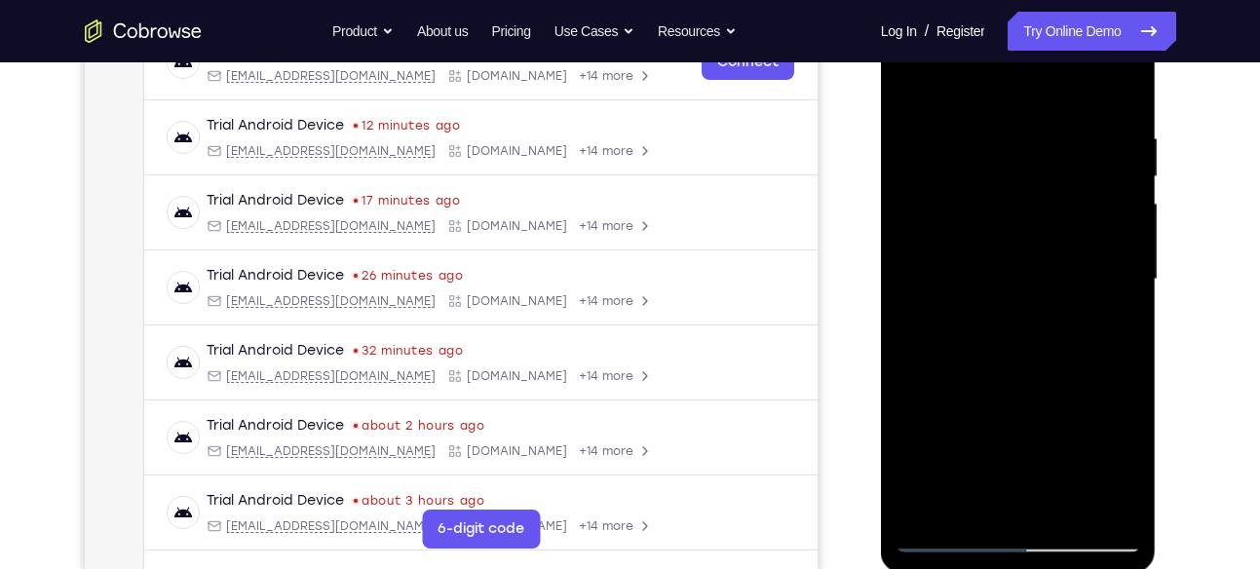
click at [1117, 293] on div at bounding box center [1018, 280] width 246 height 546
click at [1123, 91] on div at bounding box center [1018, 280] width 246 height 546
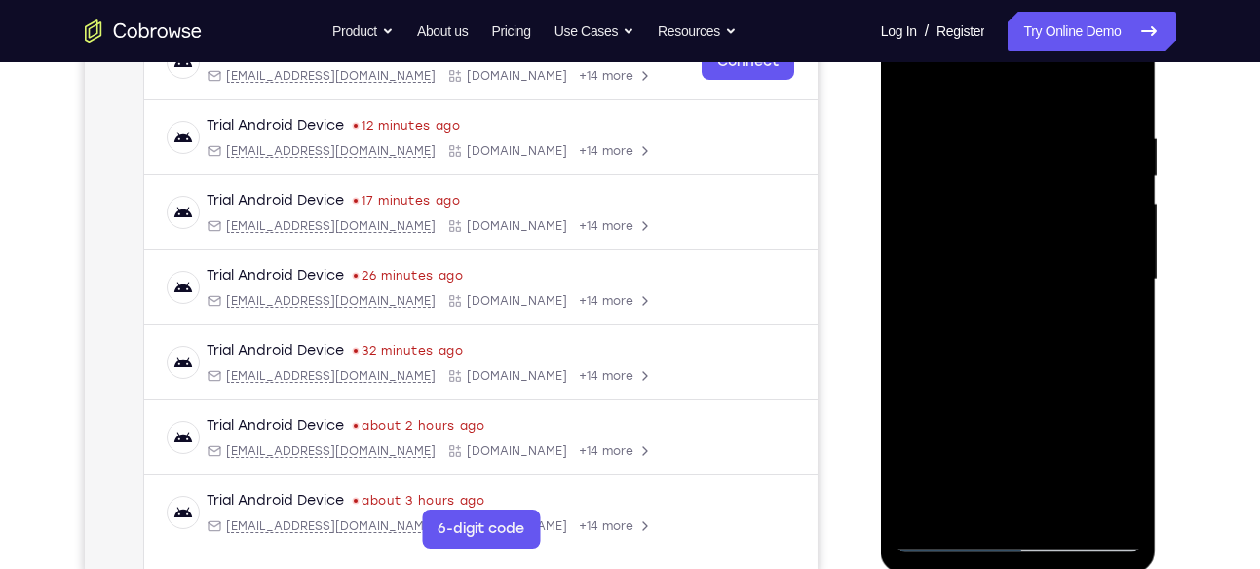
drag, startPoint x: 1043, startPoint y: 199, endPoint x: 1044, endPoint y: 424, distance: 225.0
click at [1044, 424] on div at bounding box center [1018, 280] width 246 height 546
drag, startPoint x: 1038, startPoint y: 306, endPoint x: 1030, endPoint y: 161, distance: 145.4
click at [1030, 161] on div at bounding box center [1018, 280] width 246 height 546
drag, startPoint x: 1053, startPoint y: 358, endPoint x: 1039, endPoint y: 208, distance: 149.8
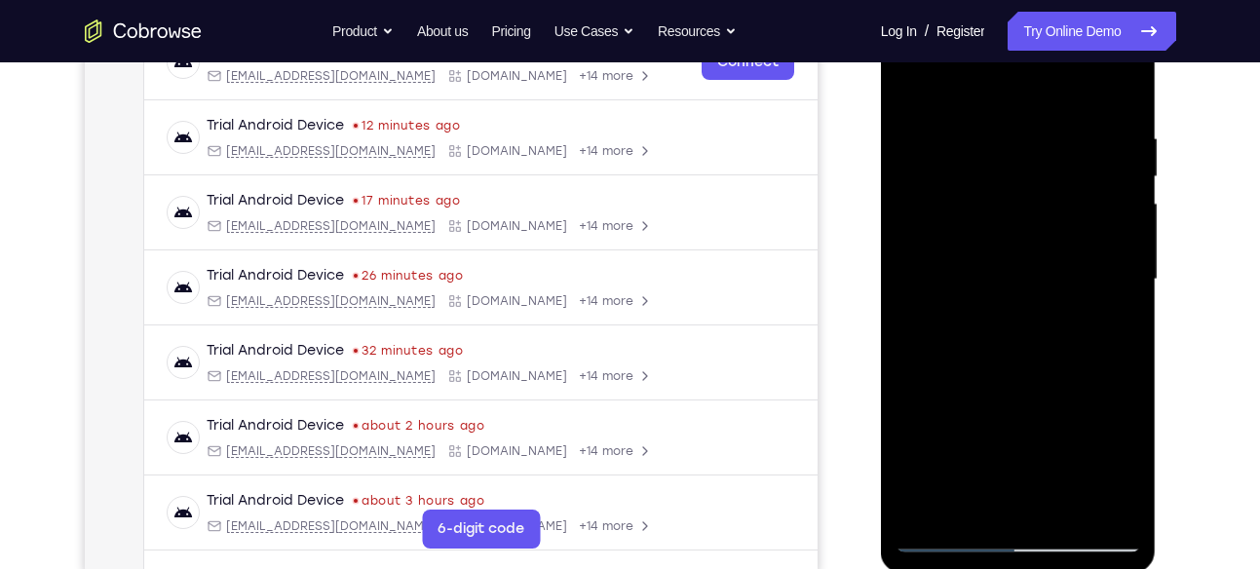
click at [1039, 208] on div at bounding box center [1018, 280] width 246 height 546
drag, startPoint x: 1055, startPoint y: 284, endPoint x: 1045, endPoint y: 507, distance: 223.3
click at [1045, 507] on div at bounding box center [1018, 280] width 246 height 546
drag, startPoint x: 1053, startPoint y: 183, endPoint x: 1050, endPoint y: 386, distance: 202.7
click at [1050, 386] on div at bounding box center [1018, 280] width 246 height 546
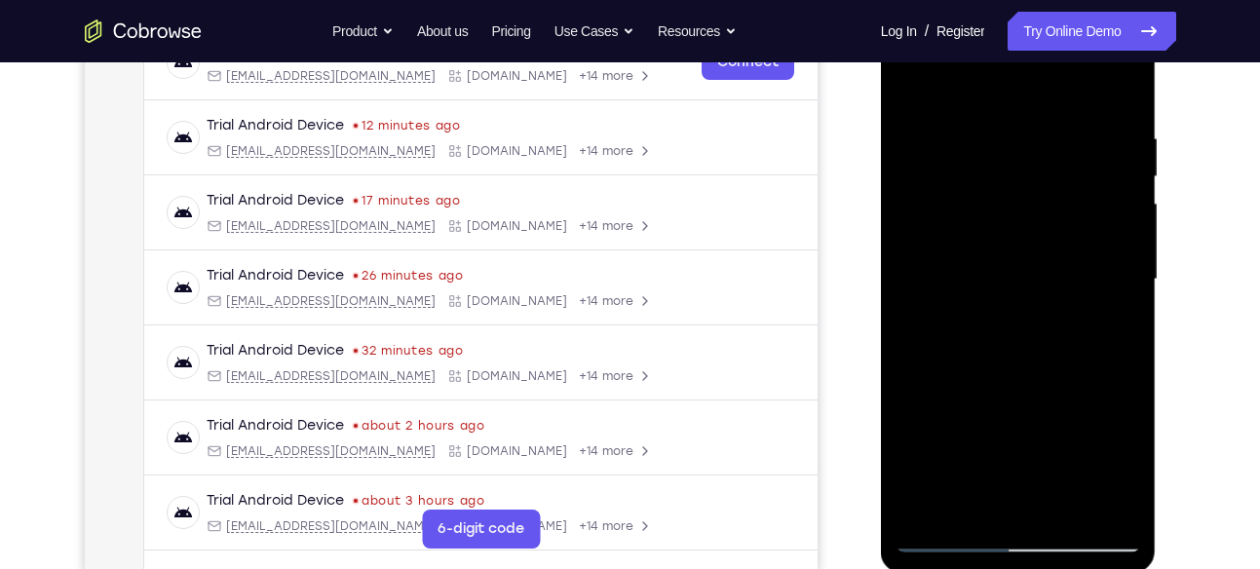
drag, startPoint x: 1041, startPoint y: 278, endPoint x: 1036, endPoint y: 489, distance: 211.5
click at [1036, 489] on div at bounding box center [1018, 280] width 246 height 546
drag, startPoint x: 1025, startPoint y: 261, endPoint x: 1018, endPoint y: 484, distance: 223.2
click at [1018, 484] on div at bounding box center [1018, 280] width 246 height 546
drag, startPoint x: 1039, startPoint y: 182, endPoint x: 1023, endPoint y: 584, distance: 401.7
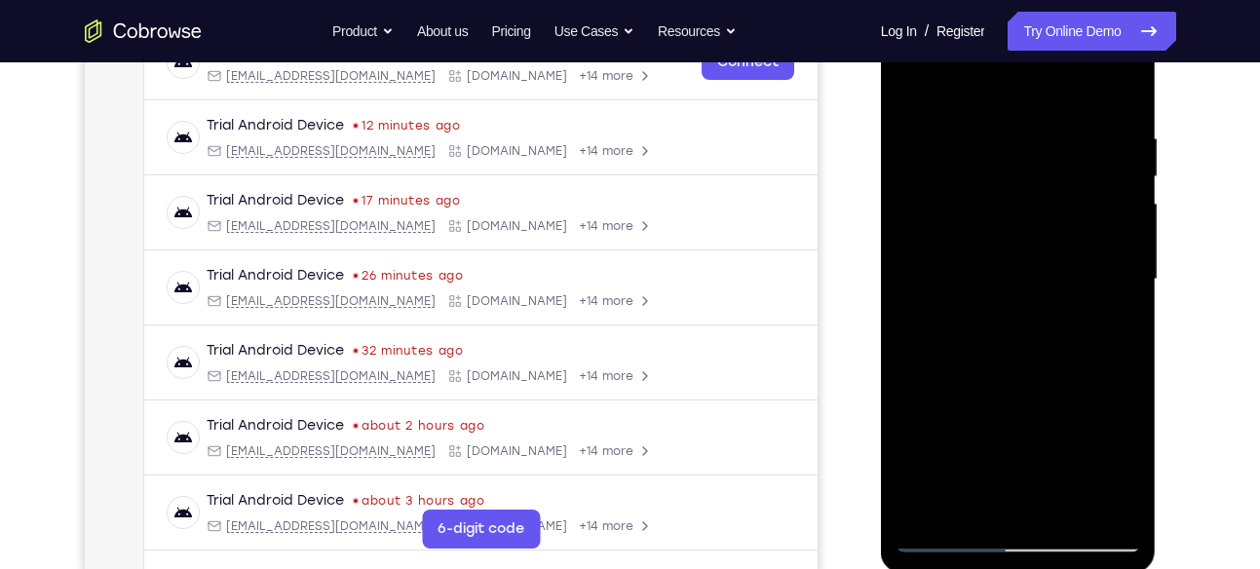
click at [1023, 568] on html "Online web based iOS Simulators and Android Emulators. Run iPhone, iPad, Mobile…" at bounding box center [1020, 284] width 278 height 585
drag, startPoint x: 1018, startPoint y: 179, endPoint x: 994, endPoint y: 430, distance: 251.6
click at [994, 430] on div at bounding box center [1018, 280] width 246 height 546
click at [1026, 224] on div at bounding box center [1018, 280] width 246 height 546
click at [1120, 294] on div at bounding box center [1018, 280] width 246 height 546
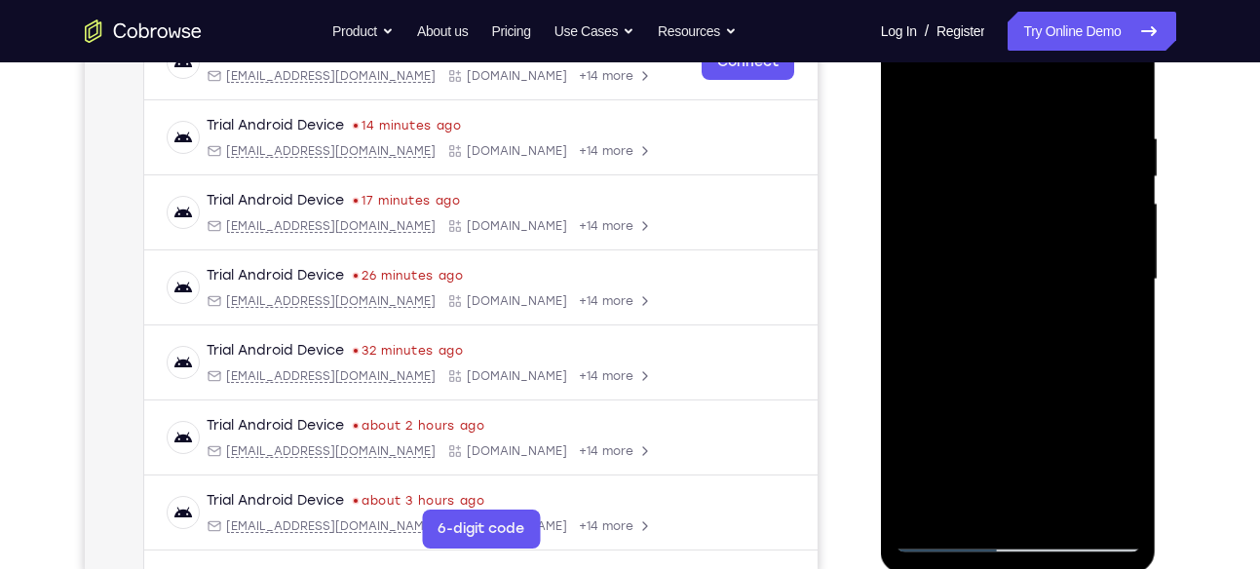
click at [1120, 294] on div at bounding box center [1018, 280] width 246 height 546
click at [1134, 294] on div at bounding box center [1018, 280] width 246 height 546
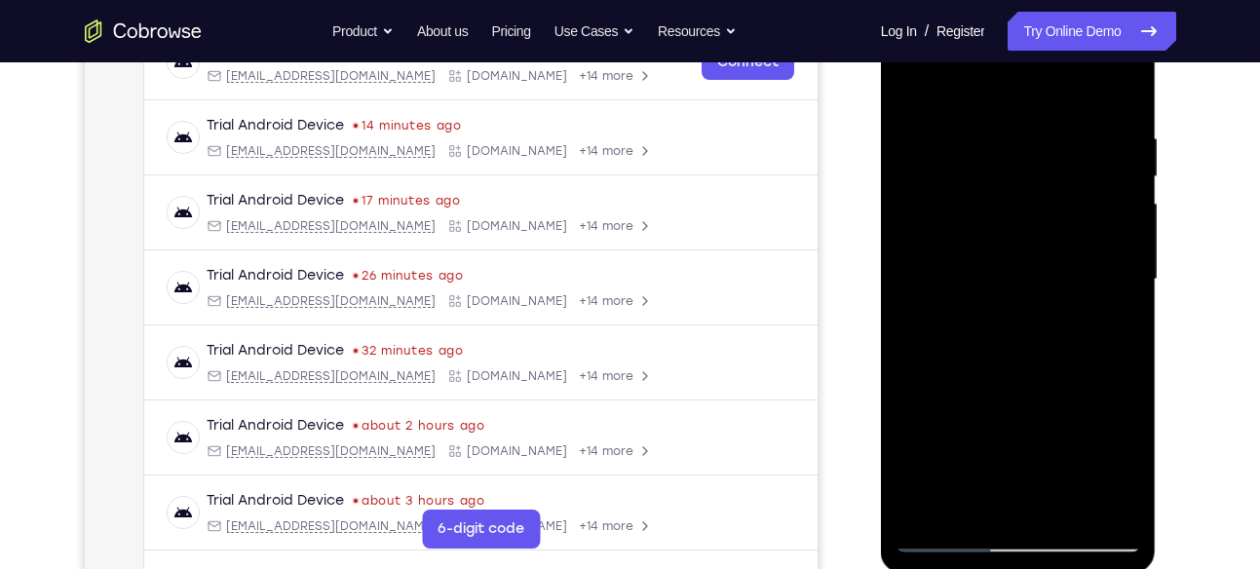
click at [1134, 294] on div at bounding box center [1018, 280] width 246 height 546
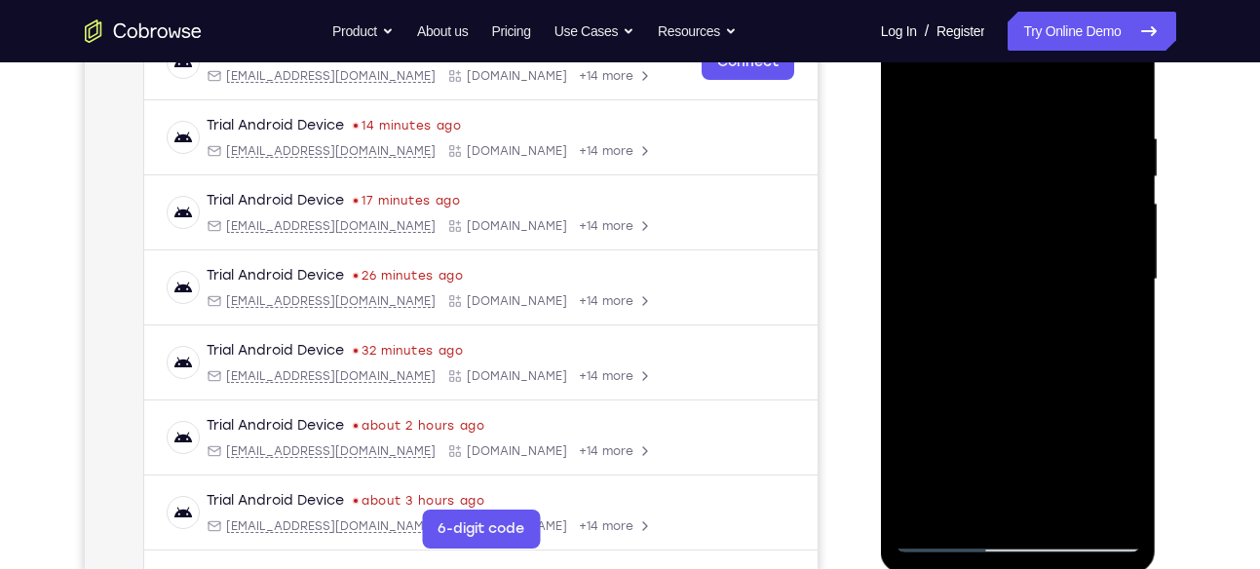
click at [1134, 294] on div at bounding box center [1018, 280] width 246 height 546
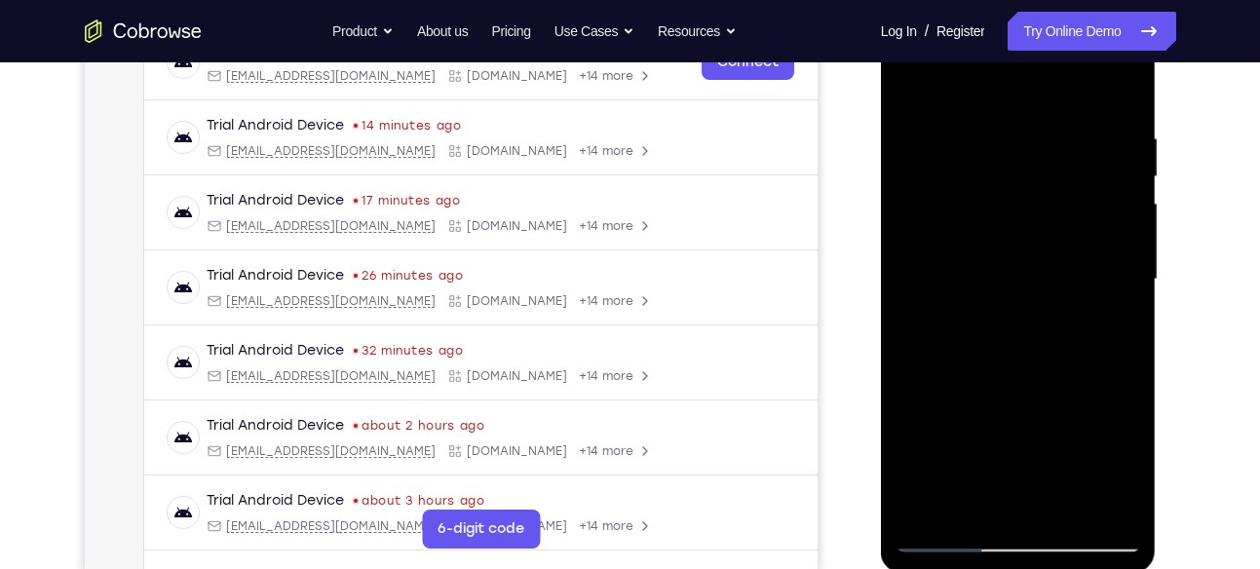
click at [1134, 294] on div at bounding box center [1018, 280] width 246 height 546
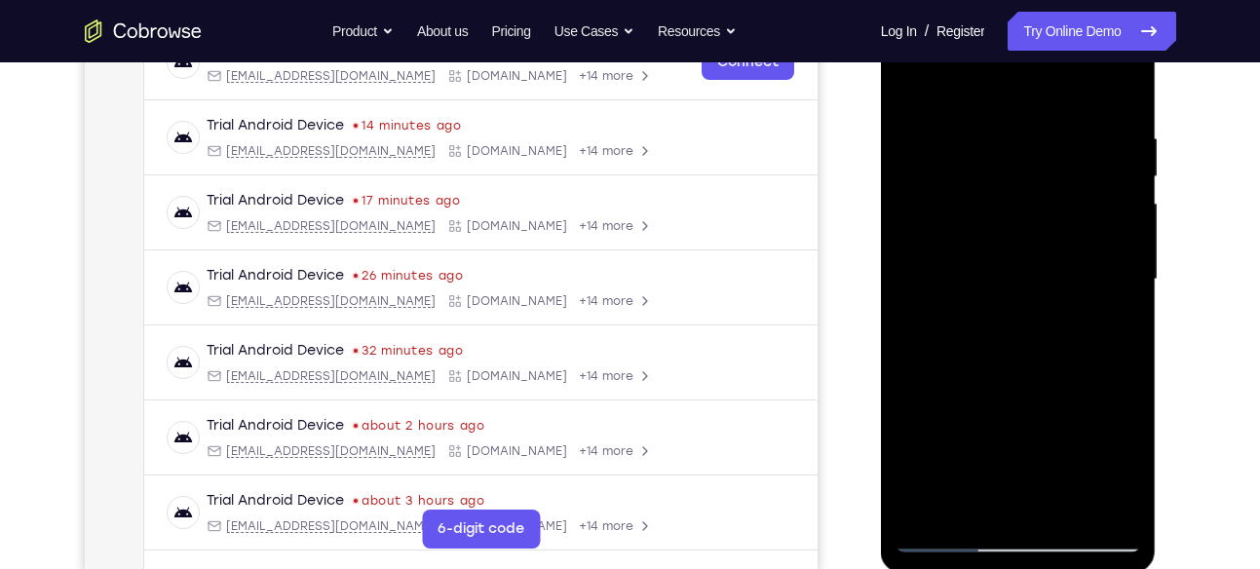
click at [1134, 294] on div at bounding box center [1018, 280] width 246 height 546
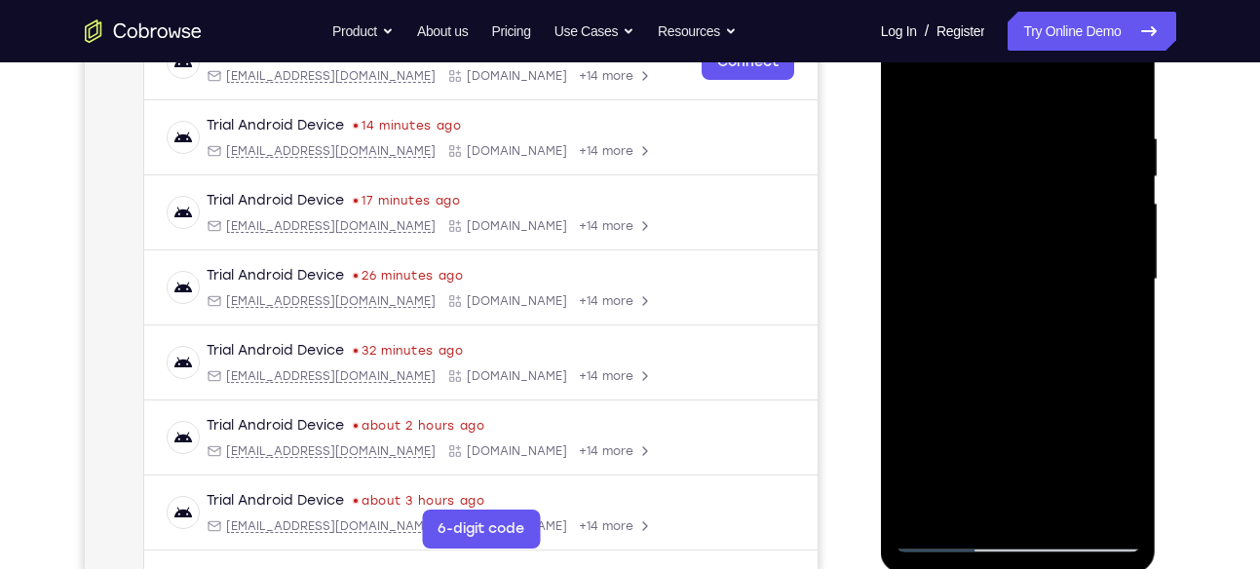
click at [1134, 294] on div at bounding box center [1018, 280] width 246 height 546
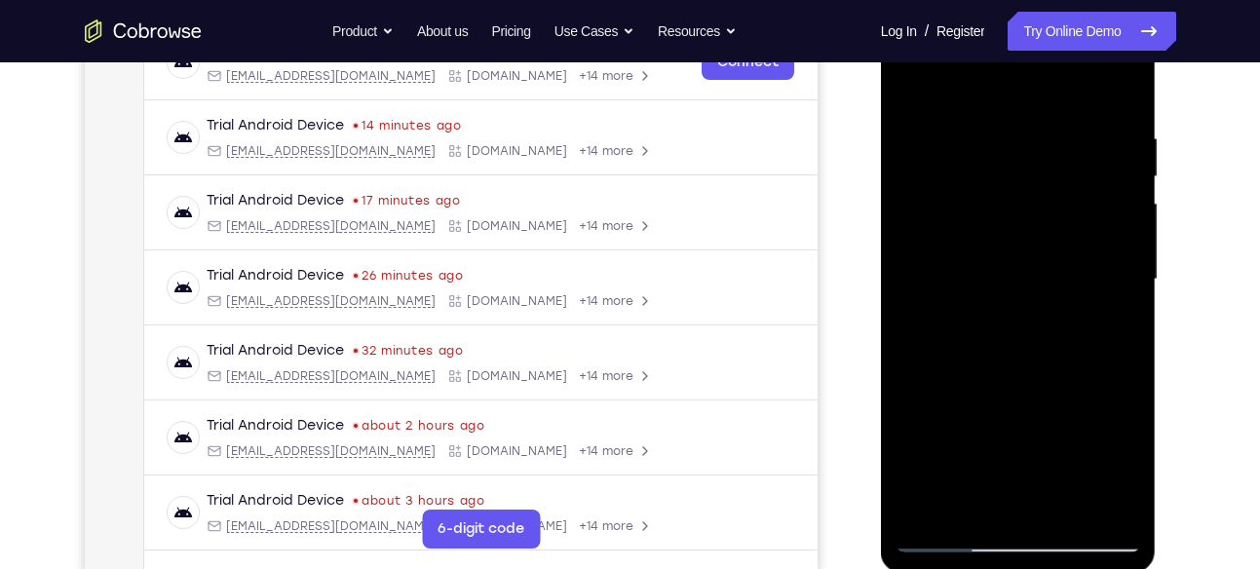
click at [1134, 294] on div at bounding box center [1018, 280] width 246 height 546
click at [917, 284] on div at bounding box center [1018, 280] width 246 height 546
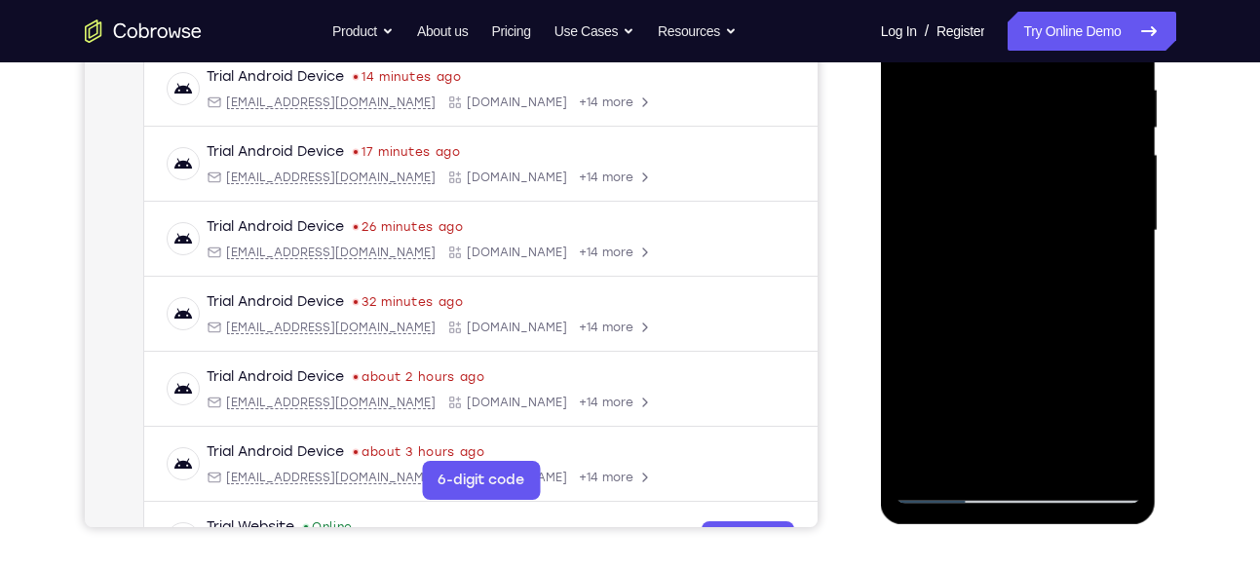
scroll to position [381, 0]
click at [1121, 245] on div at bounding box center [1018, 229] width 246 height 546
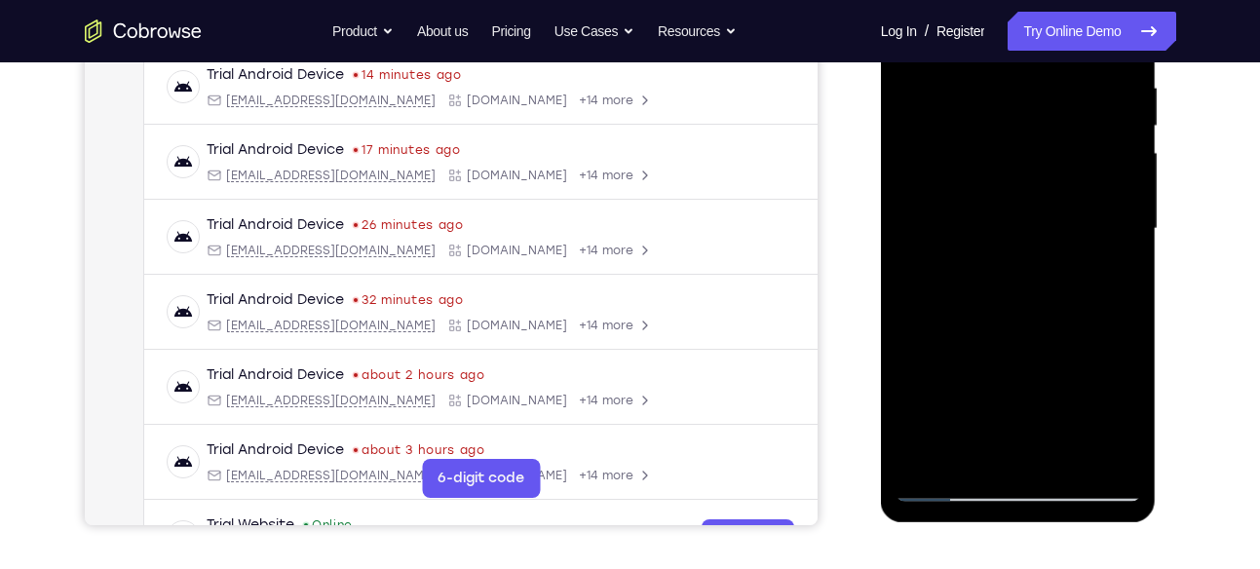
click at [1121, 245] on div at bounding box center [1018, 229] width 246 height 546
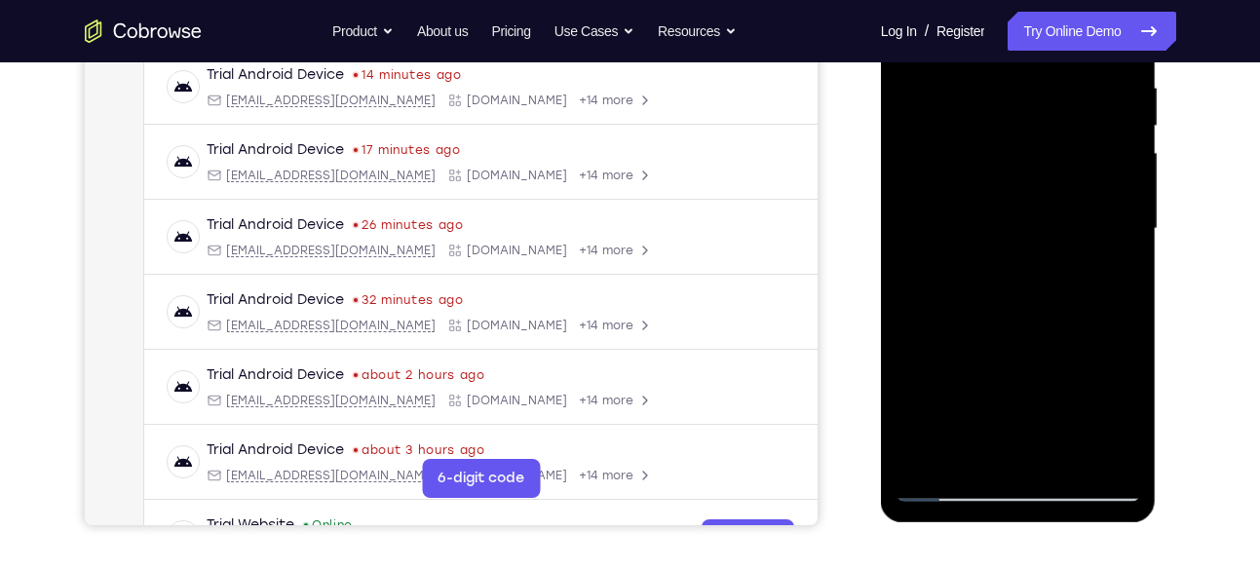
click at [1121, 245] on div at bounding box center [1018, 229] width 246 height 546
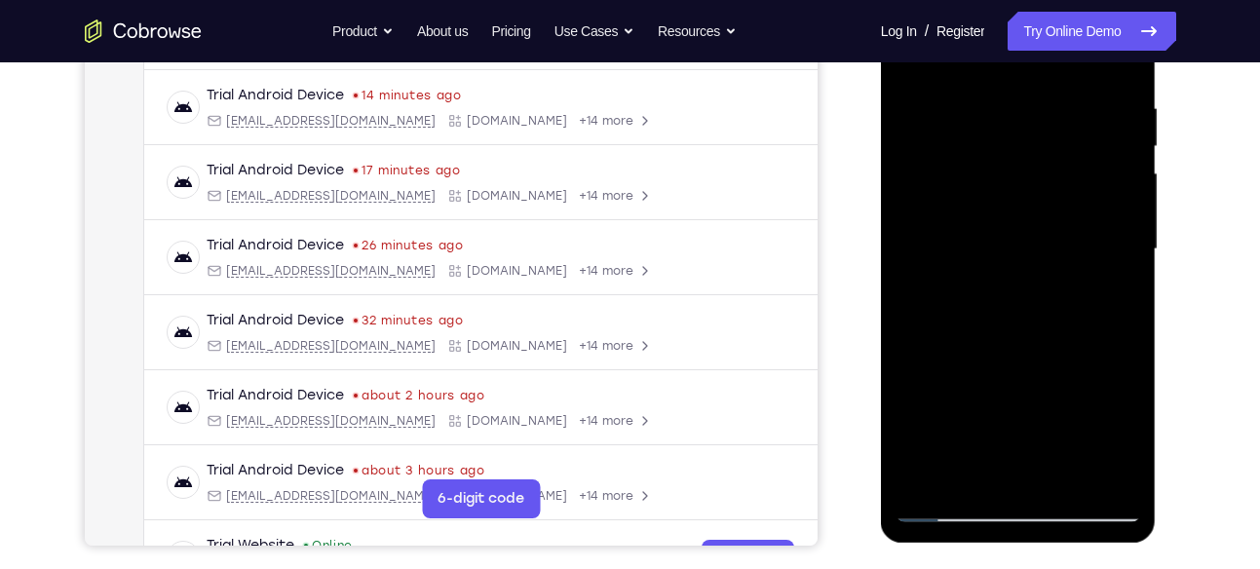
scroll to position [359, 0]
click at [1126, 269] on div at bounding box center [1018, 251] width 246 height 546
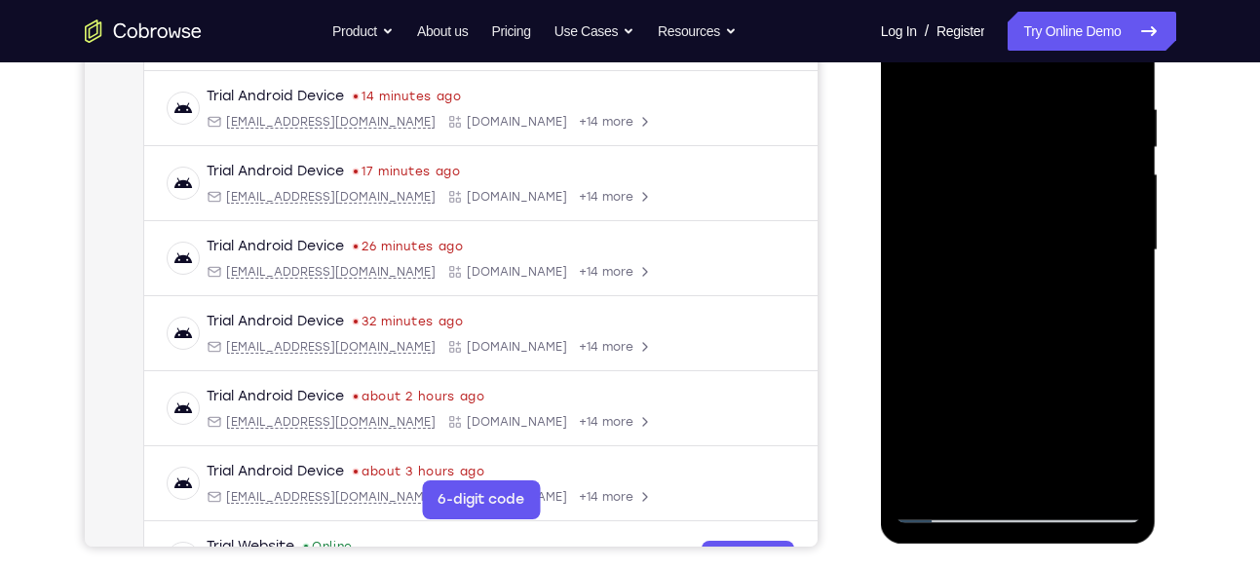
click at [1126, 269] on div at bounding box center [1018, 251] width 246 height 546
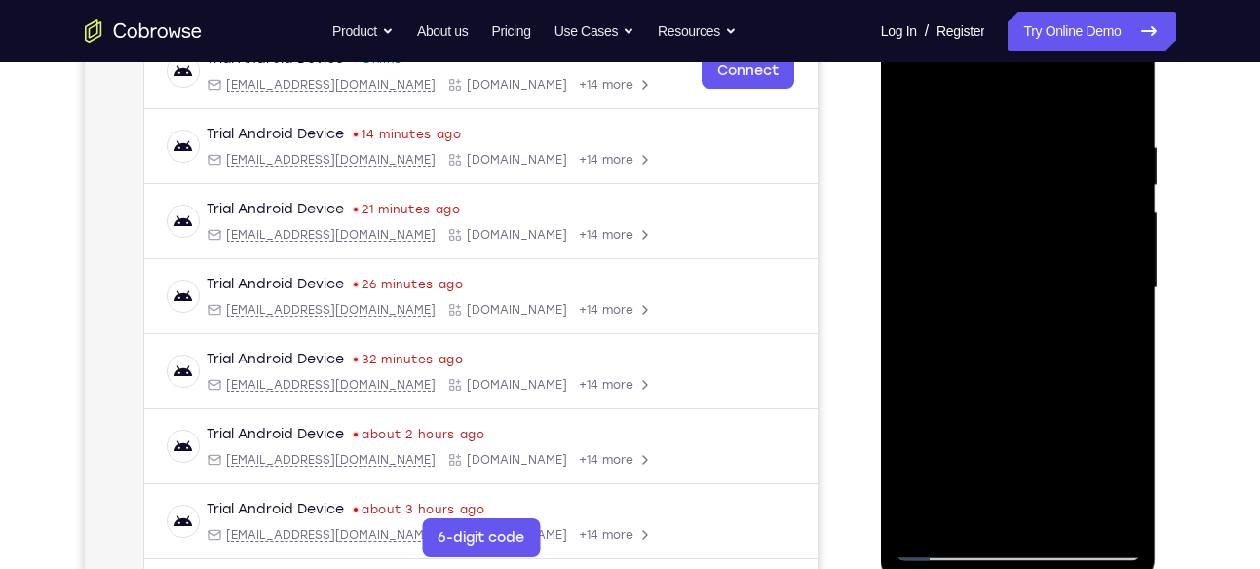
scroll to position [321, 0]
click at [1124, 309] on div at bounding box center [1018, 290] width 246 height 546
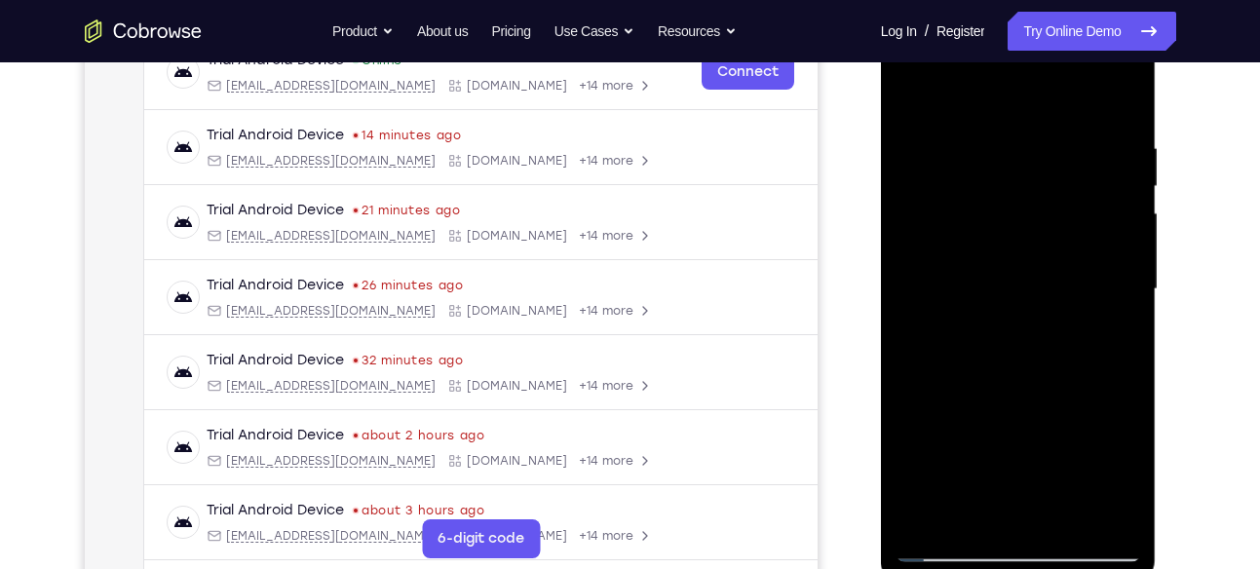
click at [1124, 309] on div at bounding box center [1018, 290] width 246 height 546
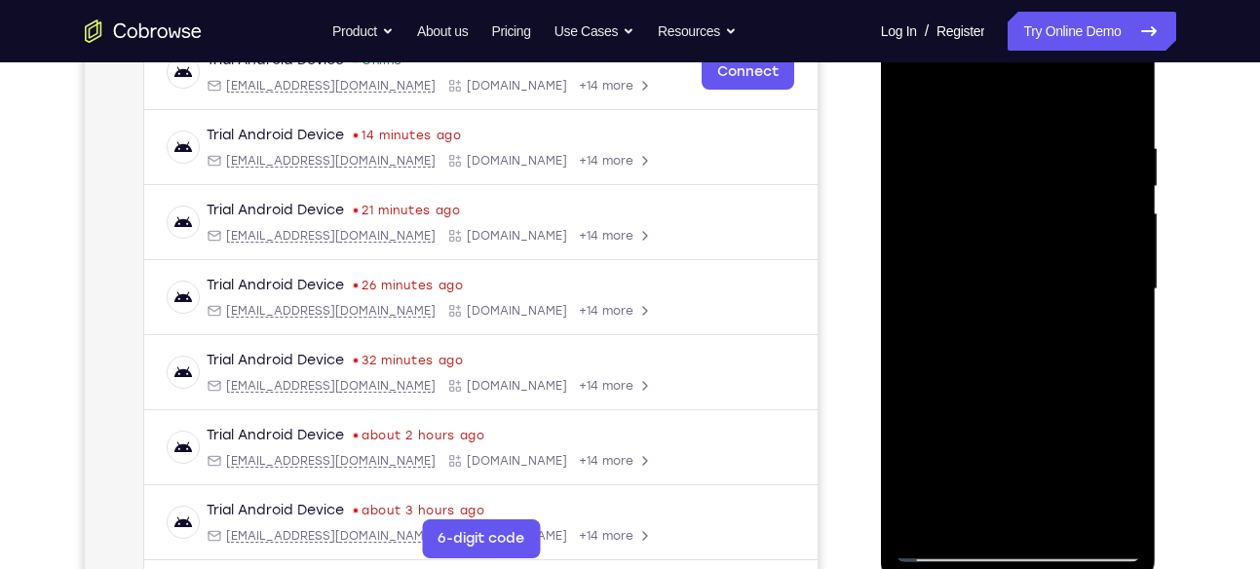
click at [1123, 98] on div at bounding box center [1018, 290] width 246 height 546
click at [1125, 105] on div at bounding box center [1018, 290] width 246 height 546
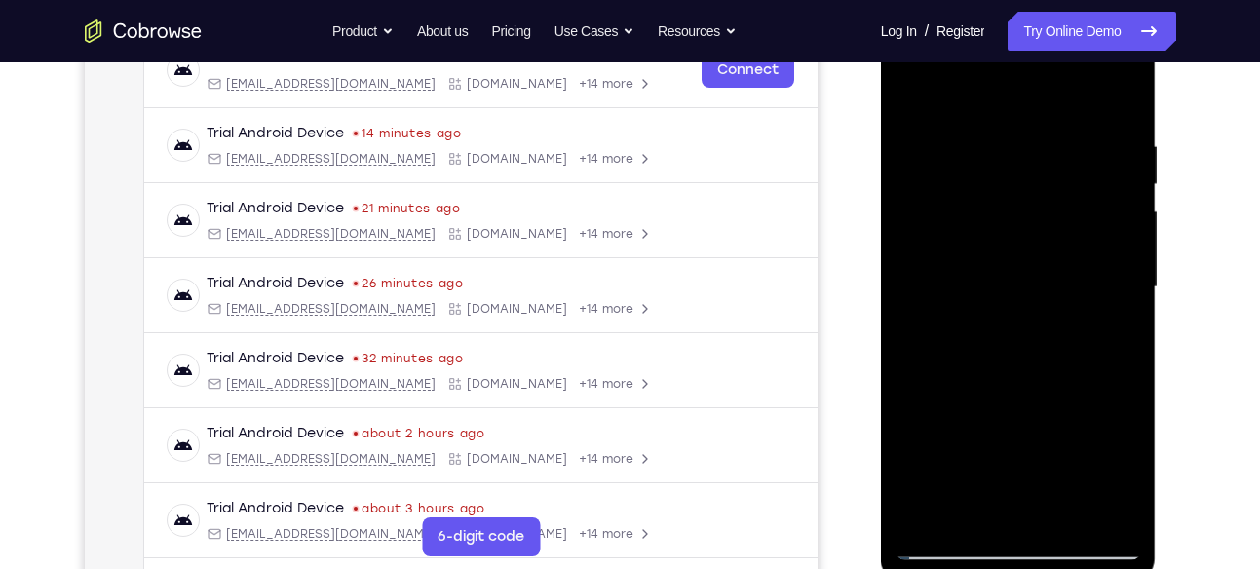
scroll to position [321, 0]
click at [1082, 86] on div at bounding box center [1018, 289] width 246 height 546
click at [929, 83] on div at bounding box center [1018, 289] width 246 height 546
drag, startPoint x: 1021, startPoint y: 205, endPoint x: 993, endPoint y: 444, distance: 241.3
click at [993, 444] on div at bounding box center [1018, 289] width 246 height 546
